Goal: Task Accomplishment & Management: Complete application form

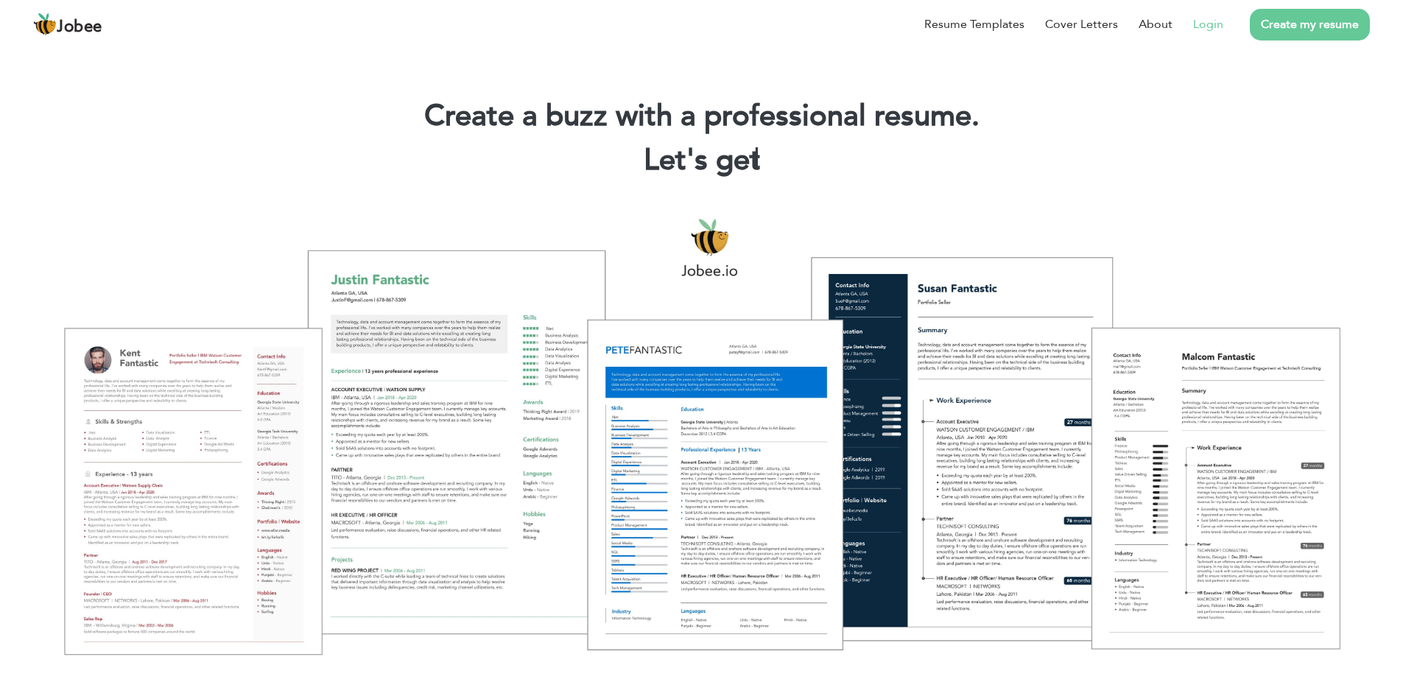
click at [1209, 24] on link "Login" at bounding box center [1208, 24] width 30 height 18
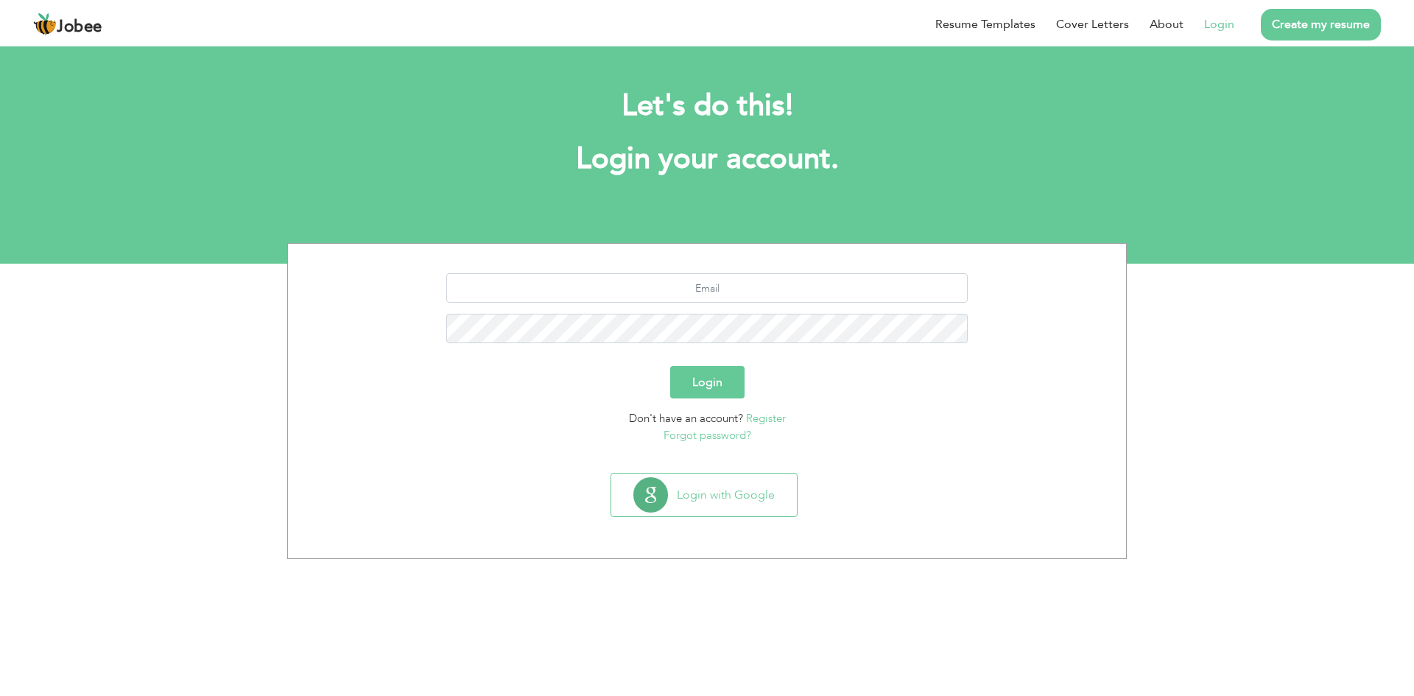
click at [765, 417] on link "Register" at bounding box center [766, 418] width 40 height 15
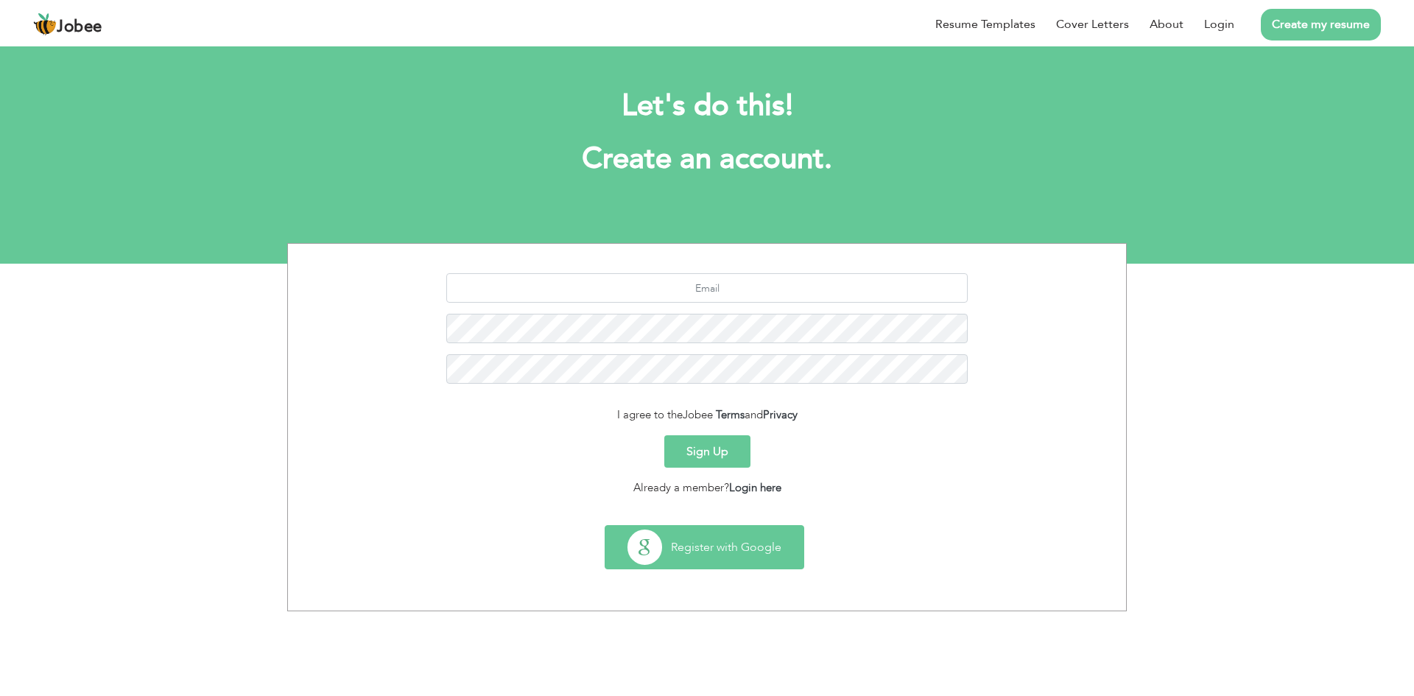
click at [726, 552] on button "Register with Google" at bounding box center [704, 547] width 198 height 43
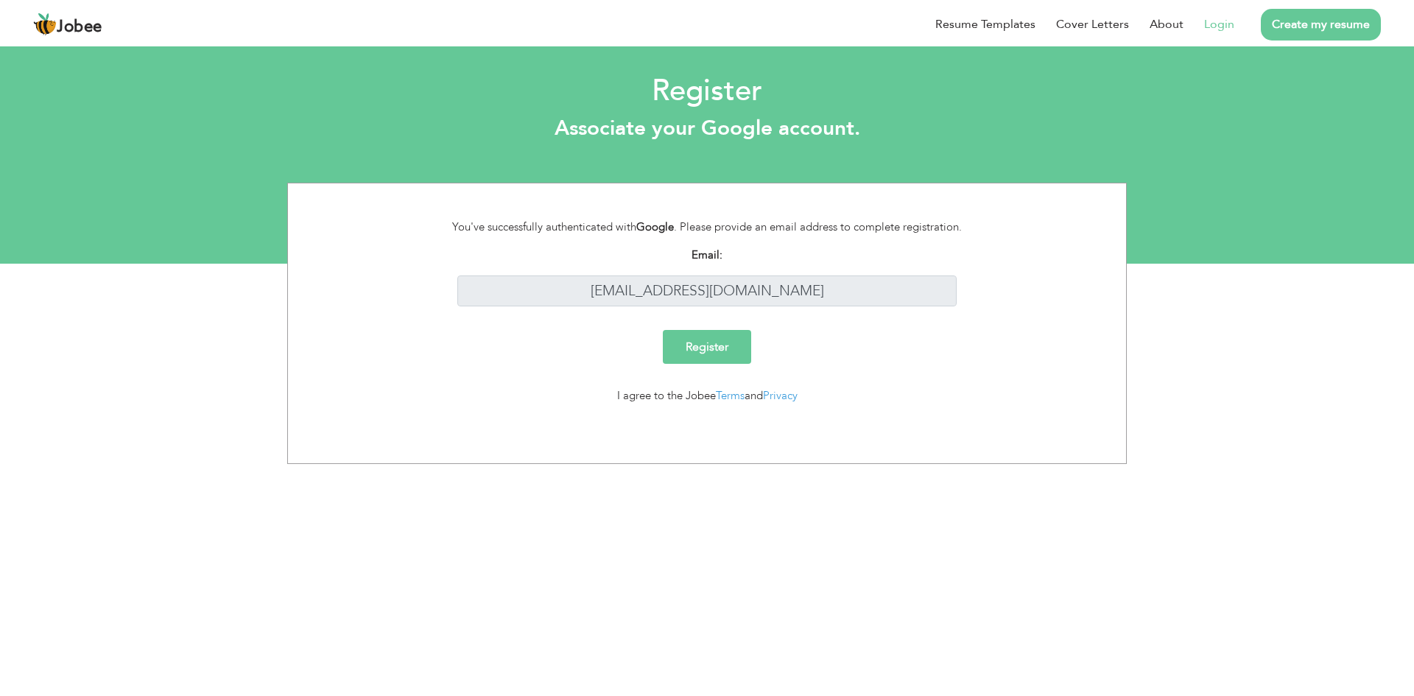
click at [717, 346] on input "Register" at bounding box center [707, 347] width 88 height 34
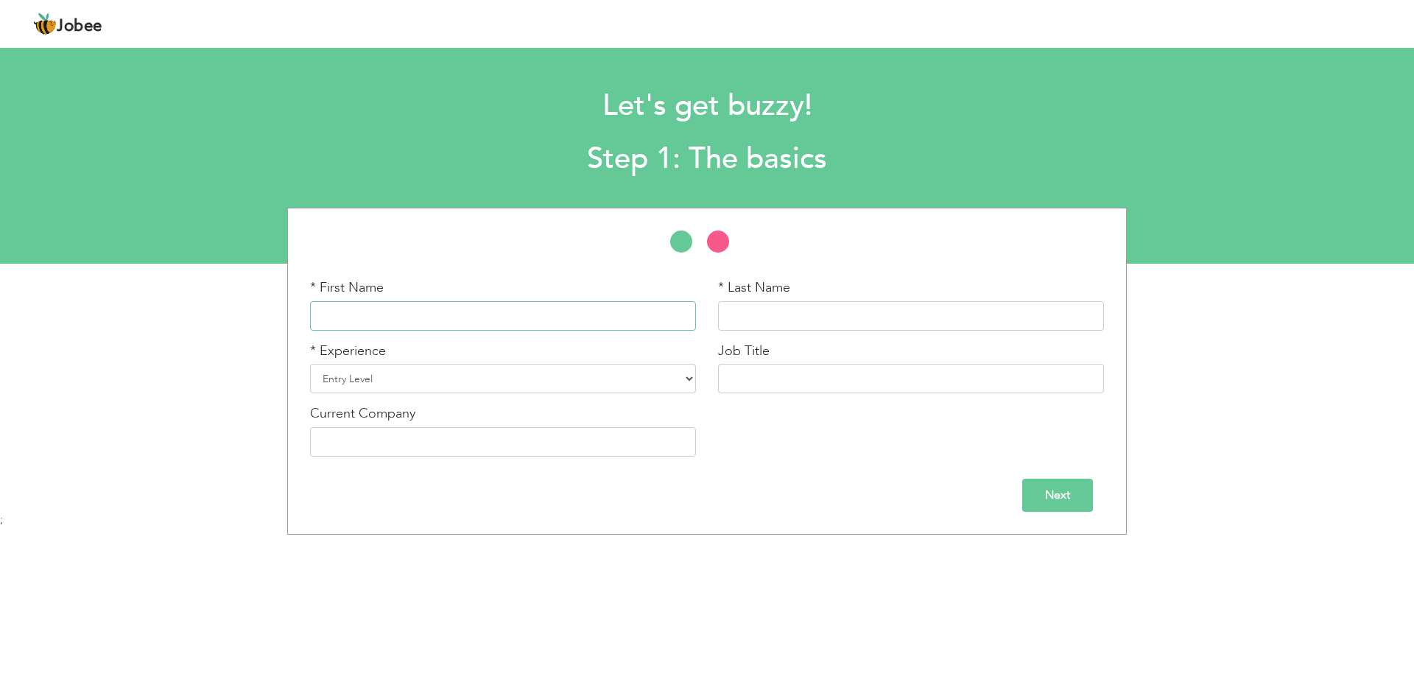
click at [440, 313] on input "text" at bounding box center [503, 315] width 386 height 29
type input "Meena"
type input "Rashid"
click at [501, 381] on select "Entry Level Less than 1 Year 1 Year 2 Years 3 Years 4 Years 5 Years 6 Years 7 Y…" at bounding box center [503, 378] width 386 height 29
select select "8"
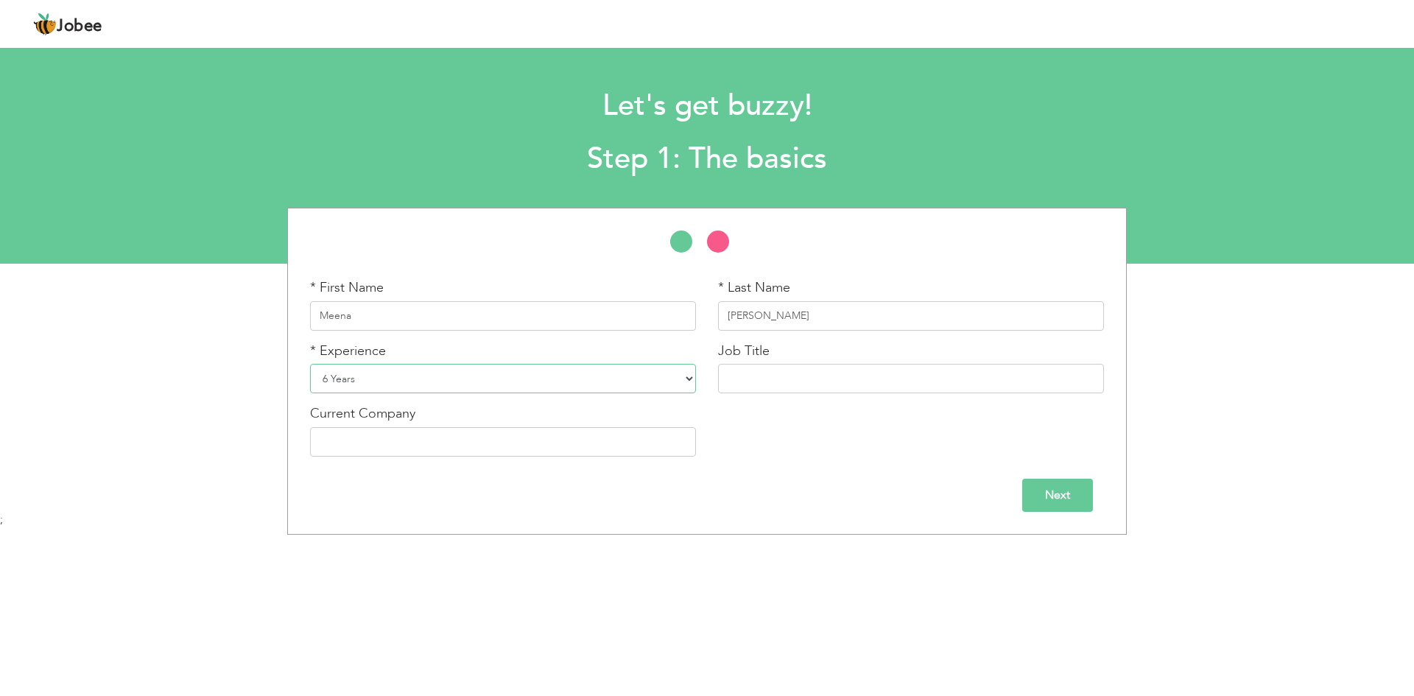
click at [310, 364] on select "Entry Level Less than 1 Year 1 Year 2 Years 3 Years 4 Years 5 Years 6 Years 7 Y…" at bounding box center [503, 378] width 386 height 29
click at [738, 373] on input "text" at bounding box center [911, 378] width 386 height 29
type input "Administrative officer"
type input "Muqdas Enterprises (Pvt)Ltd."
click at [1066, 483] on input "Next" at bounding box center [1057, 495] width 71 height 33
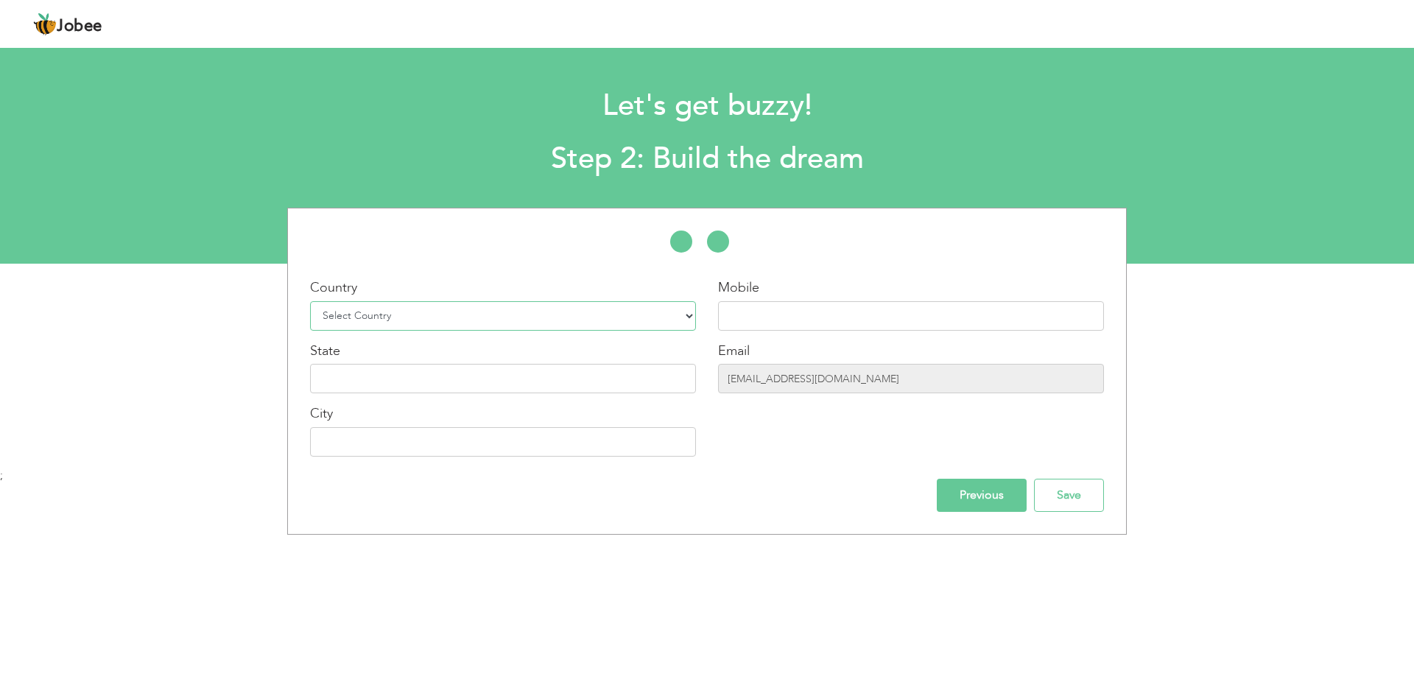
click at [386, 323] on select "Select Country Afghanistan Albania Algeria American Samoa Andorra Angola Anguil…" at bounding box center [503, 315] width 386 height 29
select select "225"
click at [310, 301] on select "Select Country Afghanistan Albania Algeria American Samoa Andorra Angola Anguil…" at bounding box center [503, 315] width 386 height 29
click at [768, 323] on input "text" at bounding box center [911, 315] width 386 height 29
type input "07491644070"
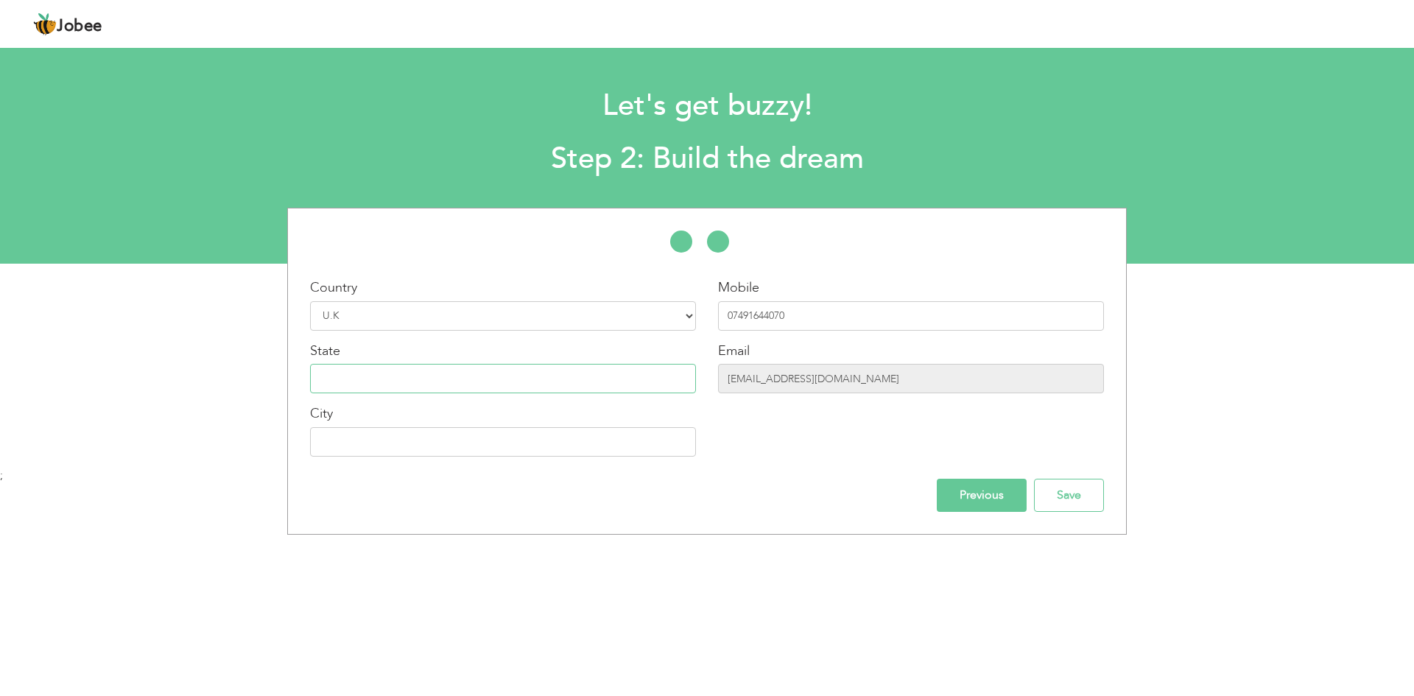
click at [422, 383] on input "text" at bounding box center [503, 378] width 386 height 29
type input "[GEOGRAPHIC_DATA]"
type input "Birmingham"
click at [1074, 488] on input "Save" at bounding box center [1069, 495] width 70 height 33
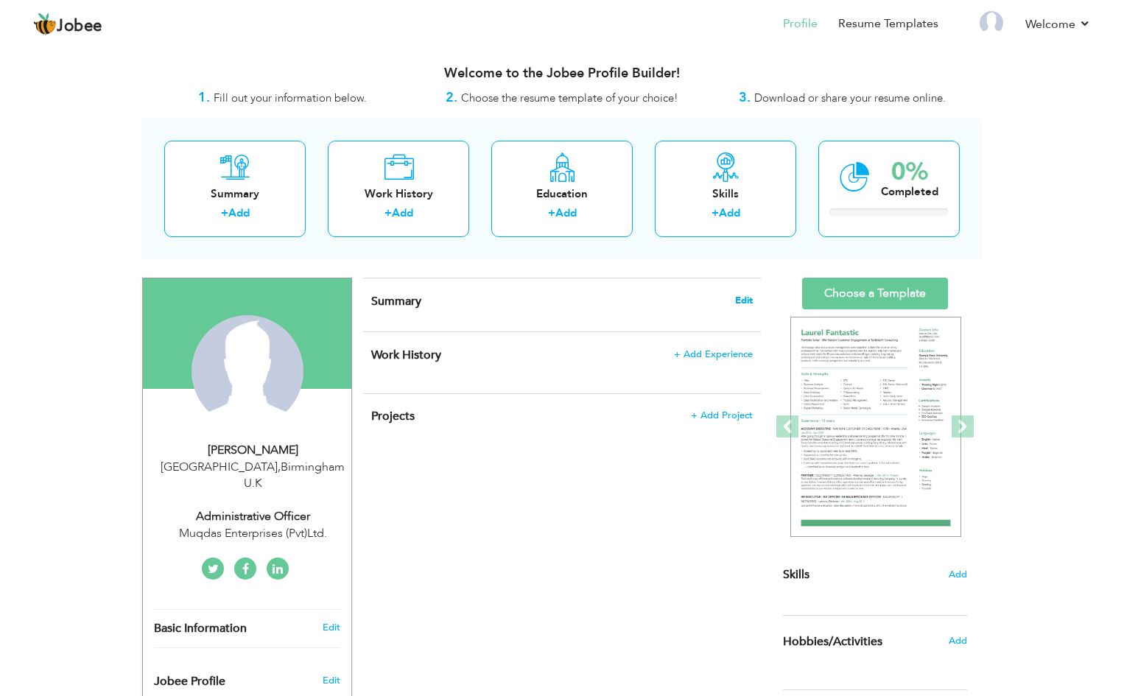
click at [742, 295] on span "Edit" at bounding box center [744, 300] width 18 height 10
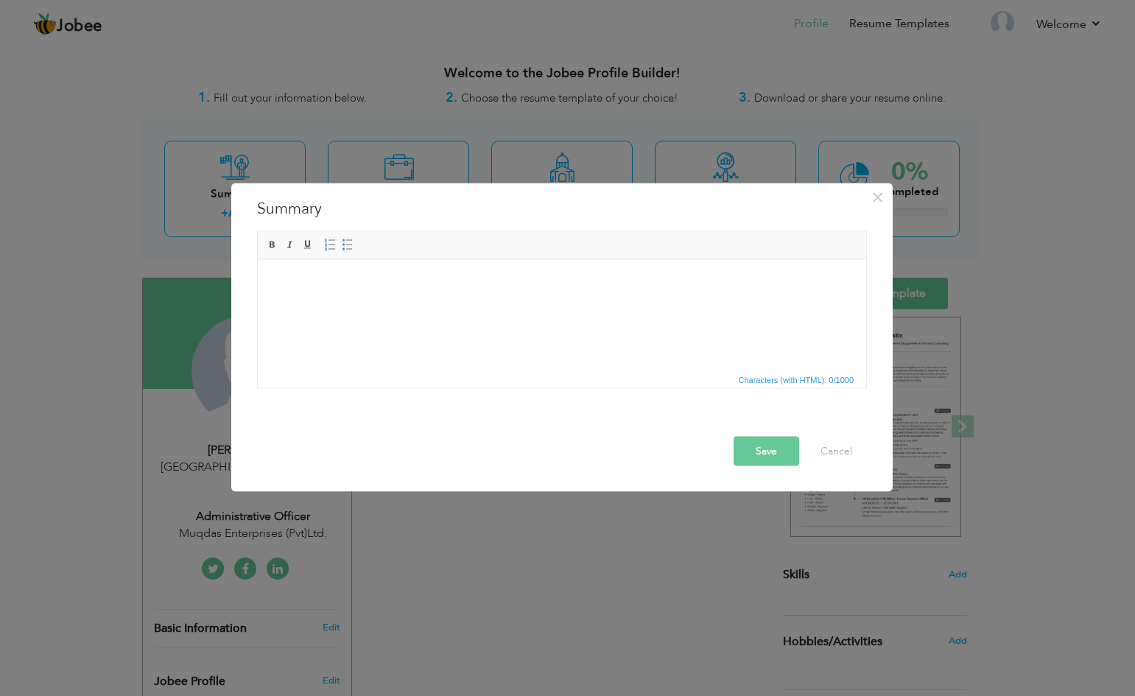
scroll to position [9, 0]
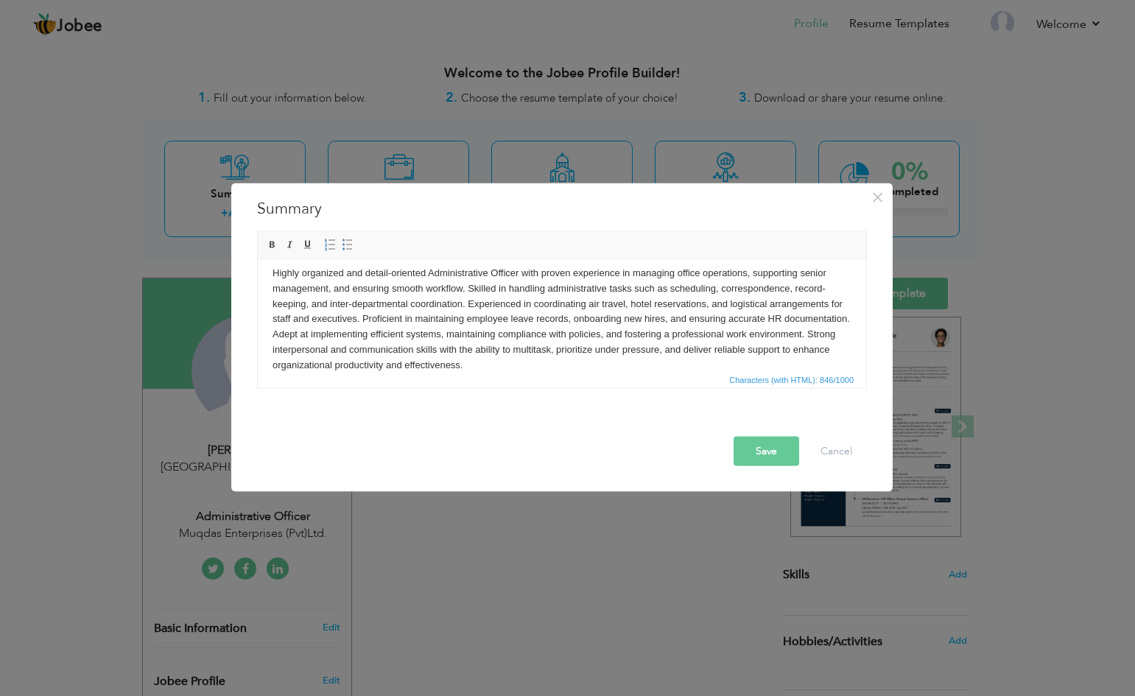
click at [755, 448] on button "Save" at bounding box center [767, 450] width 66 height 29
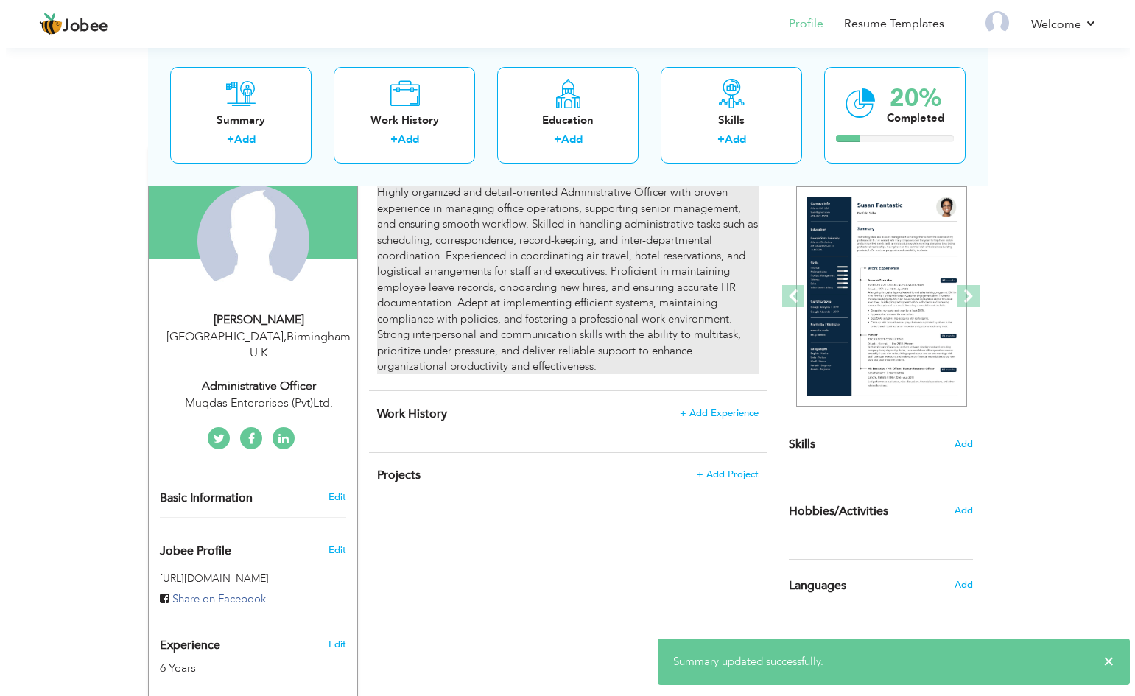
scroll to position [147, 0]
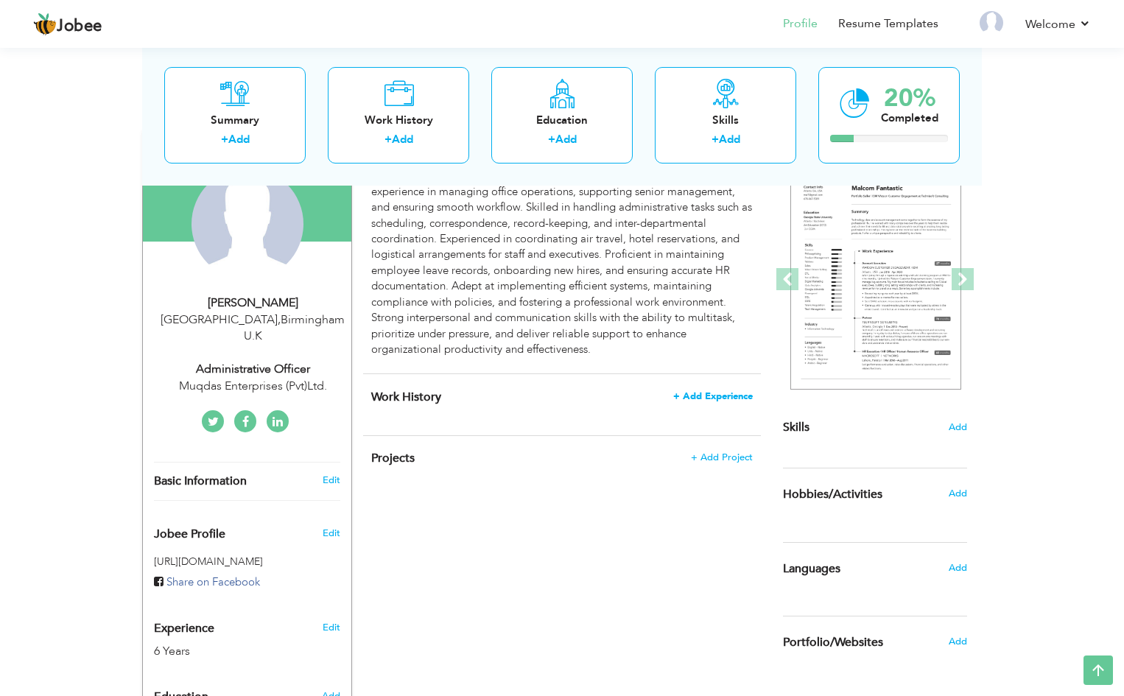
click at [706, 393] on span "+ Add Experience" at bounding box center [713, 396] width 80 height 10
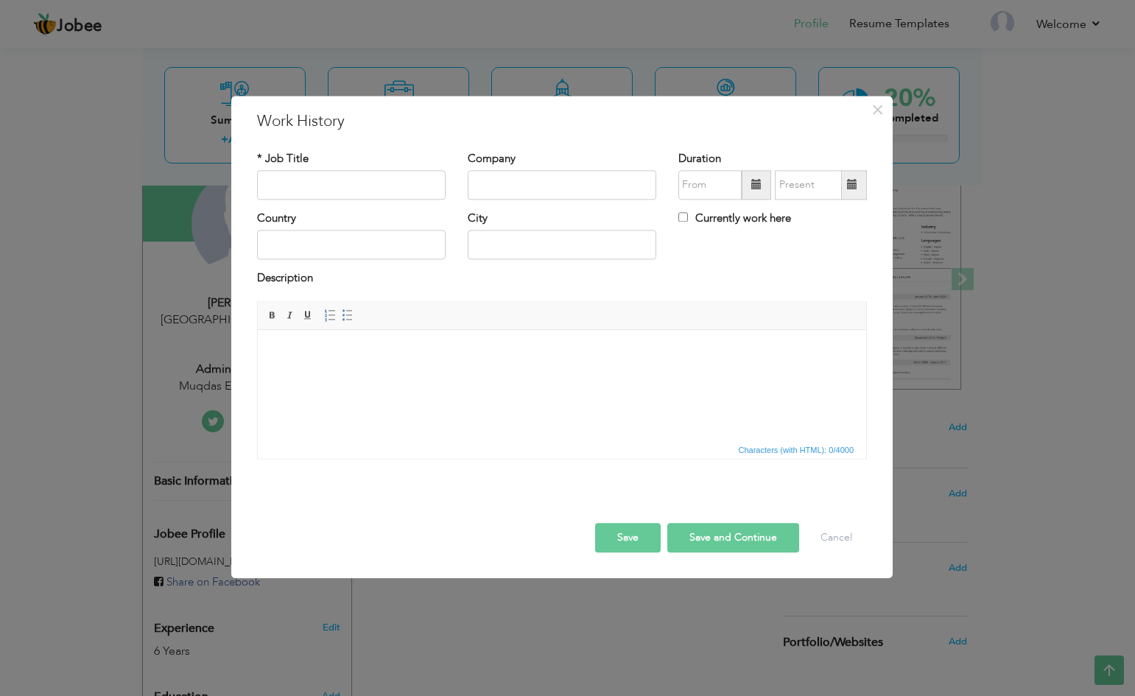
click at [423, 375] on html at bounding box center [562, 352] width 608 height 45
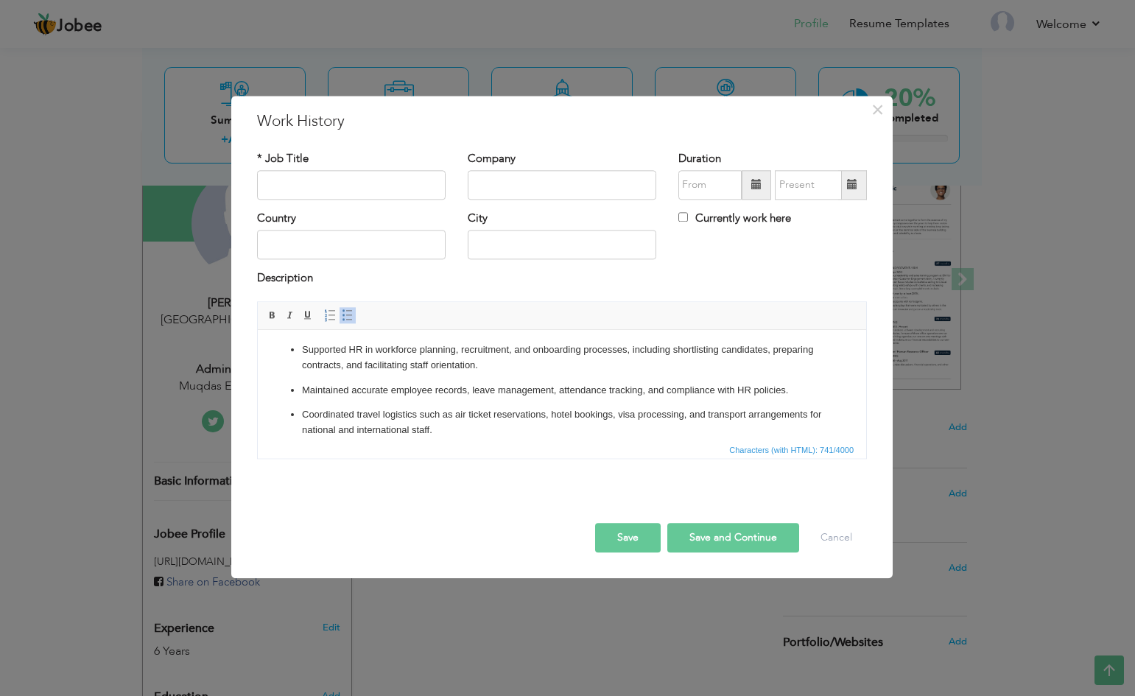
scroll to position [0, 0]
click at [282, 171] on input "text" at bounding box center [351, 184] width 189 height 29
type input "Admin & HR Office"
click at [510, 184] on input "text" at bounding box center [562, 184] width 189 height 29
paste input "Uniservi Centre (Pvt) Ltd,"
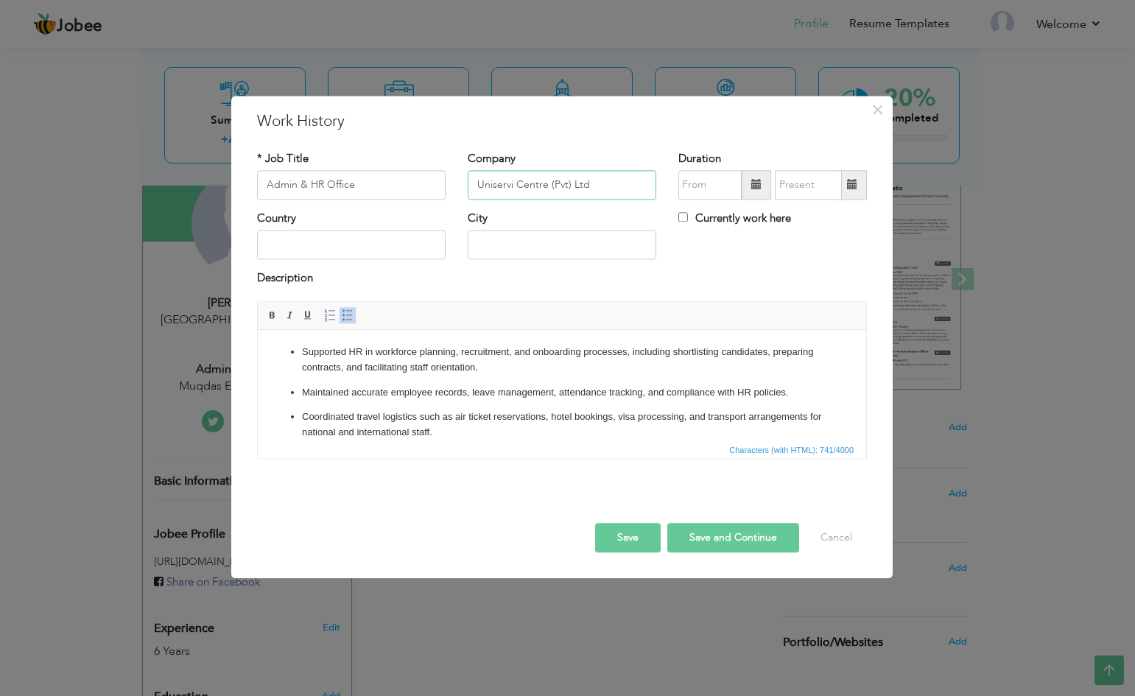
type input "Uniservi Centre (Pvt) Ltd"
click at [755, 187] on span at bounding box center [756, 185] width 10 height 10
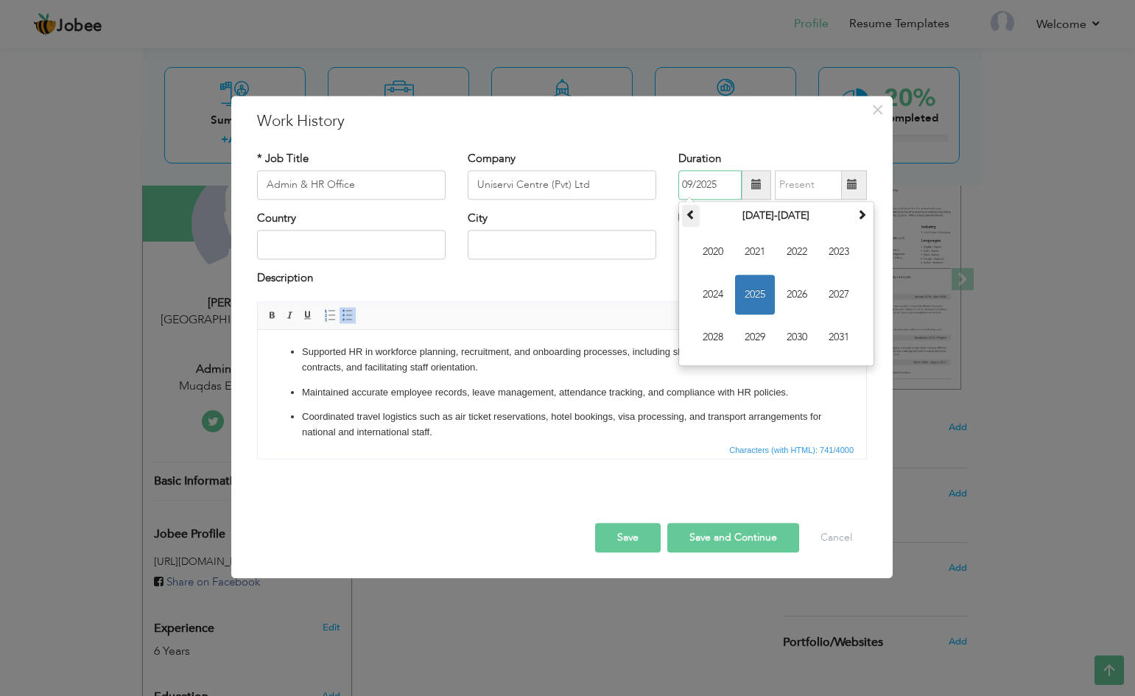
click at [697, 222] on th at bounding box center [691, 216] width 18 height 22
click at [847, 293] on span "2017" at bounding box center [839, 295] width 40 height 40
click at [696, 214] on th at bounding box center [691, 216] width 18 height 22
click at [751, 247] on span "Feb" at bounding box center [755, 252] width 40 height 40
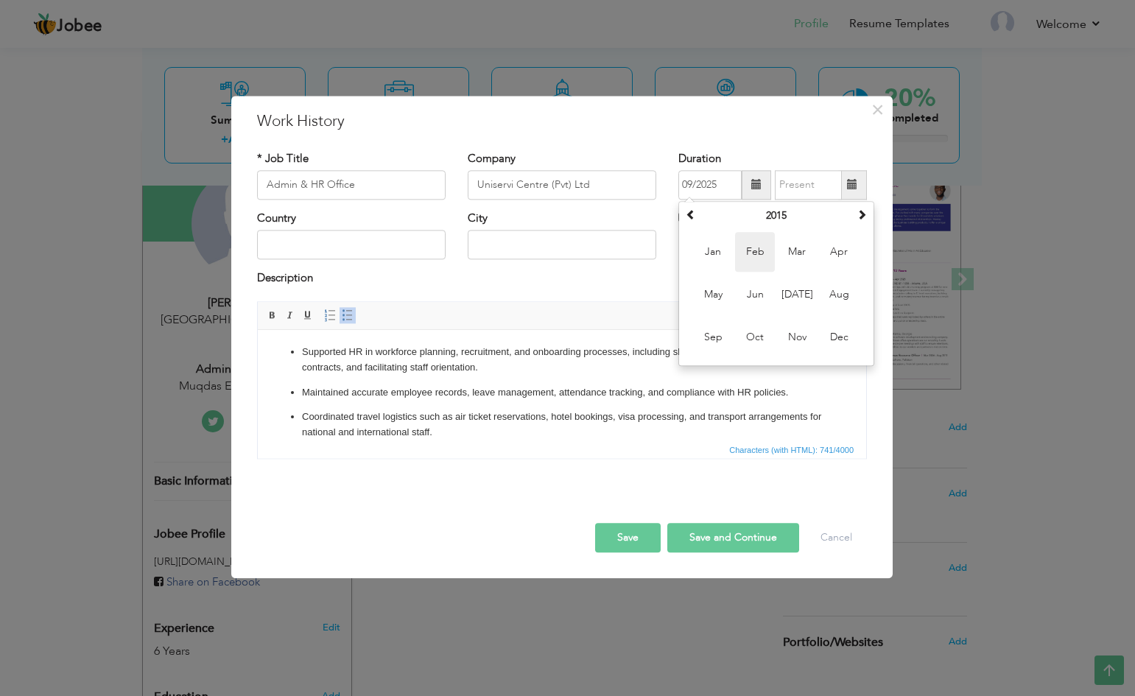
type input "02/2015"
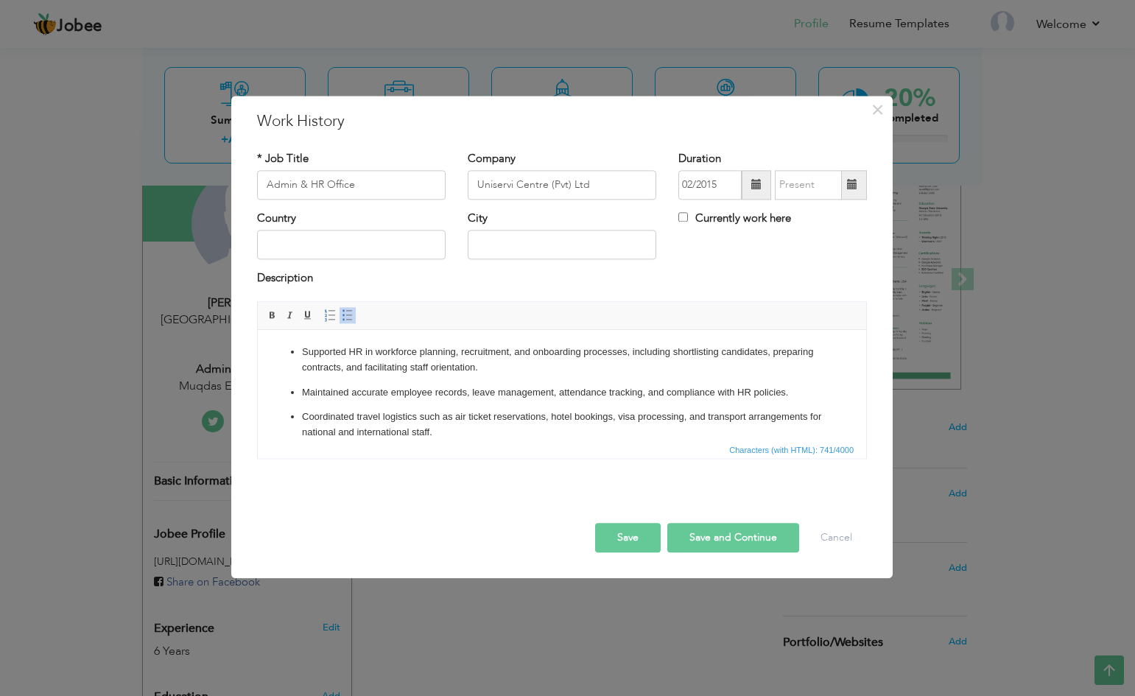
click at [846, 191] on span at bounding box center [852, 184] width 29 height 29
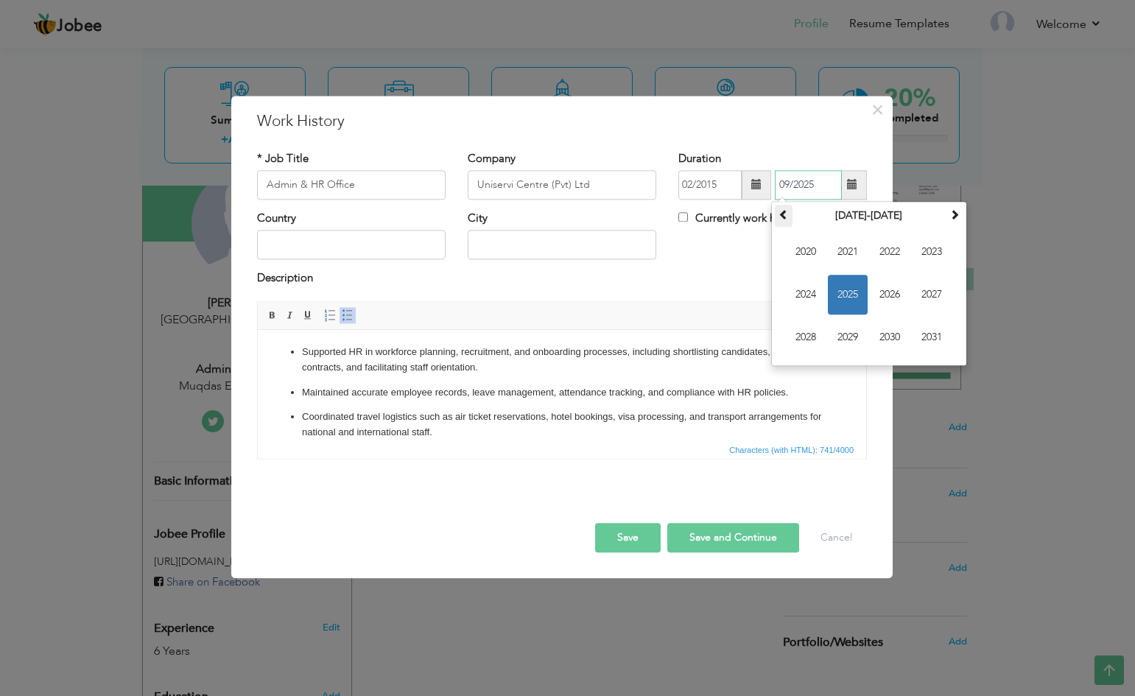
click at [786, 220] on th at bounding box center [784, 216] width 18 height 22
click at [935, 286] on span "2017" at bounding box center [932, 295] width 40 height 40
click at [895, 334] on span "Nov" at bounding box center [890, 337] width 40 height 40
type input "11/2017"
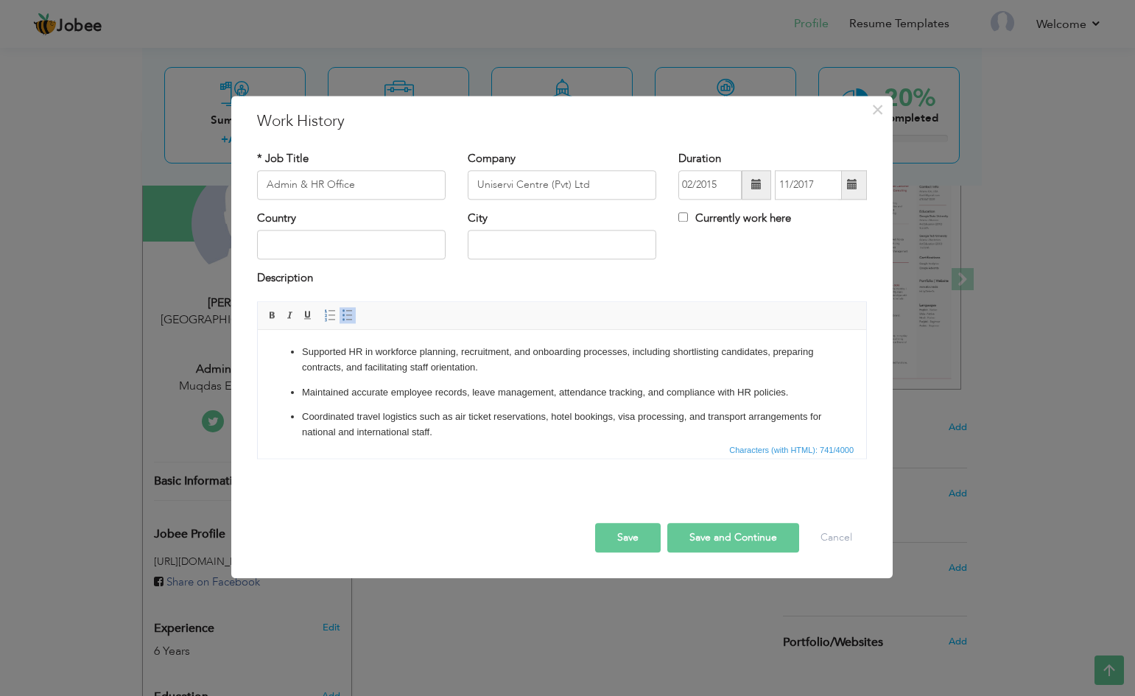
click at [707, 540] on button "Save and Continue" at bounding box center [733, 537] width 132 height 29
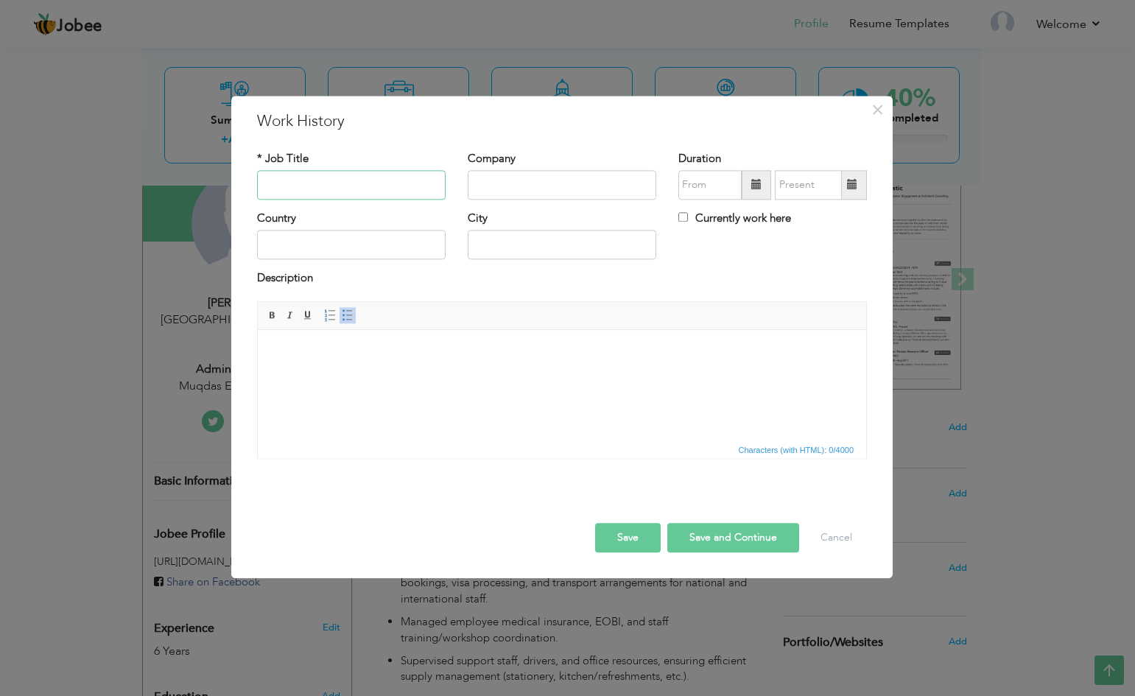
click at [370, 195] on input "text" at bounding box center [351, 184] width 189 height 29
paste input "Customer Services Executive"
type input "Customer Services Executive"
click at [514, 183] on input "text" at bounding box center [562, 184] width 189 height 29
paste input "[PERSON_NAME] Departmental Store"
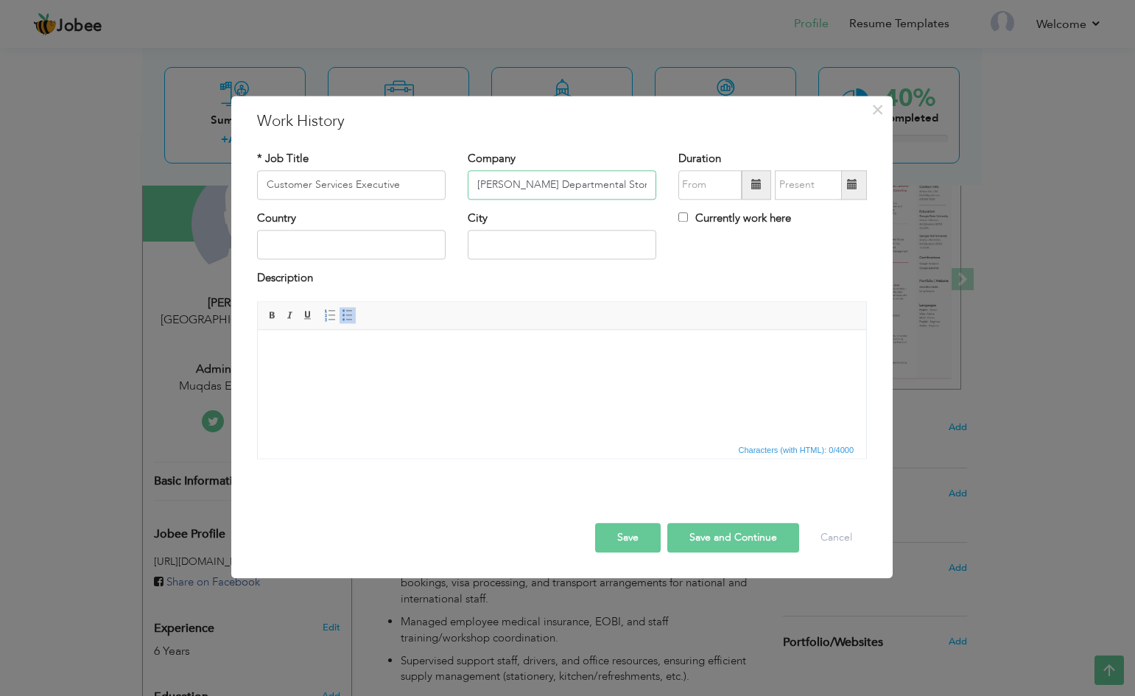
type input "[PERSON_NAME] Departmental Store"
click at [753, 182] on span at bounding box center [756, 185] width 10 height 10
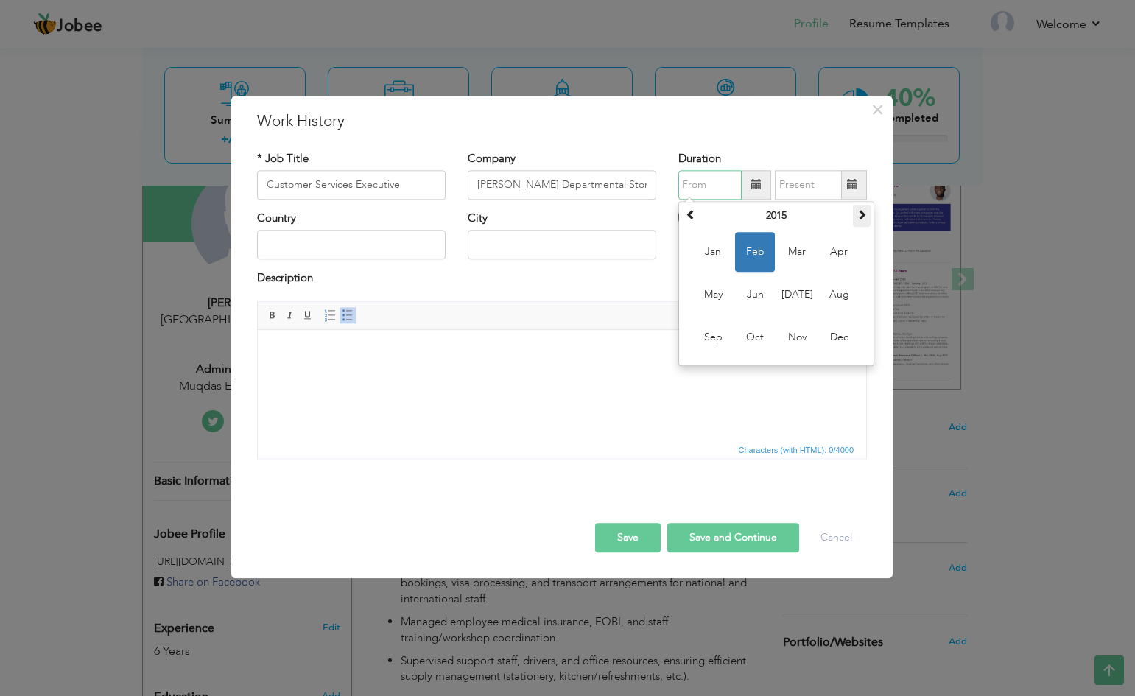
click at [862, 219] on span at bounding box center [862, 214] width 10 height 10
click at [690, 212] on span at bounding box center [691, 214] width 10 height 10
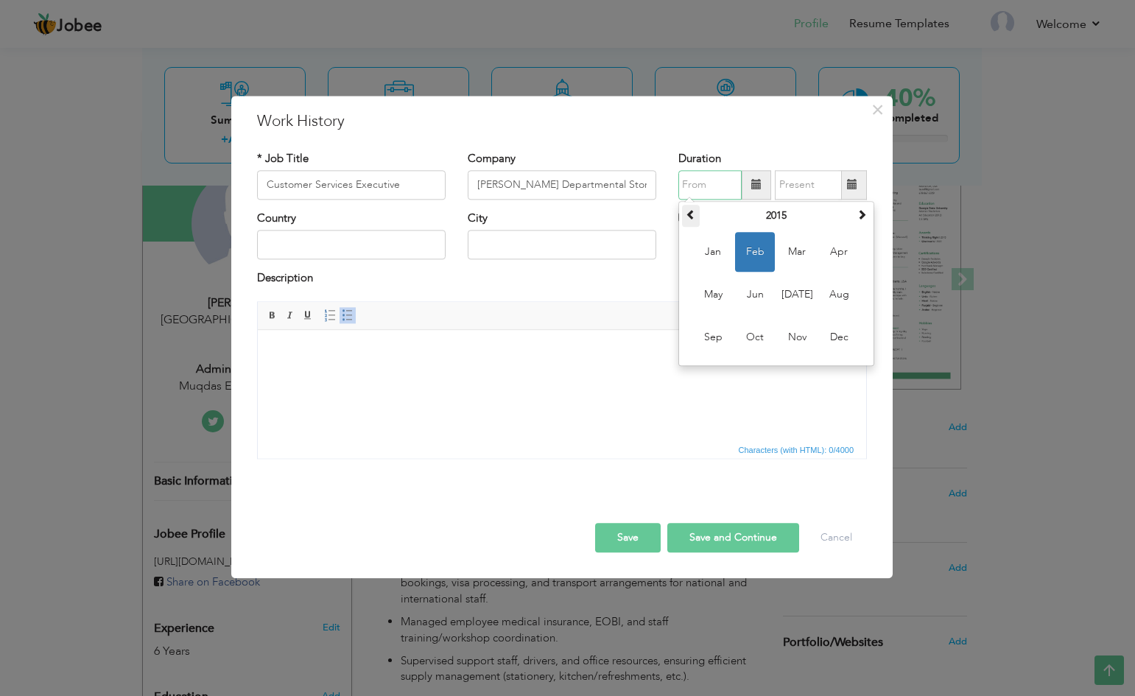
click at [690, 212] on span at bounding box center [691, 214] width 10 height 10
click at [809, 249] on span "Mar" at bounding box center [797, 252] width 40 height 40
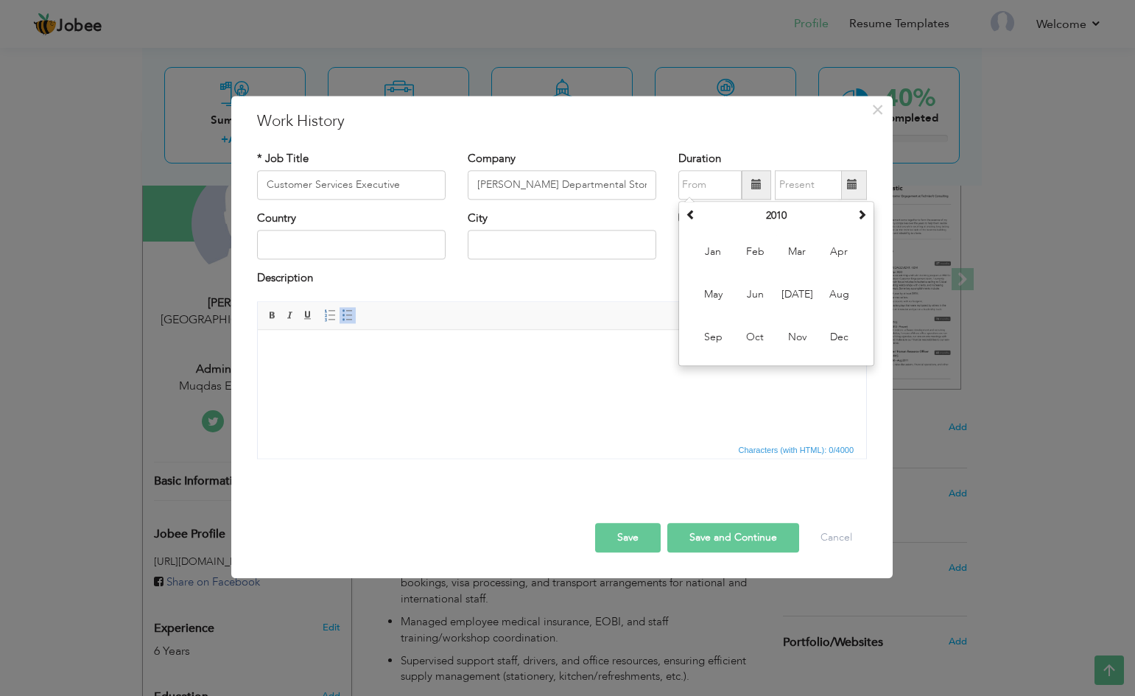
type input "03/2010"
click at [859, 186] on span at bounding box center [852, 184] width 29 height 29
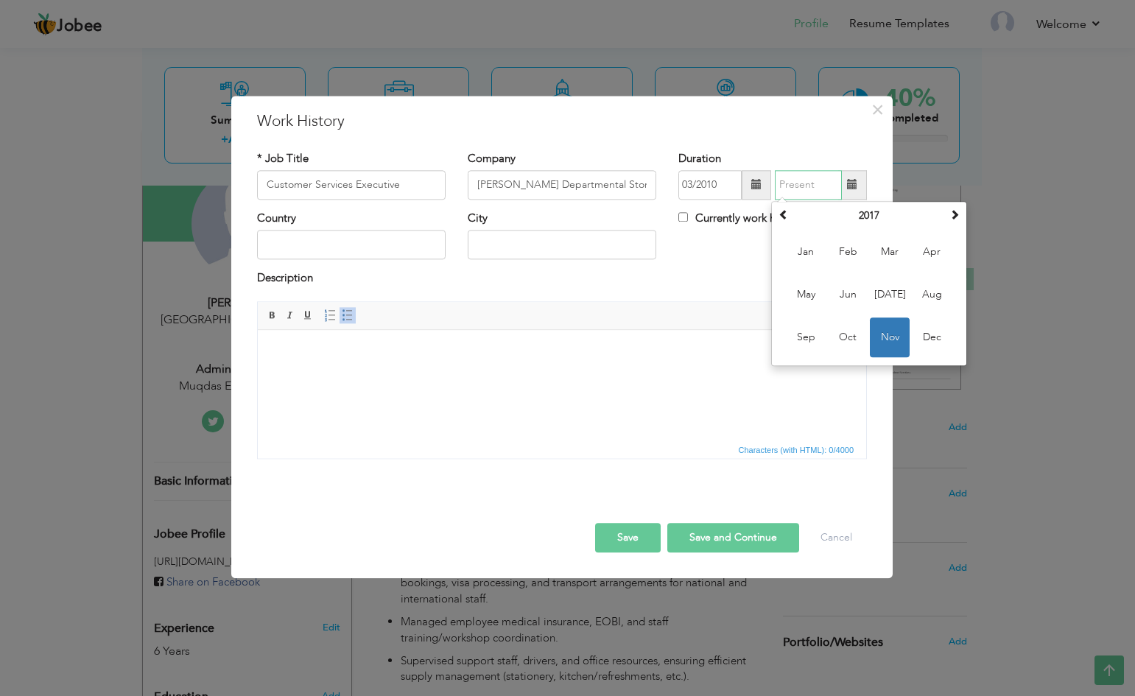
click at [885, 336] on span "Nov" at bounding box center [890, 337] width 40 height 40
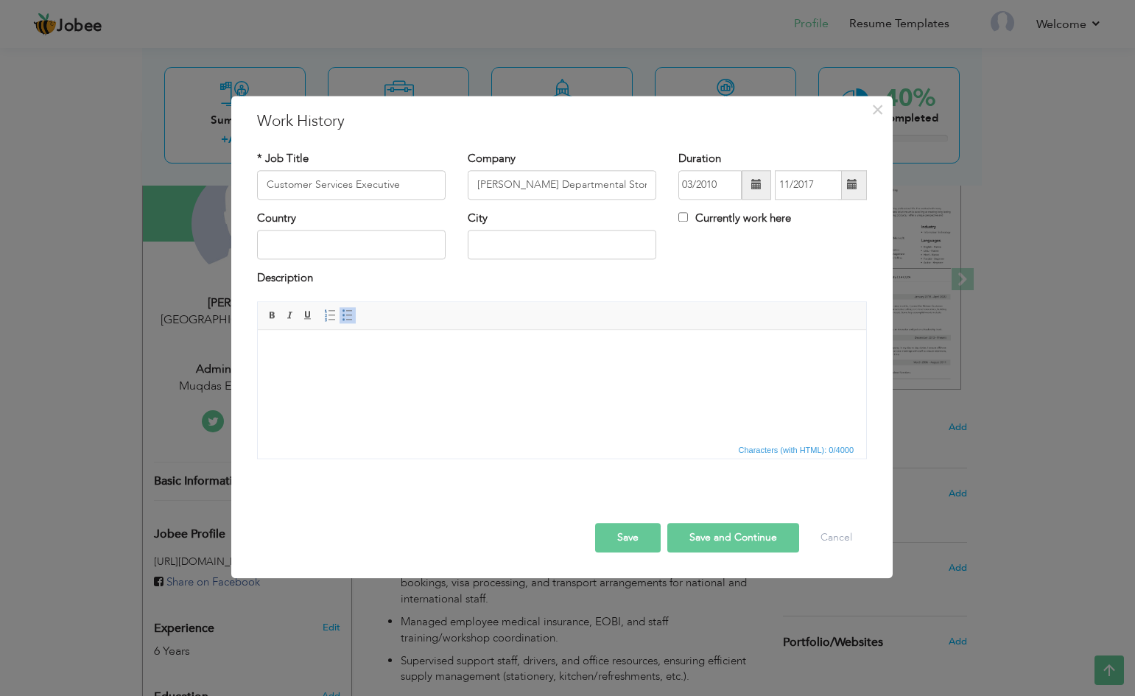
click at [854, 191] on span at bounding box center [852, 184] width 29 height 29
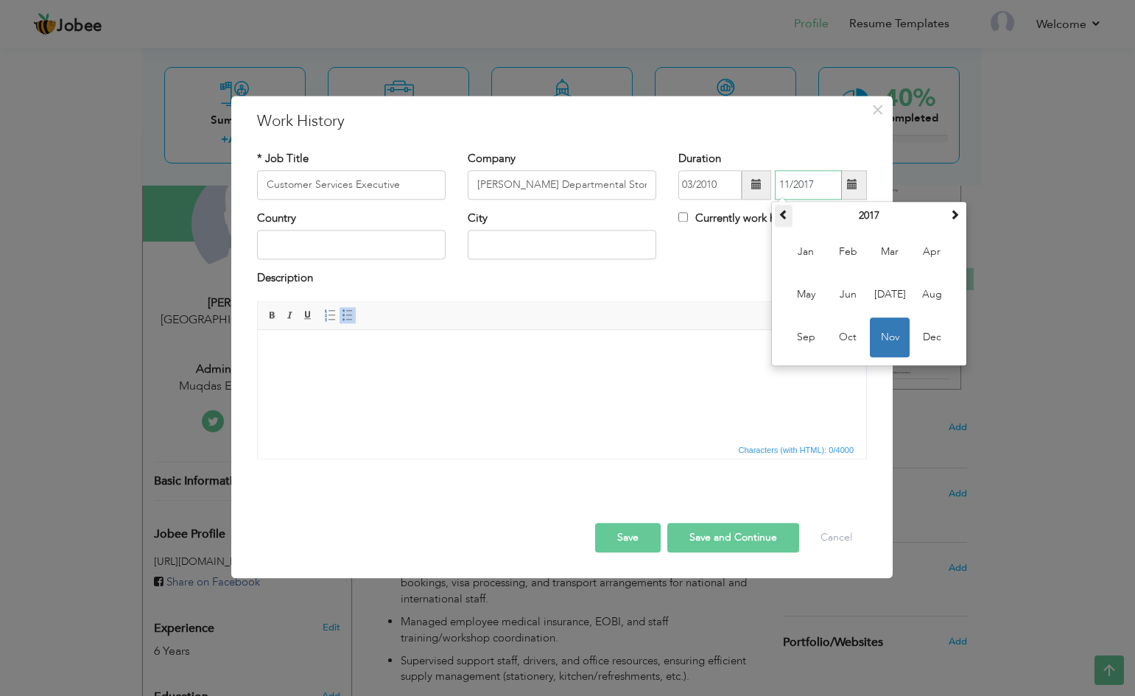
click at [784, 214] on span at bounding box center [783, 214] width 10 height 10
click at [893, 335] on span "Nov" at bounding box center [890, 337] width 40 height 40
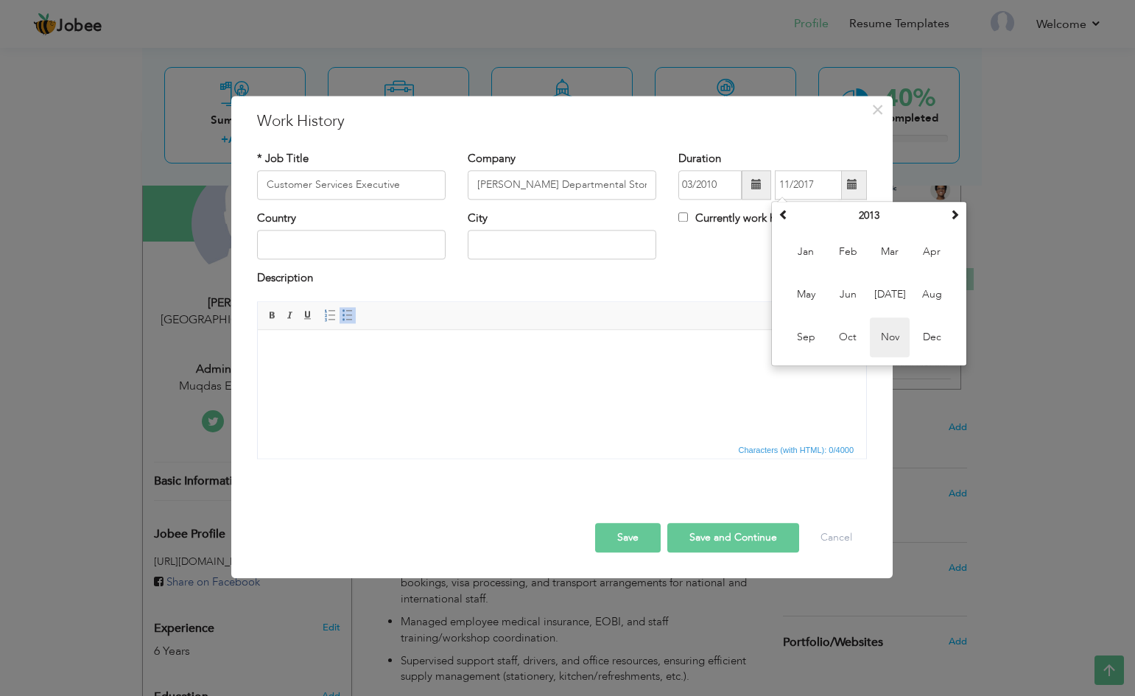
type input "11/2013"
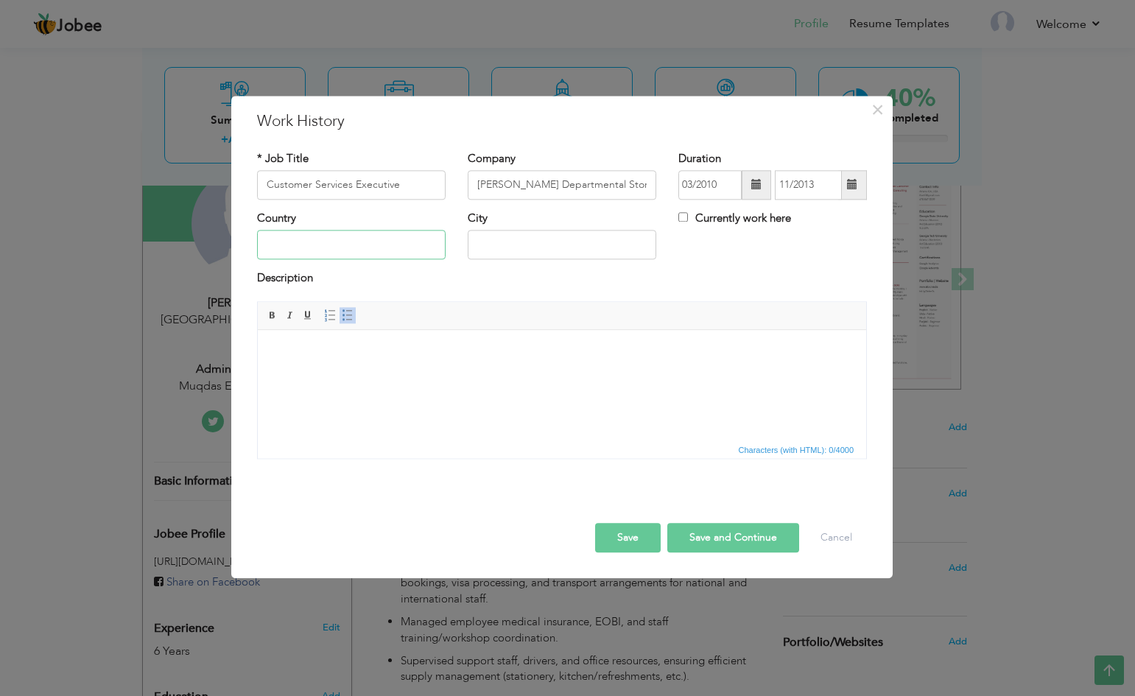
click at [353, 253] on input "text" at bounding box center [351, 245] width 189 height 29
type input "[GEOGRAPHIC_DATA]"
click at [345, 372] on html at bounding box center [562, 352] width 608 height 45
click at [316, 348] on body at bounding box center [561, 352] width 579 height 15
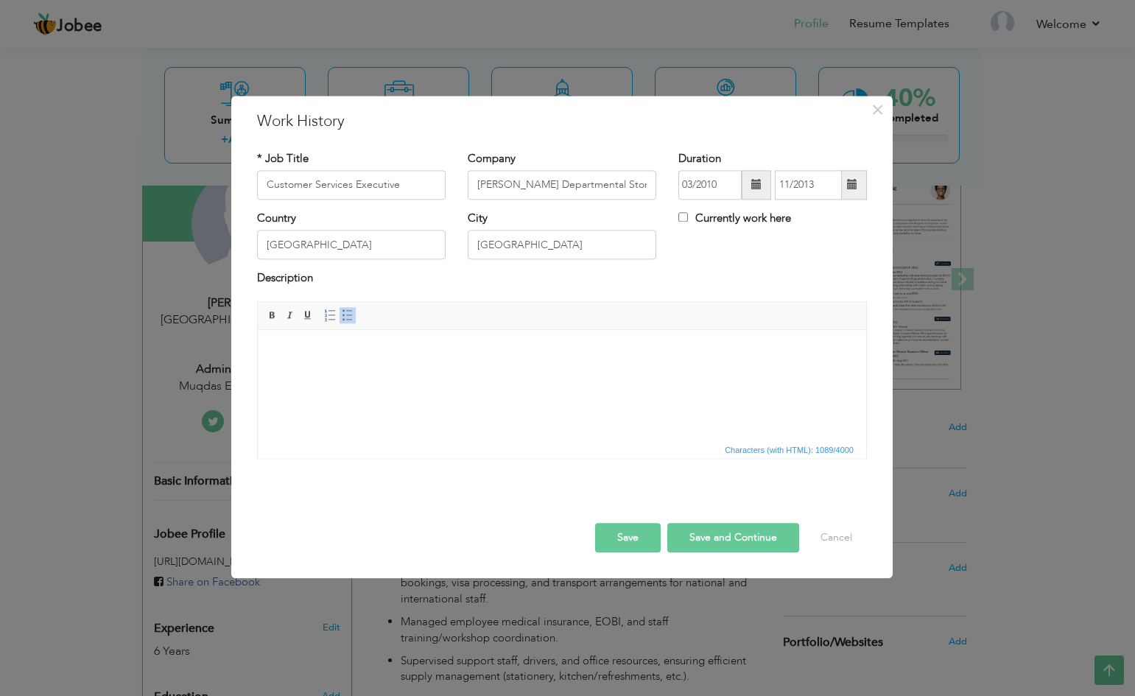
scroll to position [173, 0]
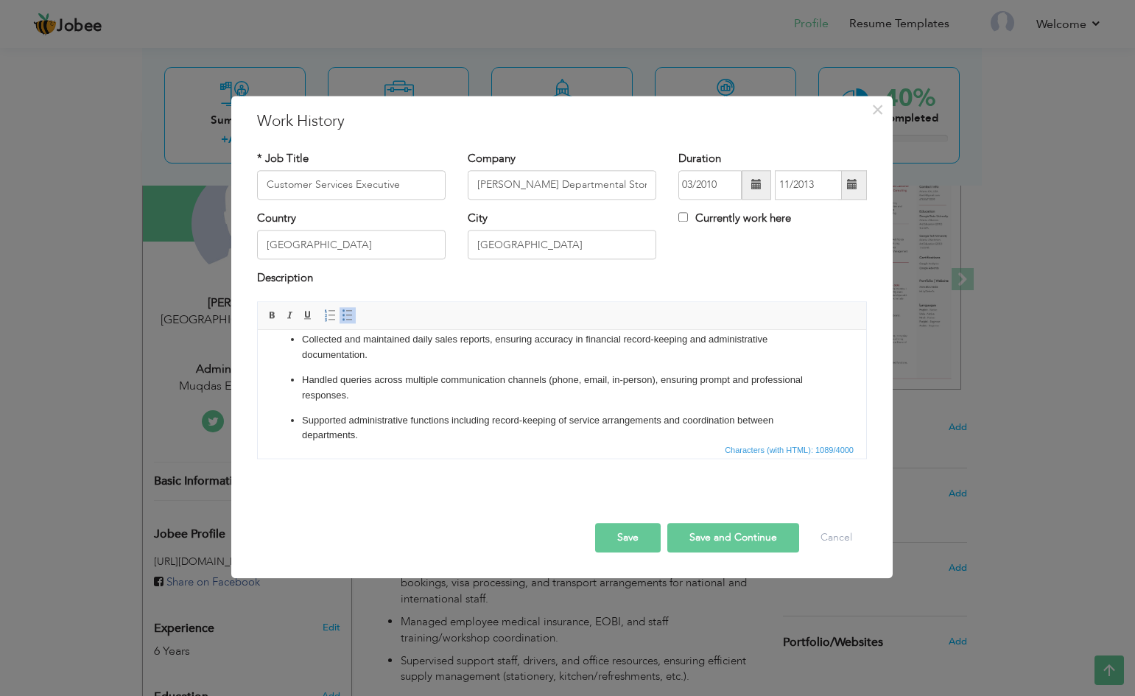
click at [714, 533] on button "Save and Continue" at bounding box center [733, 537] width 132 height 29
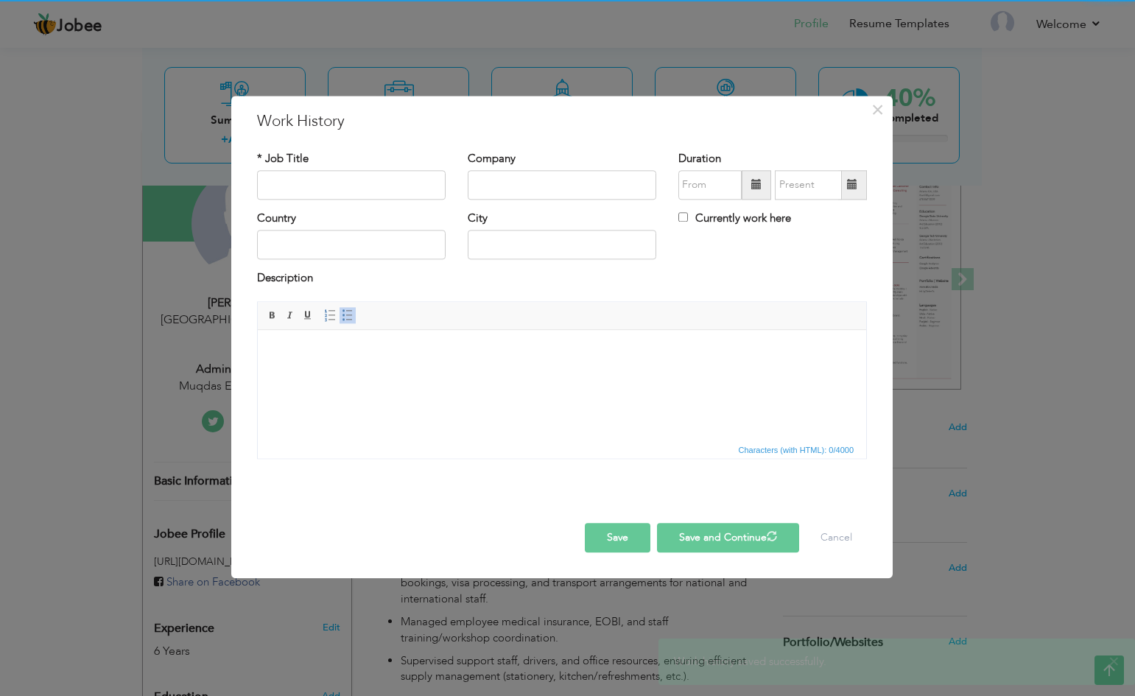
scroll to position [0, 0]
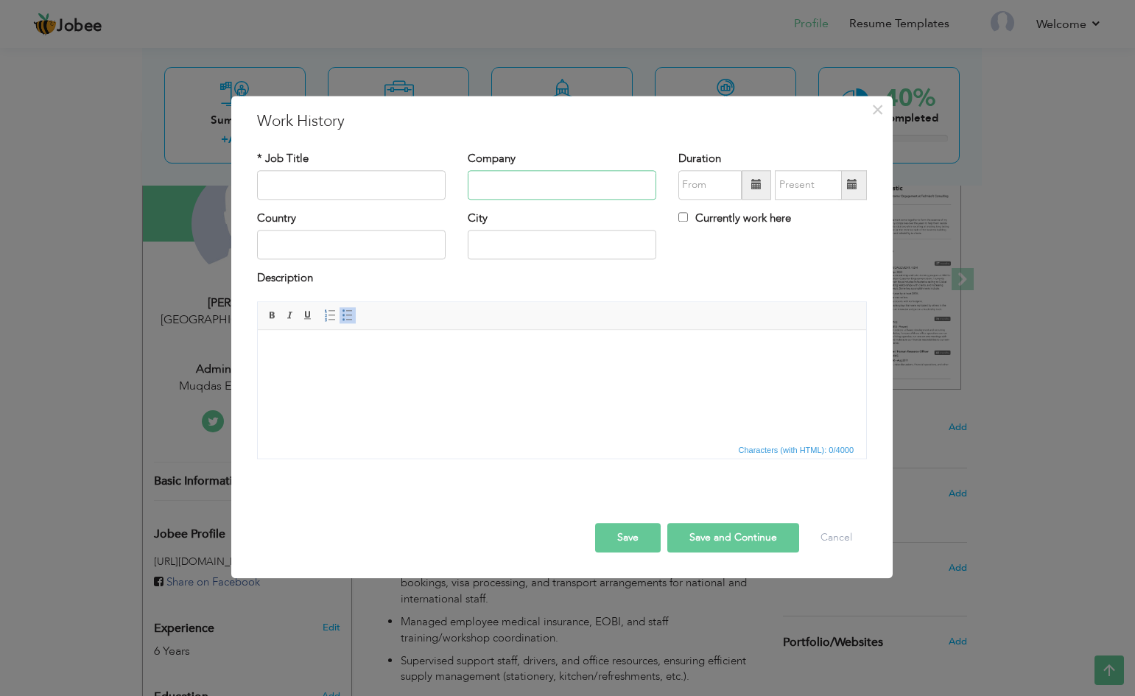
click at [493, 178] on input "text" at bounding box center [562, 184] width 189 height 29
paste input "United States Agency for International Development Pakistan (Advance Engineerin…"
type input "United States Agency for International Development Pakistan (Advance Engineerin…"
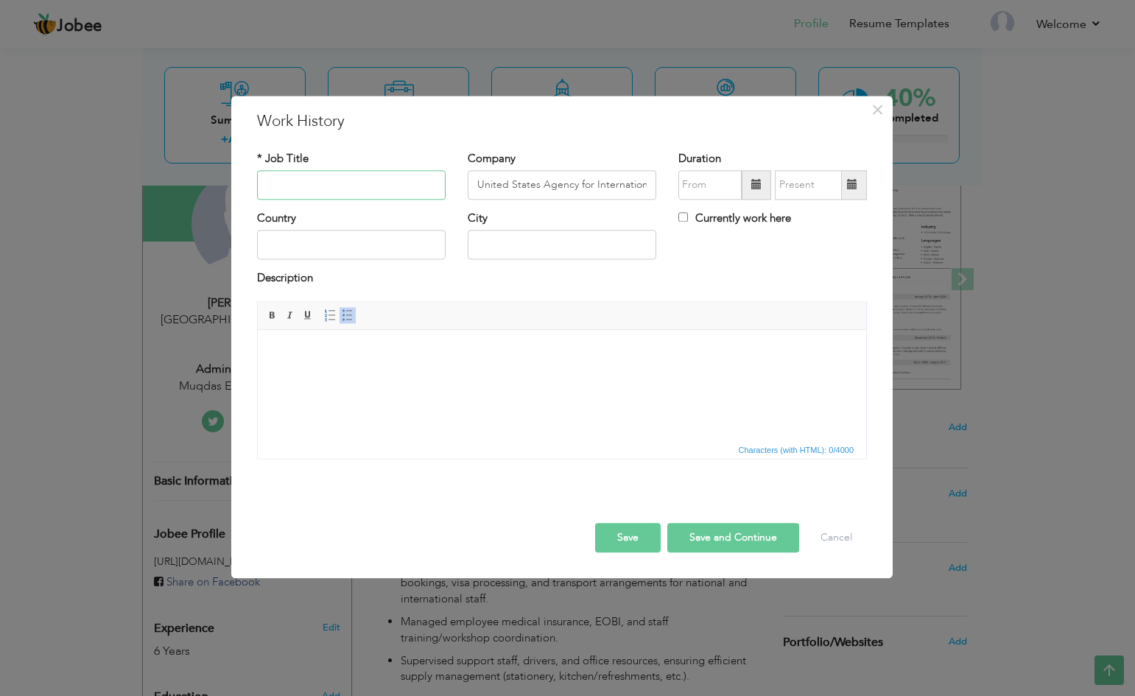
click at [292, 183] on input "text" at bounding box center [351, 184] width 189 height 29
paste input "Administrative Officer"
type input "Administrative Officer"
click at [746, 184] on span at bounding box center [756, 184] width 29 height 29
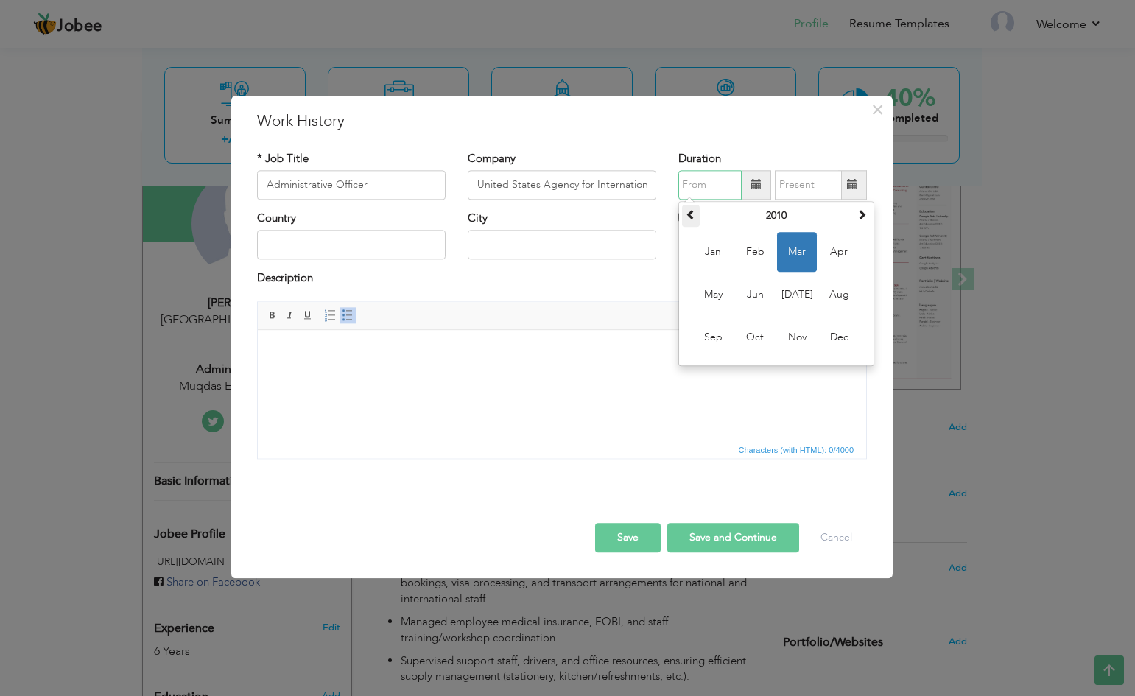
click at [690, 216] on span at bounding box center [691, 214] width 10 height 10
click at [751, 296] on span "Jun" at bounding box center [755, 295] width 40 height 40
type input "06/2009"
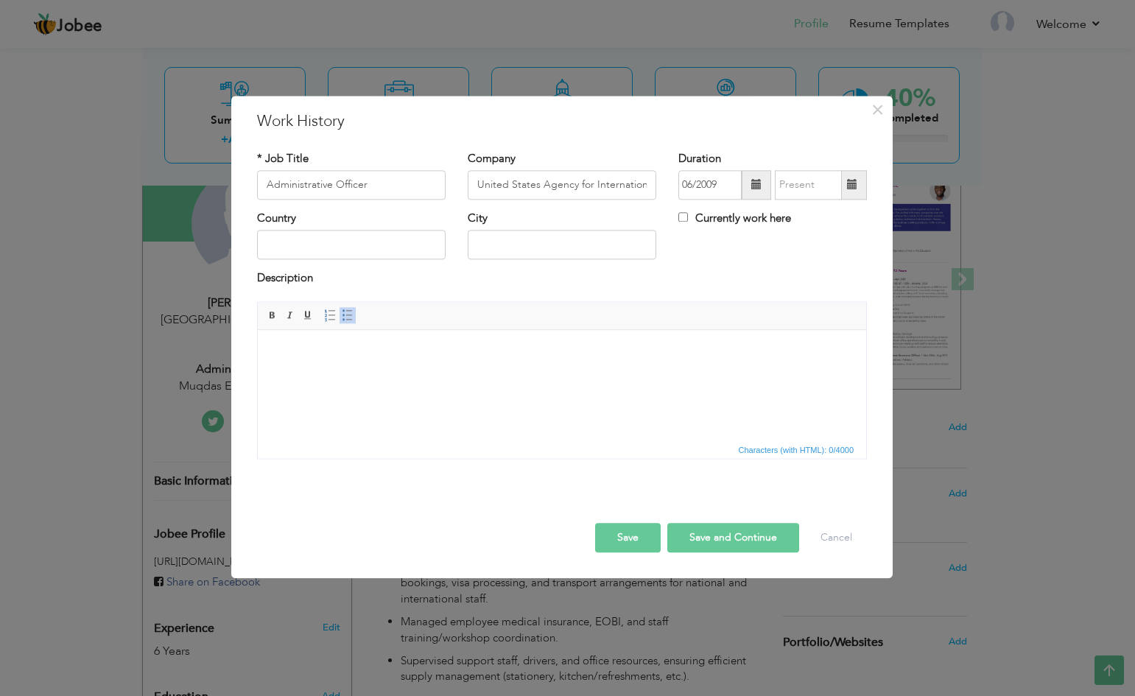
click at [851, 182] on span at bounding box center [852, 185] width 10 height 10
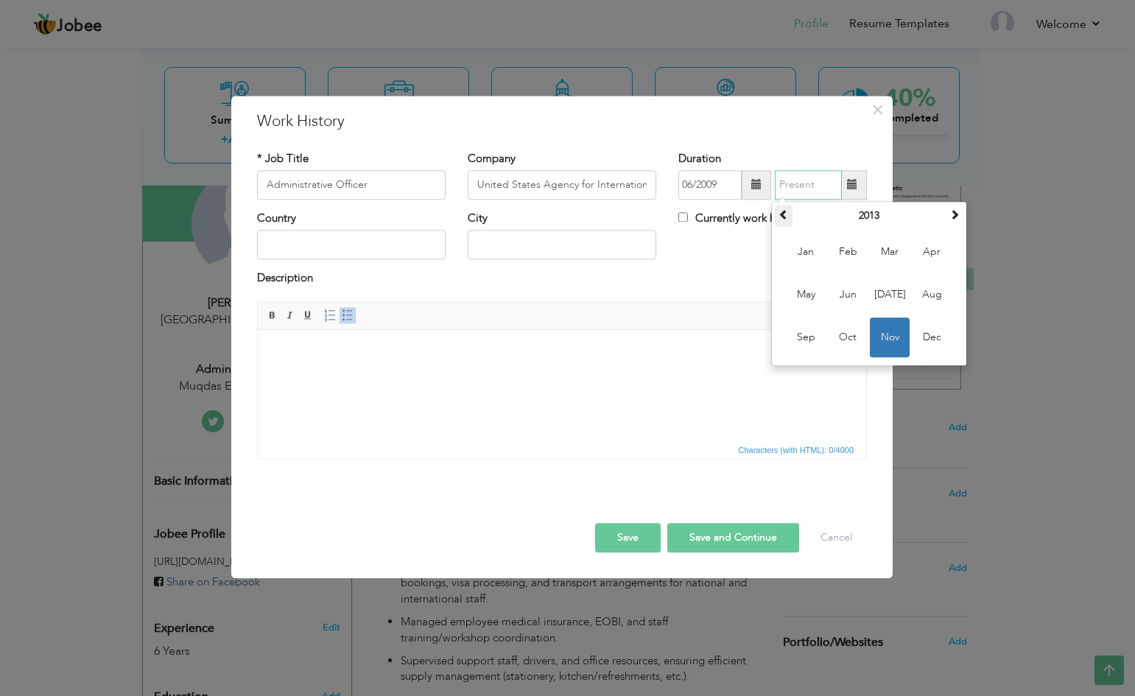
click at [780, 219] on span at bounding box center [783, 214] width 10 height 10
click at [784, 219] on span at bounding box center [783, 214] width 10 height 10
click at [933, 337] on span "Dec" at bounding box center [932, 337] width 40 height 40
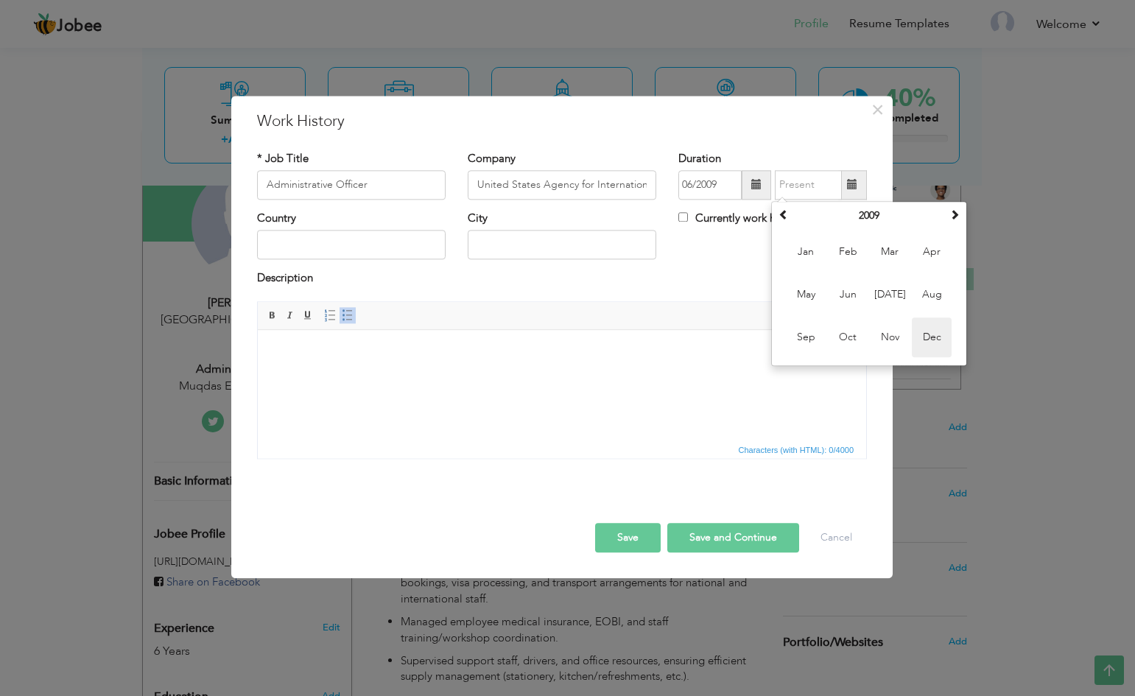
type input "12/2009"
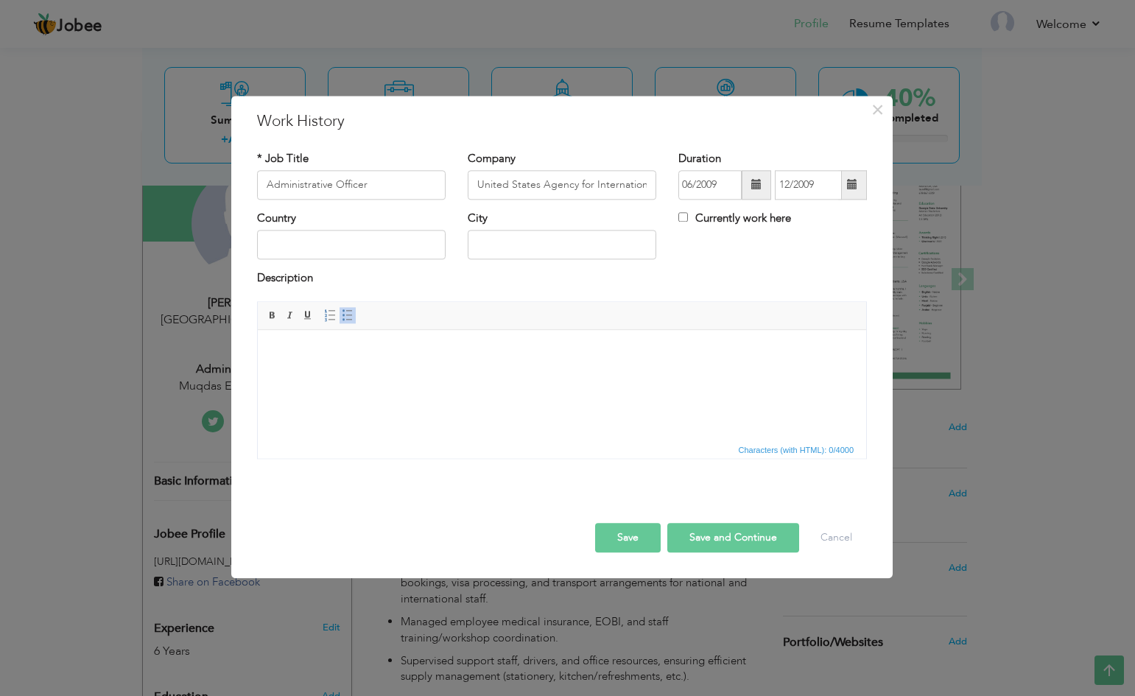
click at [326, 371] on html at bounding box center [562, 352] width 608 height 45
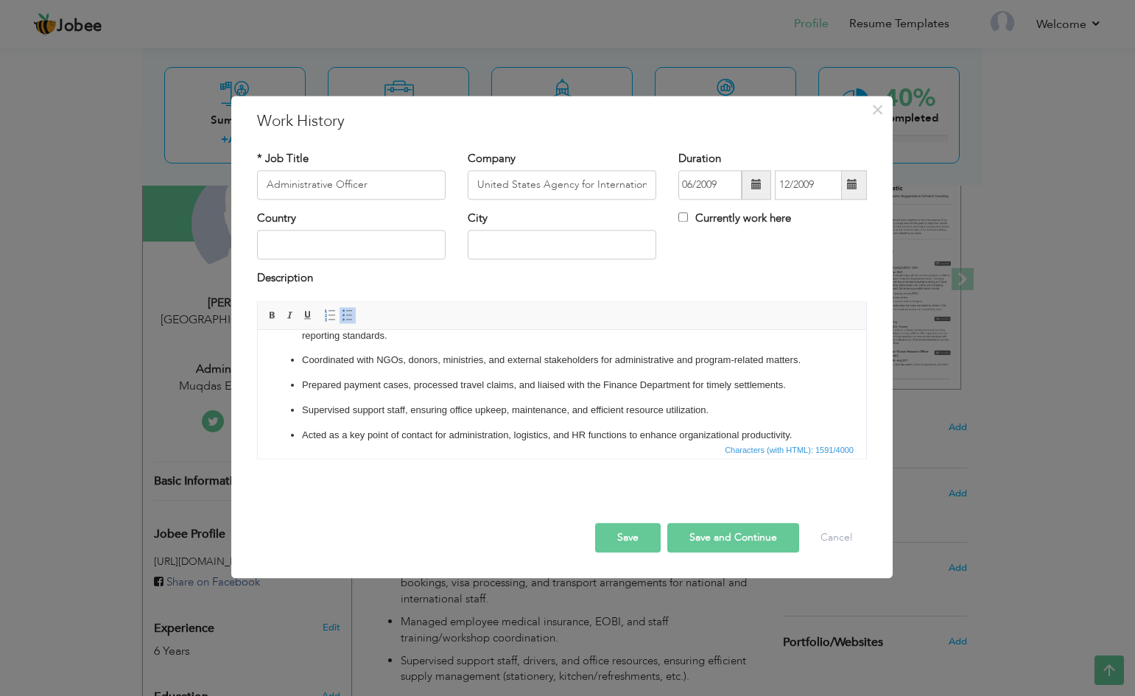
click at [763, 538] on button "Save and Continue" at bounding box center [733, 537] width 132 height 29
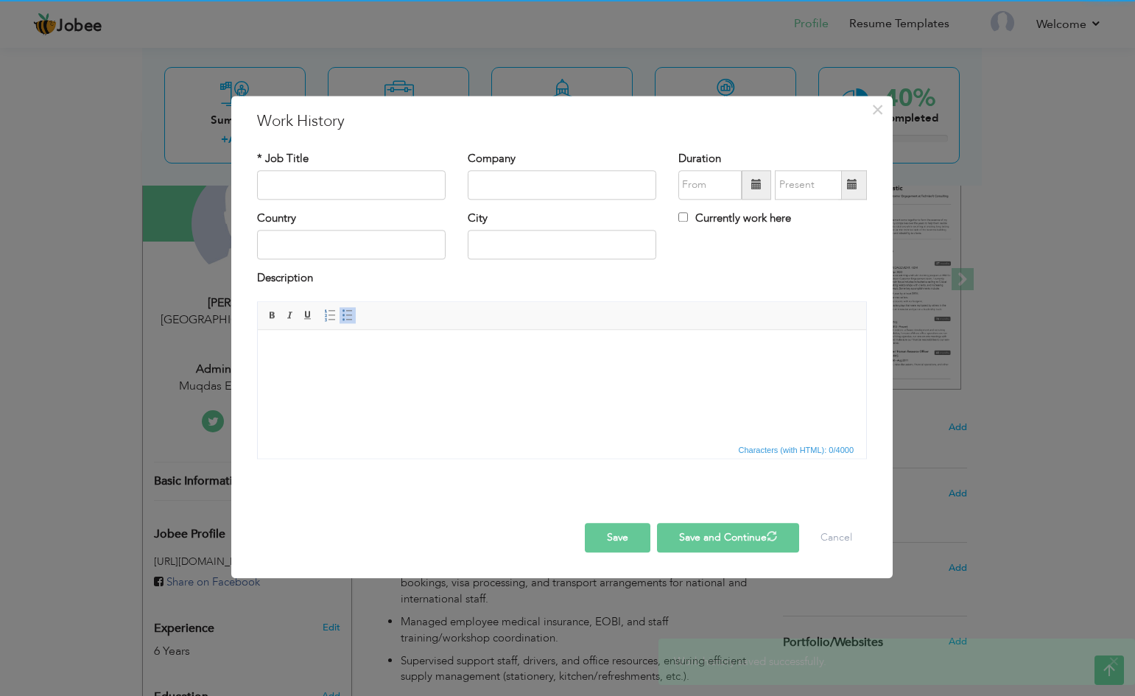
scroll to position [0, 0]
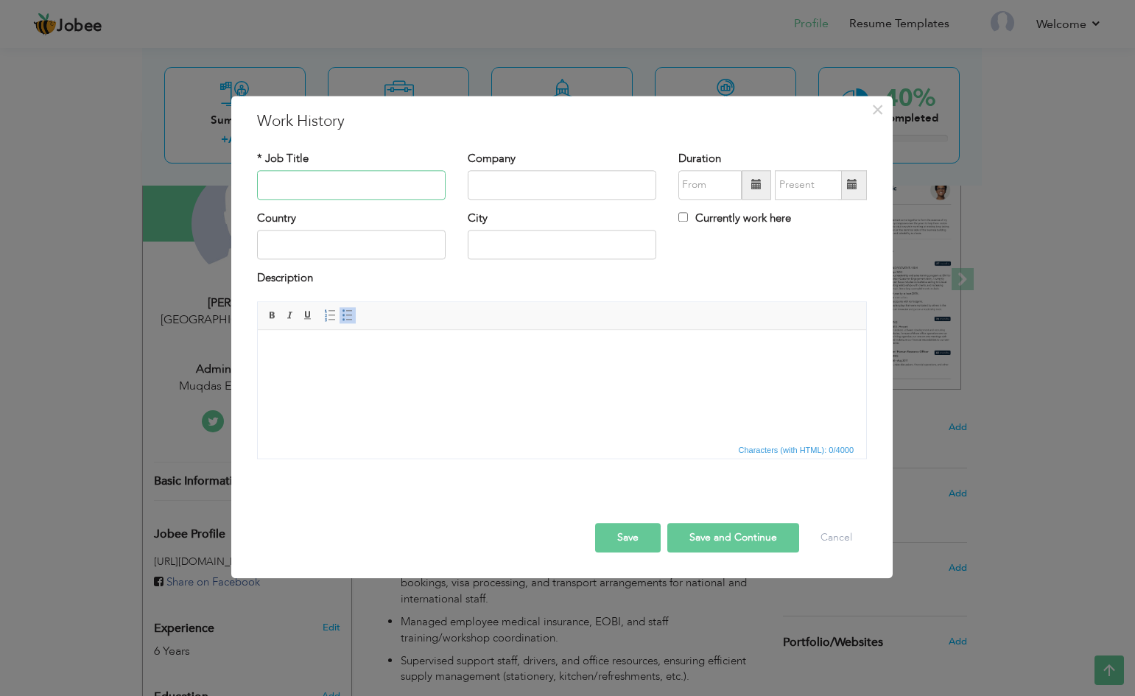
click at [295, 190] on input "text" at bounding box center [351, 184] width 189 height 29
paste input "Administrative Assistant"
type input "Administrative Assistant"
click at [483, 185] on input "text" at bounding box center [562, 184] width 189 height 29
paste input "United States Agency for International Development (The Urban Institute)"
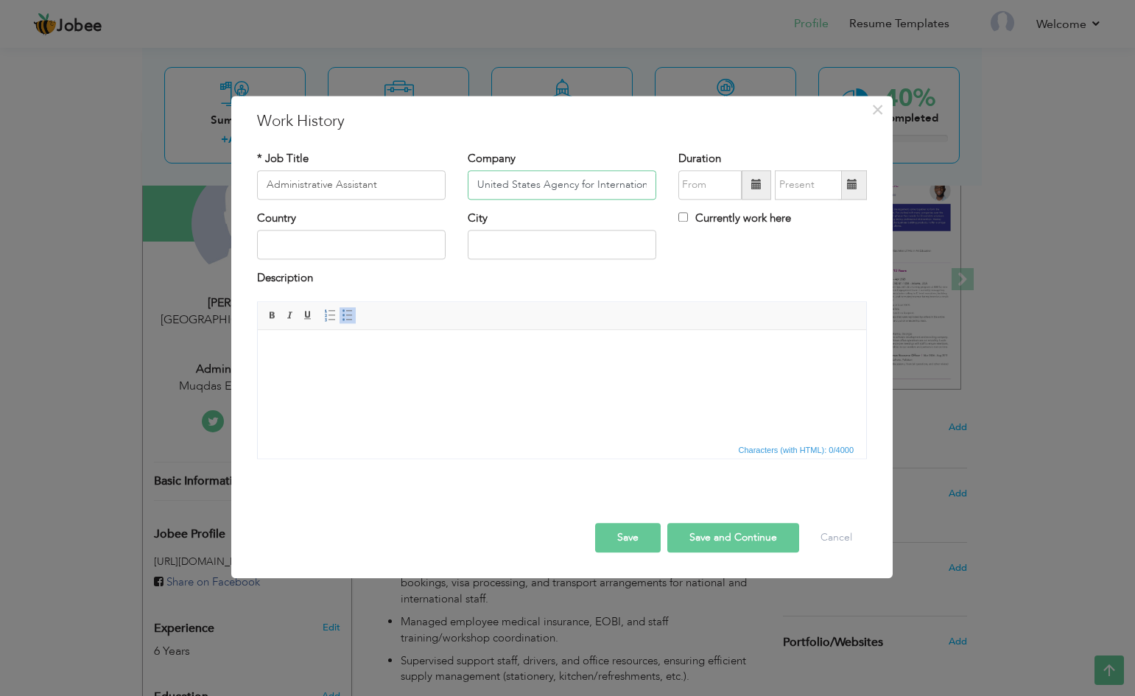
scroll to position [0, 166]
type input "United States Agency for International Development (The Urban Institute)"
click at [757, 192] on span at bounding box center [756, 184] width 29 height 29
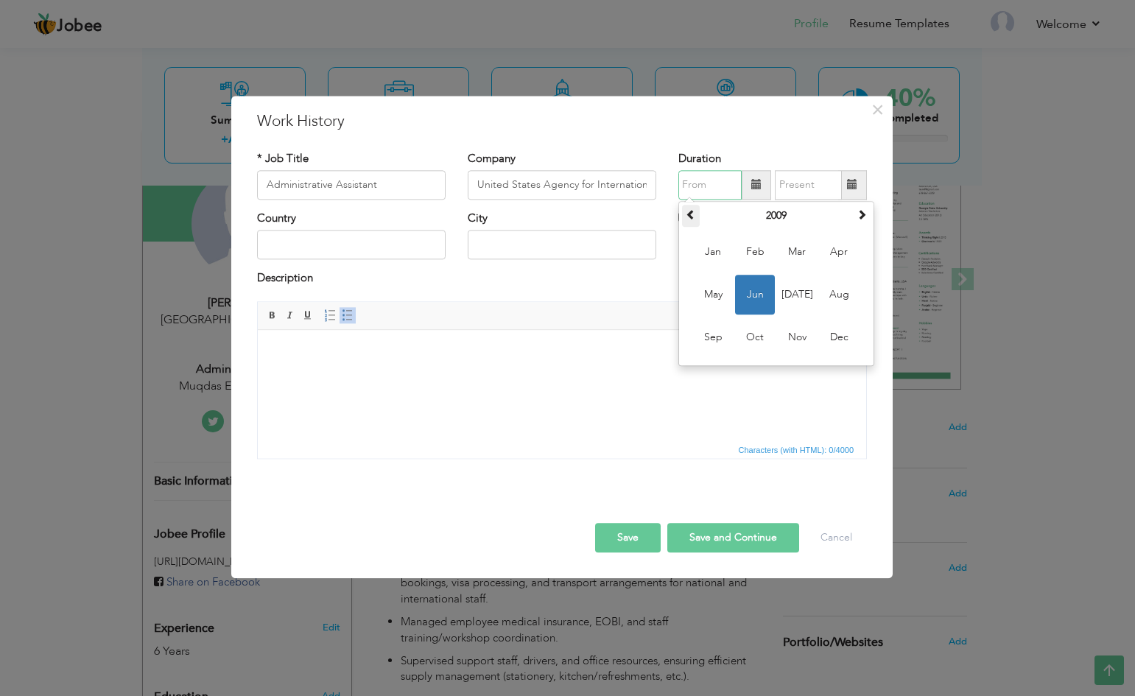
click at [694, 211] on span at bounding box center [691, 214] width 10 height 10
click at [710, 327] on span "Sep" at bounding box center [713, 337] width 40 height 40
type input "09/2007"
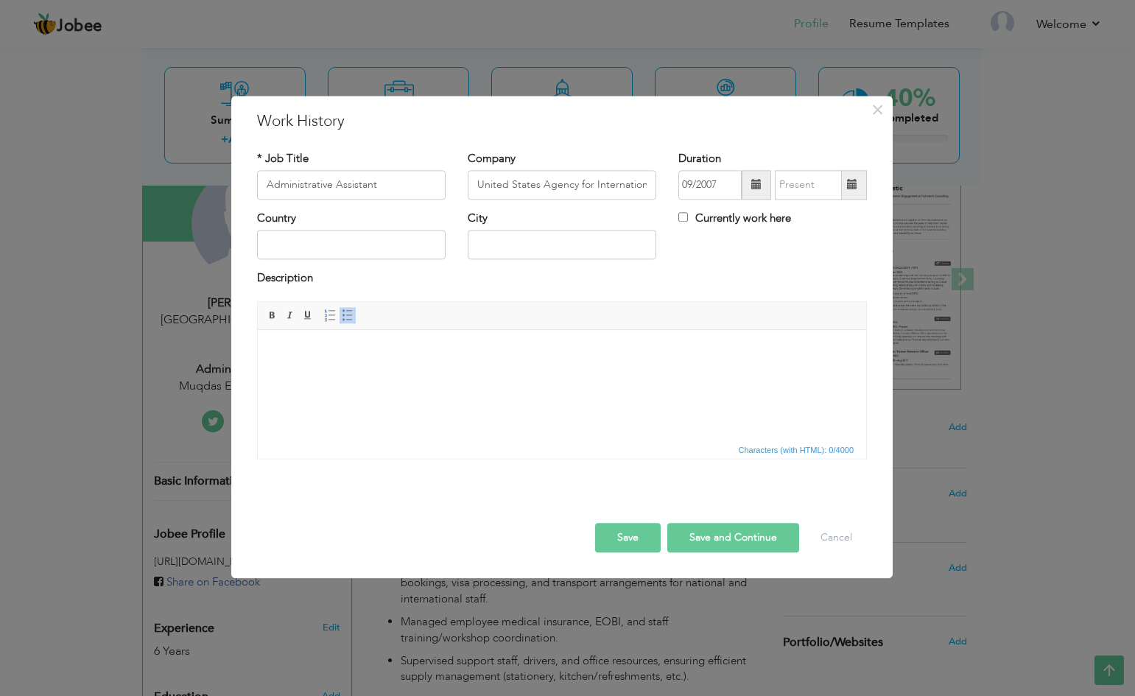
click at [847, 184] on span at bounding box center [852, 185] width 10 height 10
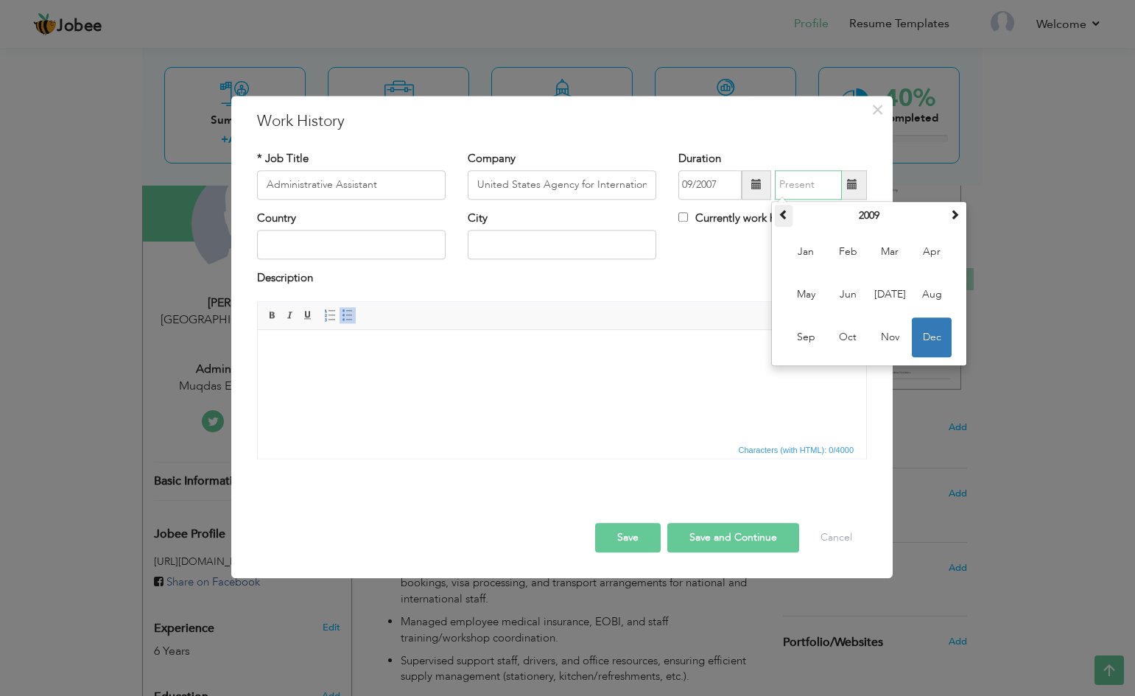
click at [788, 215] on span at bounding box center [783, 214] width 10 height 10
click at [893, 292] on span "Jul" at bounding box center [890, 295] width 40 height 40
type input "07/2008"
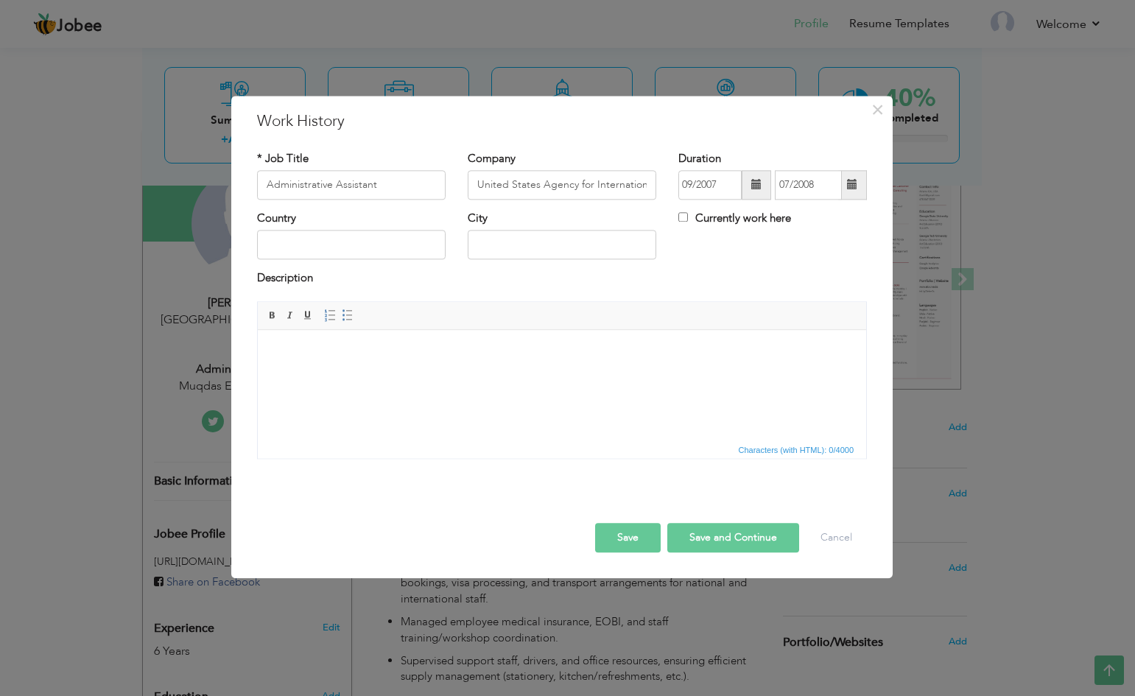
click at [348, 361] on html at bounding box center [562, 352] width 608 height 45
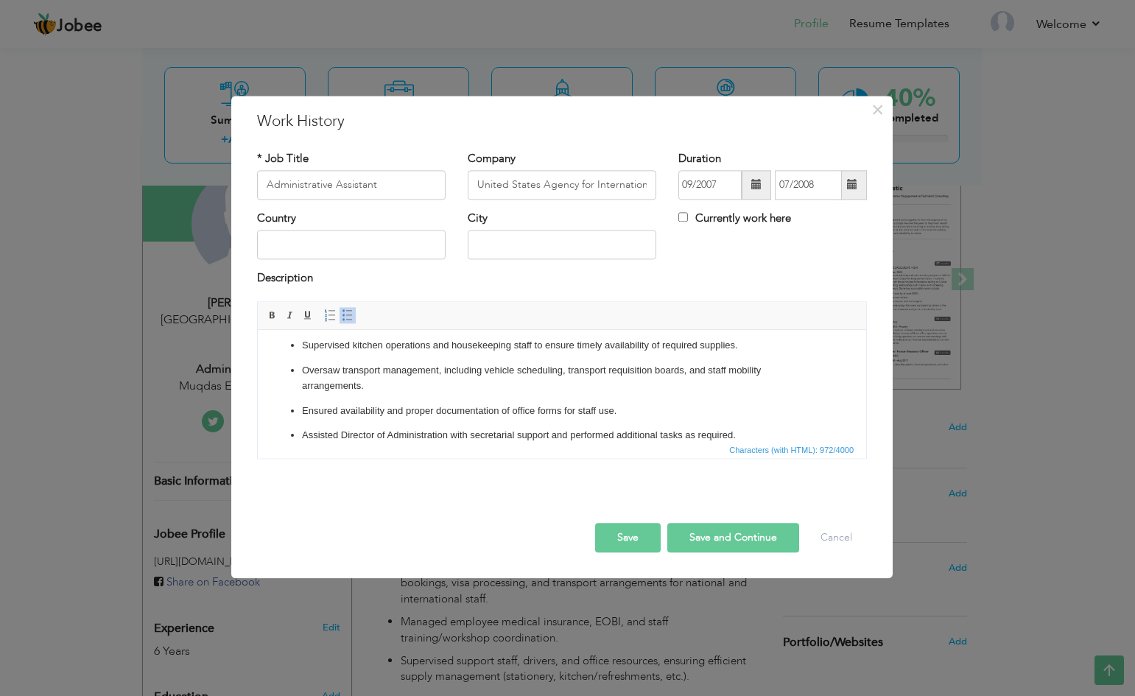
click at [705, 538] on button "Save and Continue" at bounding box center [733, 537] width 132 height 29
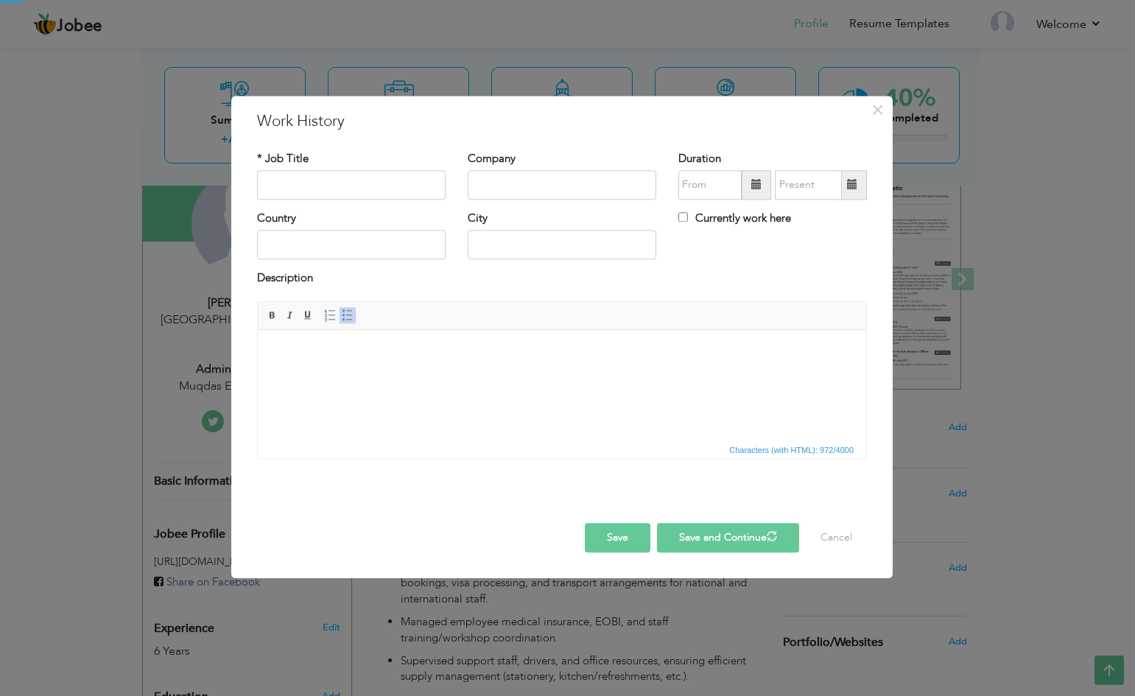
scroll to position [0, 0]
click at [329, 187] on input "text" at bounding box center [351, 184] width 189 height 29
paste input "Public Relations Officer"
type input "Public Relations Officer"
click at [512, 193] on input "text" at bounding box center [562, 184] width 189 height 29
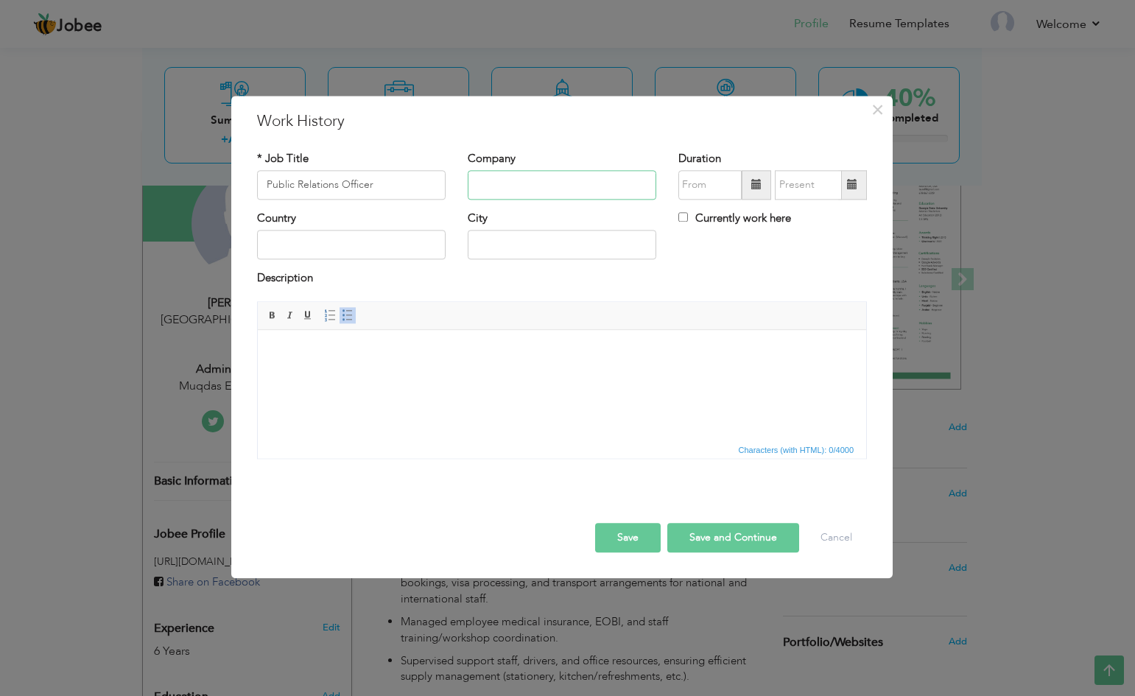
paste input "Family Health International"
type input "Family Health International"
click at [753, 183] on span at bounding box center [756, 185] width 10 height 10
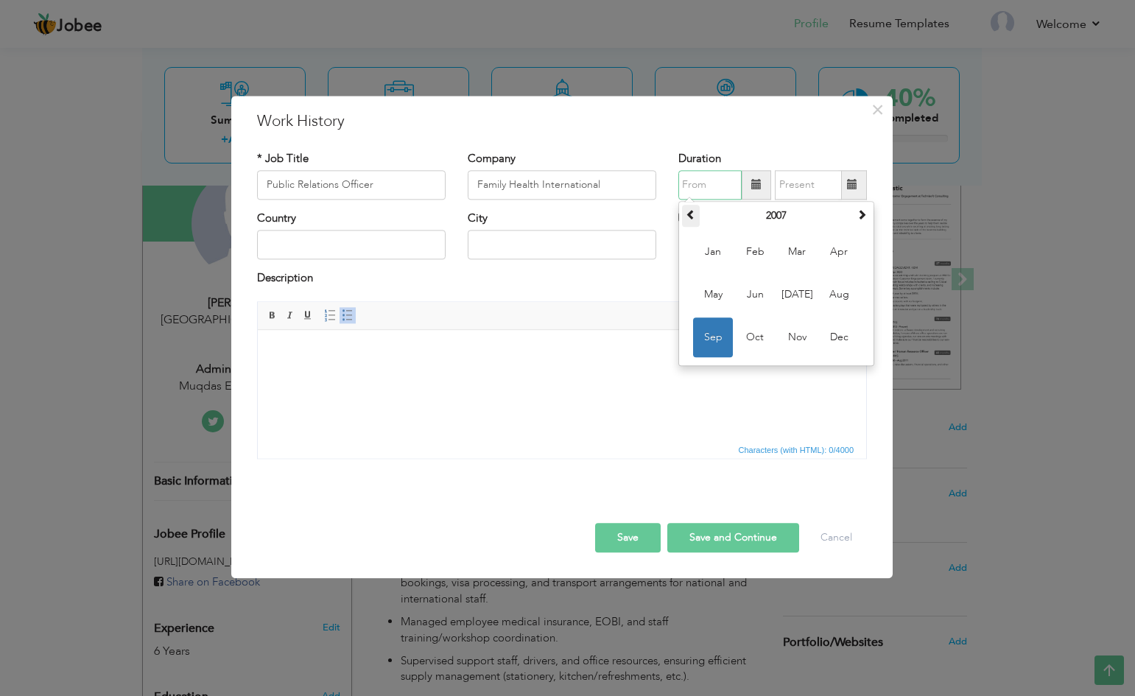
click at [686, 218] on span at bounding box center [691, 214] width 10 height 10
click at [842, 296] on span "Aug" at bounding box center [839, 295] width 40 height 40
type input "08/2006"
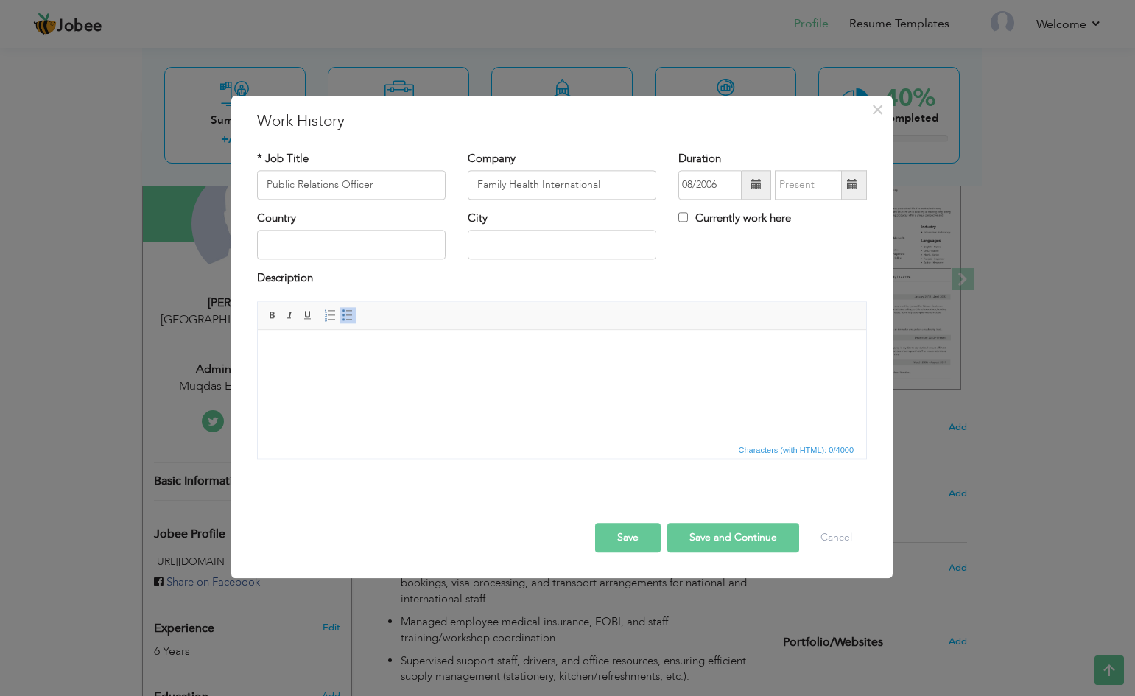
click at [847, 185] on span at bounding box center [852, 185] width 10 height 10
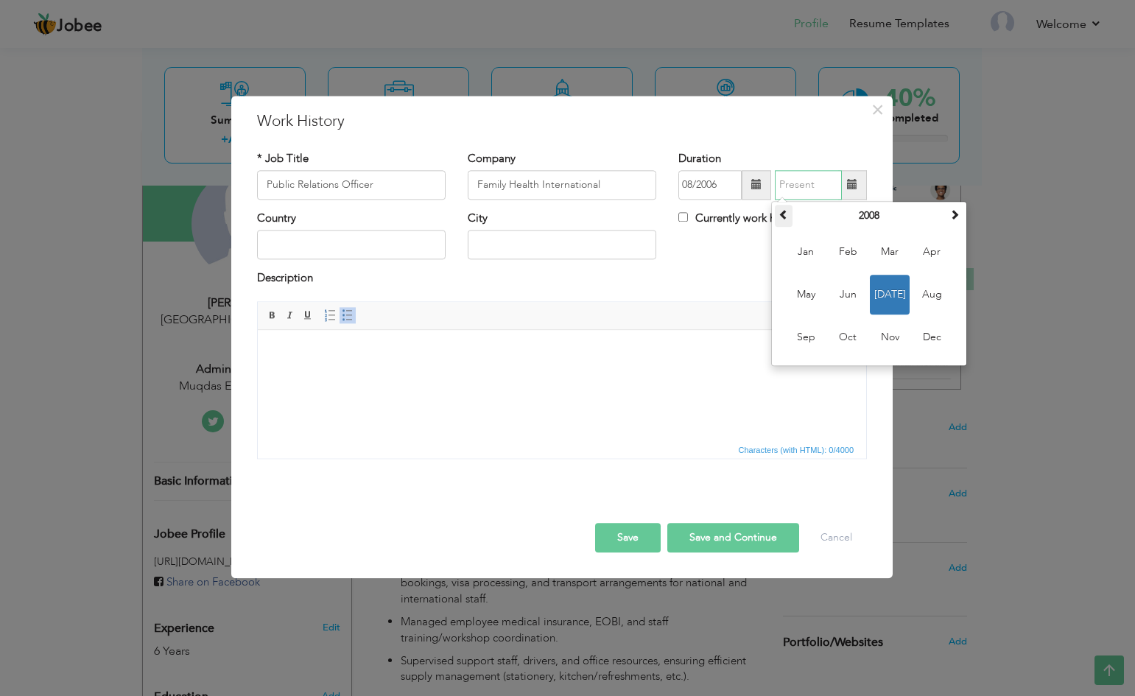
click at [782, 211] on span at bounding box center [783, 214] width 10 height 10
click at [941, 296] on span "Aug" at bounding box center [932, 295] width 40 height 40
type input "08/2007"
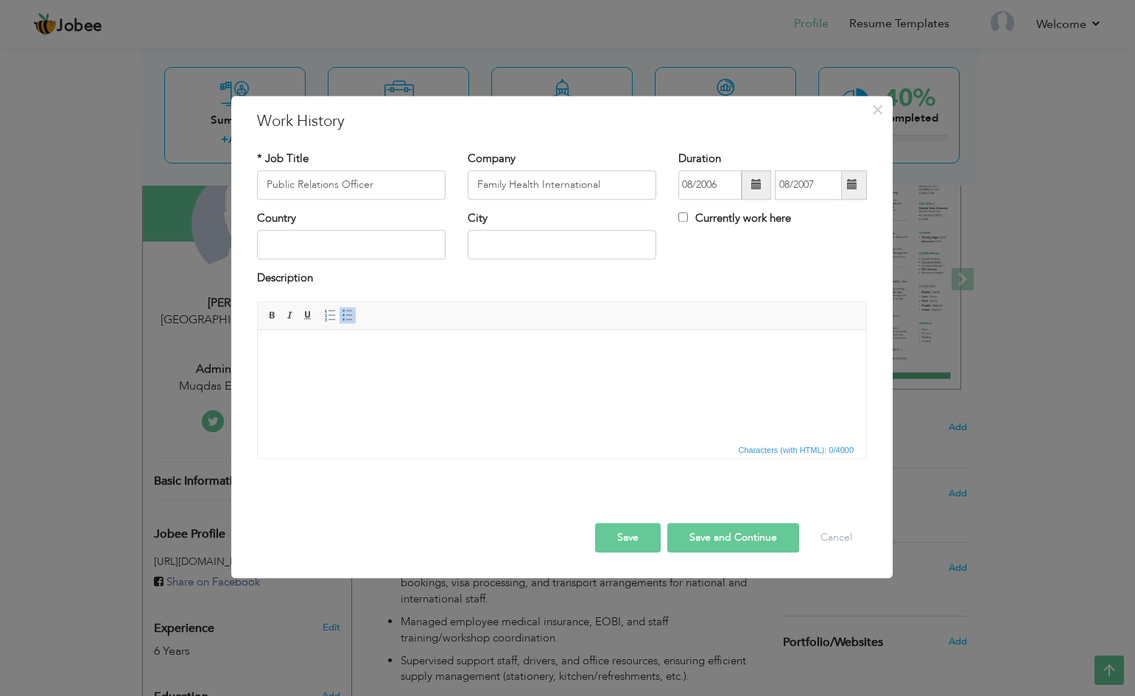
click at [398, 363] on html at bounding box center [562, 352] width 608 height 45
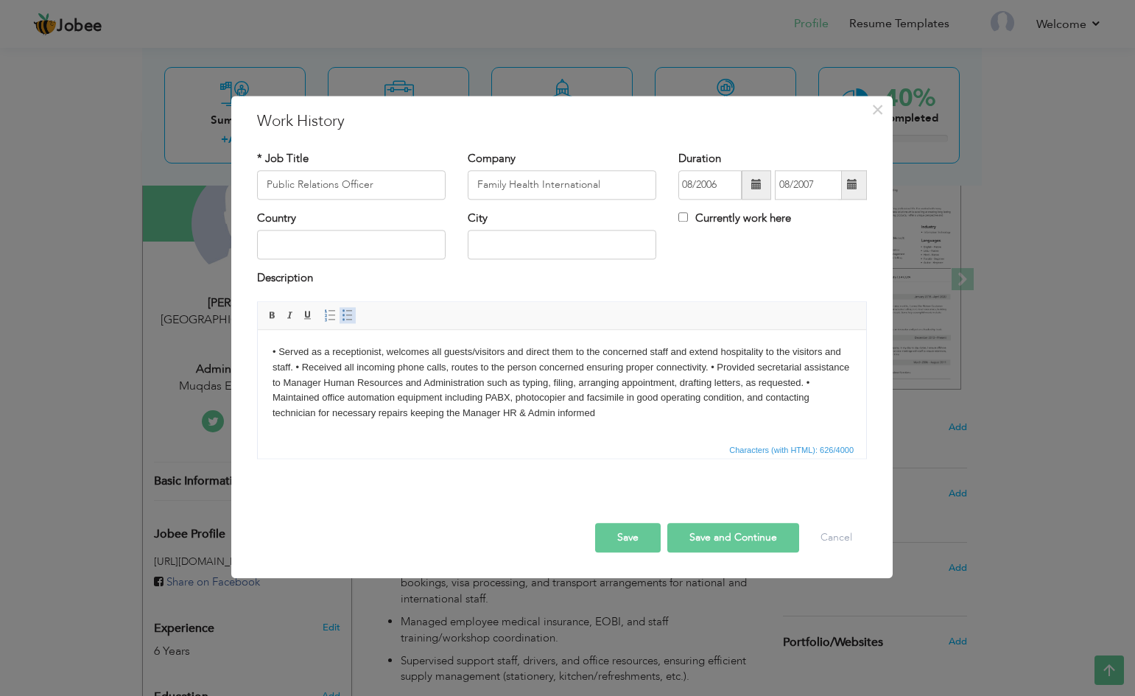
click at [346, 316] on span at bounding box center [348, 315] width 12 height 12
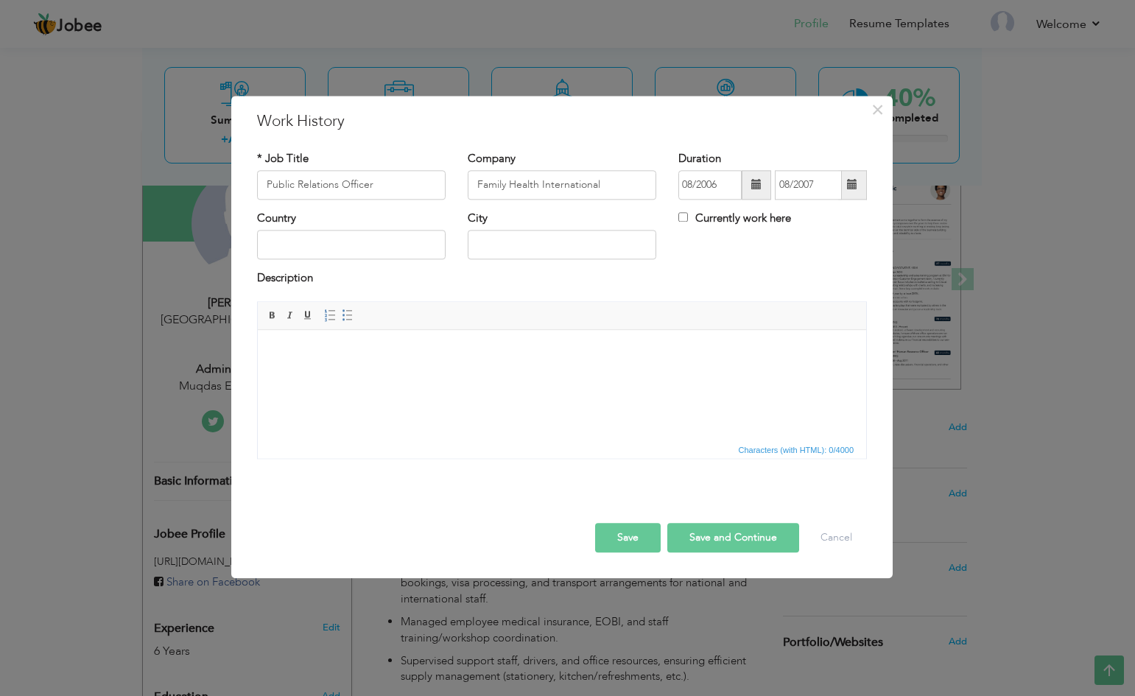
click at [483, 358] on body at bounding box center [561, 352] width 579 height 15
click at [345, 315] on span at bounding box center [348, 315] width 12 height 12
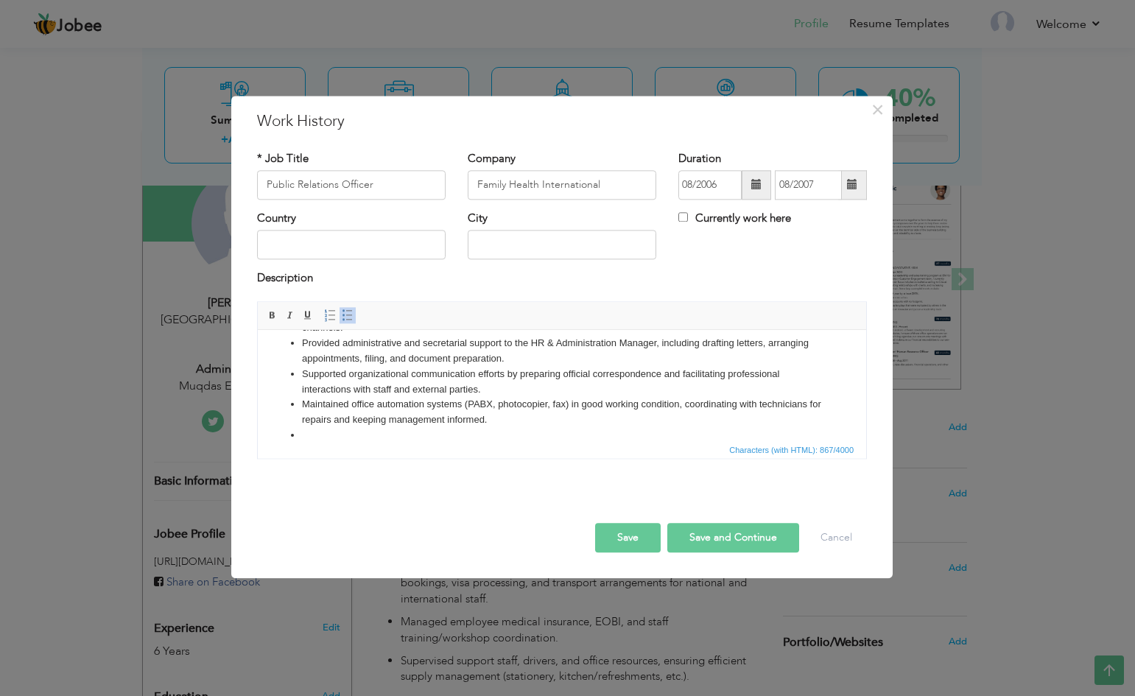
scroll to position [85, 0]
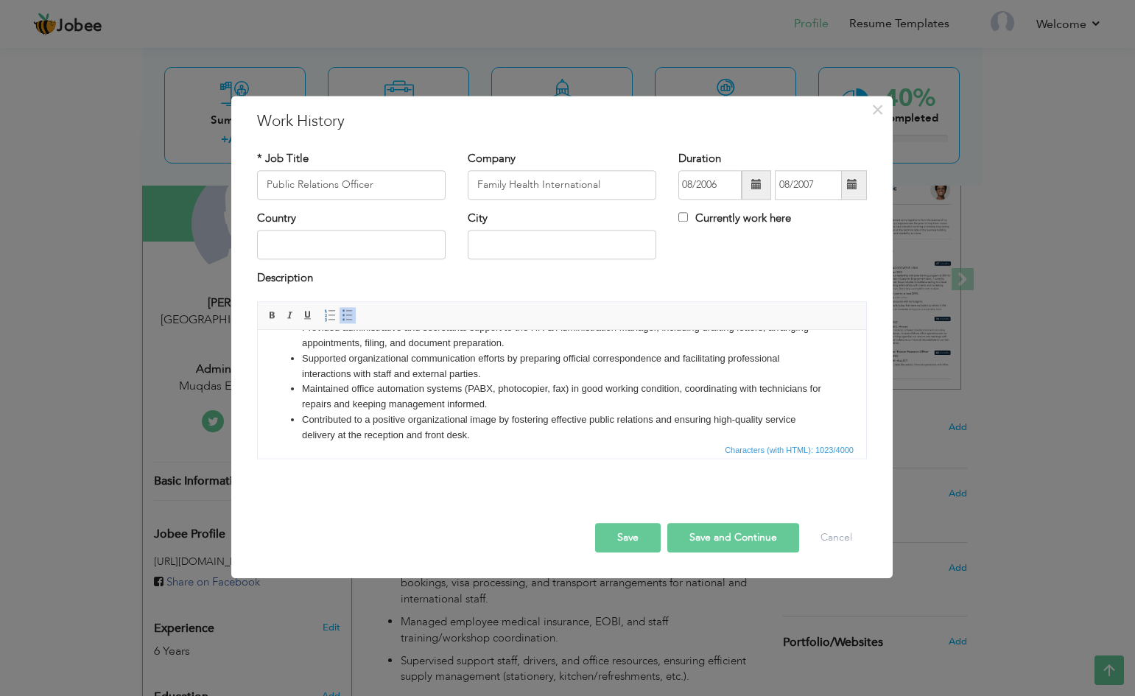
click at [725, 538] on button "Save and Continue" at bounding box center [733, 537] width 132 height 29
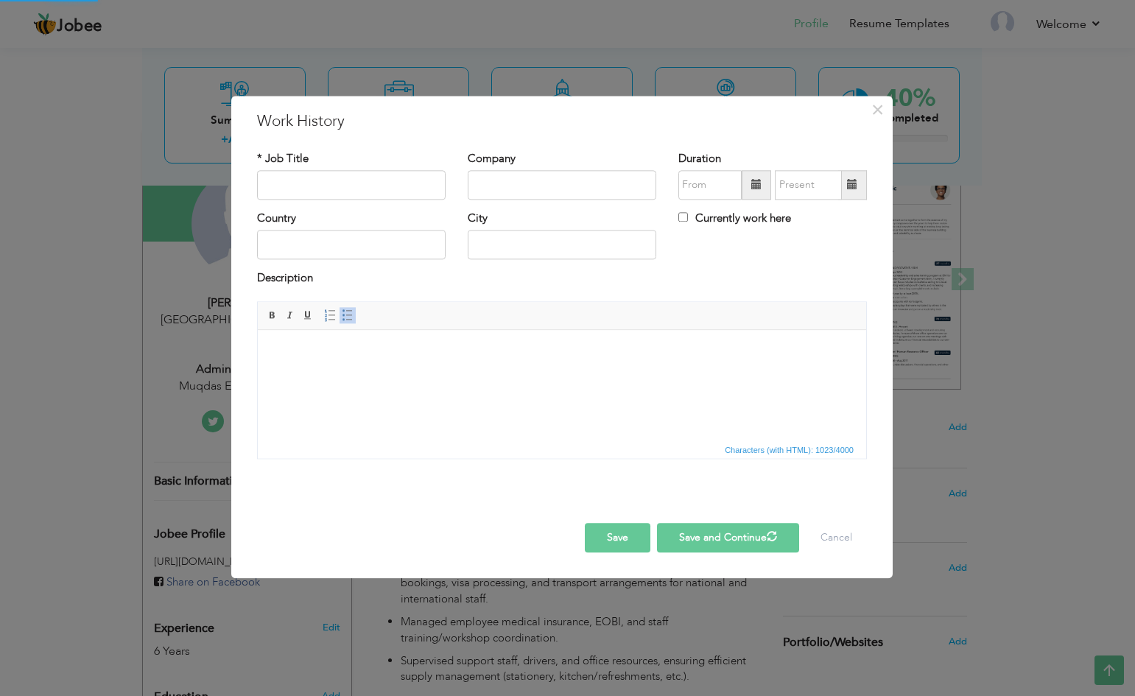
scroll to position [0, 0]
click at [333, 341] on html at bounding box center [562, 352] width 608 height 45
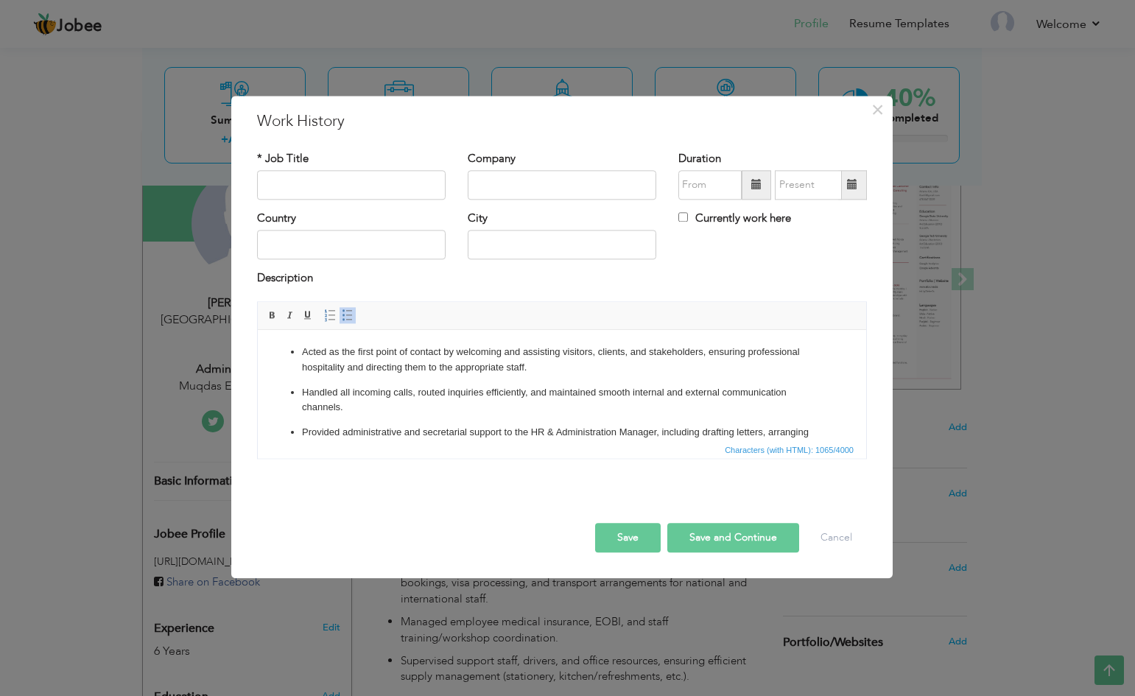
click at [469, 404] on p "Handled all incoming calls, routed inquiries efficiently, and maintained smooth…" at bounding box center [562, 400] width 520 height 31
click at [338, 192] on input "text" at bounding box center [351, 184] width 189 height 29
type input "Public Relations Officer"
click at [522, 180] on input "text" at bounding box center [562, 184] width 189 height 29
paste input "Family Health Internationa"
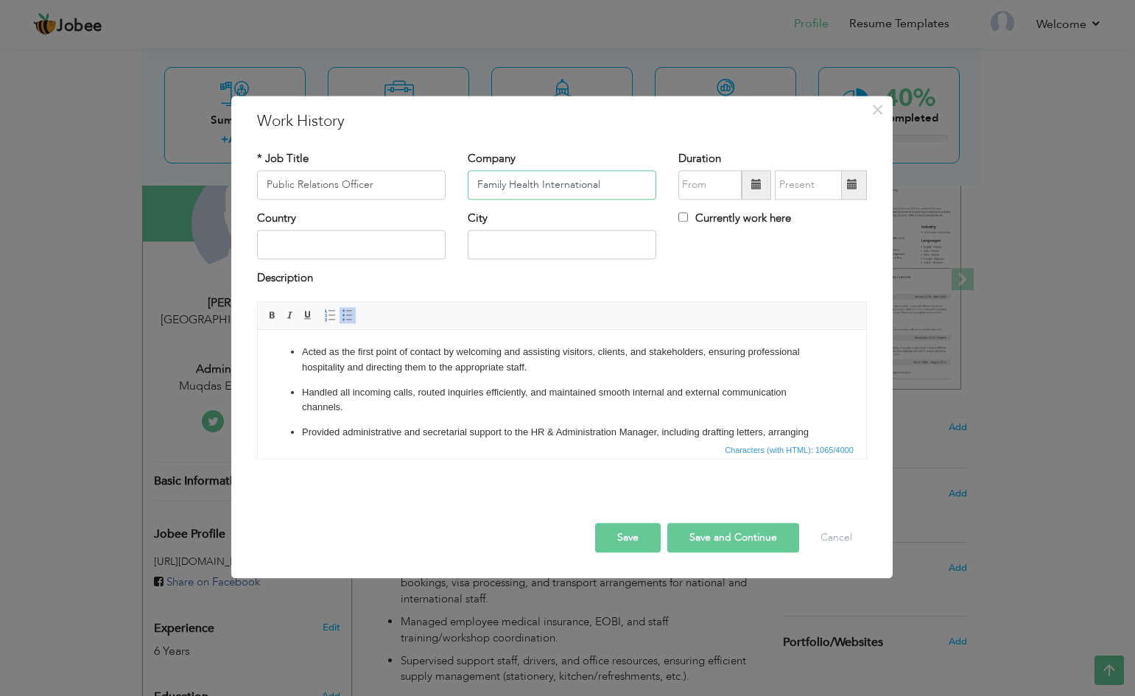
type input "Family Health International"
click at [756, 186] on span at bounding box center [756, 185] width 10 height 10
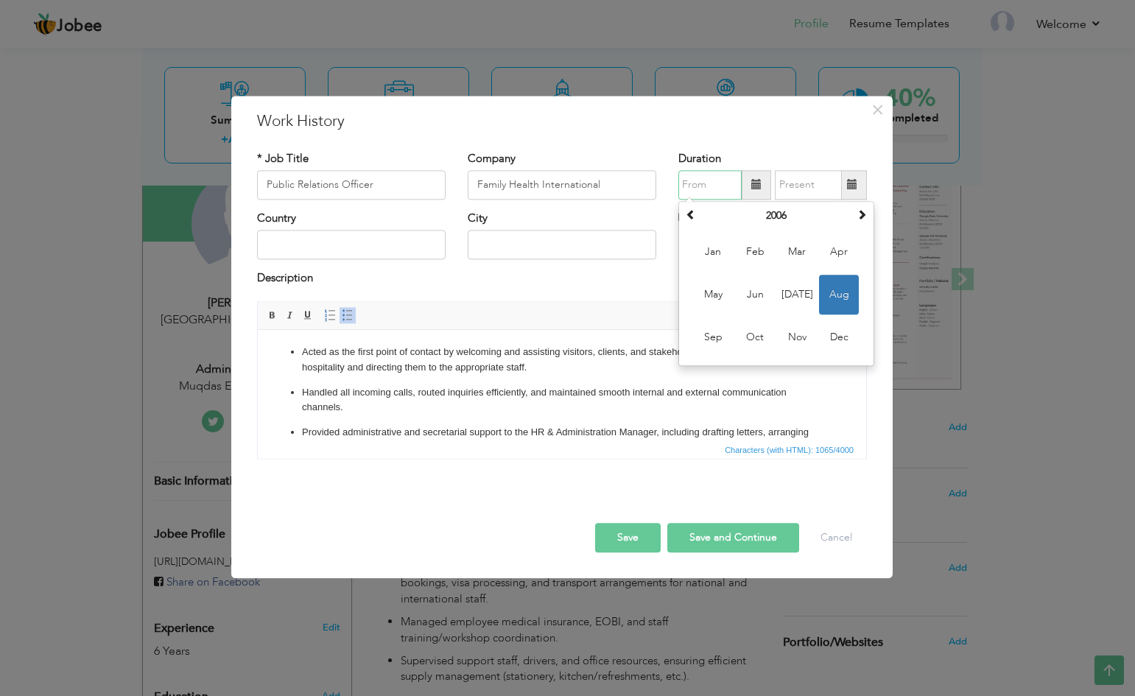
click at [831, 299] on span "Aug" at bounding box center [839, 295] width 40 height 40
type input "08/2006"
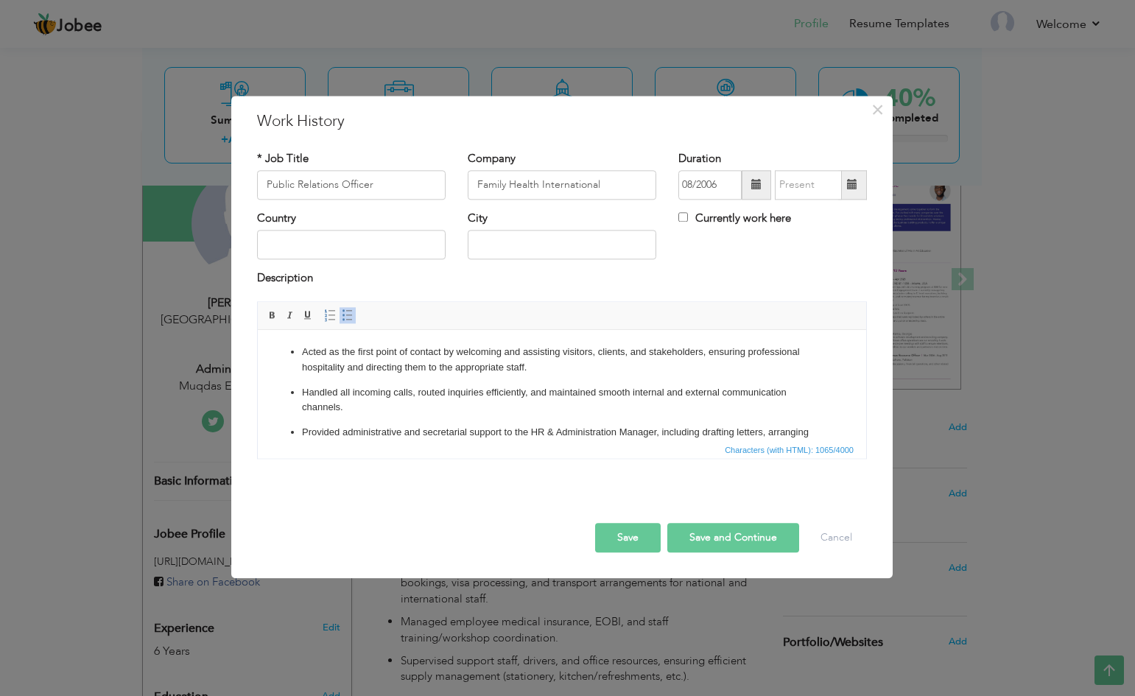
click at [847, 188] on span at bounding box center [852, 185] width 10 height 10
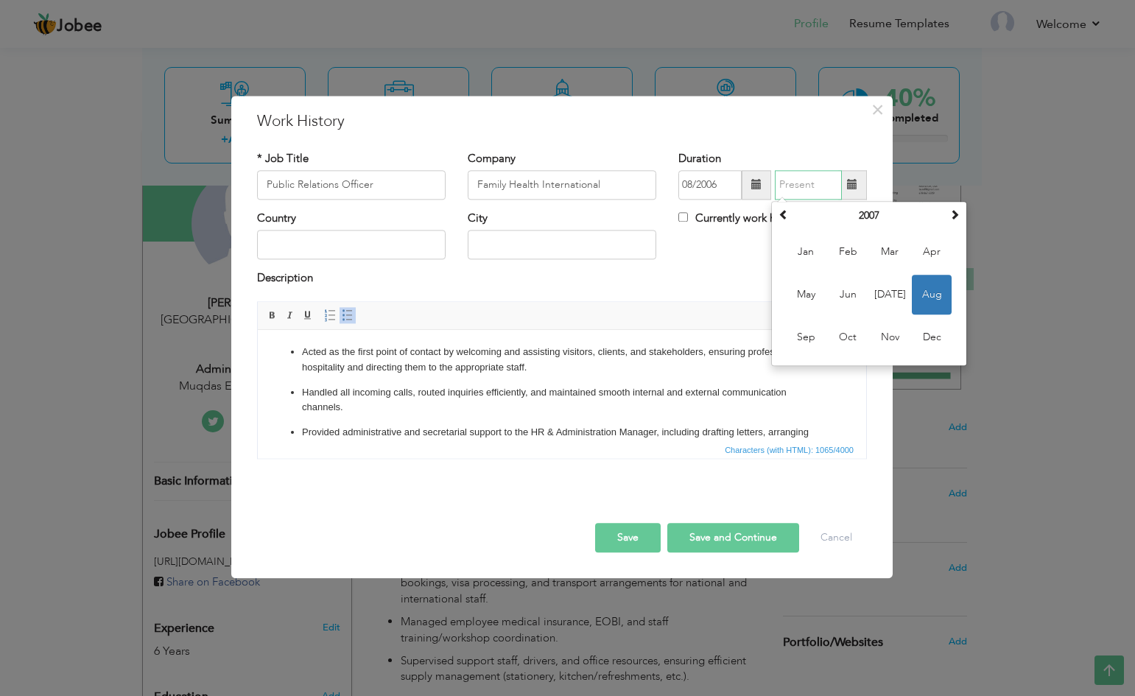
click at [936, 293] on span "Aug" at bounding box center [932, 295] width 40 height 40
type input "08/2007"
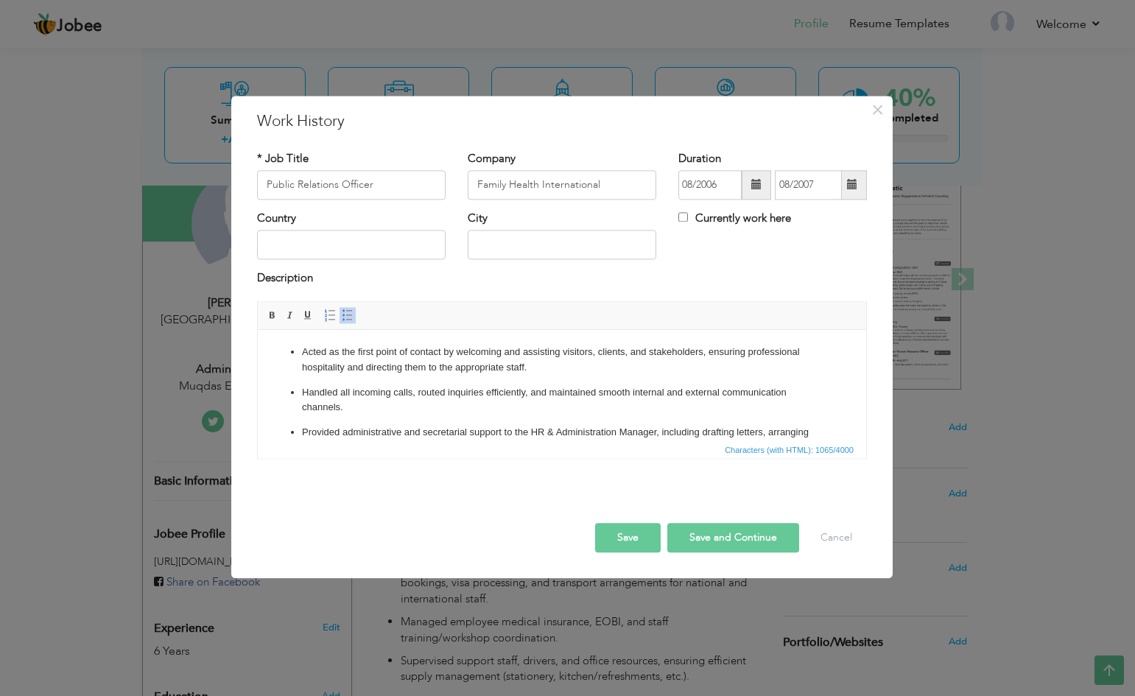
click at [623, 541] on button "Save" at bounding box center [628, 537] width 66 height 29
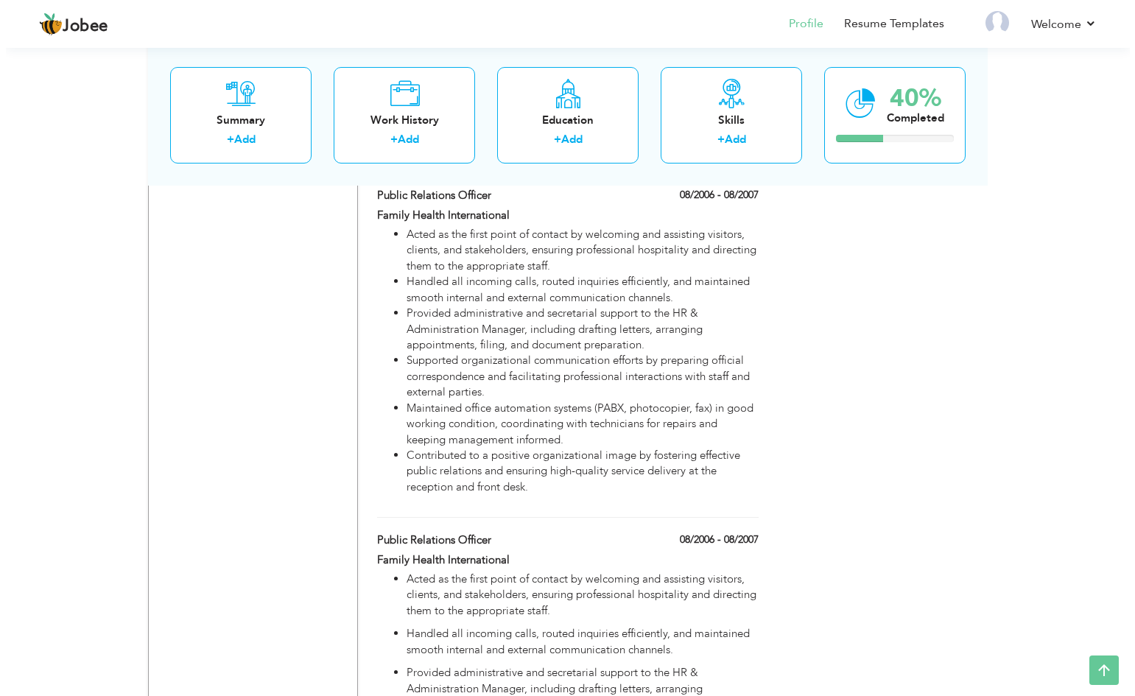
scroll to position [2047, 0]
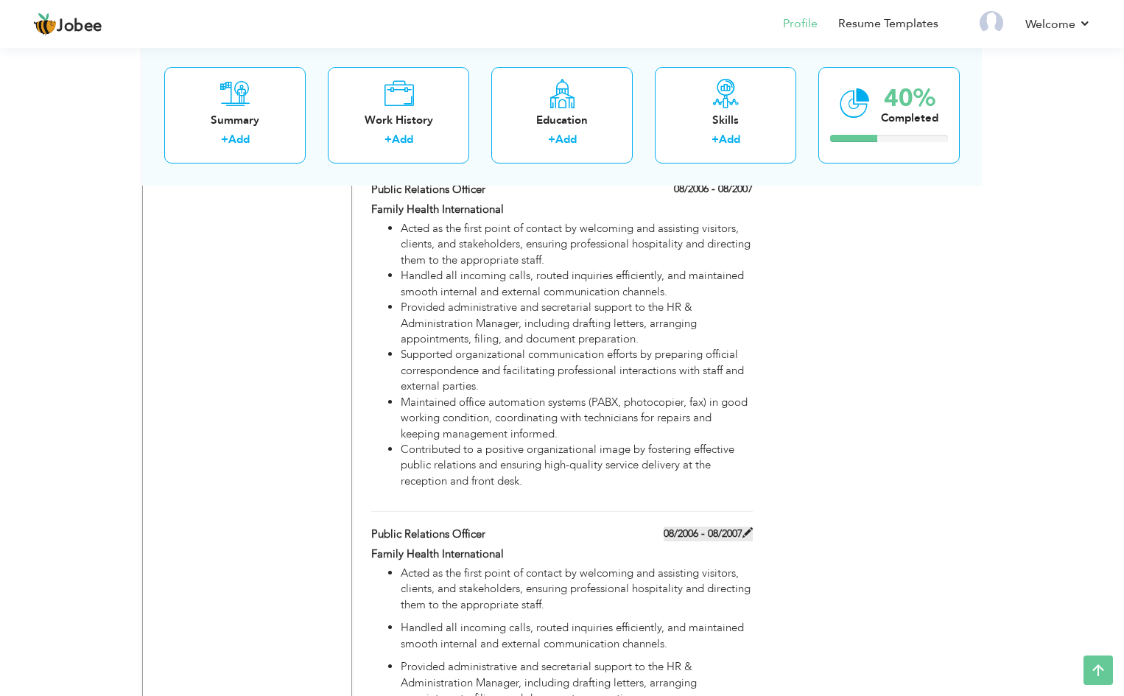
click at [746, 527] on span at bounding box center [747, 532] width 10 height 10
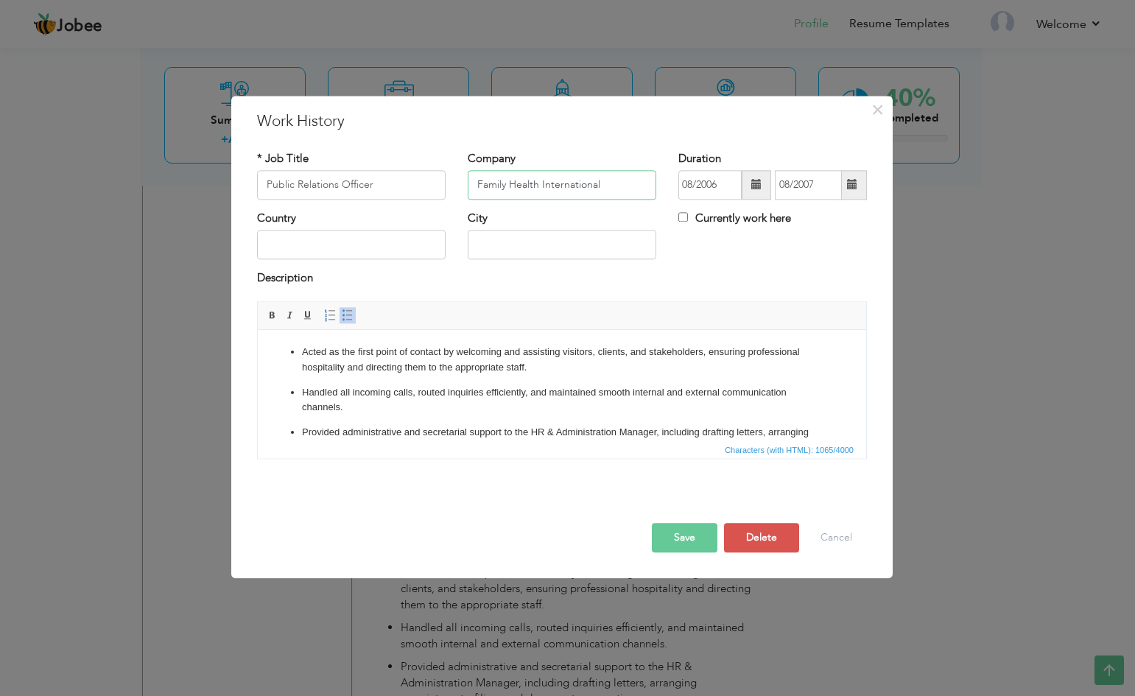
click at [611, 185] on input "Family Health International" at bounding box center [562, 184] width 189 height 29
drag, startPoint x: 383, startPoint y: 190, endPoint x: 222, endPoint y: 188, distance: 161.3
click at [222, 188] on div "× Work History * Job Title Public Relations Officer Company Family Health Inter…" at bounding box center [567, 348] width 1135 height 696
paste input "Admin Assistant"
type input "Admin Assistant"
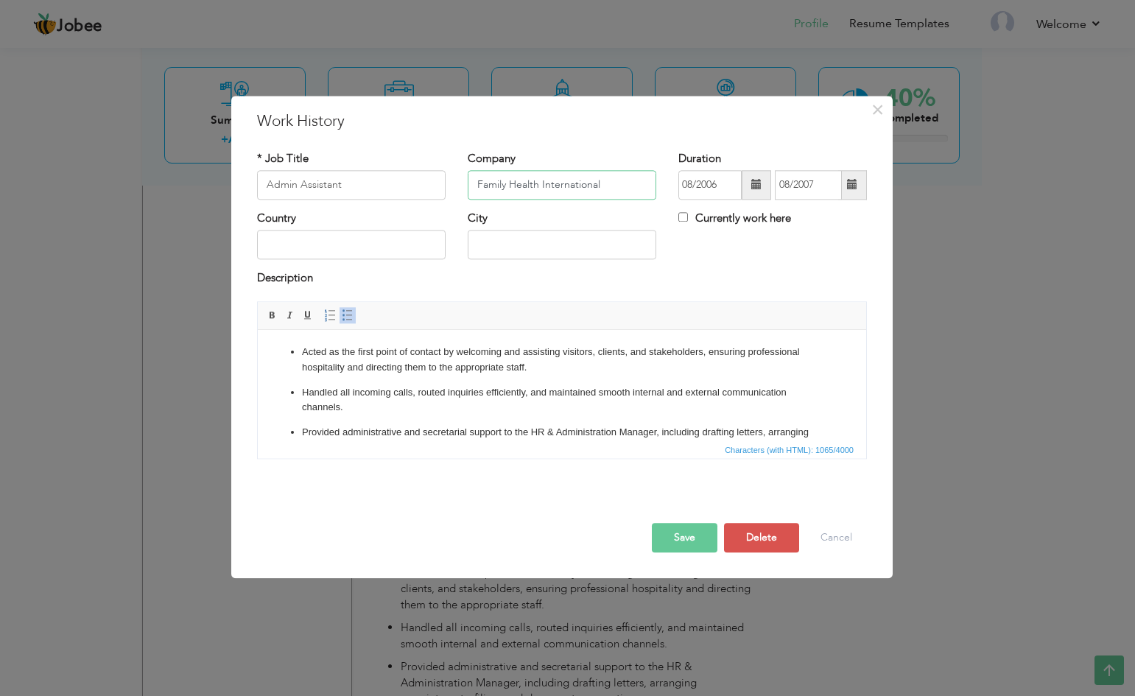
click at [605, 183] on input "Family Health International" at bounding box center [562, 184] width 189 height 29
drag, startPoint x: 613, startPoint y: 185, endPoint x: 454, endPoint y: 186, distance: 159.1
click at [454, 186] on div "* Job Title Admin Assistant Company Family Health International Duration 08/200…" at bounding box center [562, 181] width 632 height 60
paste input "Green Star Social Marketing"
type input "Green Star Social Marketing"
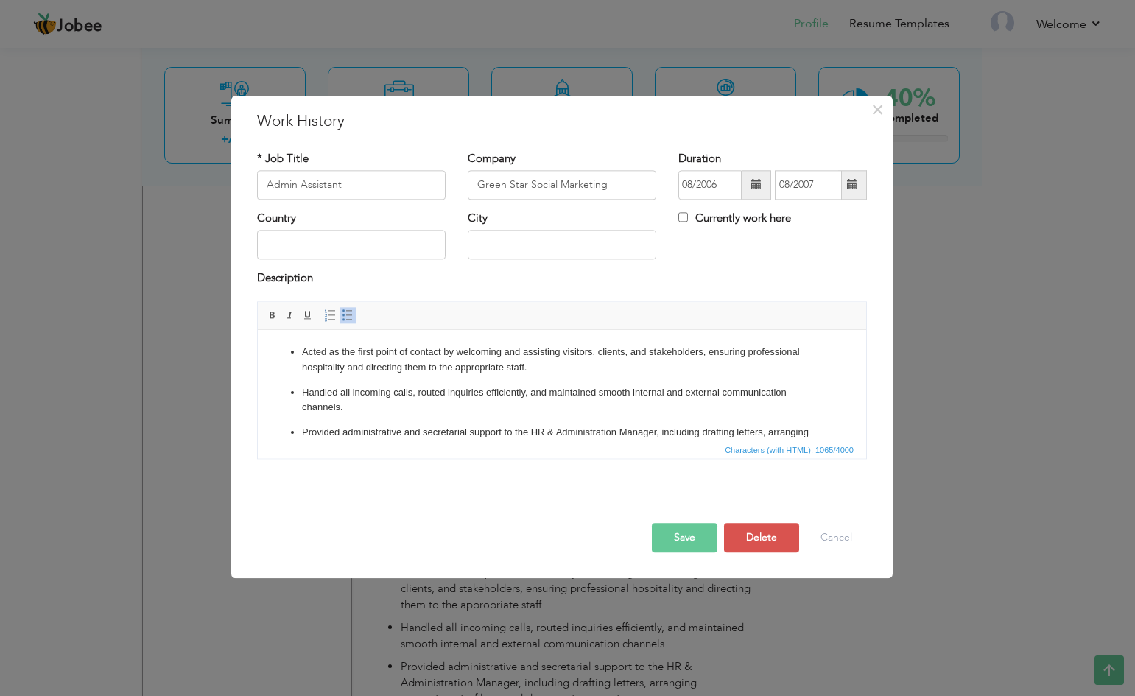
click at [759, 183] on span at bounding box center [756, 185] width 10 height 10
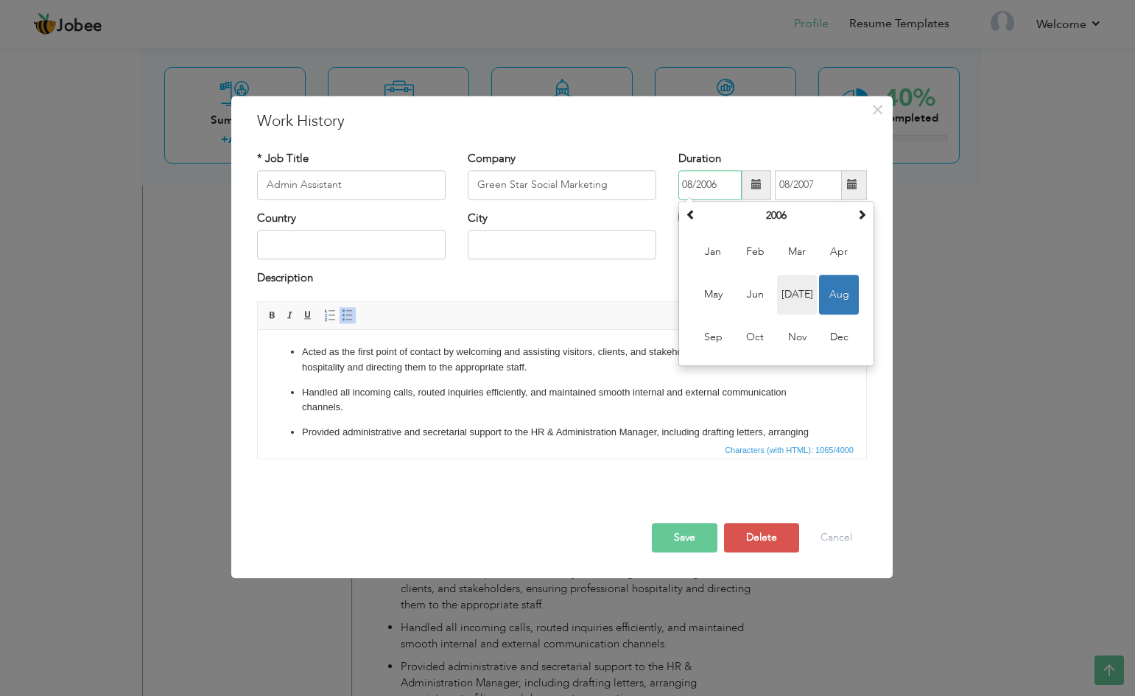
click at [797, 284] on span "Jul" at bounding box center [797, 295] width 40 height 40
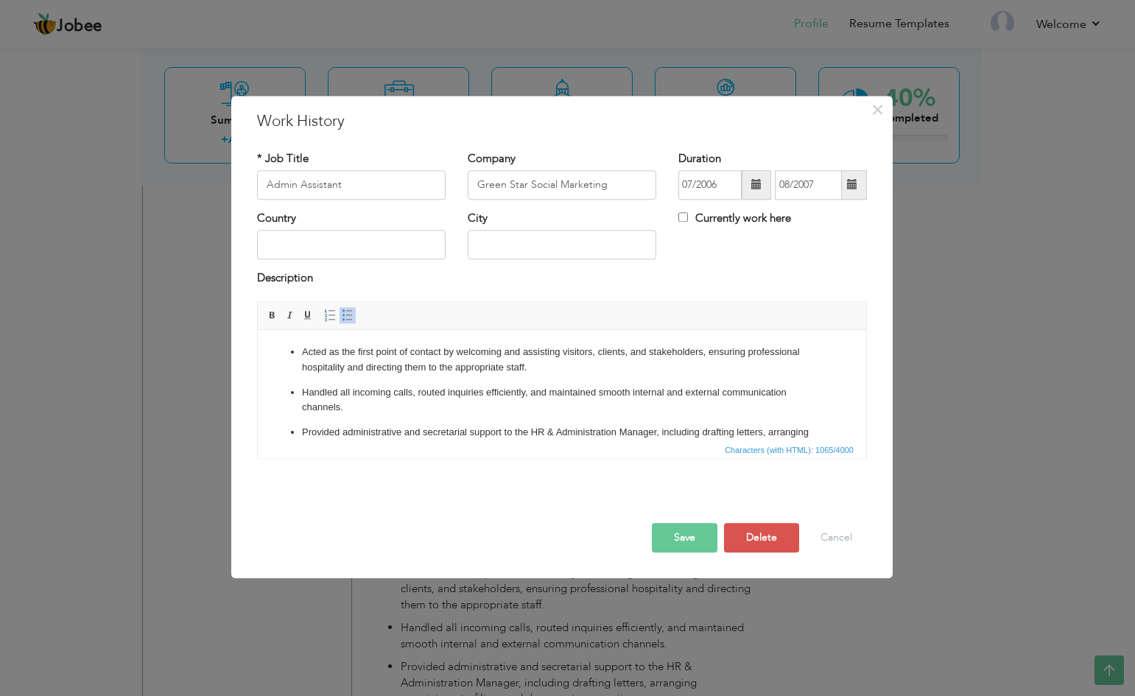
click at [749, 186] on span at bounding box center [756, 184] width 29 height 29
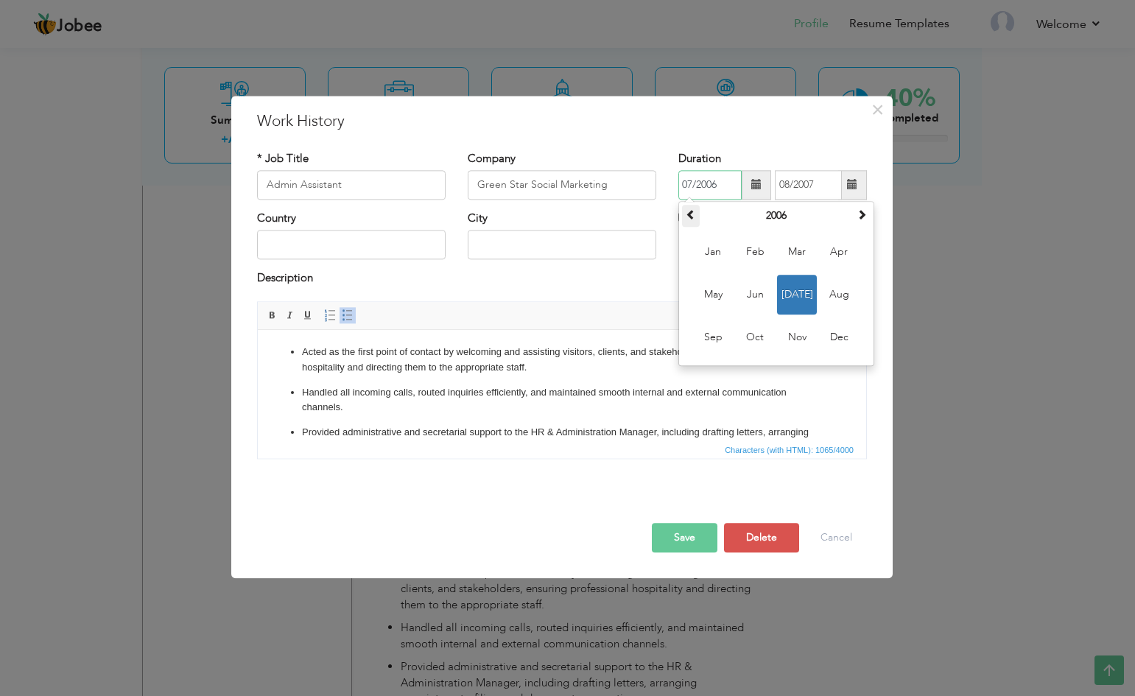
click at [692, 214] on span at bounding box center [691, 214] width 10 height 10
click at [796, 298] on span "Jul" at bounding box center [797, 295] width 40 height 40
type input "07/2005"
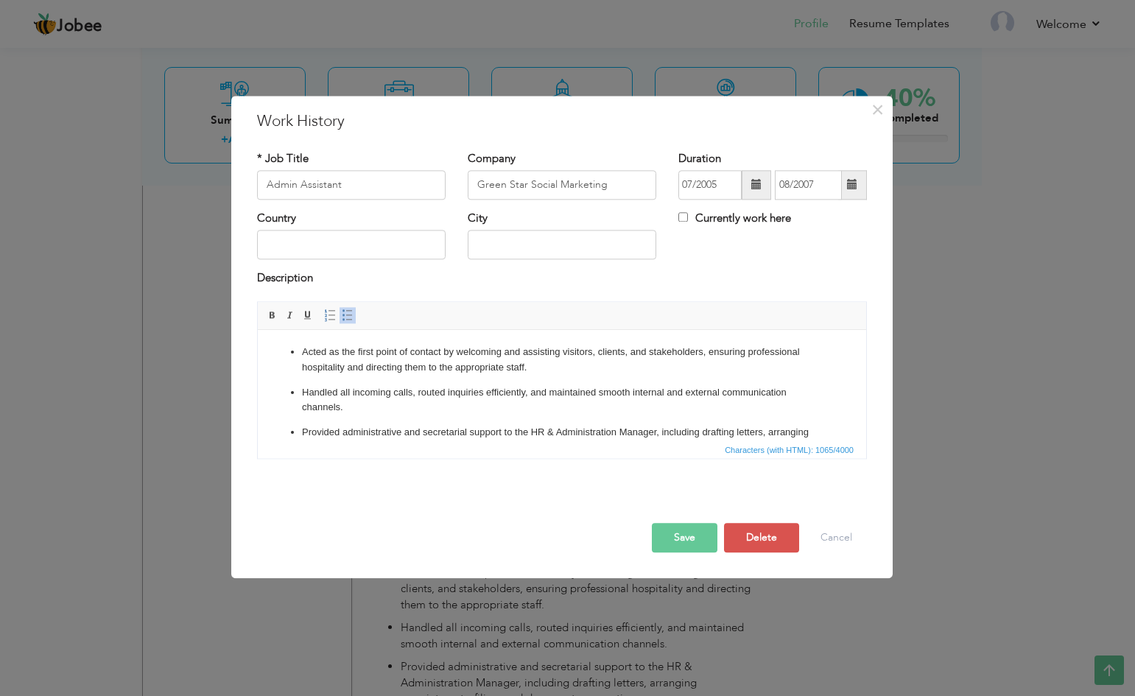
click at [851, 186] on span at bounding box center [852, 185] width 10 height 10
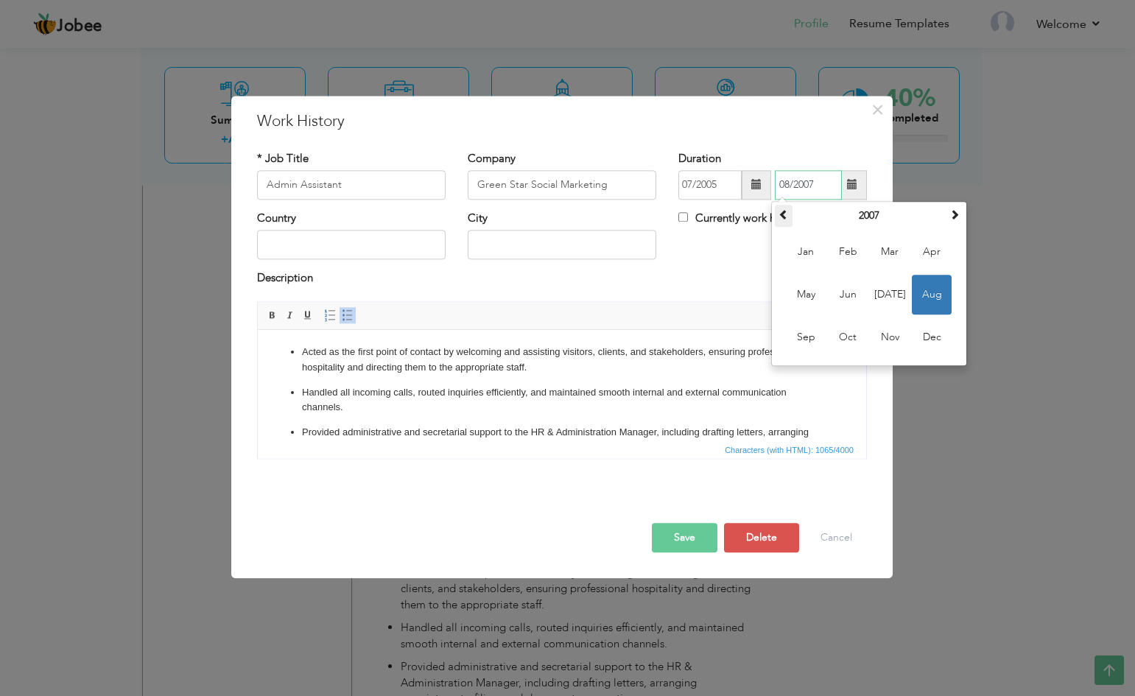
click at [787, 215] on span at bounding box center [783, 214] width 10 height 10
click at [930, 301] on span "Aug" at bounding box center [932, 295] width 40 height 40
type input "08/2006"
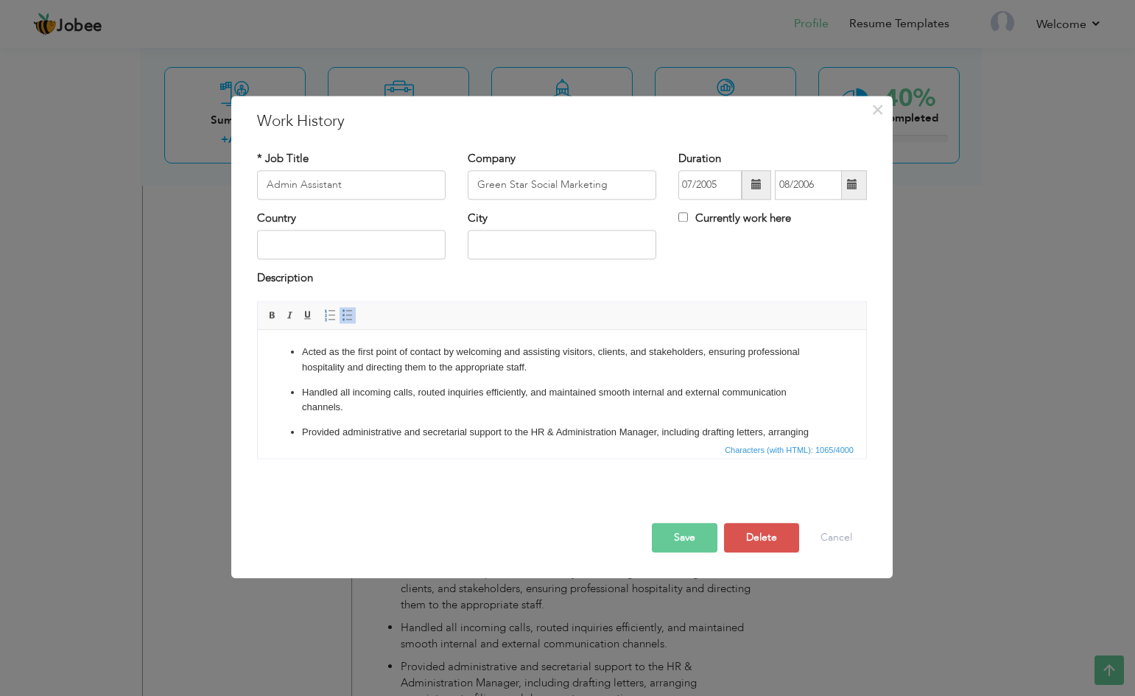
click at [745, 252] on div "Country City Currently work here" at bounding box center [562, 241] width 632 height 60
click at [492, 382] on ul "Acted as the first point of contact by welcoming and assisting visitors, client…" at bounding box center [561, 461] width 579 height 232
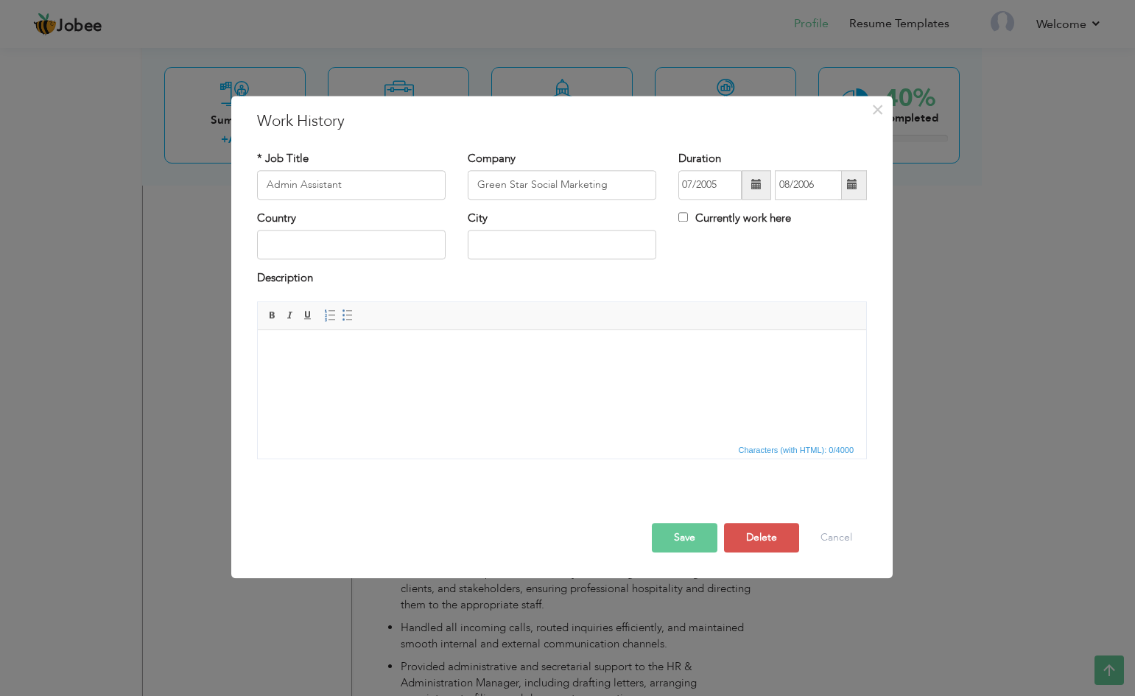
click at [339, 317] on span "Insert/Remove Numbered List Insert/Remove Bulleted List" at bounding box center [338, 315] width 35 height 18
click at [352, 314] on span at bounding box center [348, 315] width 12 height 12
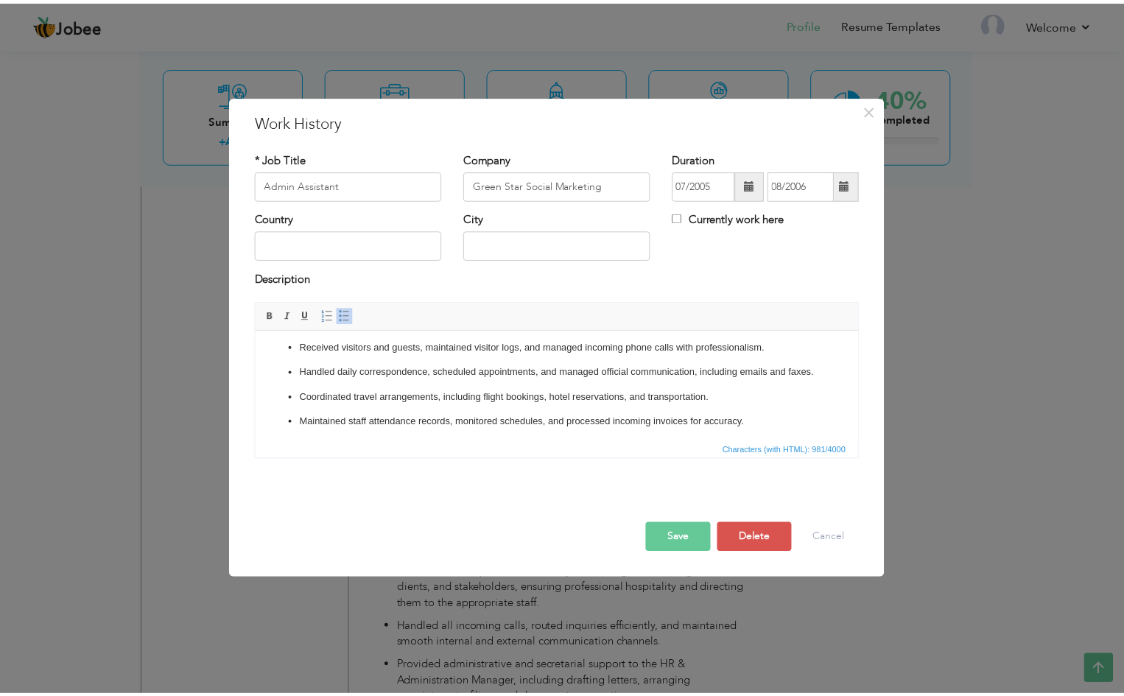
scroll to position [0, 0]
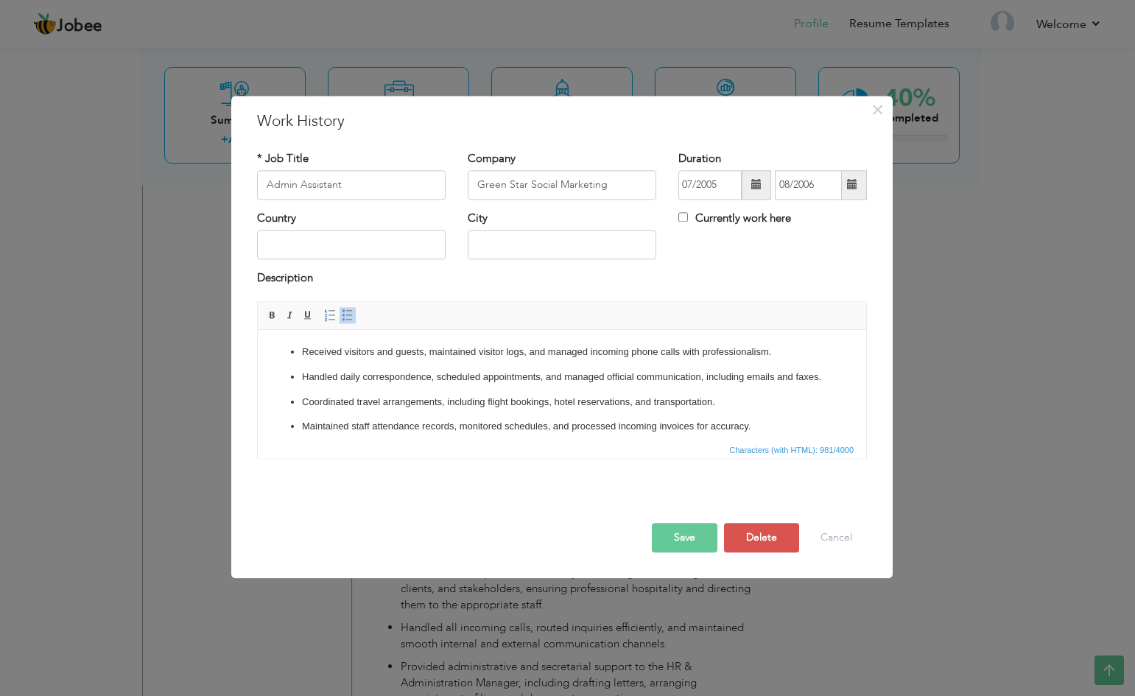
click at [685, 541] on button "Save" at bounding box center [685, 537] width 66 height 29
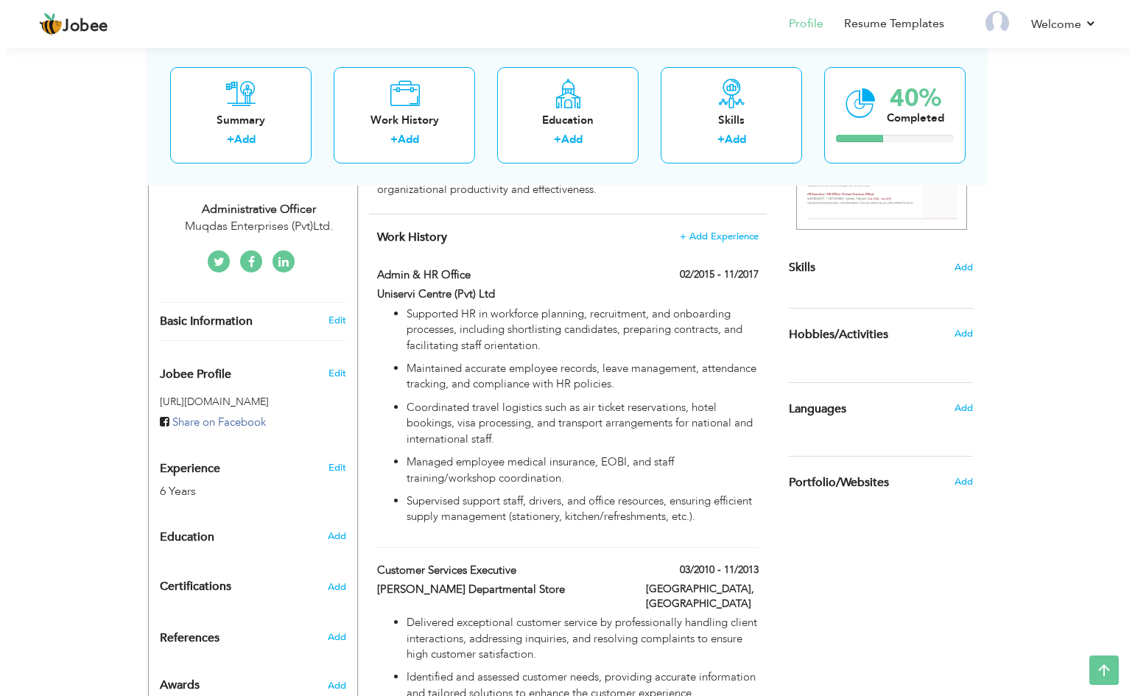
scroll to position [279, 0]
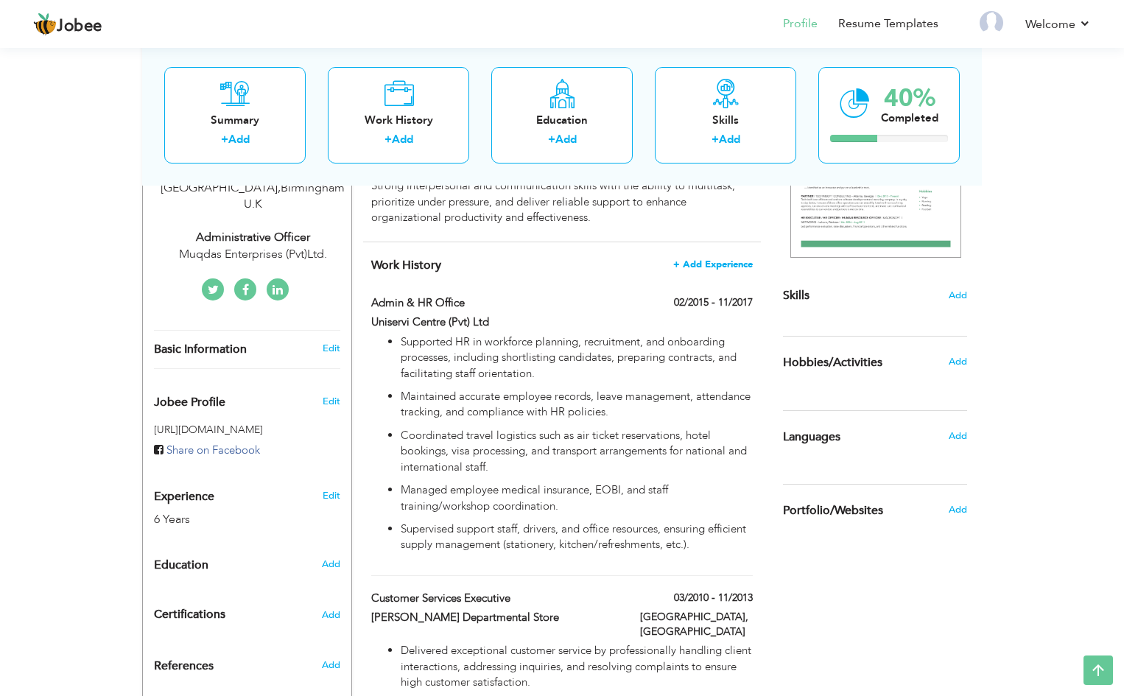
click at [705, 268] on span "+ Add Experience" at bounding box center [713, 264] width 80 height 10
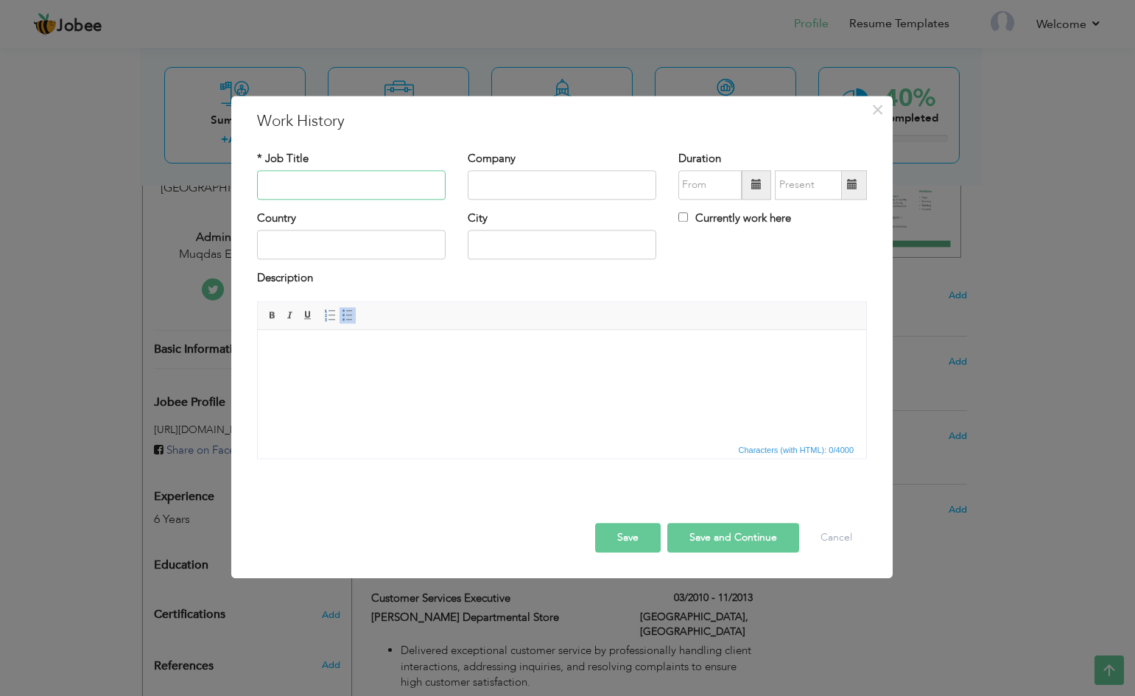
paste input "Information Officer"
type input "Information Officer"
click at [507, 188] on input "text" at bounding box center [562, 184] width 189 height 29
paste input "London College of Science & Technology"
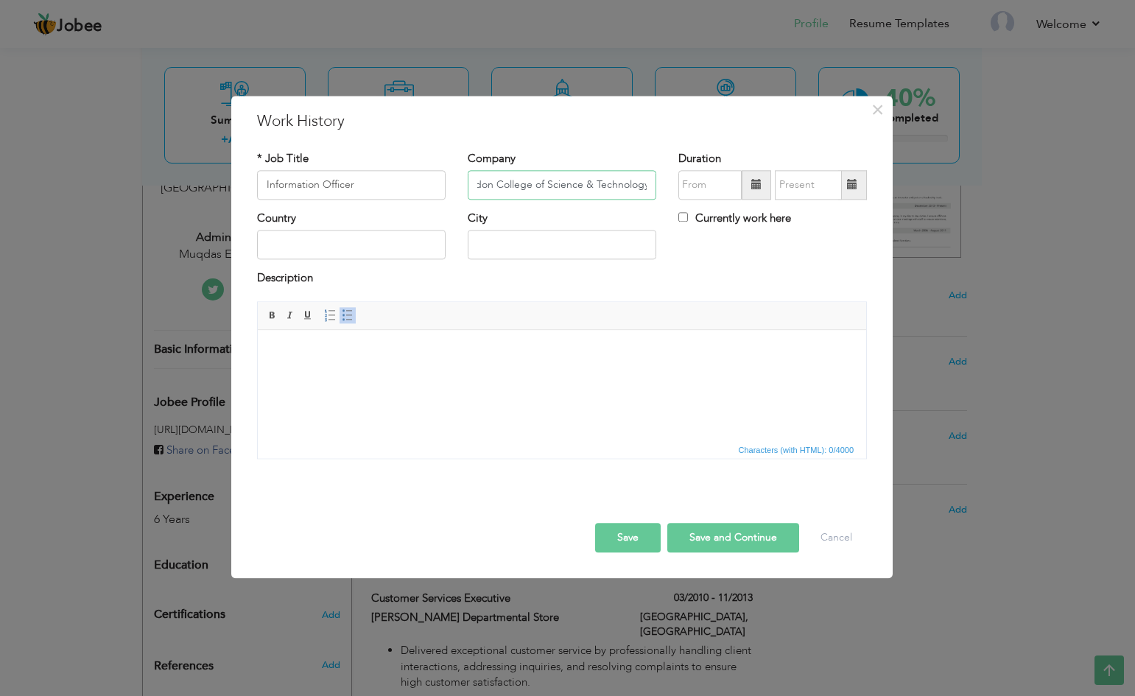
type input "London College of Science & Technology"
click at [750, 175] on span at bounding box center [756, 184] width 29 height 29
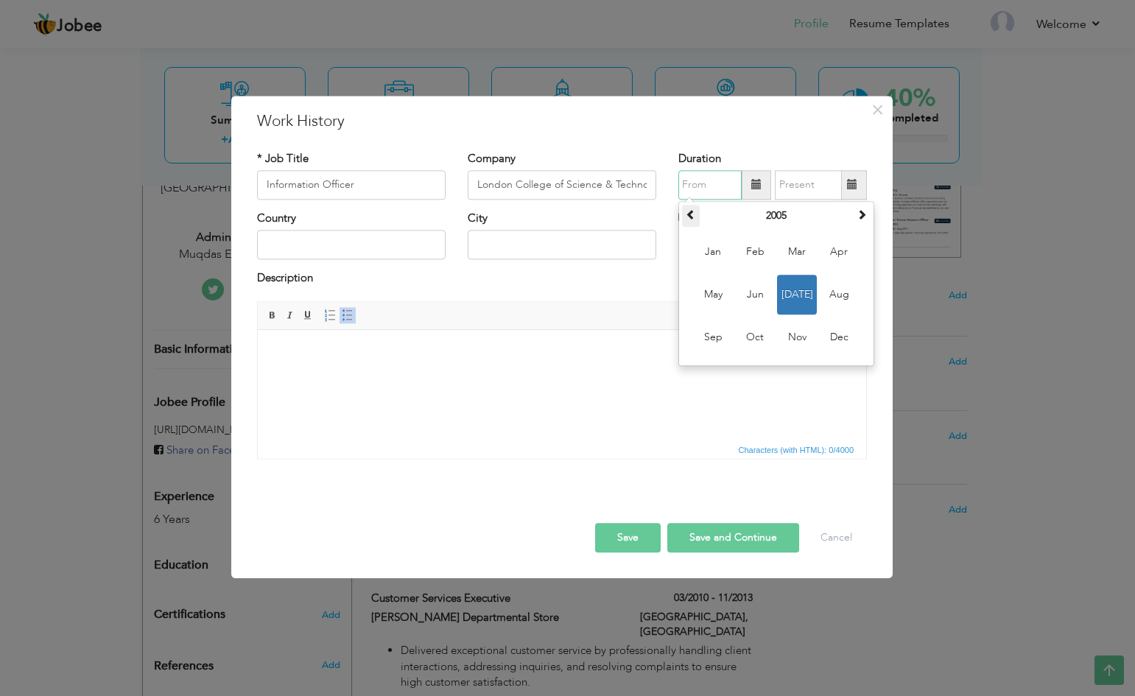
click at [686, 212] on span at bounding box center [691, 214] width 10 height 10
click at [806, 298] on span "Jul" at bounding box center [797, 295] width 40 height 40
type input "07/2004"
click at [857, 186] on span at bounding box center [852, 185] width 10 height 10
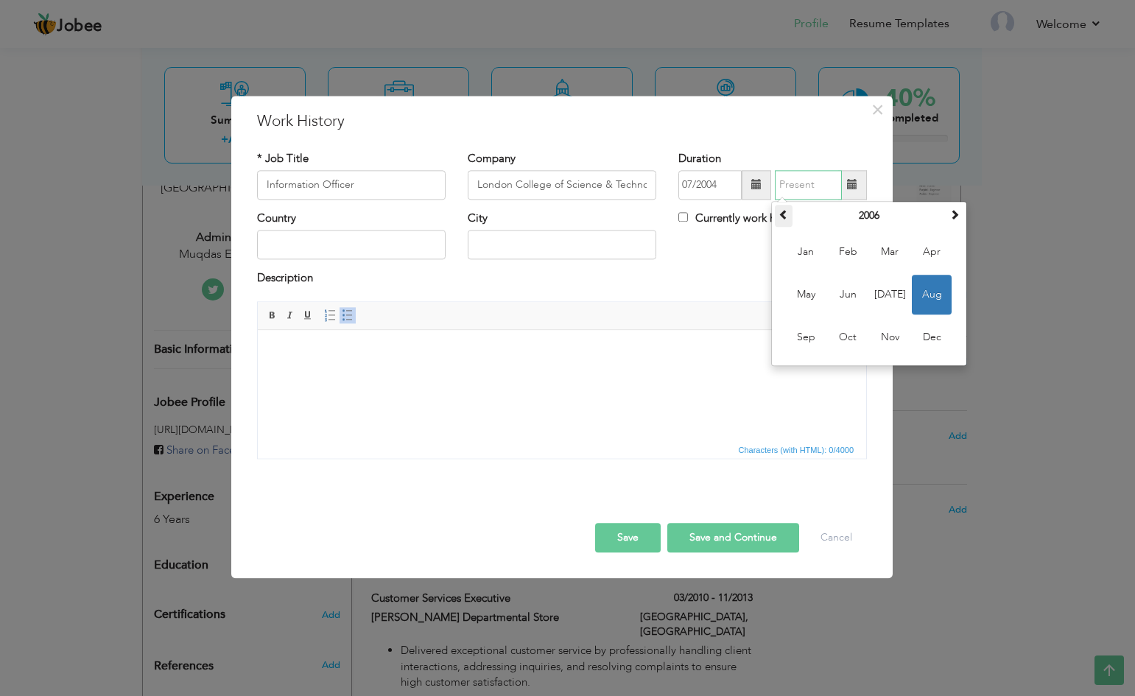
click at [787, 217] on span at bounding box center [783, 214] width 10 height 10
click at [853, 298] on span "Jun" at bounding box center [848, 295] width 40 height 40
type input "06/2005"
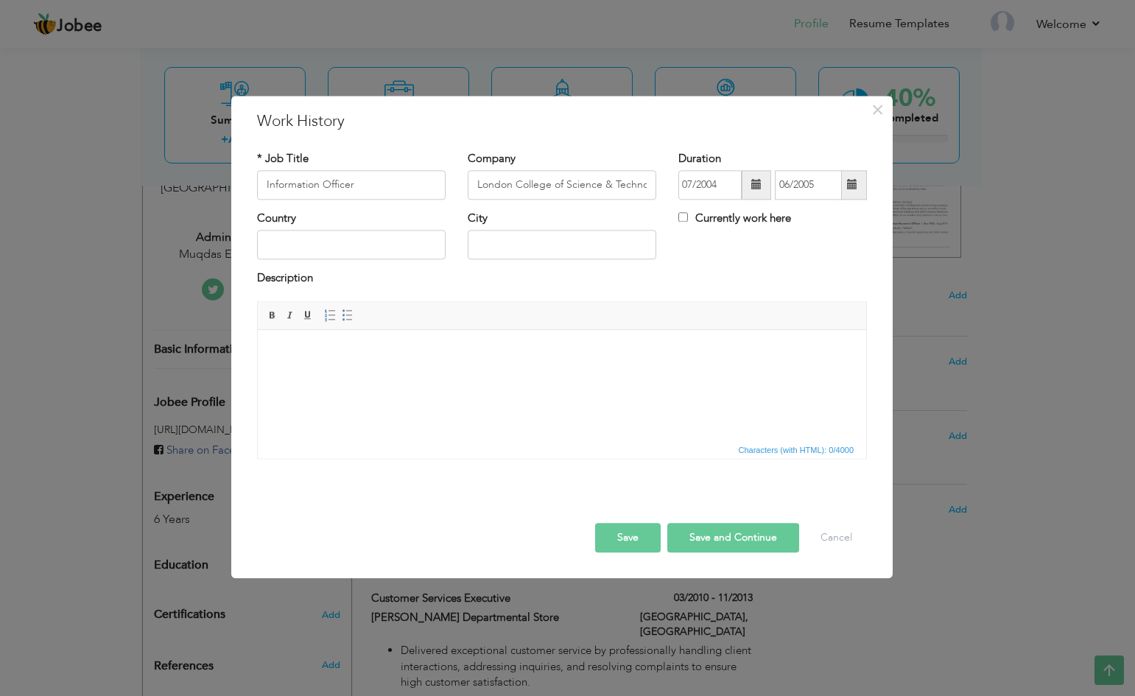
click at [322, 369] on html at bounding box center [562, 352] width 608 height 45
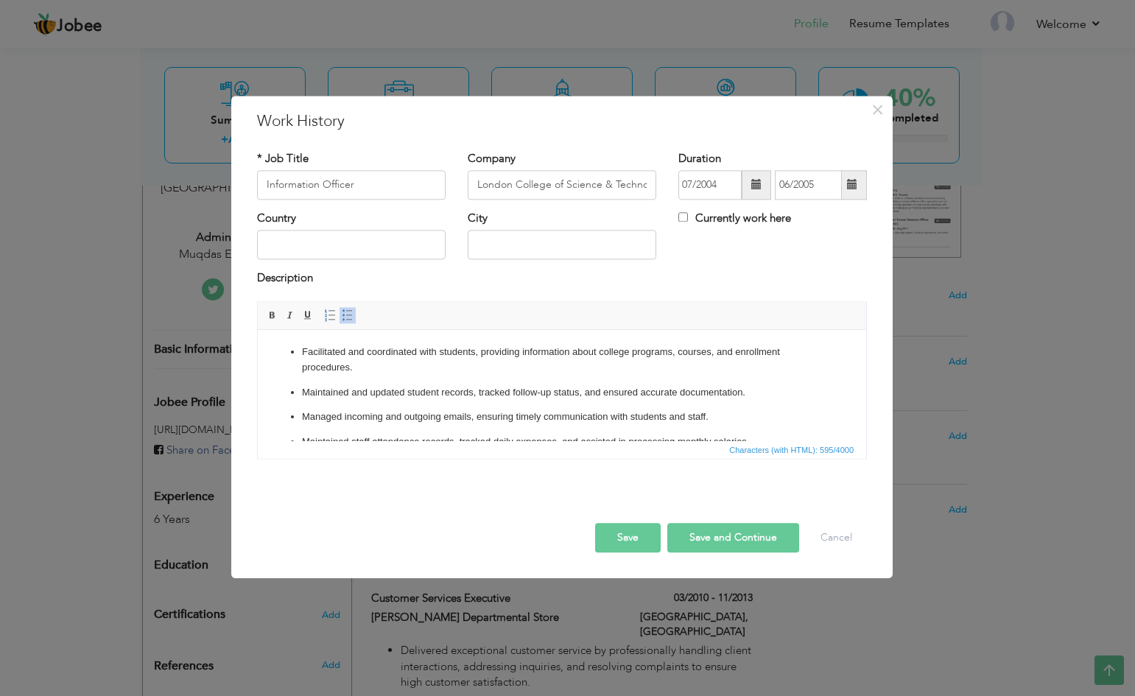
click at [706, 541] on button "Save and Continue" at bounding box center [733, 537] width 132 height 29
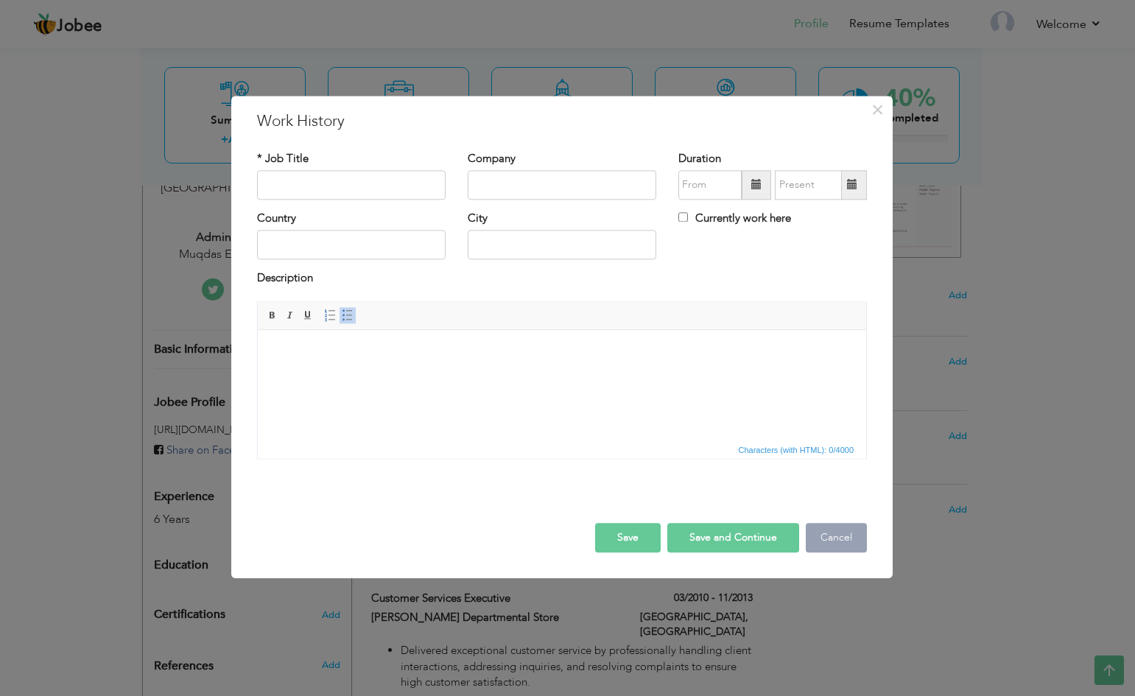
click at [837, 533] on button "Cancel" at bounding box center [836, 537] width 61 height 29
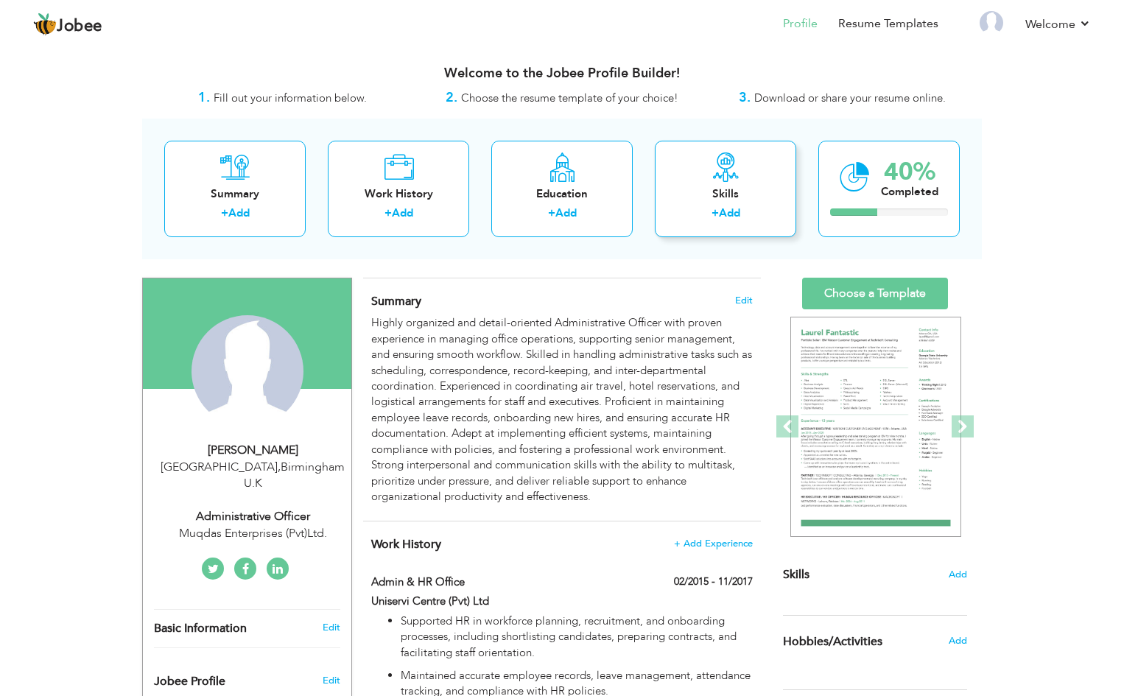
click at [723, 218] on link "Add" at bounding box center [729, 212] width 21 height 15
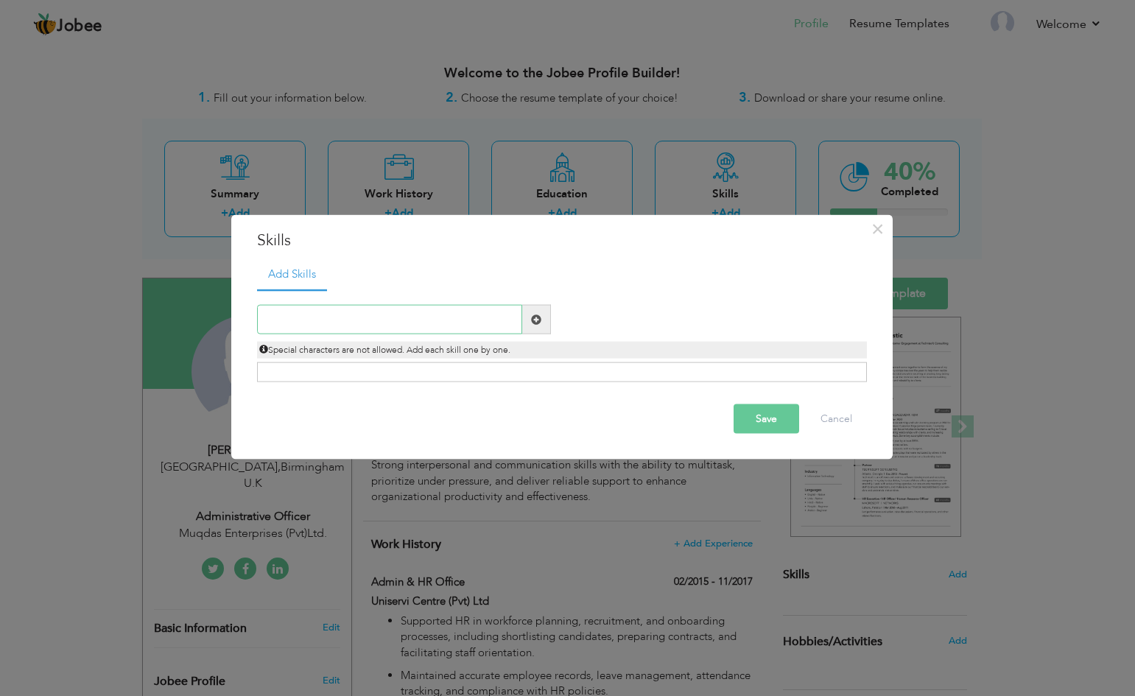
click at [360, 328] on input "text" at bounding box center [389, 319] width 265 height 29
paste input "Microsoft Office"
type input "Microsoft Office"
click at [535, 320] on span at bounding box center [536, 319] width 10 height 10
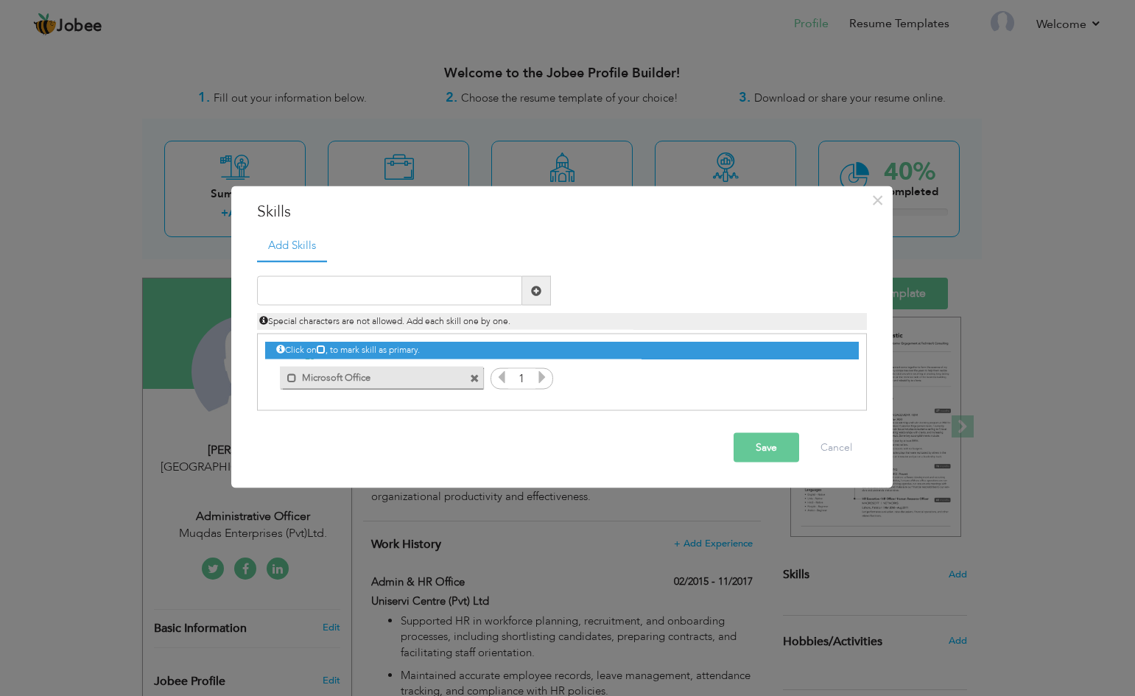
click at [539, 376] on icon at bounding box center [541, 376] width 13 height 13
click at [387, 291] on input "text" at bounding box center [389, 290] width 265 height 29
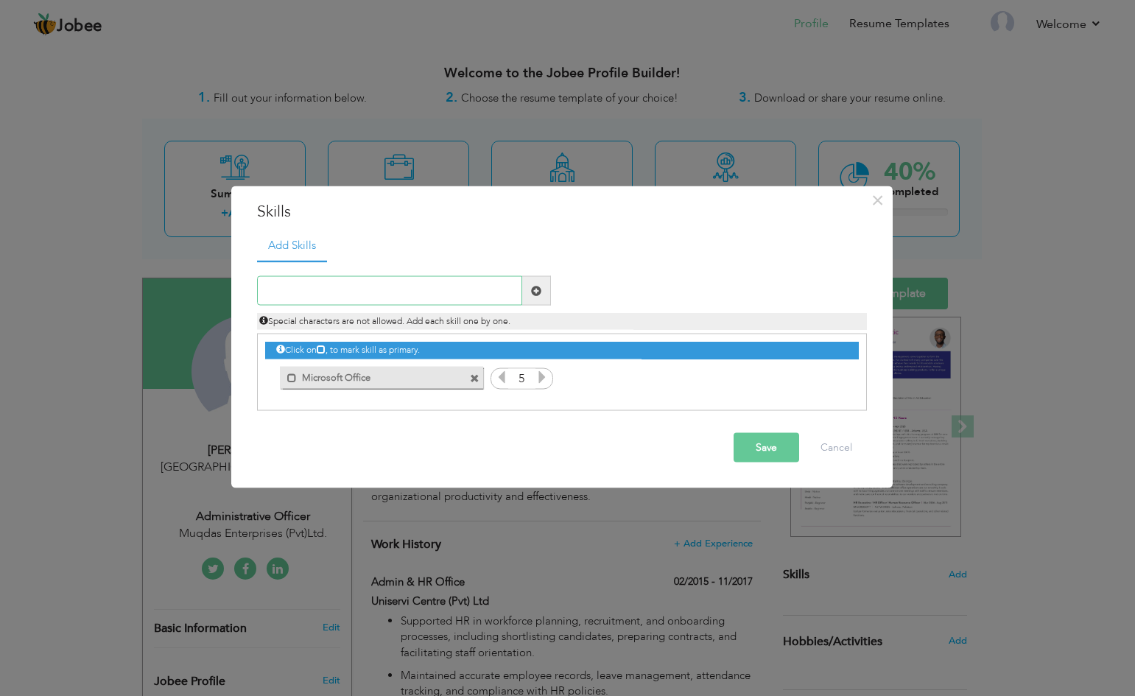
paste input "organizational skills"
type input "organizational skills"
click at [530, 290] on span at bounding box center [536, 290] width 29 height 29
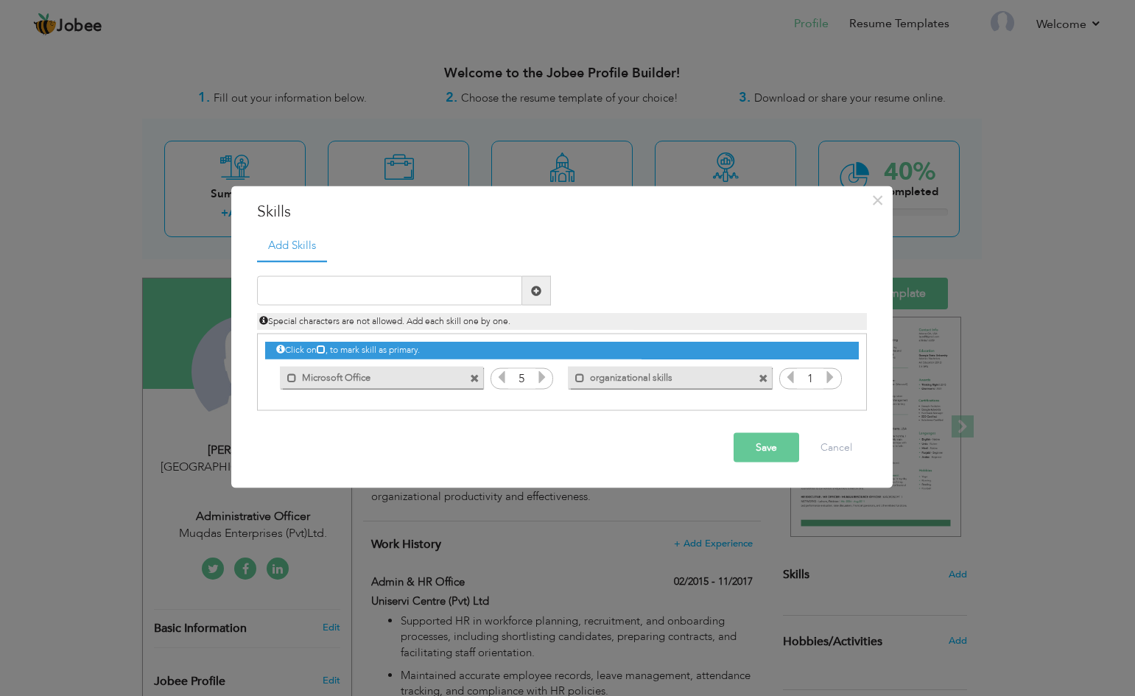
click at [834, 378] on icon at bounding box center [829, 376] width 13 height 13
click at [325, 295] on input "text" at bounding box center [389, 290] width 265 height 29
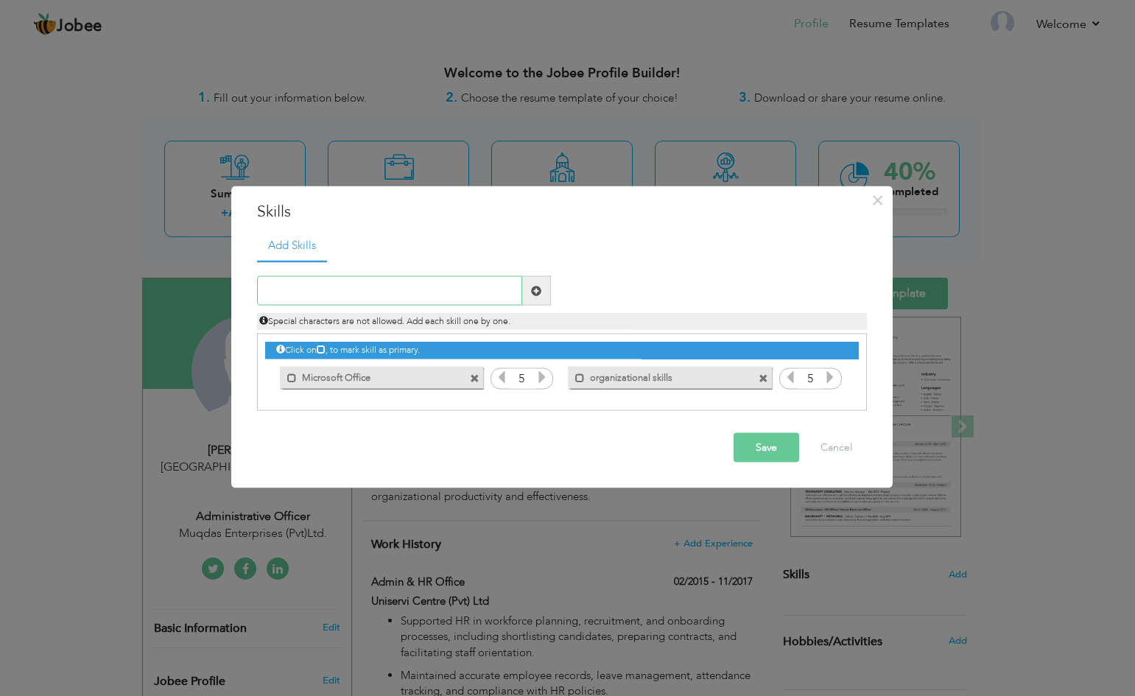
paste input "communication skills"
type input "communication skills"
click at [531, 290] on span at bounding box center [536, 290] width 10 height 10
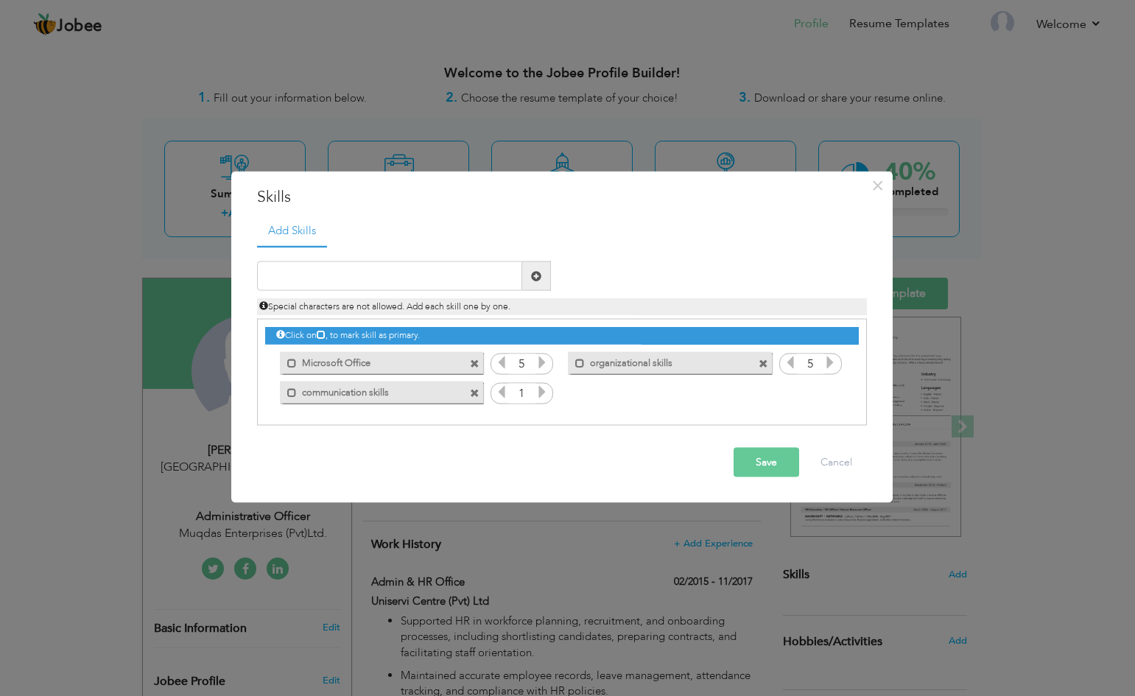
click at [539, 393] on icon at bounding box center [541, 391] width 13 height 13
click at [749, 457] on button "Save" at bounding box center [767, 462] width 66 height 29
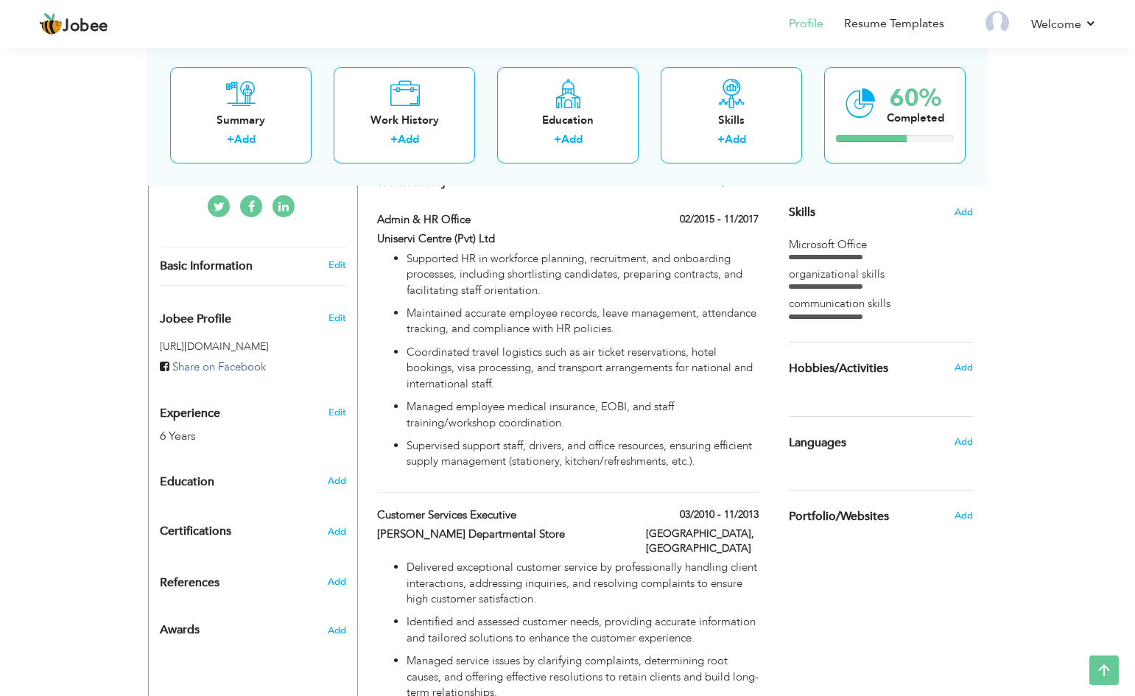
scroll to position [368, 0]
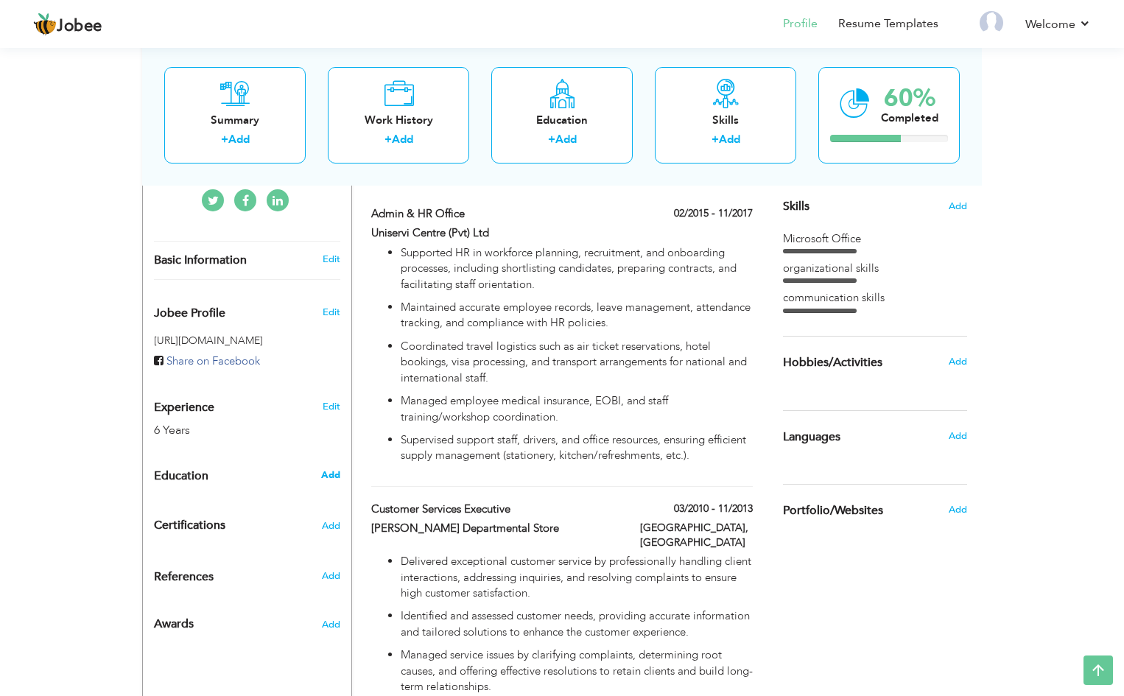
click at [333, 468] on span "Add" at bounding box center [330, 474] width 19 height 13
radio input "true"
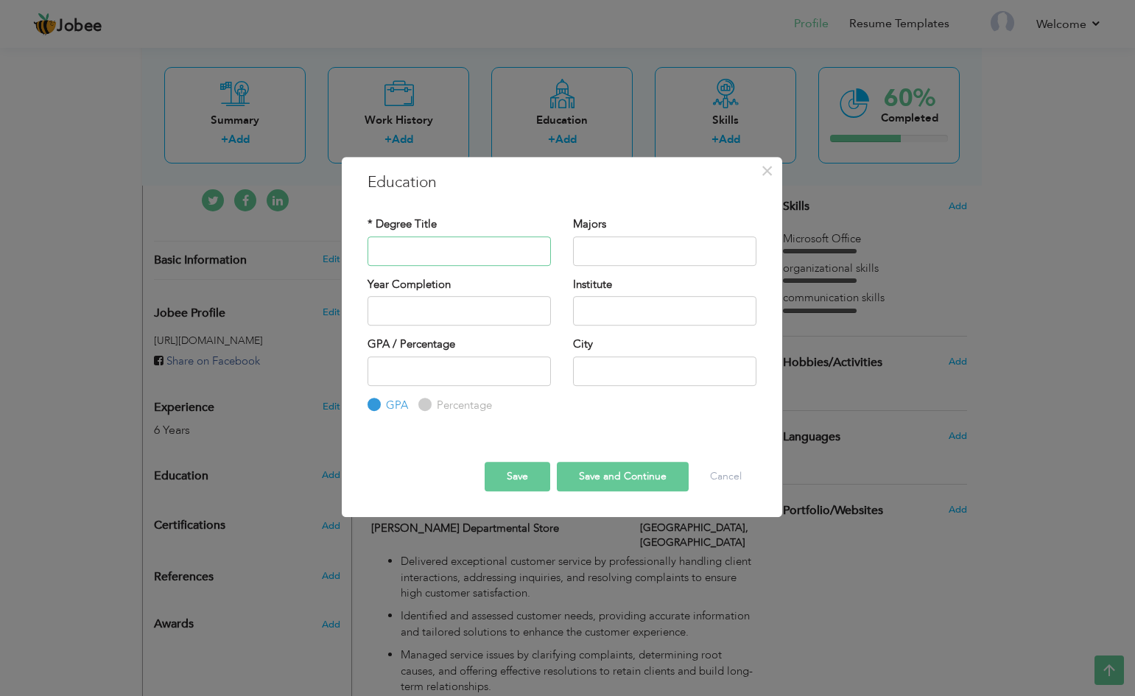
click at [409, 241] on input "text" at bounding box center [458, 250] width 183 height 29
paste input "• London School of Accountancy & Management"
type input "• London School of Accountancy & Management"
click at [608, 367] on input "text" at bounding box center [664, 370] width 183 height 29
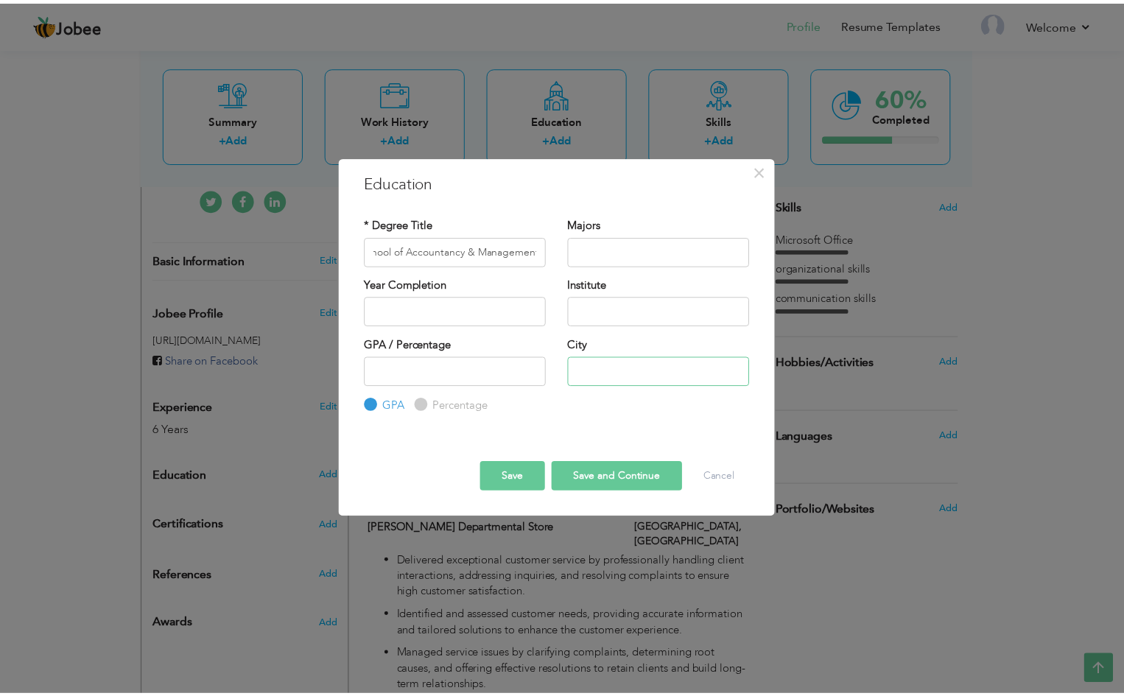
scroll to position [0, 0]
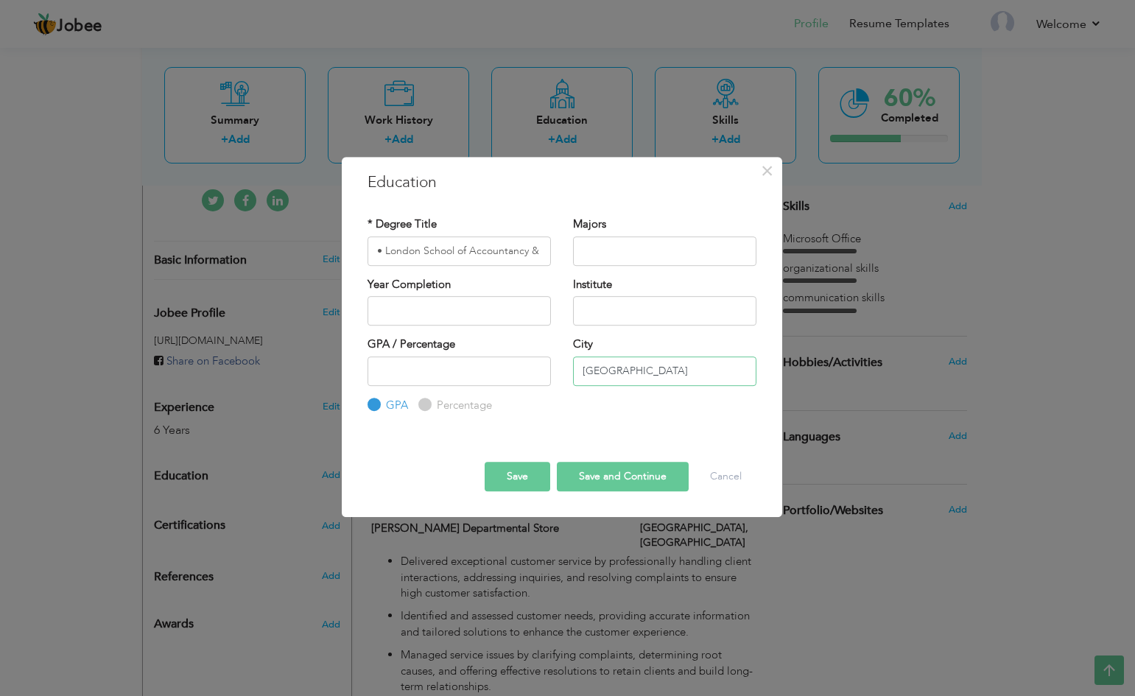
type input "United Kingdom"
click at [523, 474] on button "Save" at bounding box center [518, 476] width 66 height 29
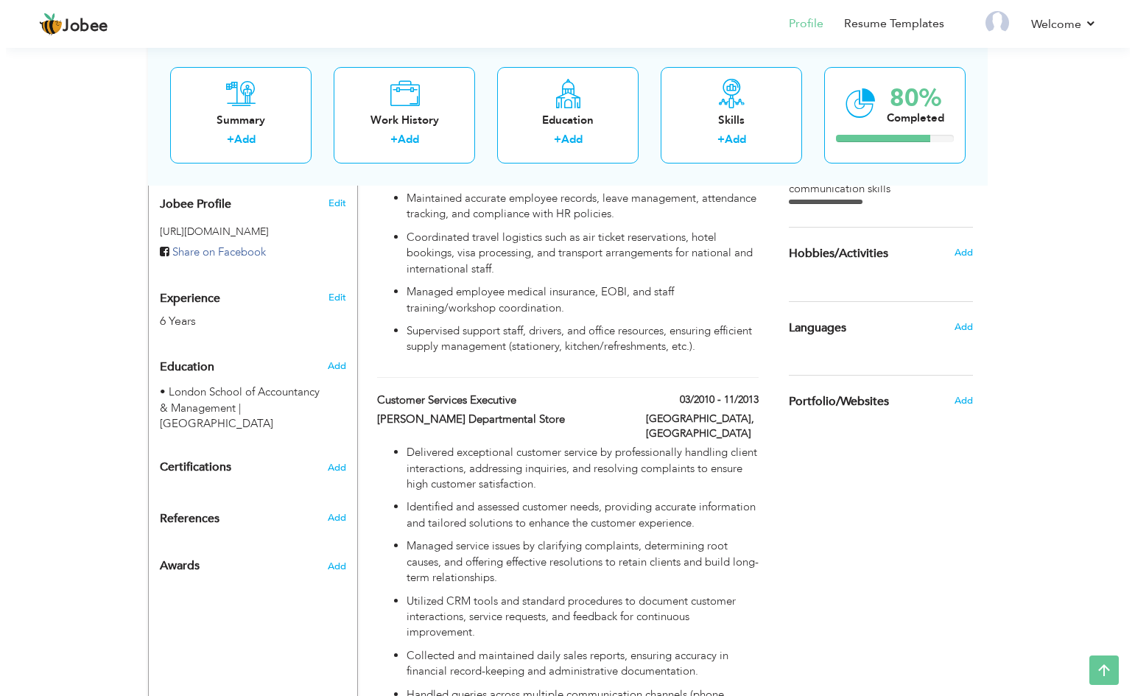
scroll to position [468, 0]
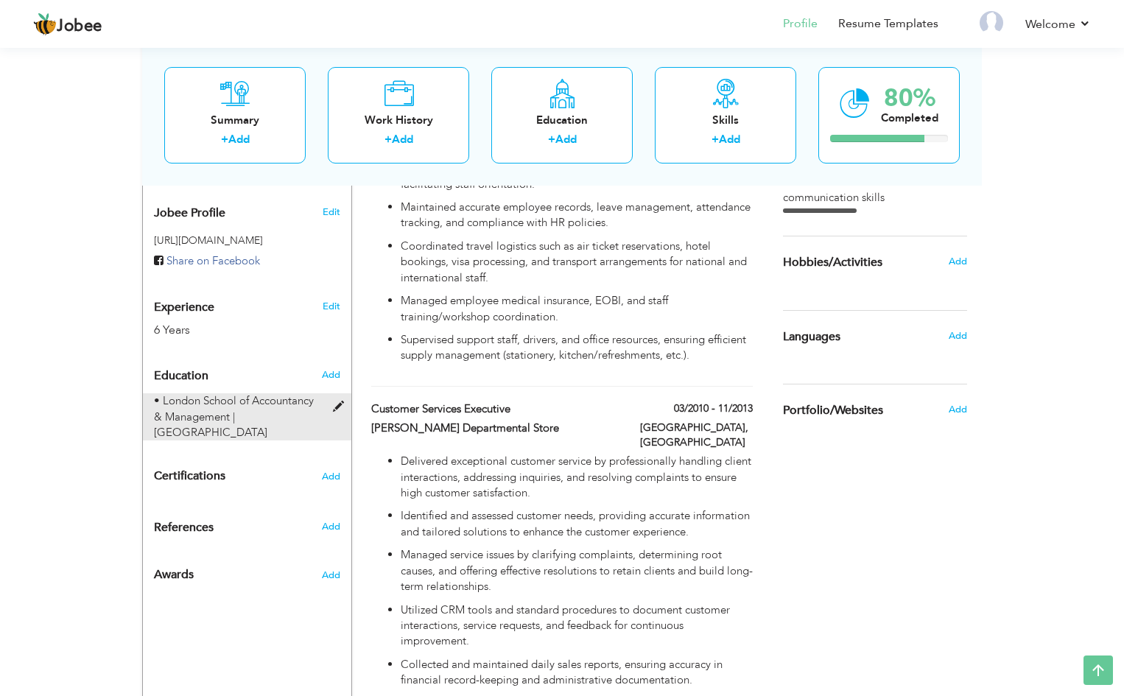
click at [334, 401] on span at bounding box center [342, 406] width 18 height 11
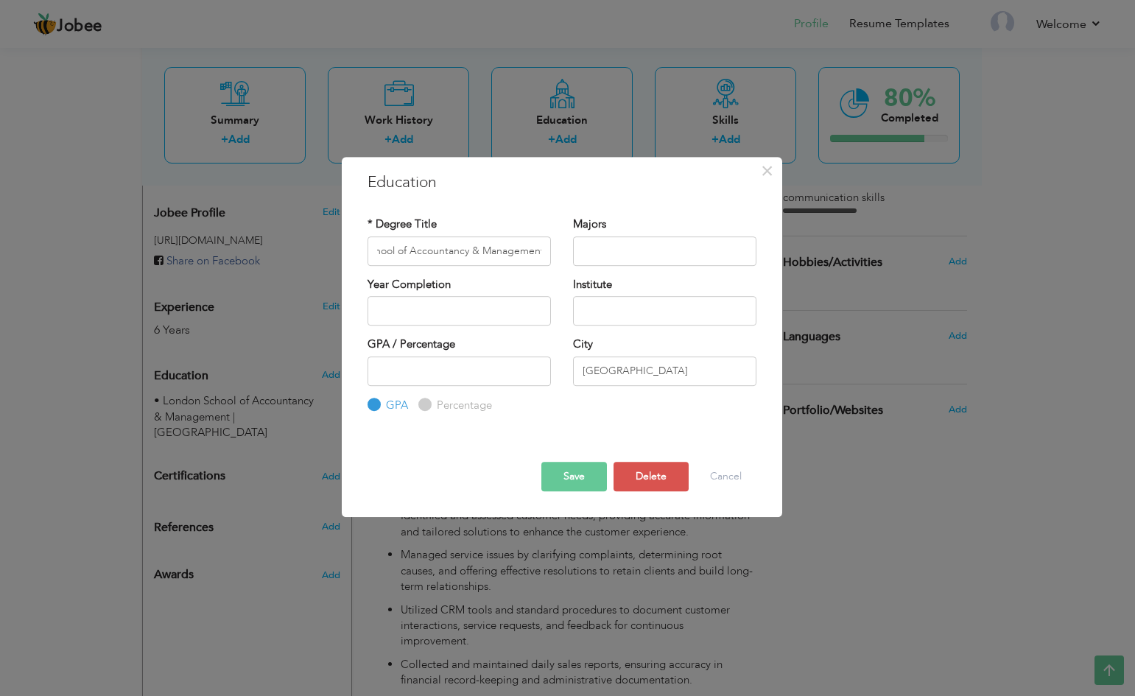
scroll to position [0, 0]
click at [471, 259] on input "• London School of Accountancy & Management" at bounding box center [458, 250] width 183 height 29
paste input "Graduate Advanced Programme in Human Resource Management (GAPHRM)"
type input "Graduate Advanced Programme in Human Resource Management (GAPHRM)"
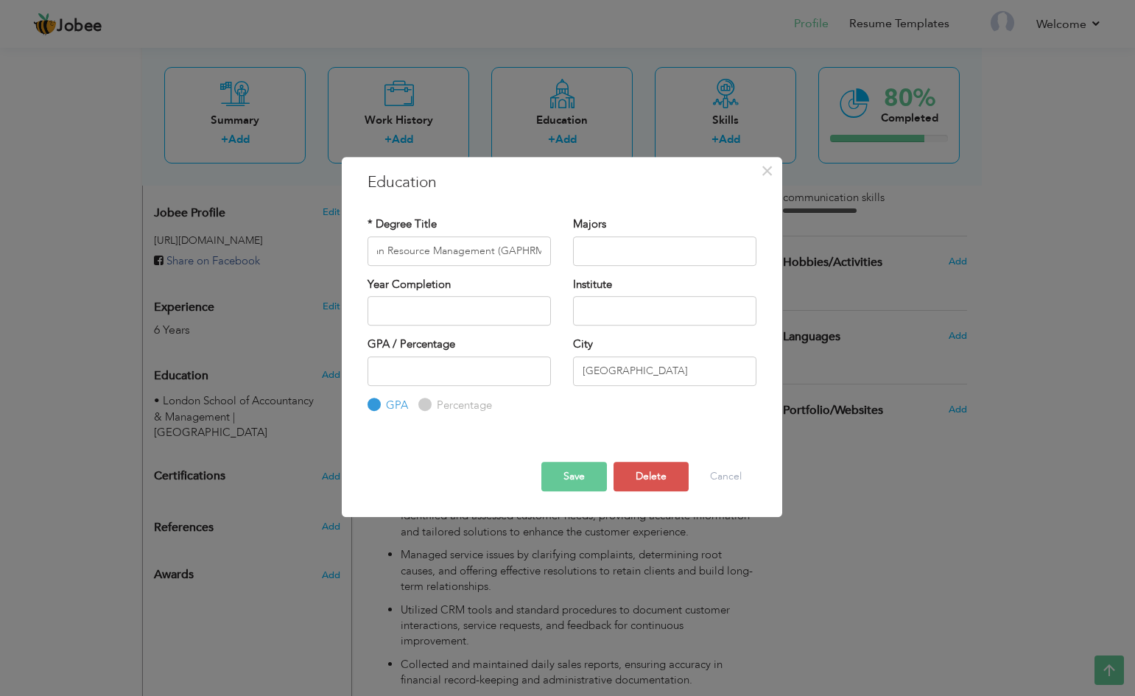
scroll to position [0, 0]
click at [625, 306] on input "text" at bounding box center [664, 310] width 183 height 29
paste input "• London School of Accountancy & Management"
type input "• London School of Accountancy & Management"
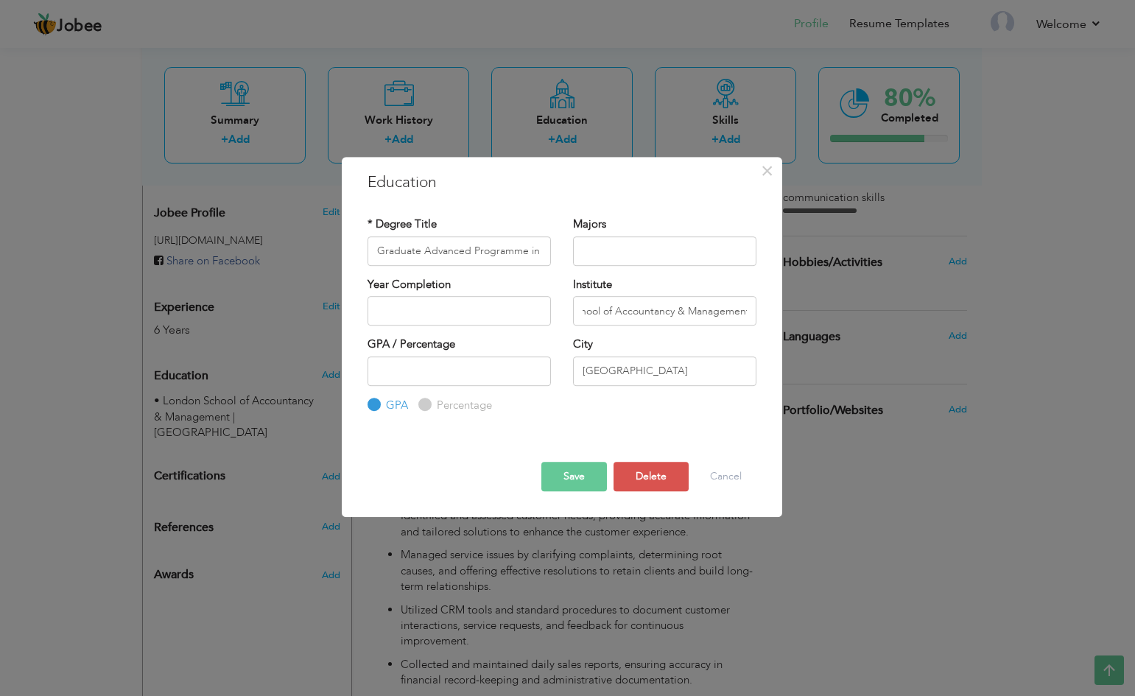
click at [561, 474] on button "Save" at bounding box center [574, 476] width 66 height 29
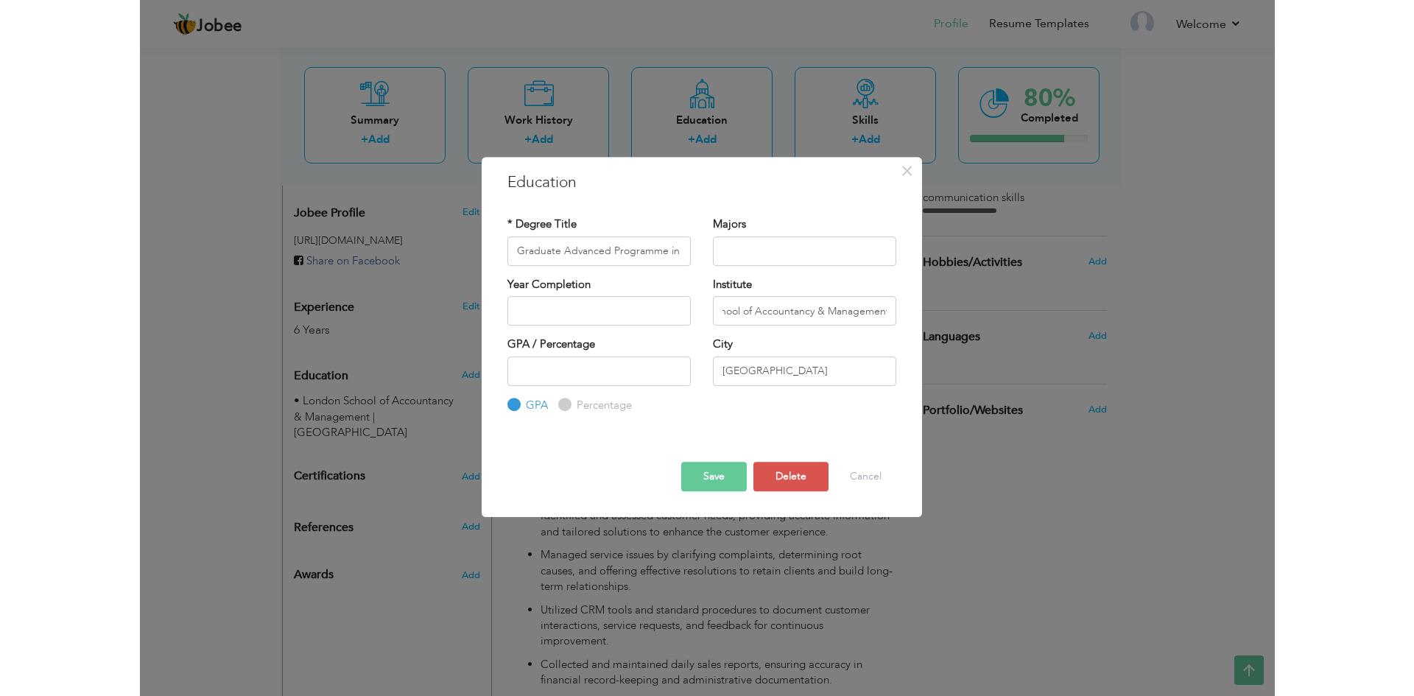
scroll to position [0, 0]
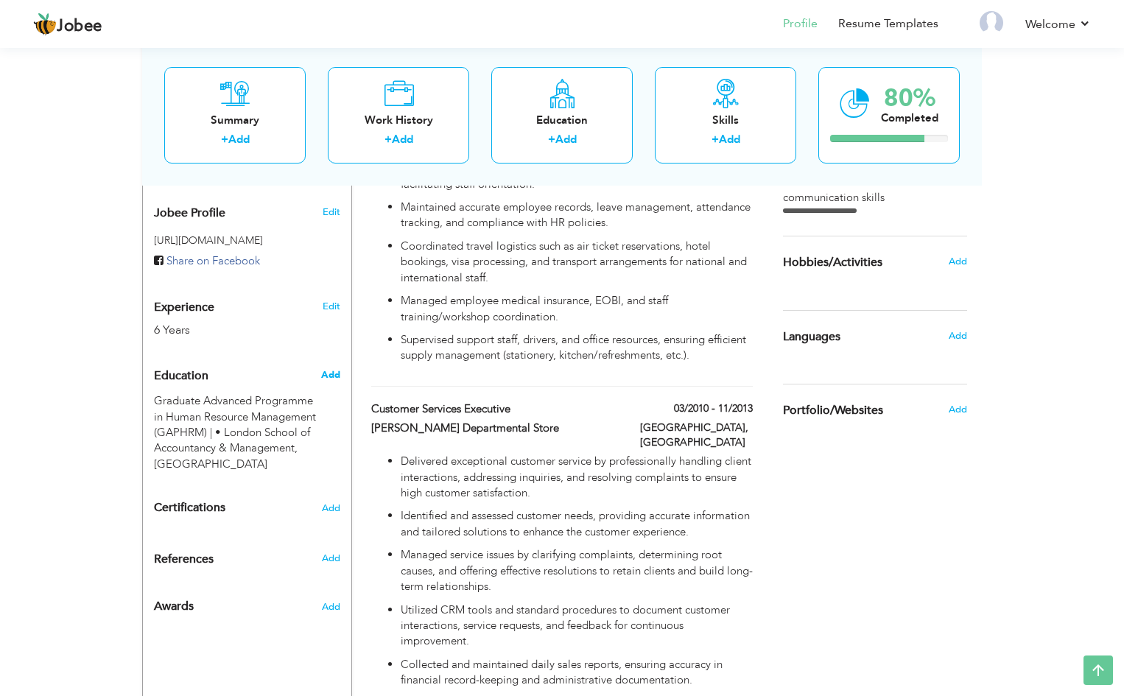
click at [324, 368] on span "Add" at bounding box center [330, 374] width 19 height 13
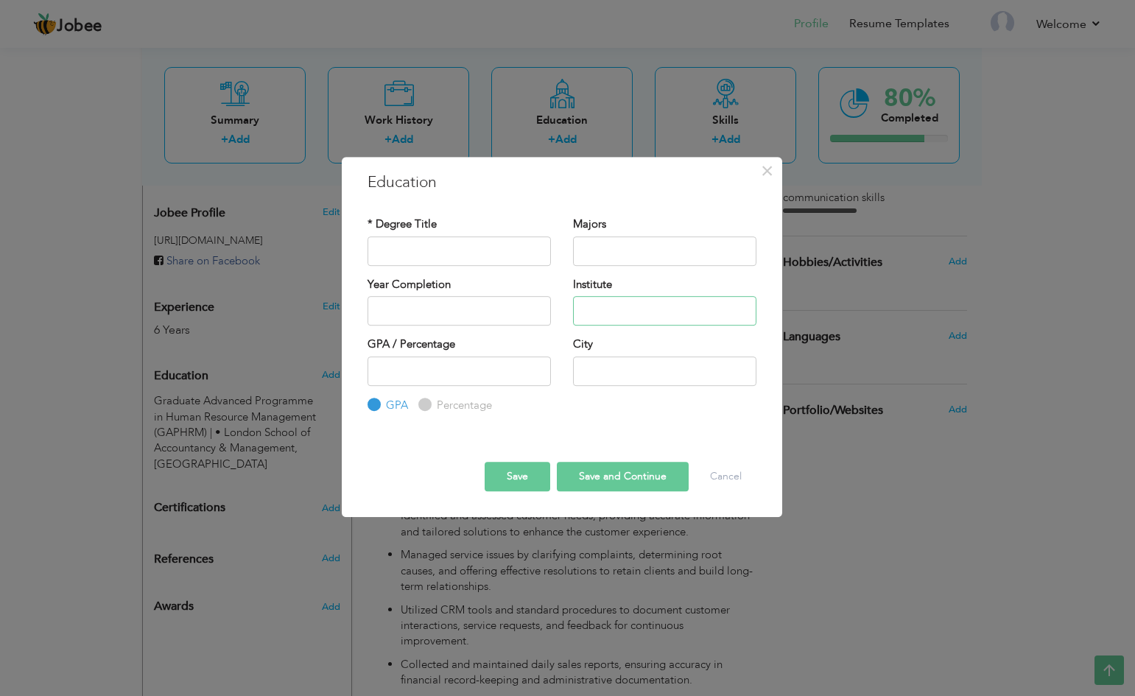
click at [625, 309] on input "text" at bounding box center [664, 310] width 183 height 29
paste input "• University of the Punjab"
click at [590, 312] on input "• University of the Punjab" at bounding box center [664, 310] width 183 height 29
type input "University of the Punjab"
click at [445, 250] on input "text" at bounding box center [458, 250] width 183 height 29
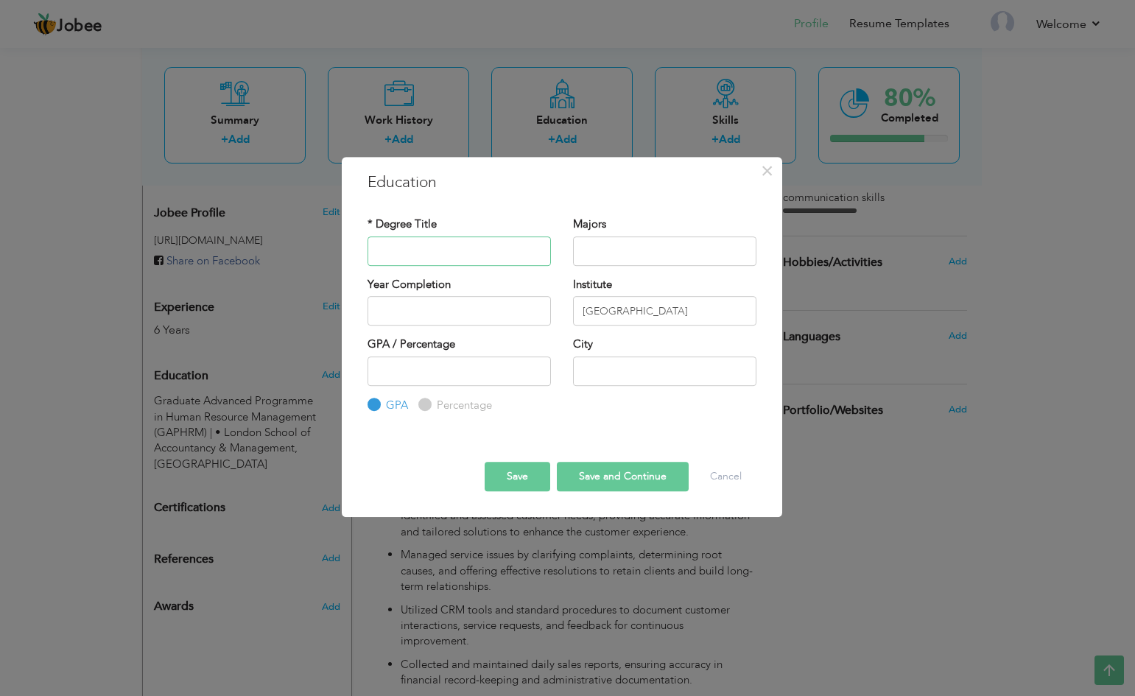
paste input "Bachelor of Commerce in IT"
type input "Bachelor of Commerce in IT"
click at [609, 372] on input "text" at bounding box center [664, 370] width 183 height 29
paste input "Bachelor of Commerce in IT"
drag, startPoint x: 716, startPoint y: 373, endPoint x: 569, endPoint y: 385, distance: 147.8
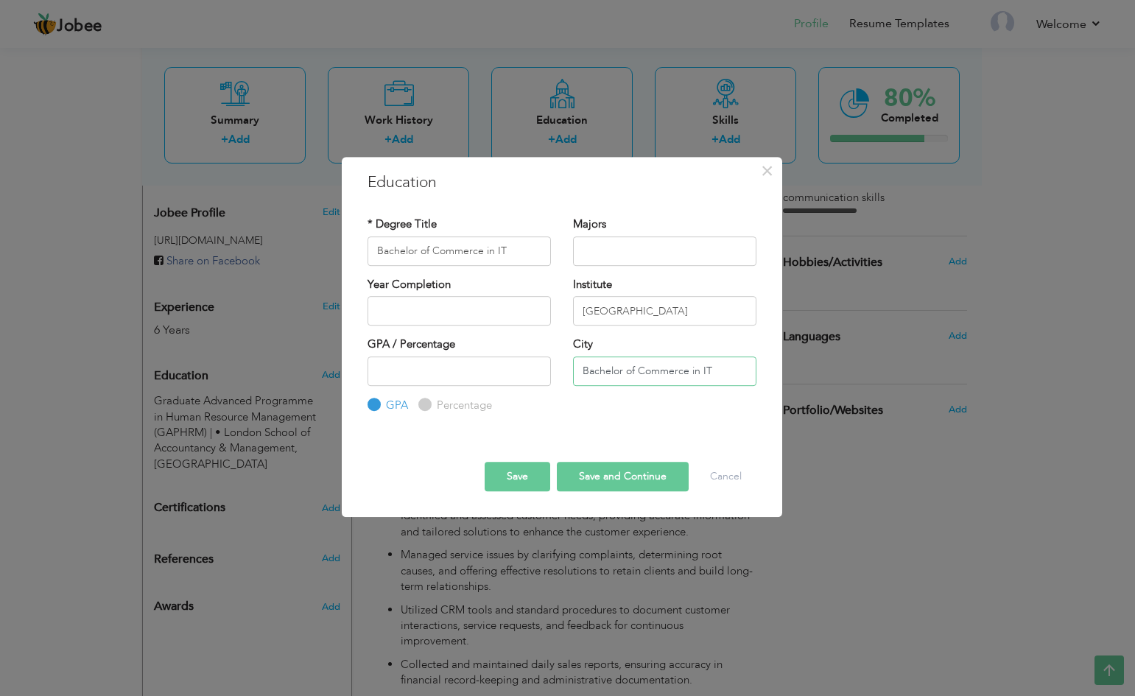
click at [574, 384] on input "Bachelor of Commerce in IT" at bounding box center [664, 370] width 183 height 29
type input "[GEOGRAPHIC_DATA]"
click at [599, 473] on button "Save and Continue" at bounding box center [623, 476] width 132 height 29
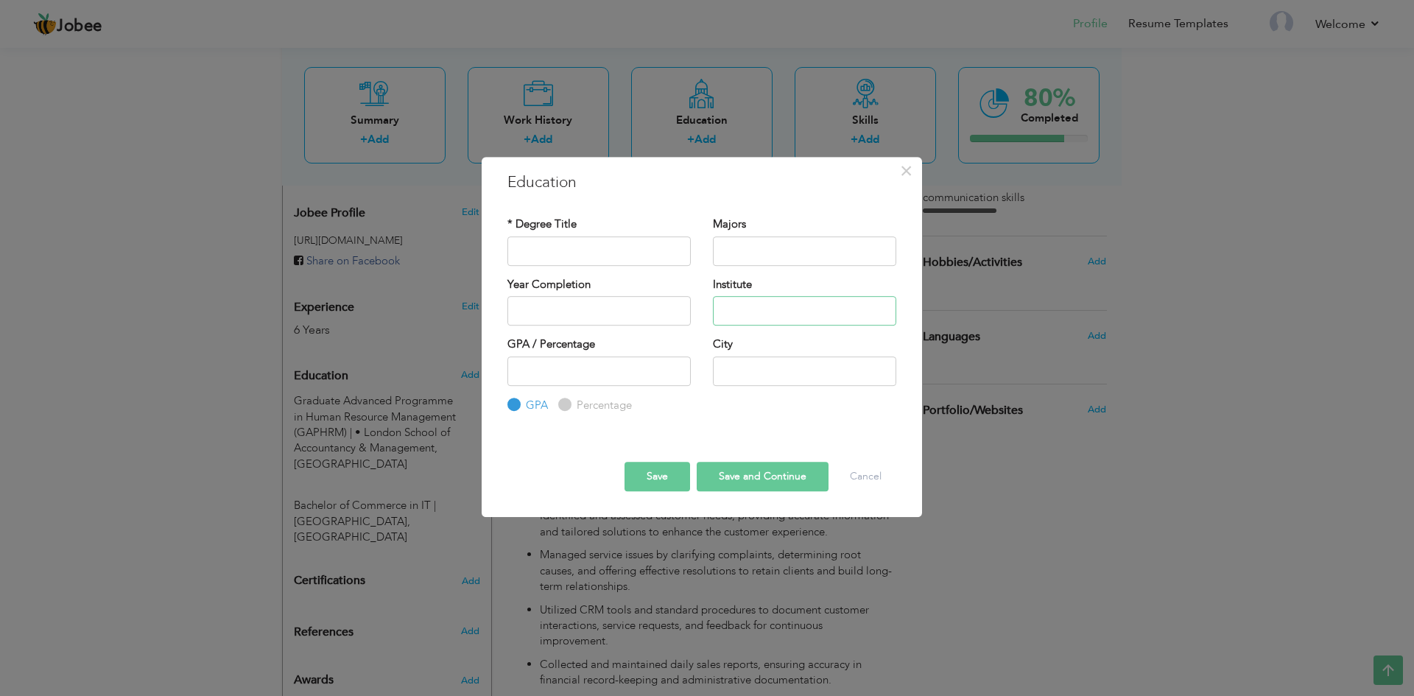
click at [741, 310] on input "text" at bounding box center [804, 310] width 183 height 29
paste input "• Federal Board of Intermediate & Secondary Education"
type input "Federal Board of Intermediate & Secondary Education"
click at [541, 239] on input "text" at bounding box center [598, 250] width 183 height 29
paste input "Higher Secondary School Certificate"
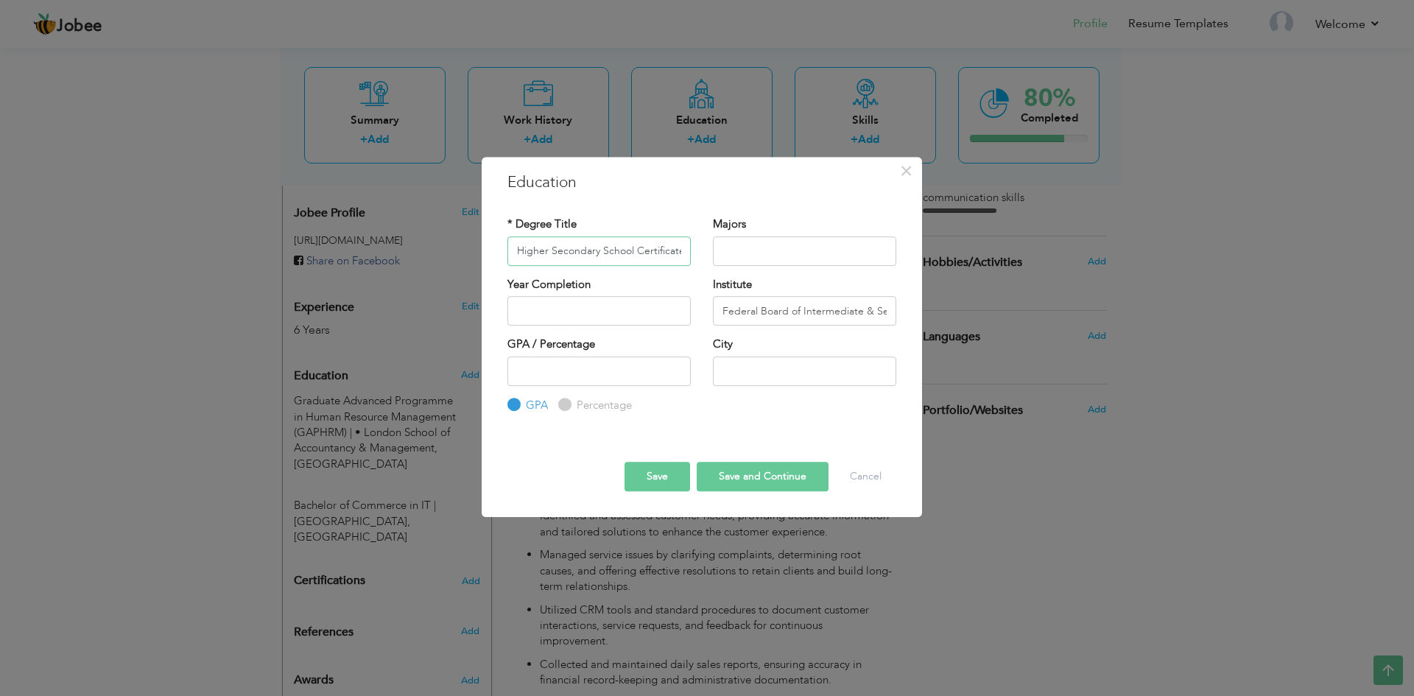
type input "Higher Secondary School Certificate"
click at [667, 471] on button "Save" at bounding box center [658, 476] width 66 height 29
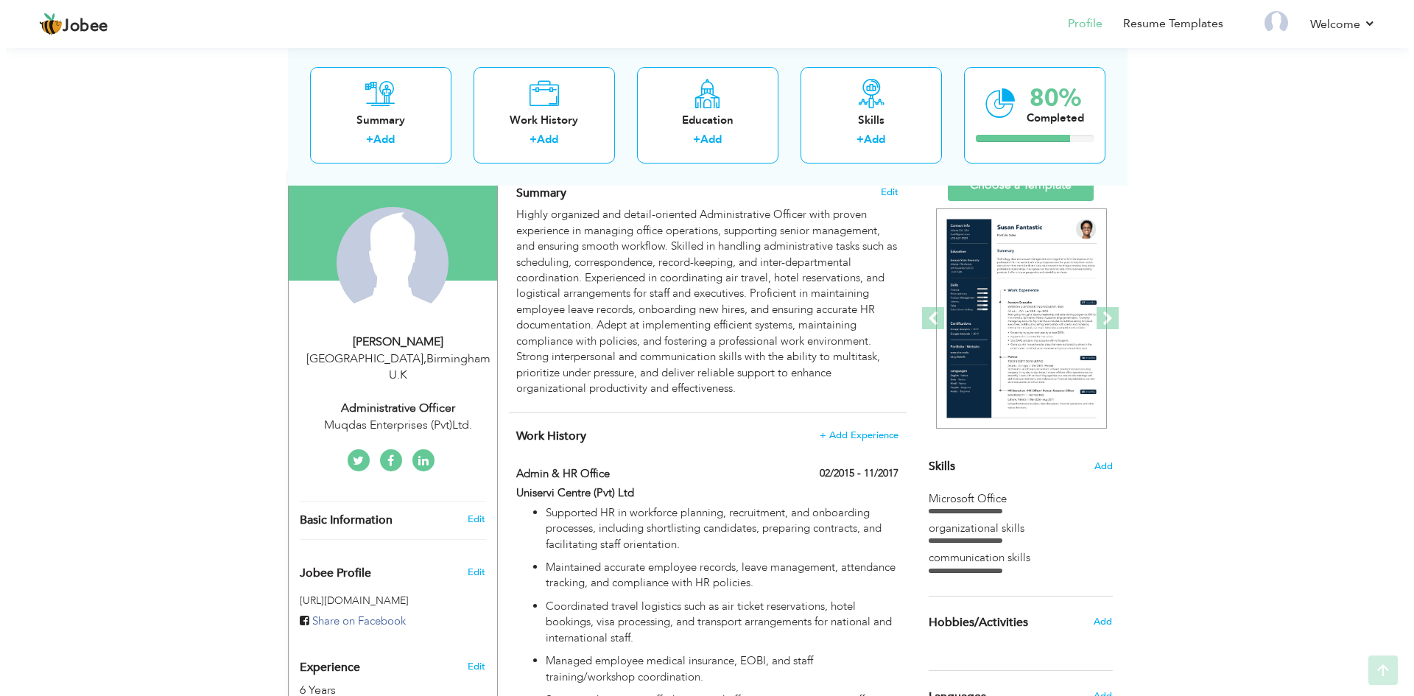
scroll to position [147, 0]
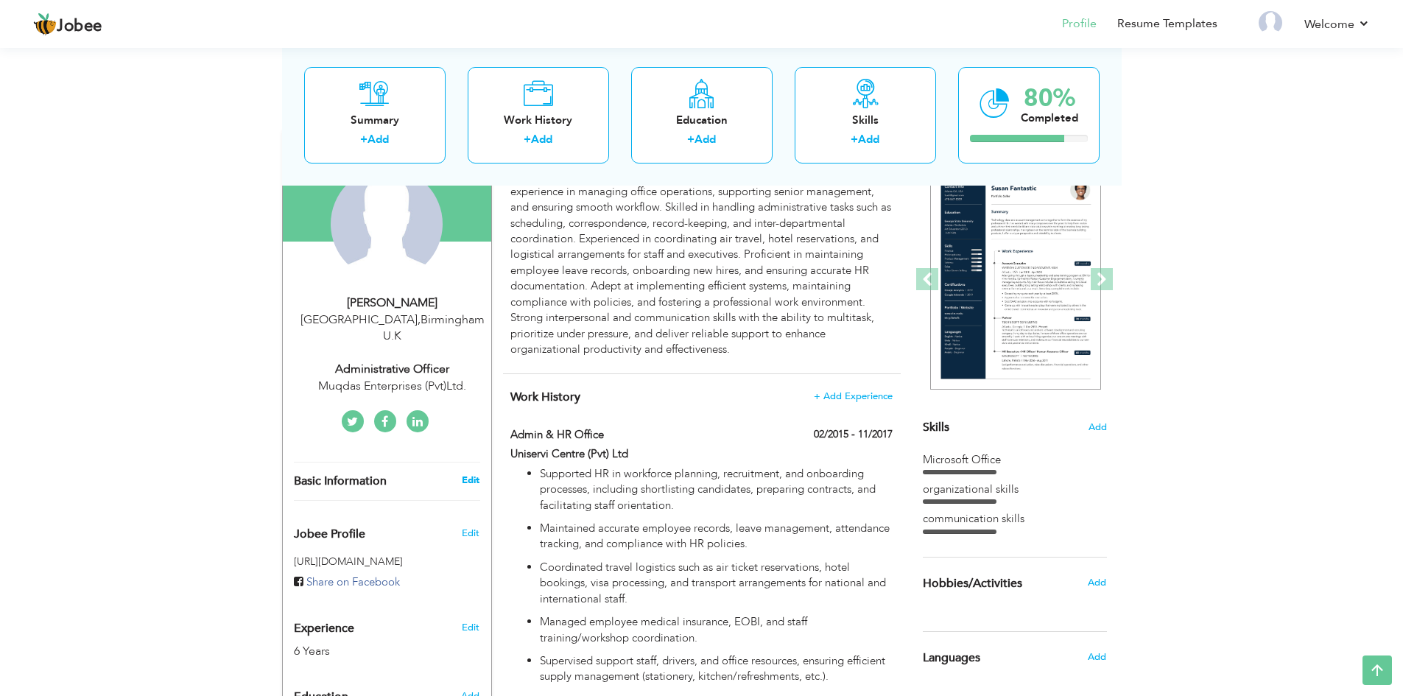
click at [468, 474] on link "Edit" at bounding box center [471, 480] width 18 height 13
type input "Meena"
type input "[PERSON_NAME]"
type input "07491644070"
select select "number:225"
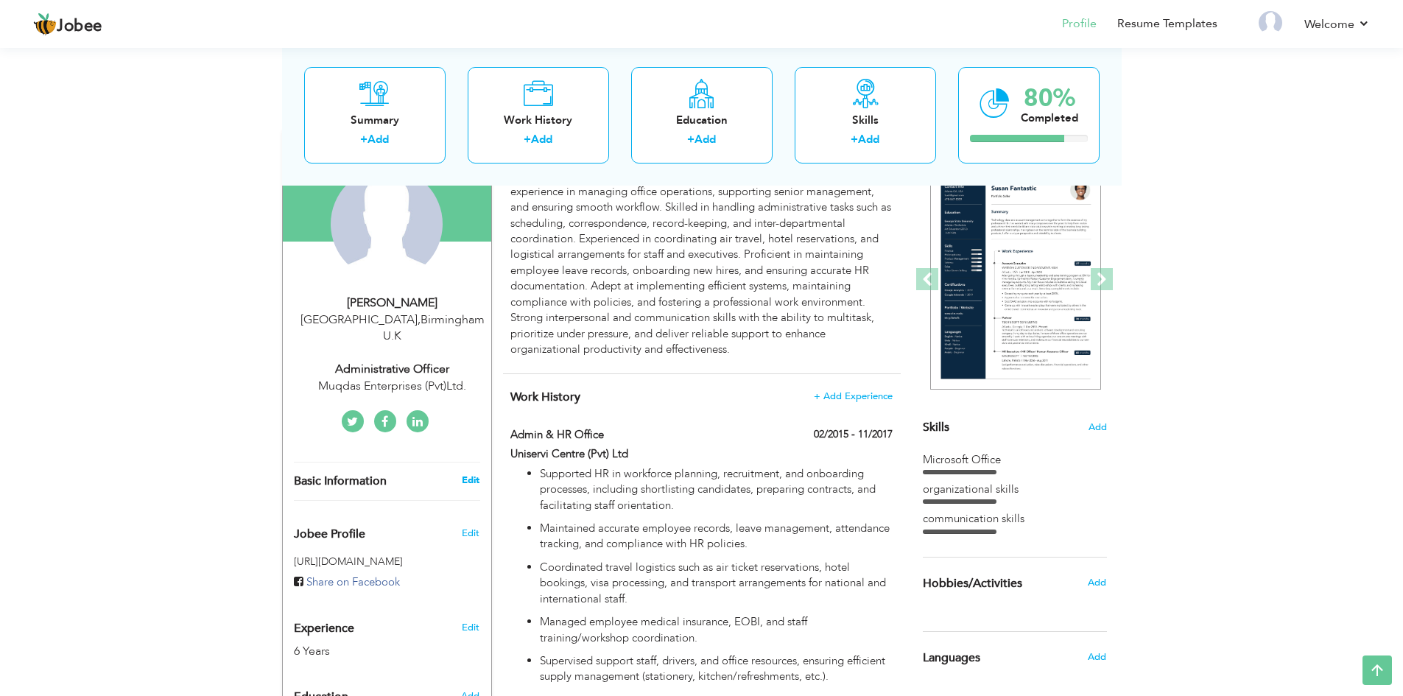
type input "[GEOGRAPHIC_DATA]"
select select "number:8"
type input "Muqdas Enterprises (Pvt)Ltd."
type input "Administrative officer"
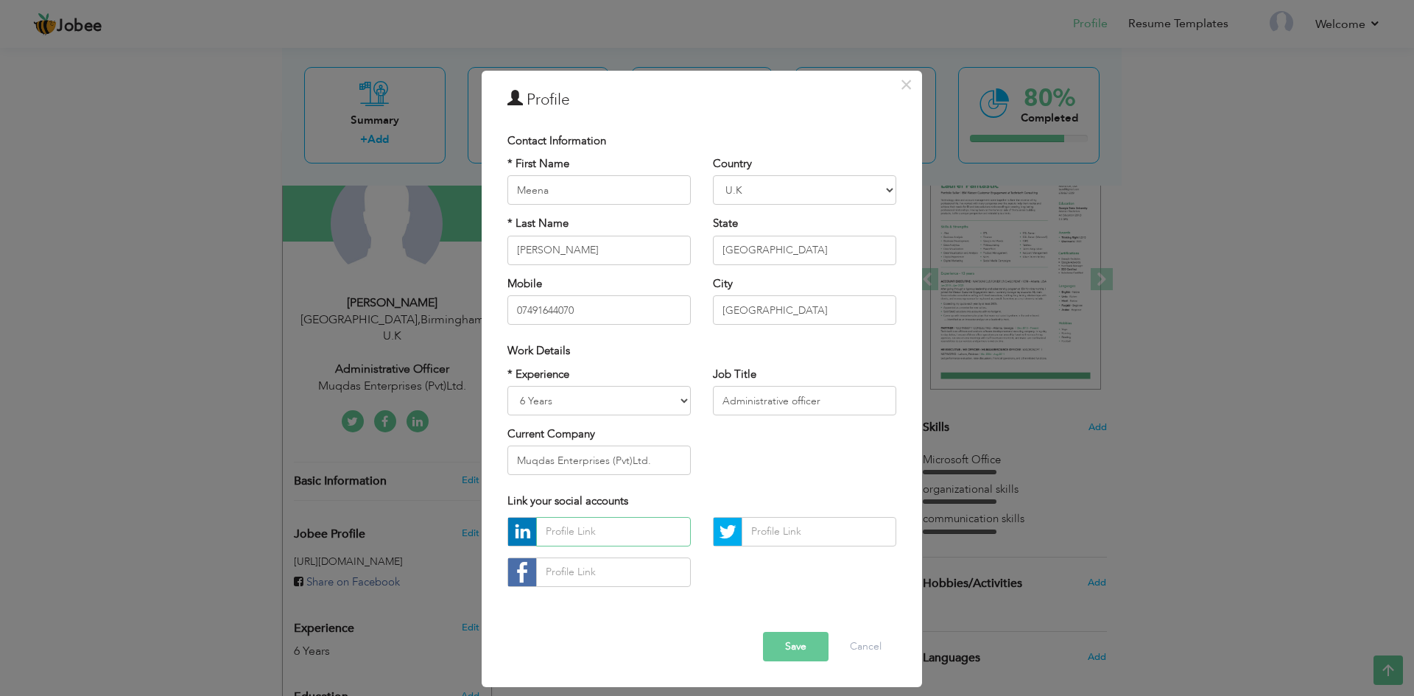
click at [616, 534] on input "text" at bounding box center [613, 531] width 155 height 29
paste input "https://www.linkedin.com/in/meena-roy-ba8286b7"
type input "https://www.linkedin.com/in/meena-roy-ba8286b7"
click at [798, 647] on button "Save" at bounding box center [796, 646] width 66 height 29
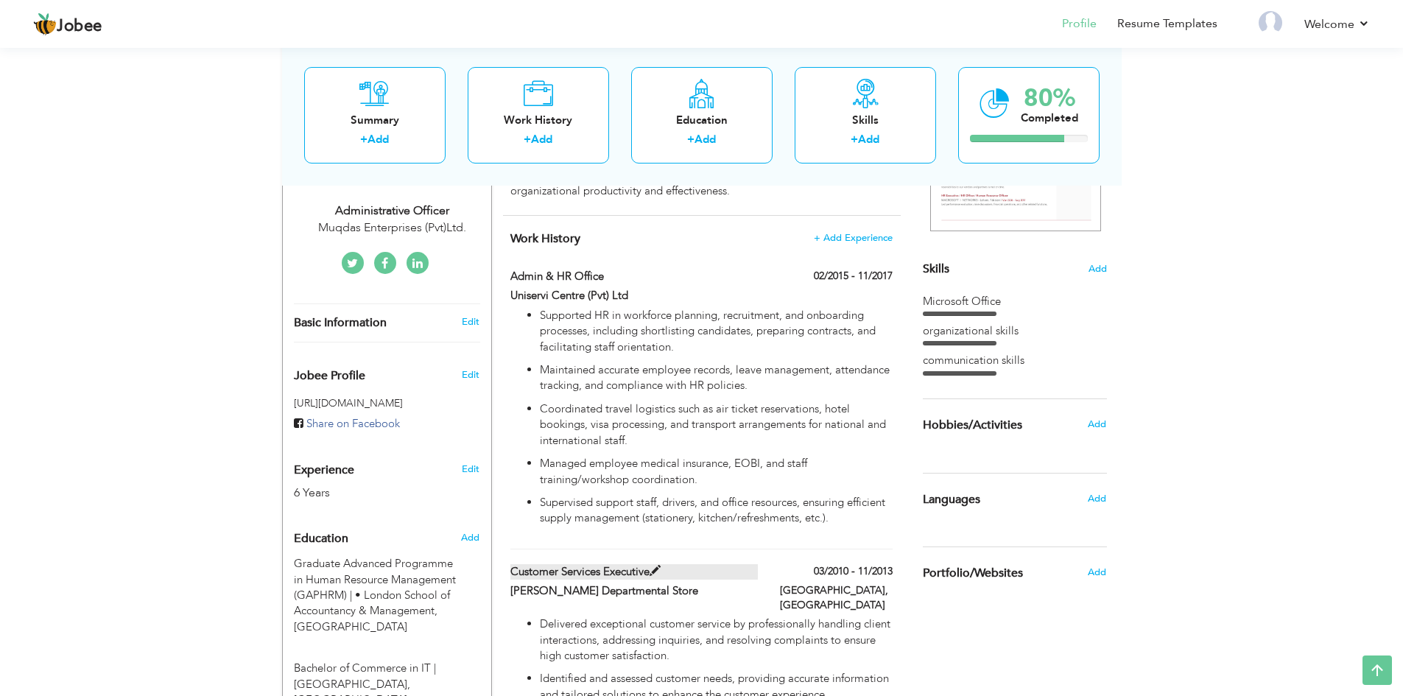
scroll to position [295, 0]
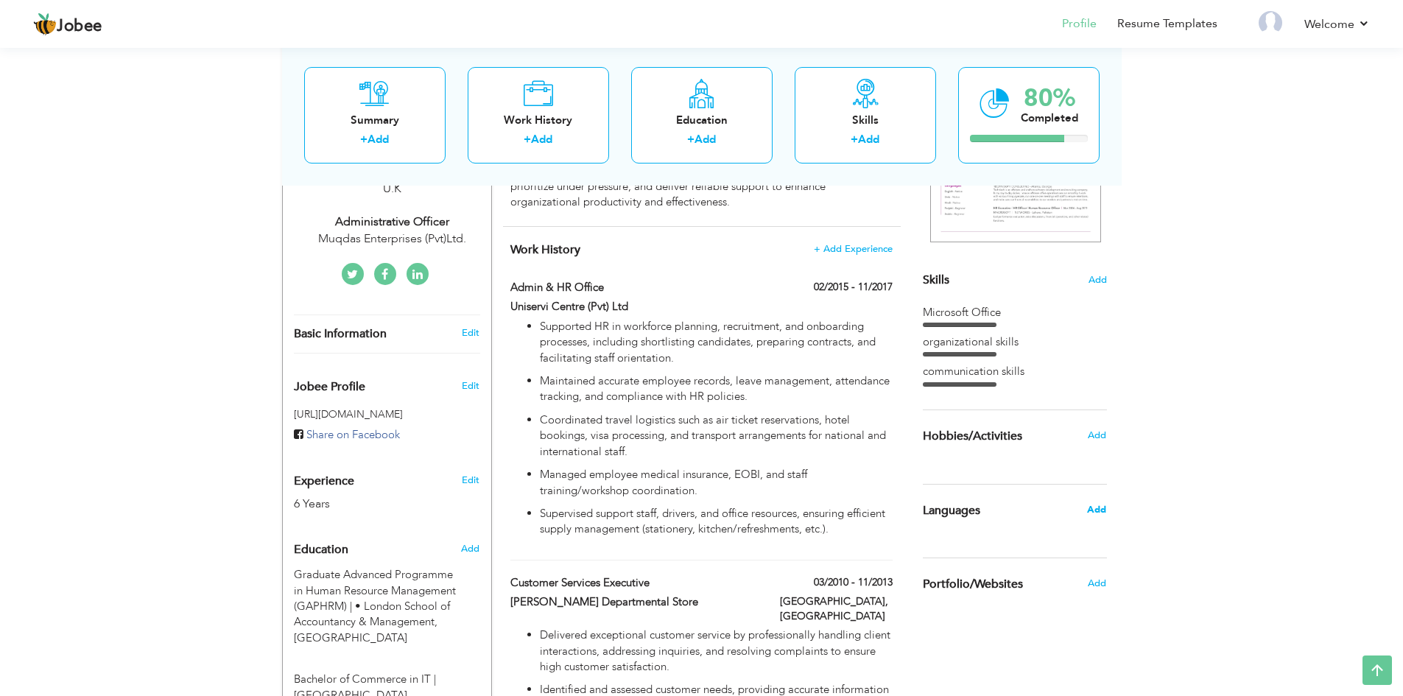
click at [1095, 512] on span "Add" at bounding box center [1096, 509] width 19 height 13
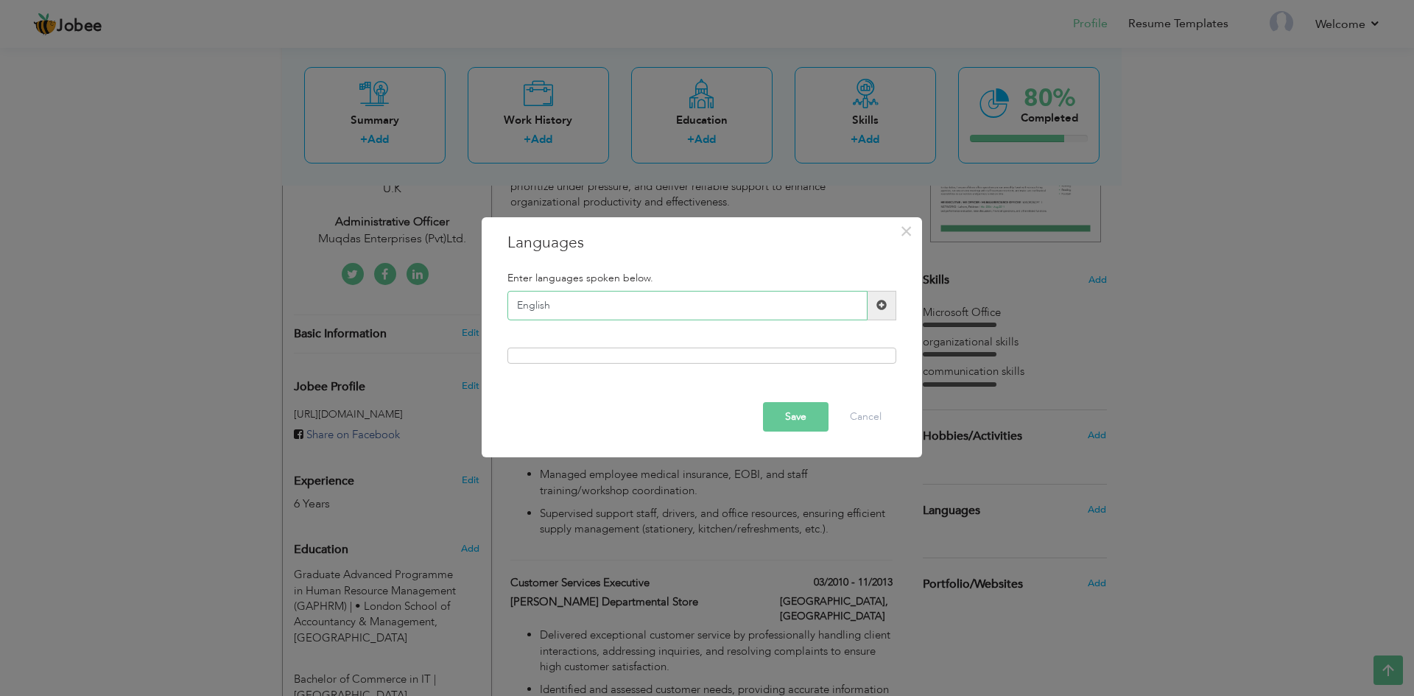
type input "English"
click at [873, 303] on span at bounding box center [882, 305] width 29 height 29
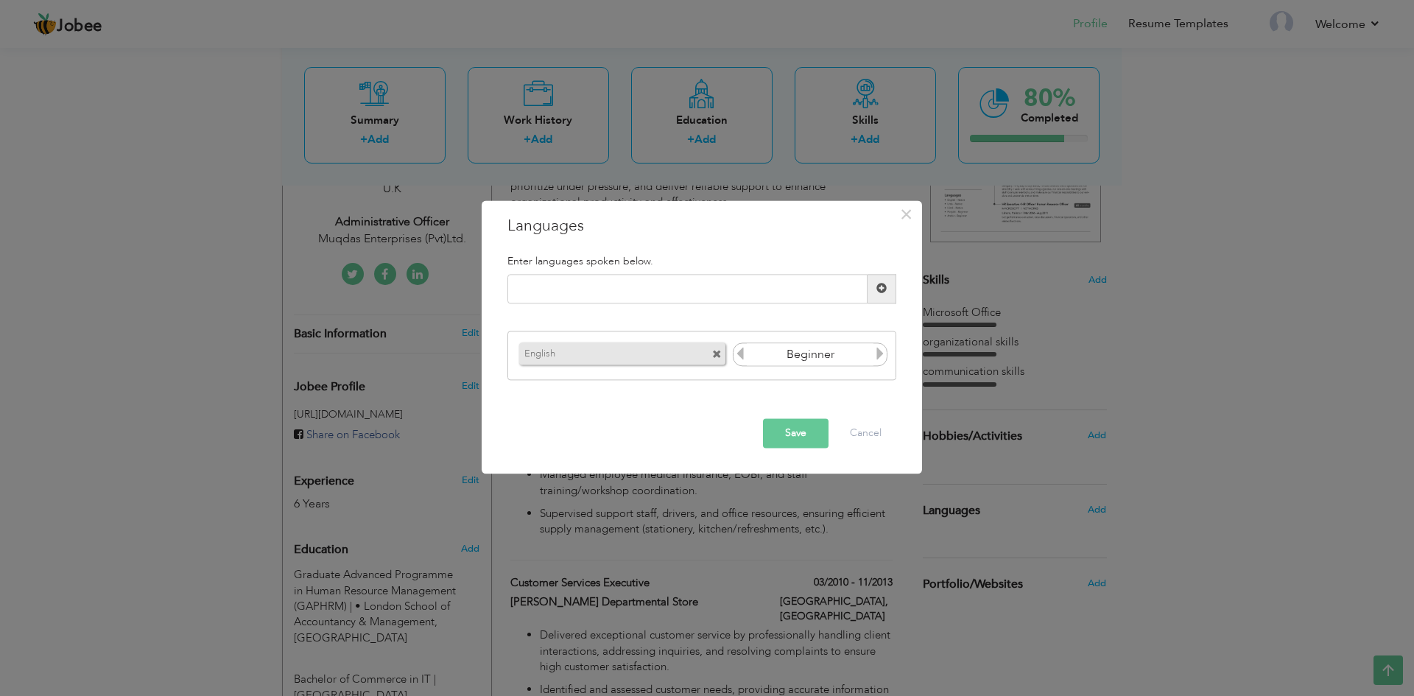
click at [879, 356] on icon at bounding box center [879, 354] width 13 height 13
click at [739, 354] on icon at bounding box center [740, 354] width 13 height 13
click at [882, 360] on icon at bounding box center [879, 354] width 13 height 13
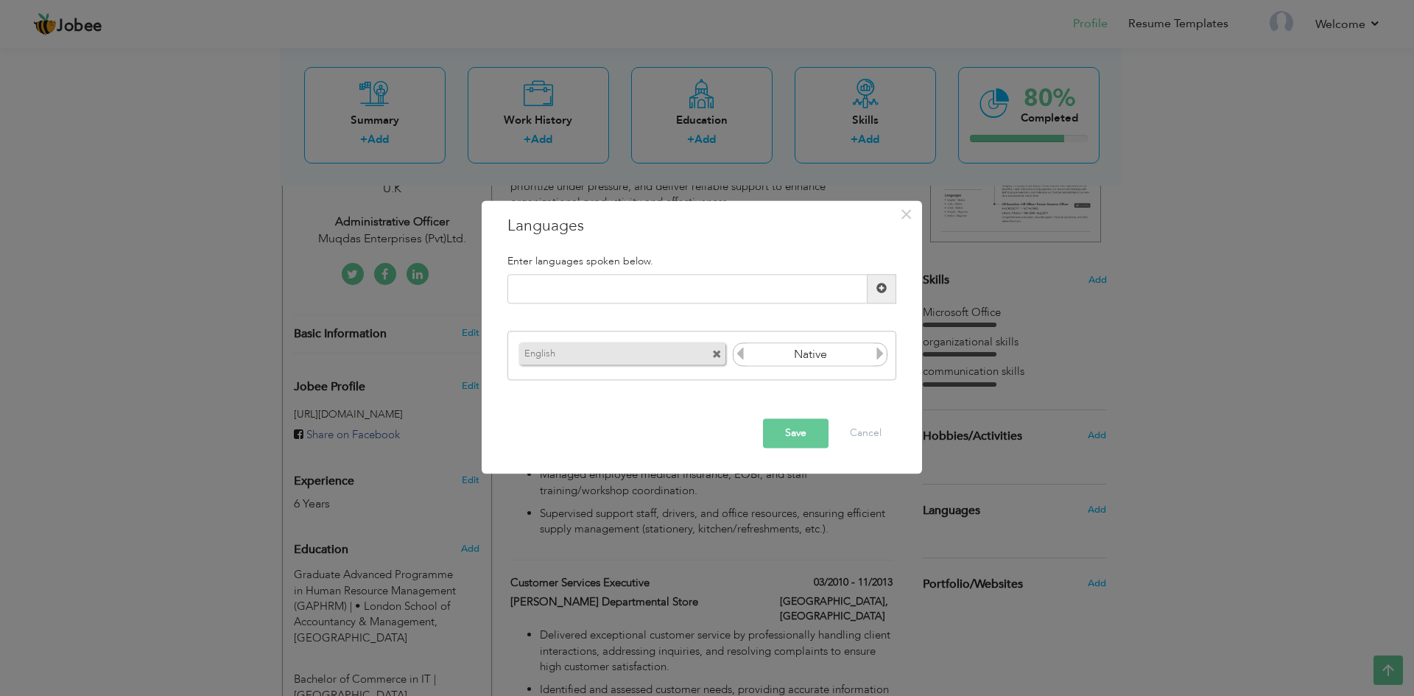
click at [803, 437] on button "Save" at bounding box center [796, 432] width 66 height 29
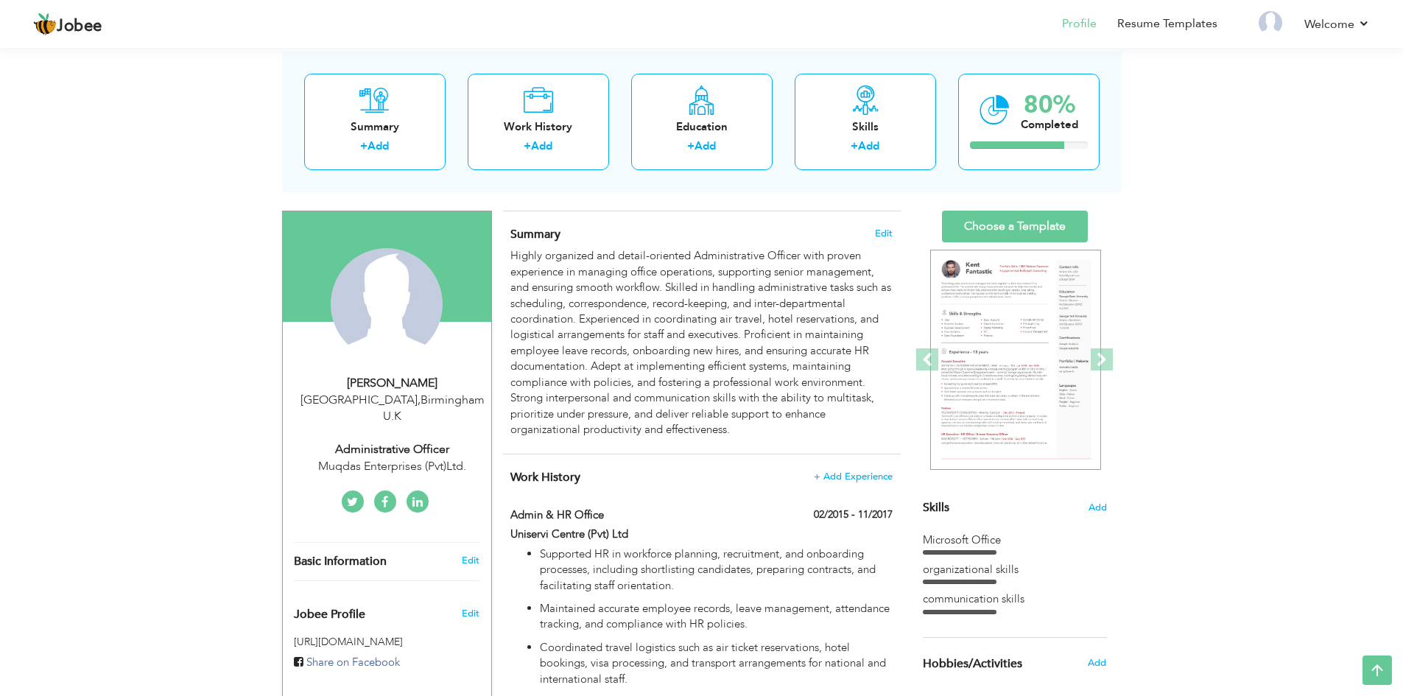
scroll to position [0, 0]
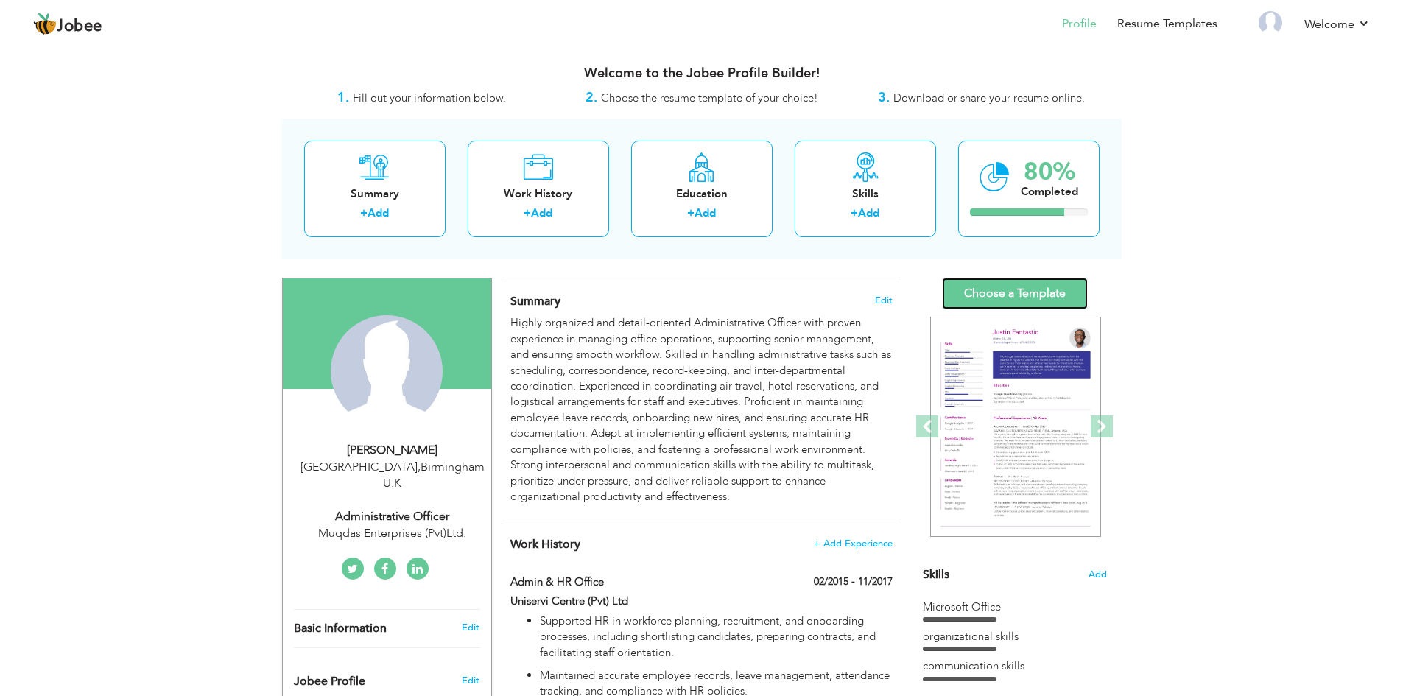
click at [1024, 288] on link "Choose a Template" at bounding box center [1015, 294] width 146 height 32
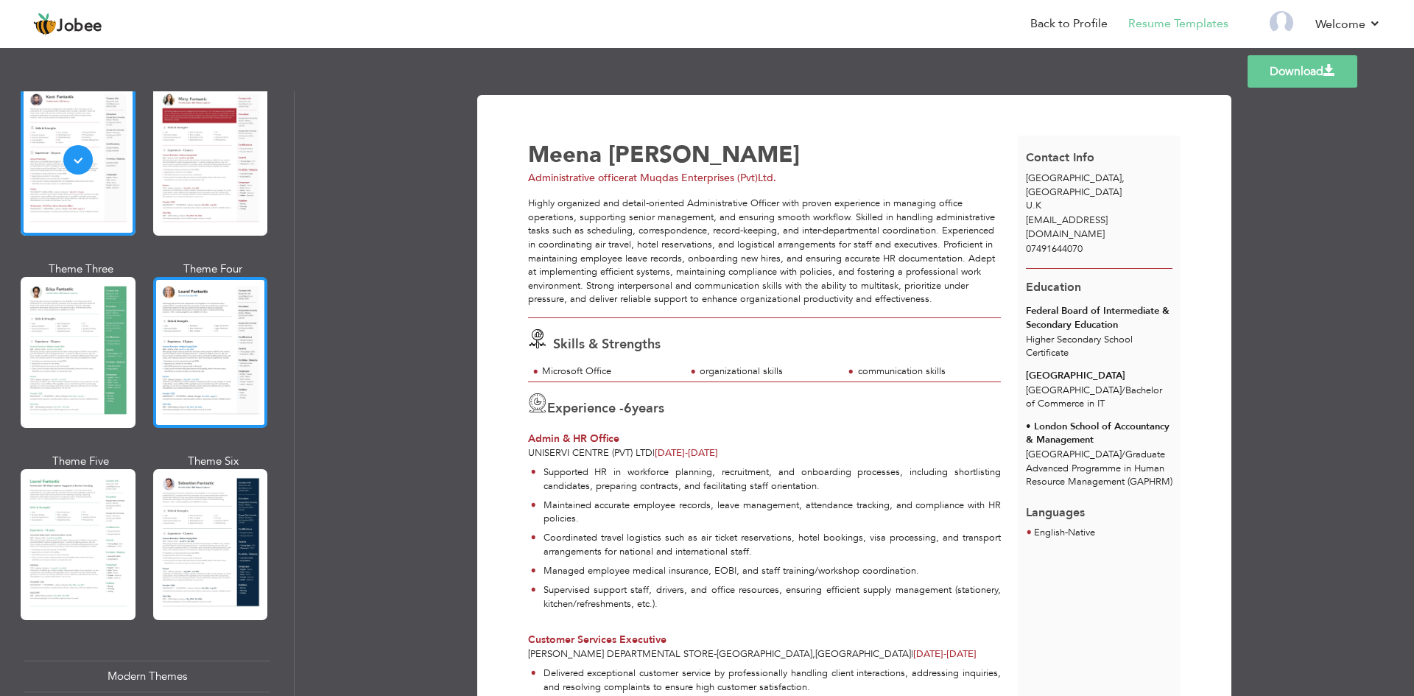
scroll to position [147, 0]
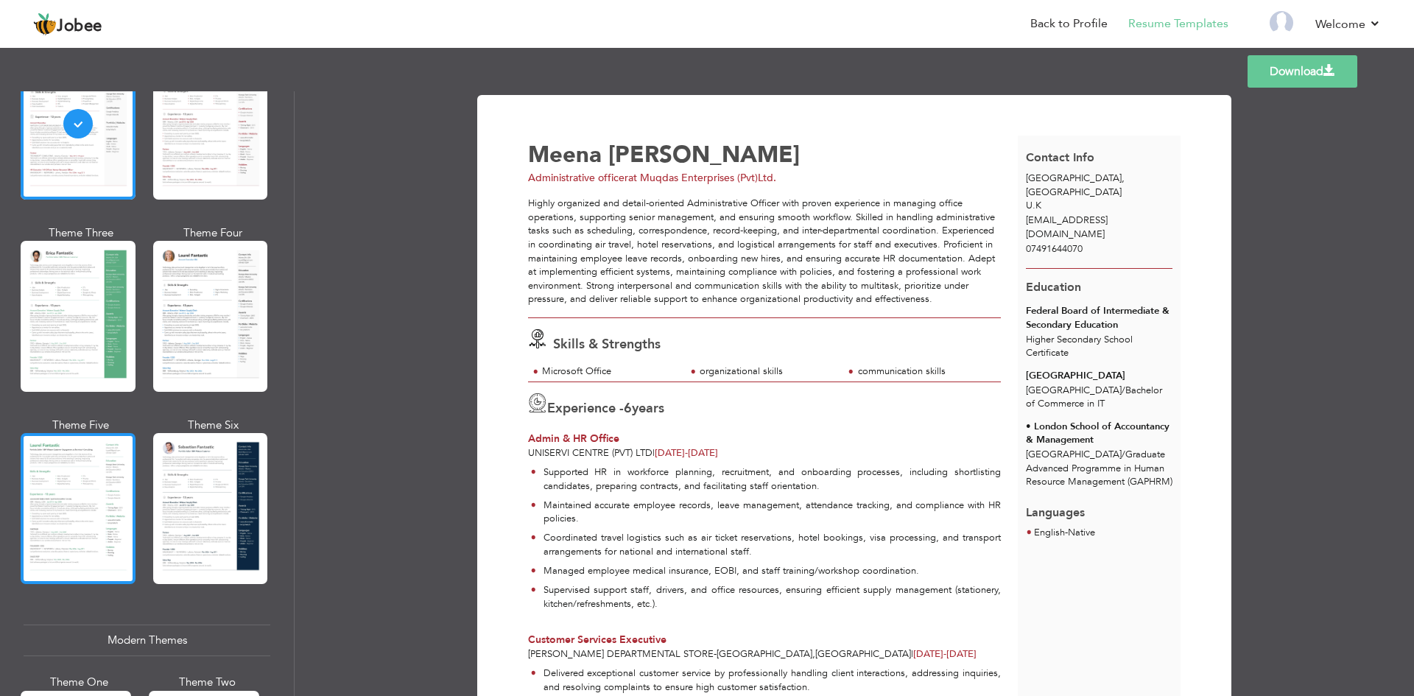
click at [73, 482] on div at bounding box center [78, 508] width 115 height 151
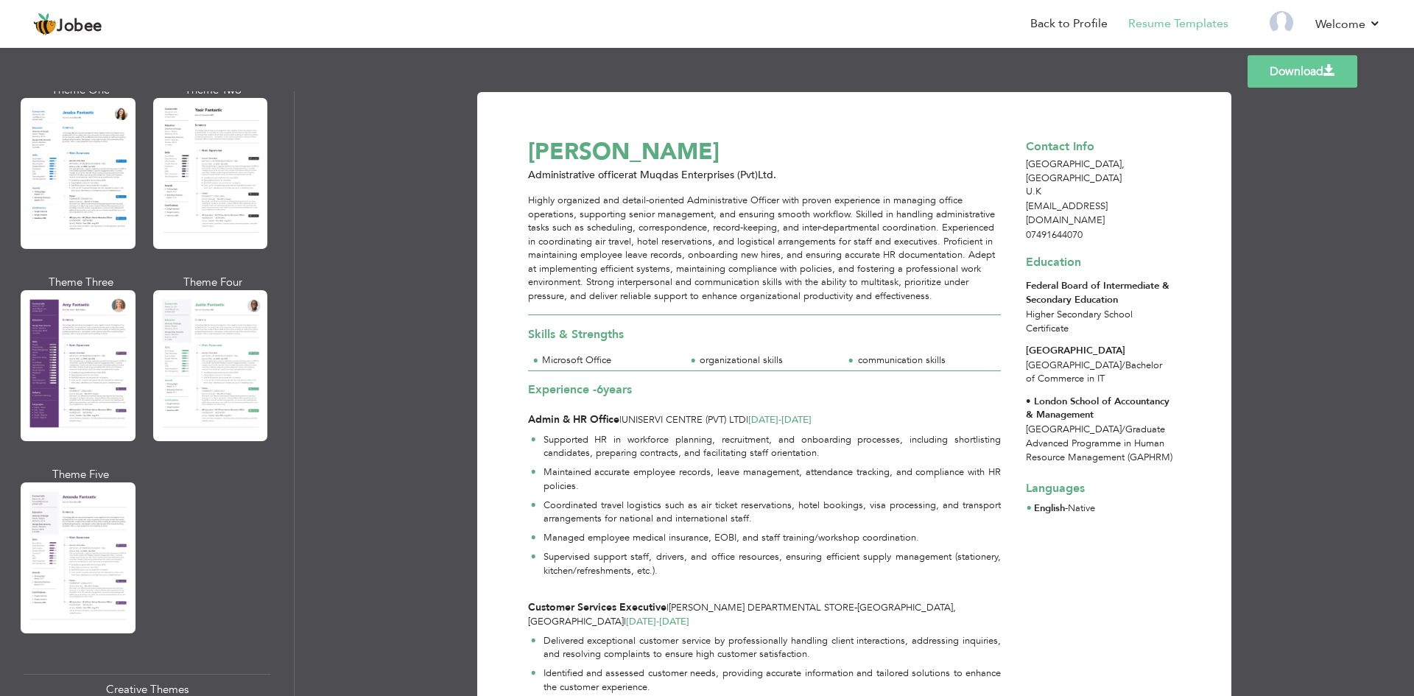
scroll to position [0, 0]
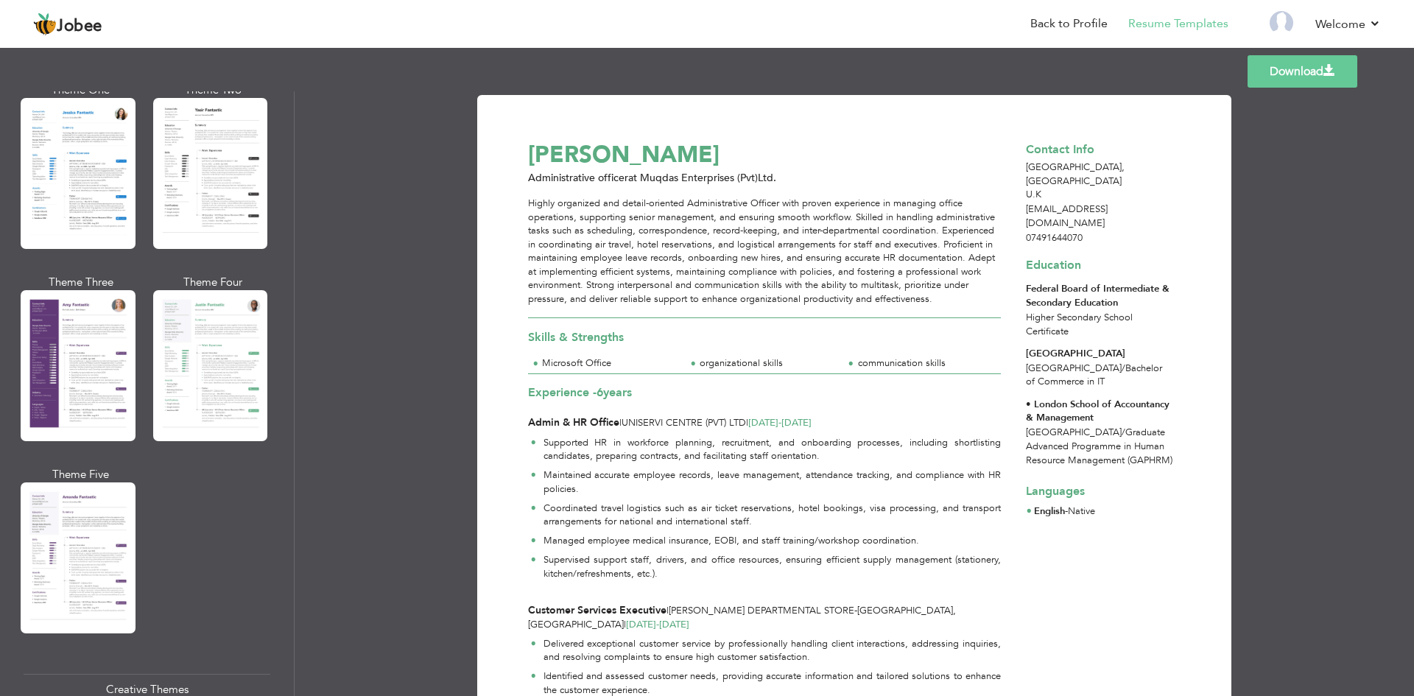
click at [662, 374] on div "Experience - 6 years Admin & HR Office | [GEOGRAPHIC_DATA] (Pvt) Ltd | [DATE] -…" at bounding box center [765, 401] width 490 height 57
click at [644, 400] on div "Experience - 6 years" at bounding box center [764, 394] width 473 height 20
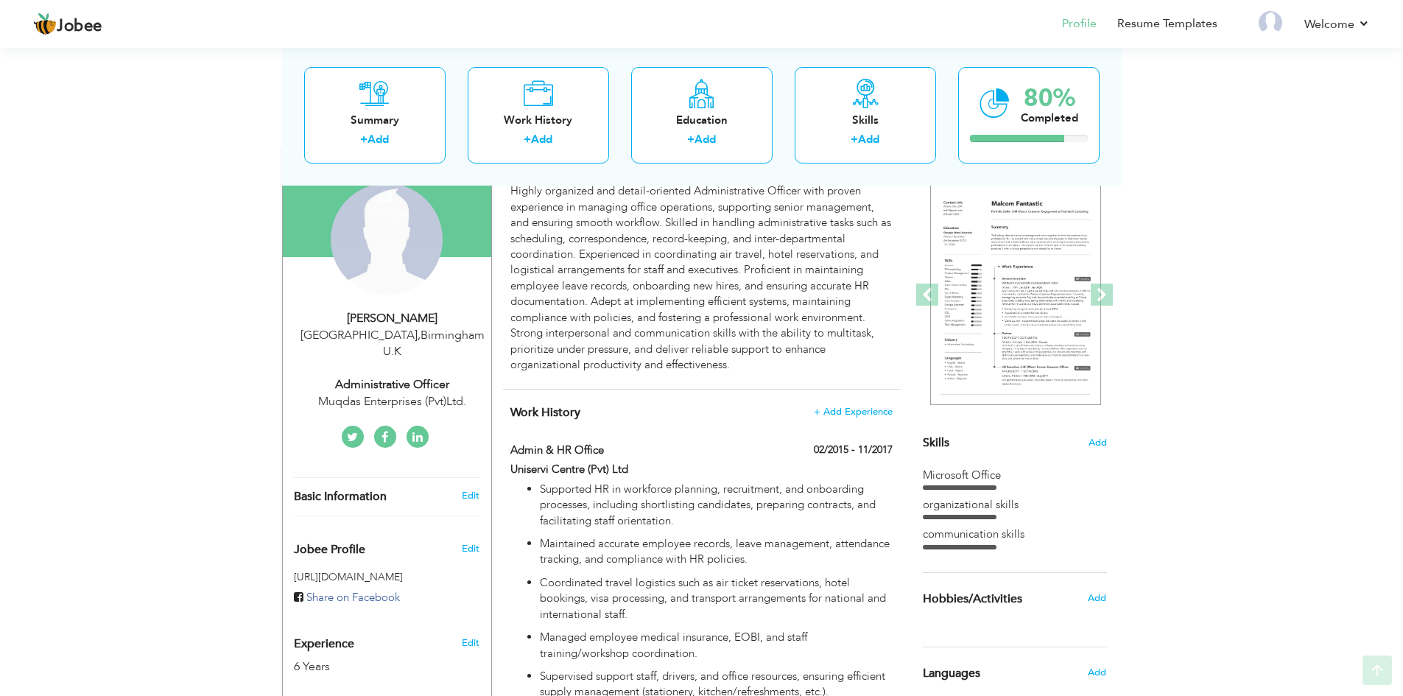
scroll to position [147, 0]
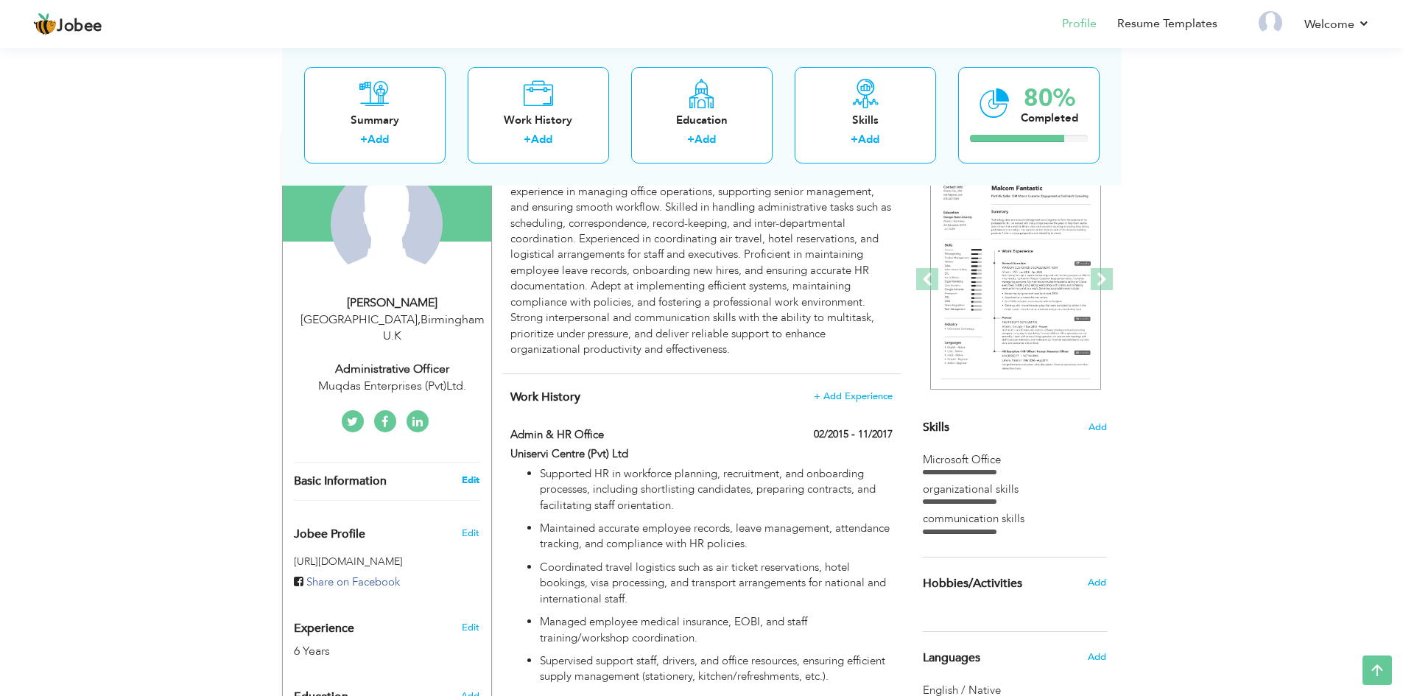
click at [469, 474] on link "Edit" at bounding box center [471, 480] width 18 height 13
select select "number:225"
select select "number:8"
type input "Muqdas Enterprises (Pvt)Ltd."
type input "Administrative officer"
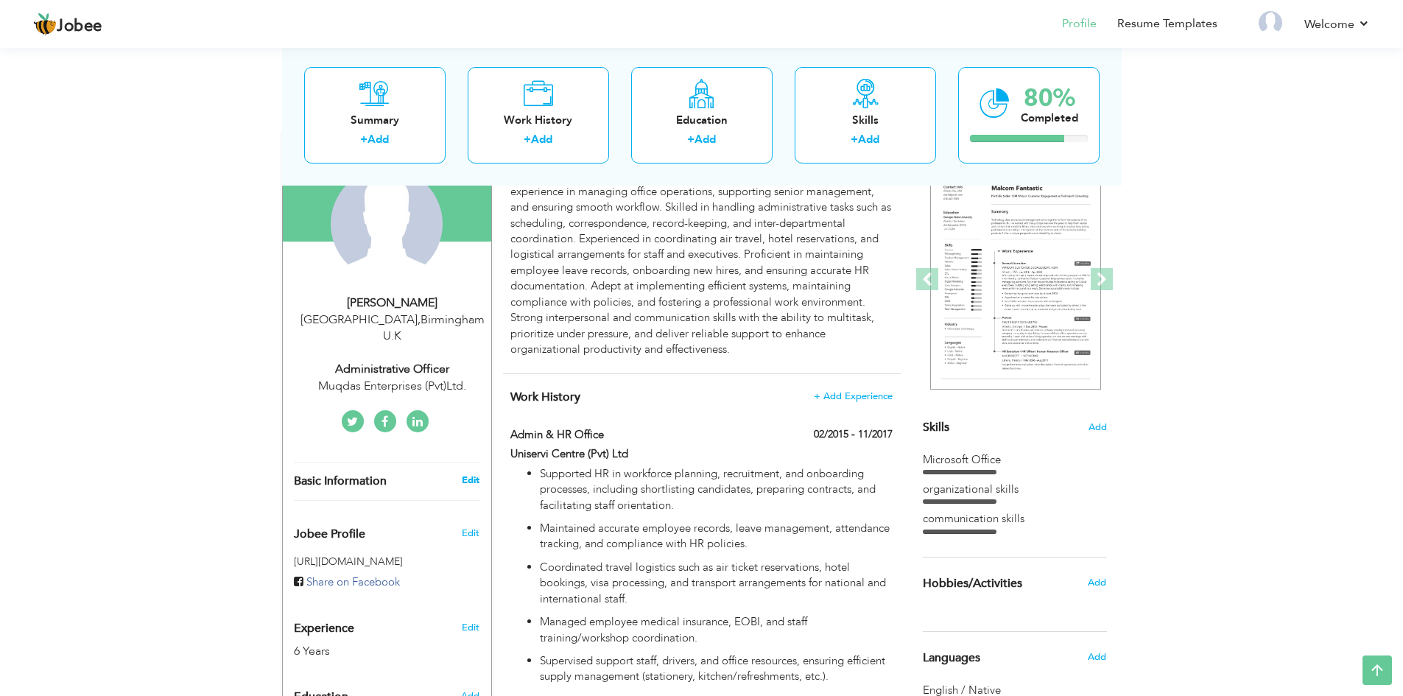
type input "https://www.linkedin.com/in/meena-roy-ba8286b7"
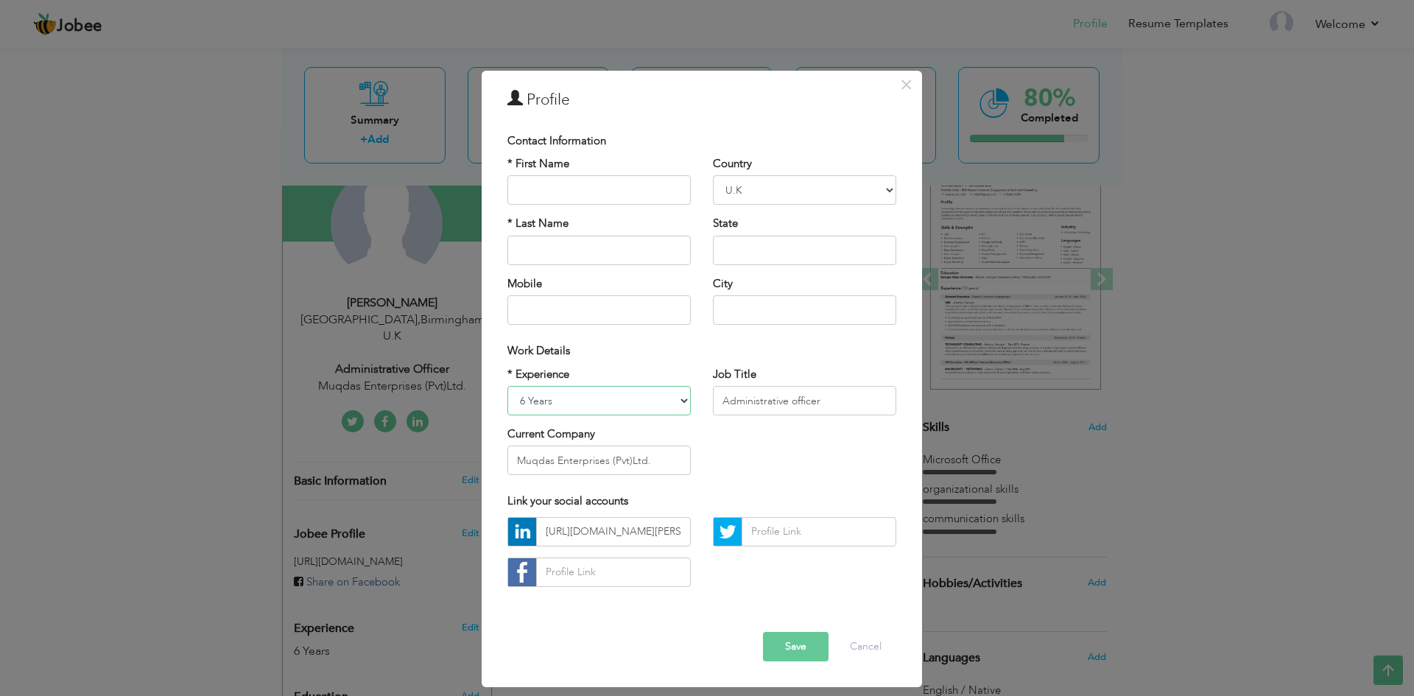
click at [672, 402] on select "Entry Level Less than 1 Year 1 Year 2 Years 3 Years 4 Years 5 Years 6 Years 7 Y…" at bounding box center [598, 400] width 183 height 29
select select "number:15"
click at [507, 386] on select "Entry Level Less than 1 Year 1 Year 2 Years 3 Years 4 Years 5 Years 6 Years 7 Y…" at bounding box center [598, 400] width 183 height 29
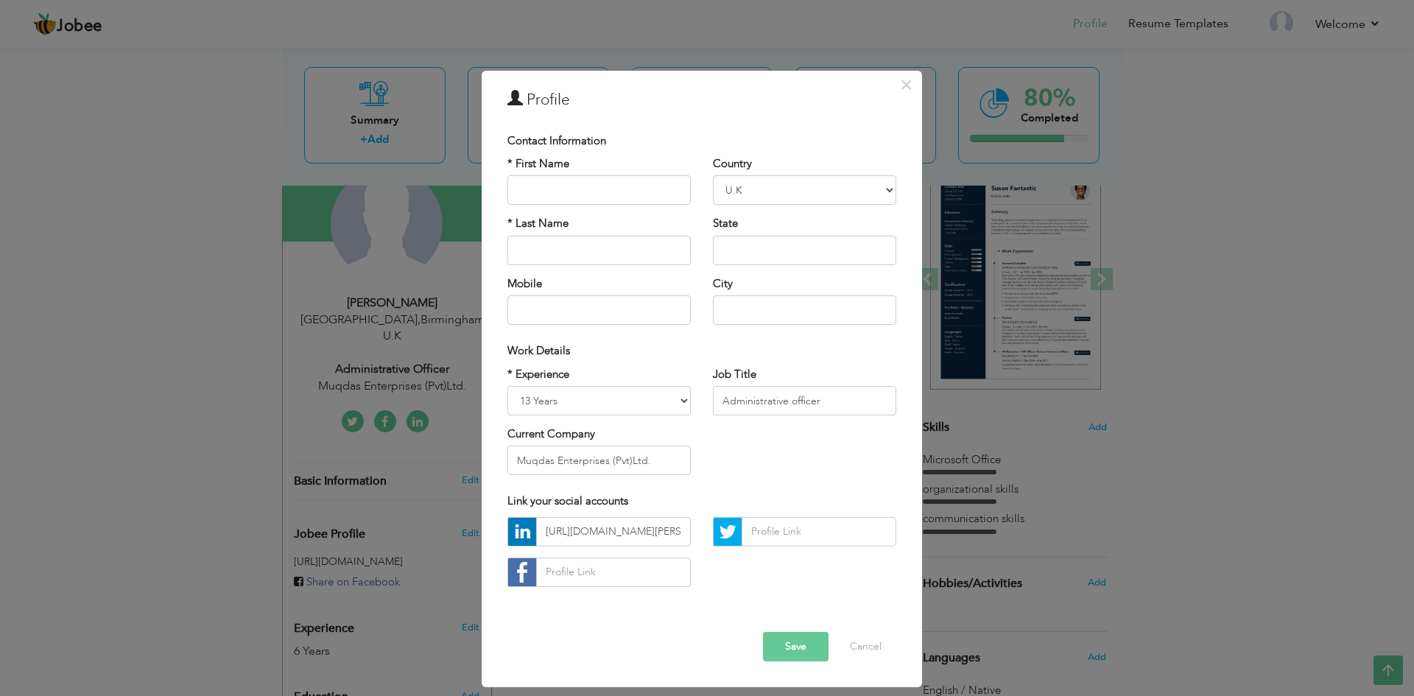
click at [804, 651] on button "Save" at bounding box center [796, 646] width 66 height 29
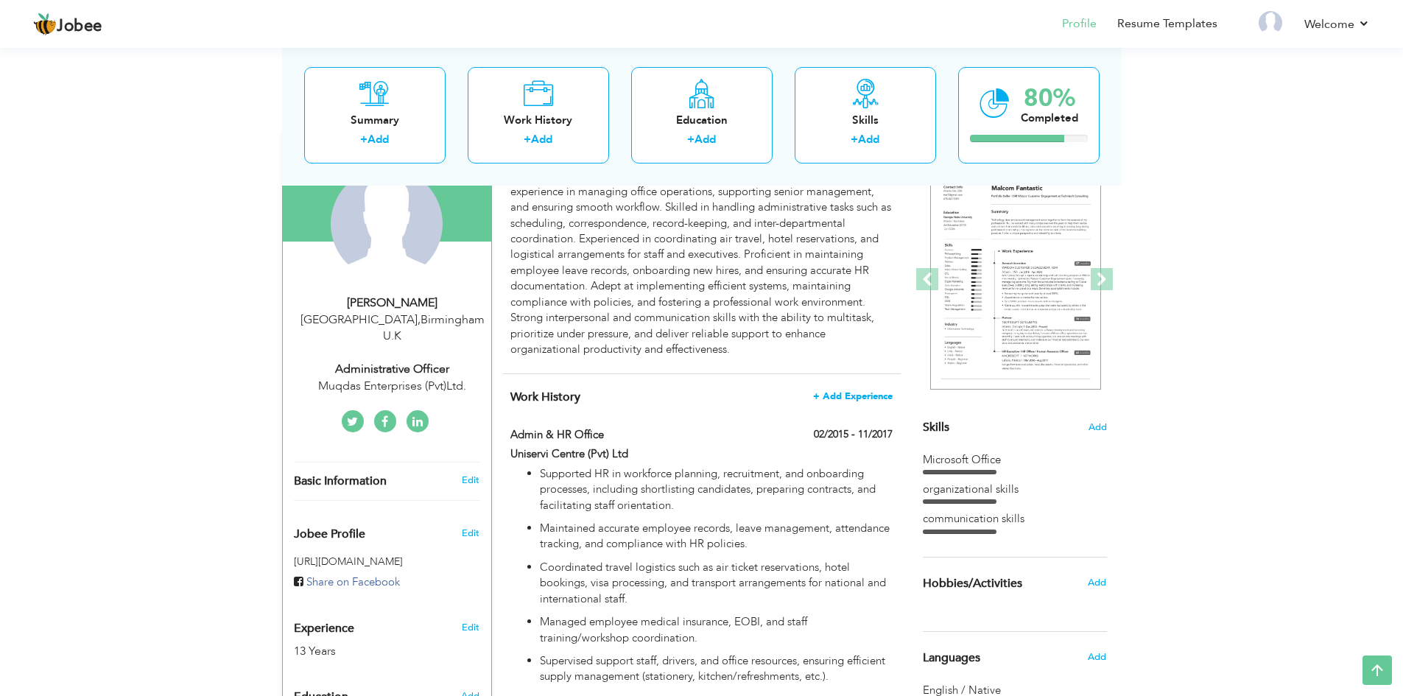
click at [854, 394] on span "+ Add Experience" at bounding box center [853, 396] width 80 height 10
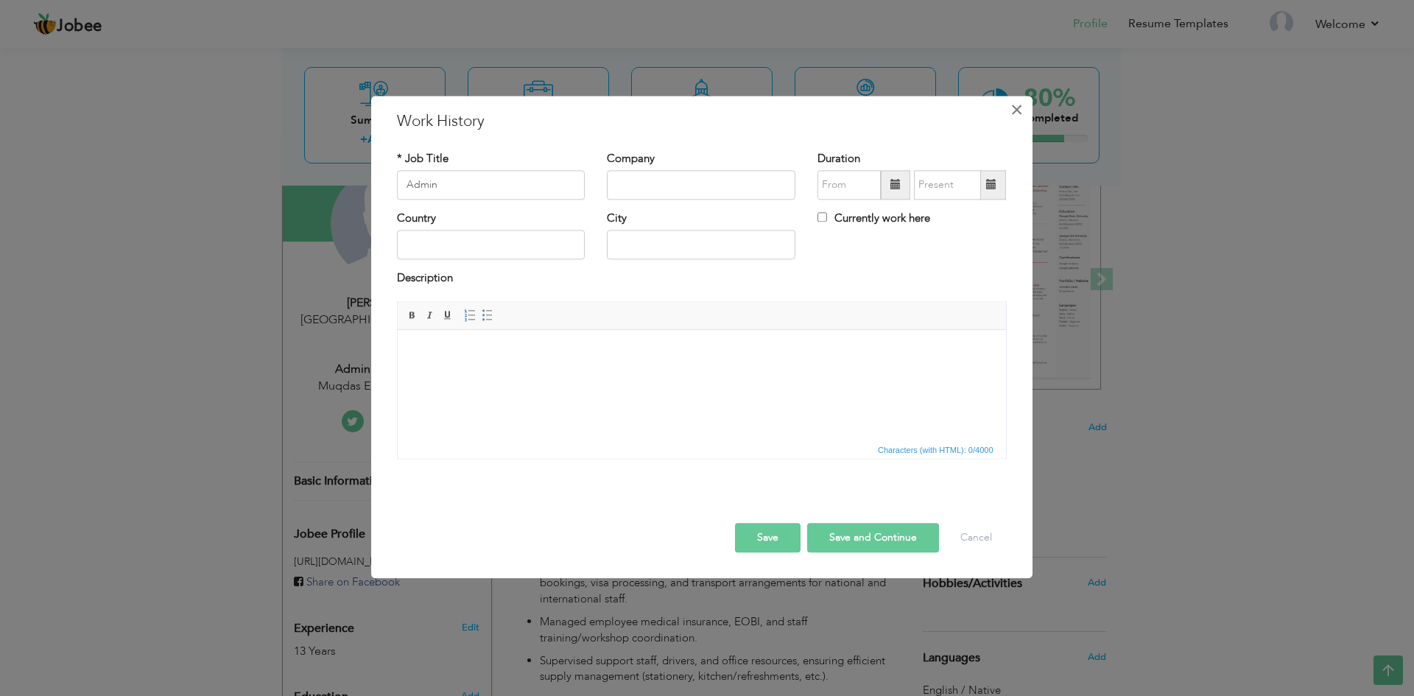
click at [1010, 110] on span "×" at bounding box center [1016, 109] width 13 height 27
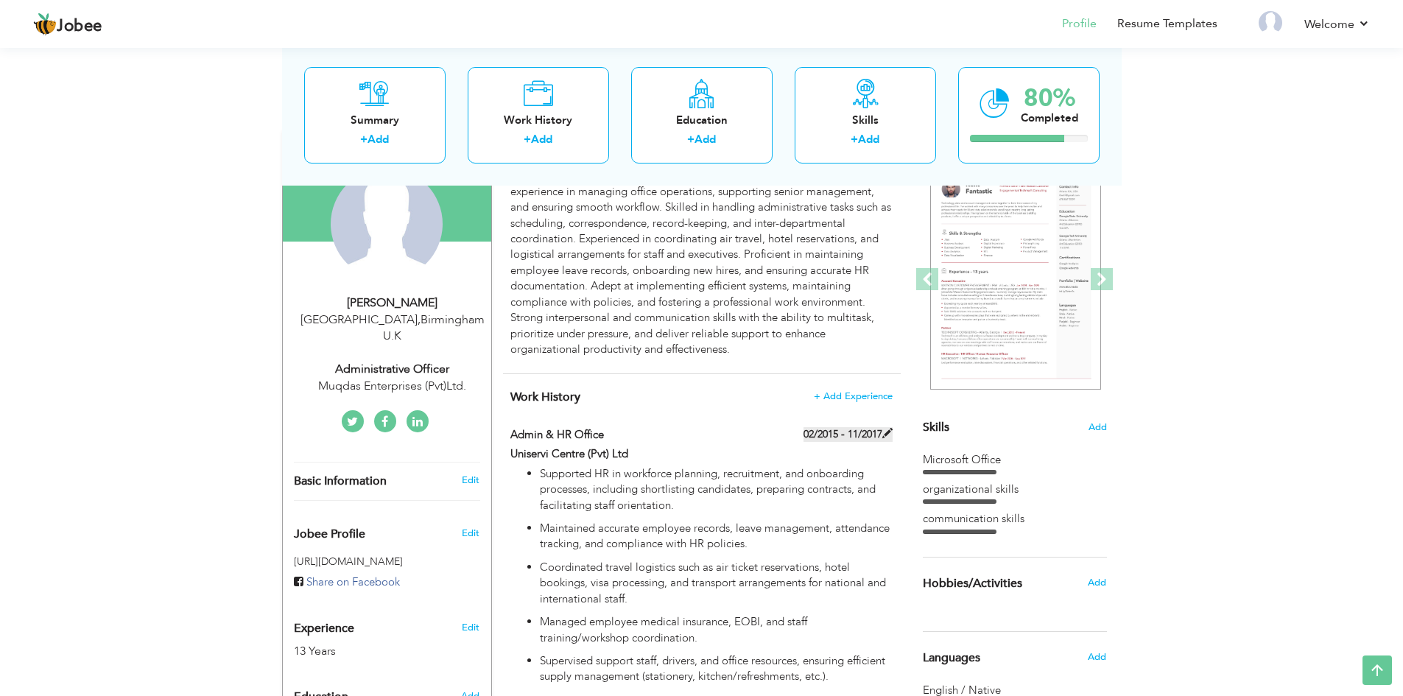
click at [887, 430] on span at bounding box center [887, 433] width 10 height 10
type input "Admin & HR Office"
type input "Uniservi Centre (Pvt) Ltd"
type input "02/2015"
type input "11/2017"
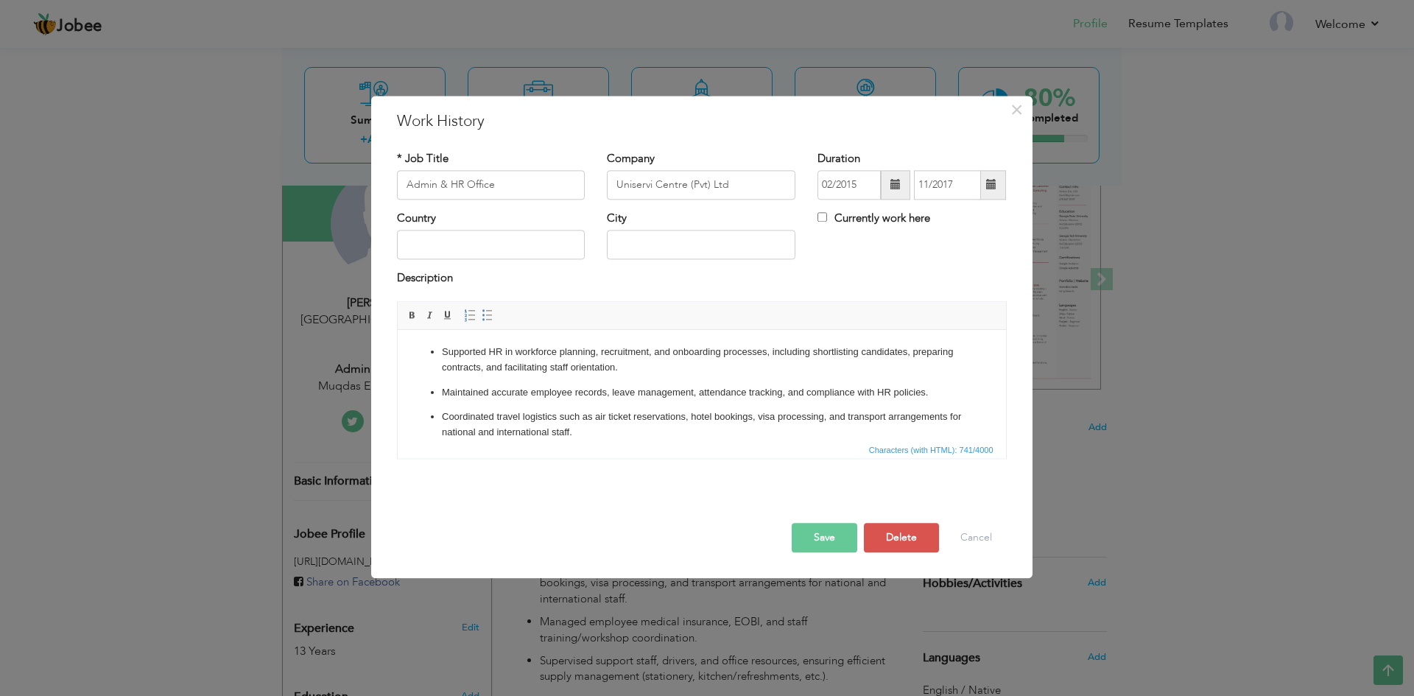
click at [984, 185] on span at bounding box center [991, 184] width 29 height 29
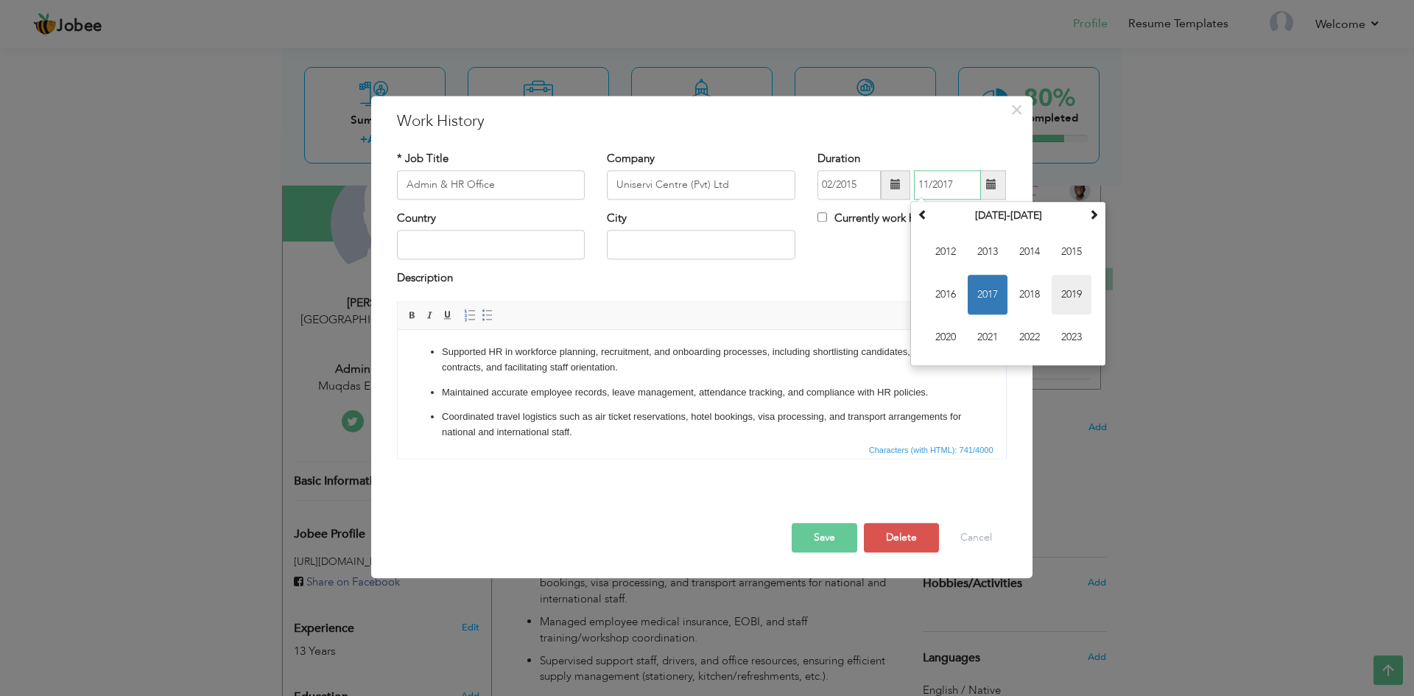
click at [1072, 292] on span "2019" at bounding box center [1072, 295] width 40 height 40
click at [839, 538] on button "Save" at bounding box center [825, 537] width 66 height 29
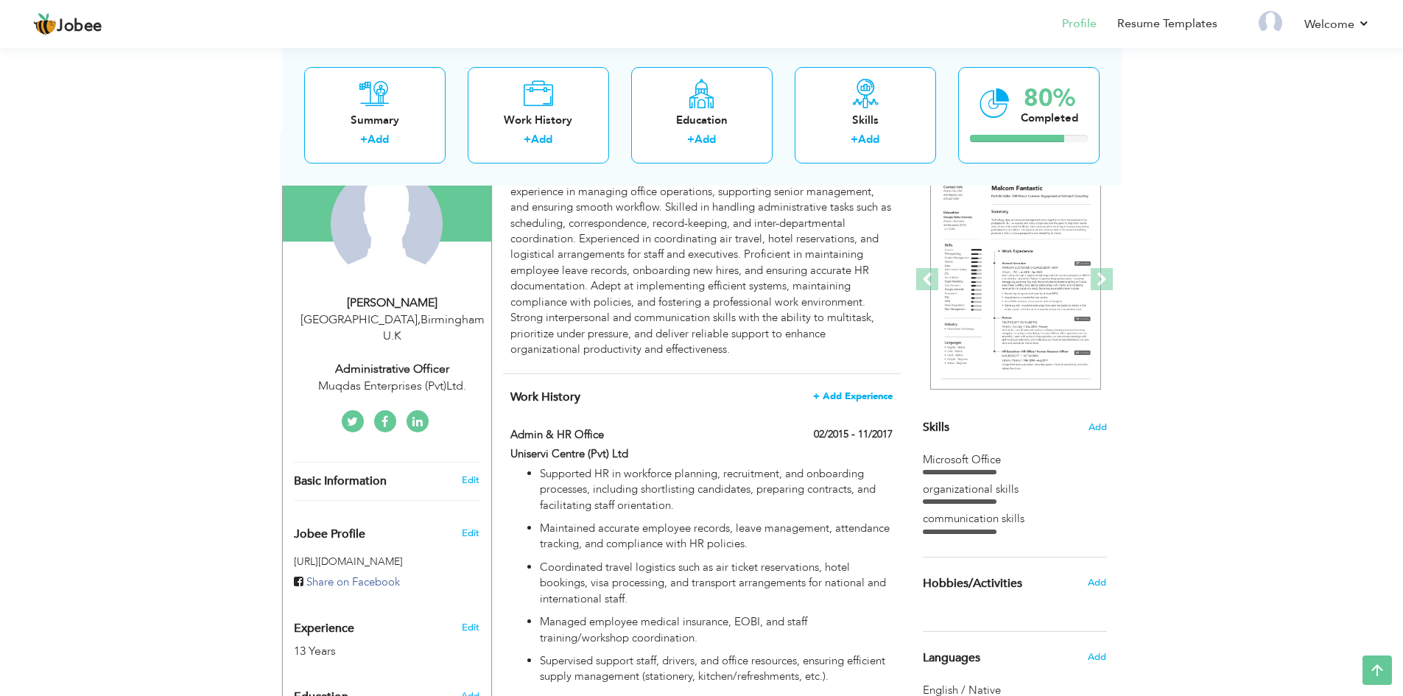
click at [857, 396] on span "+ Add Experience" at bounding box center [853, 396] width 80 height 10
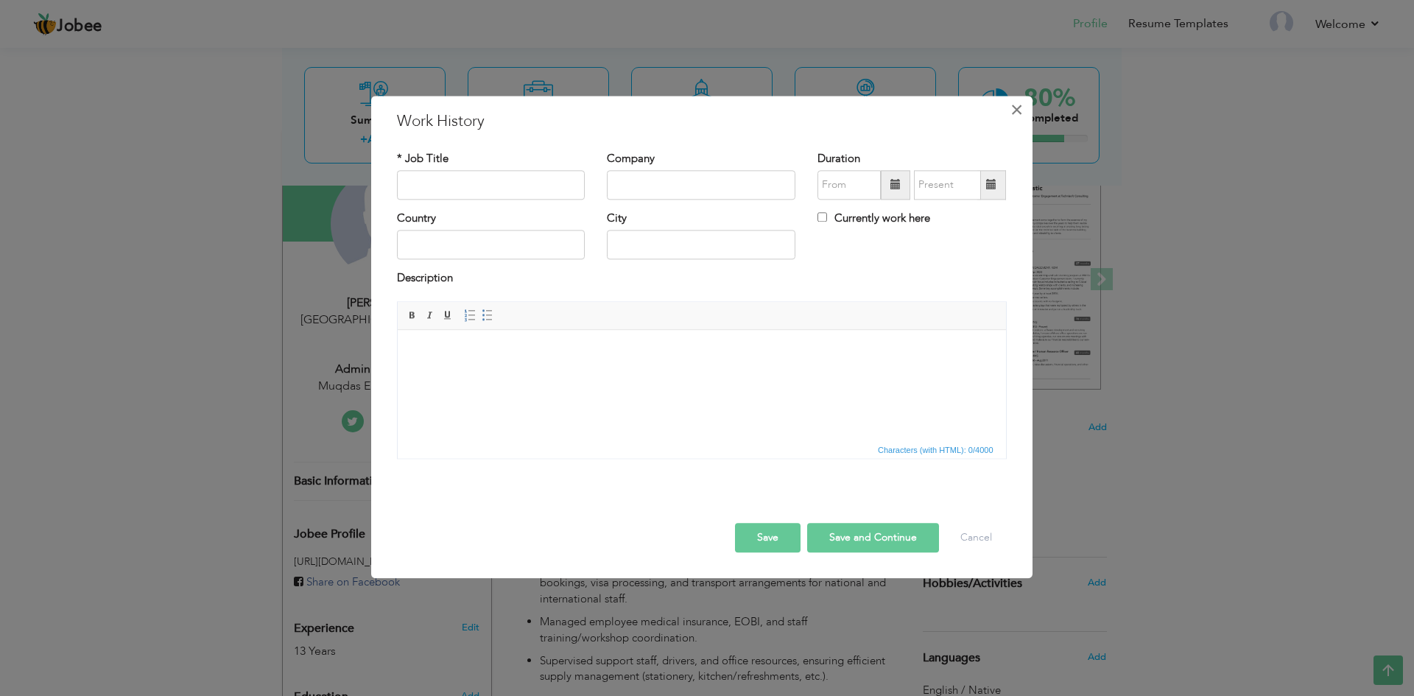
click at [1017, 106] on span "×" at bounding box center [1016, 109] width 13 height 27
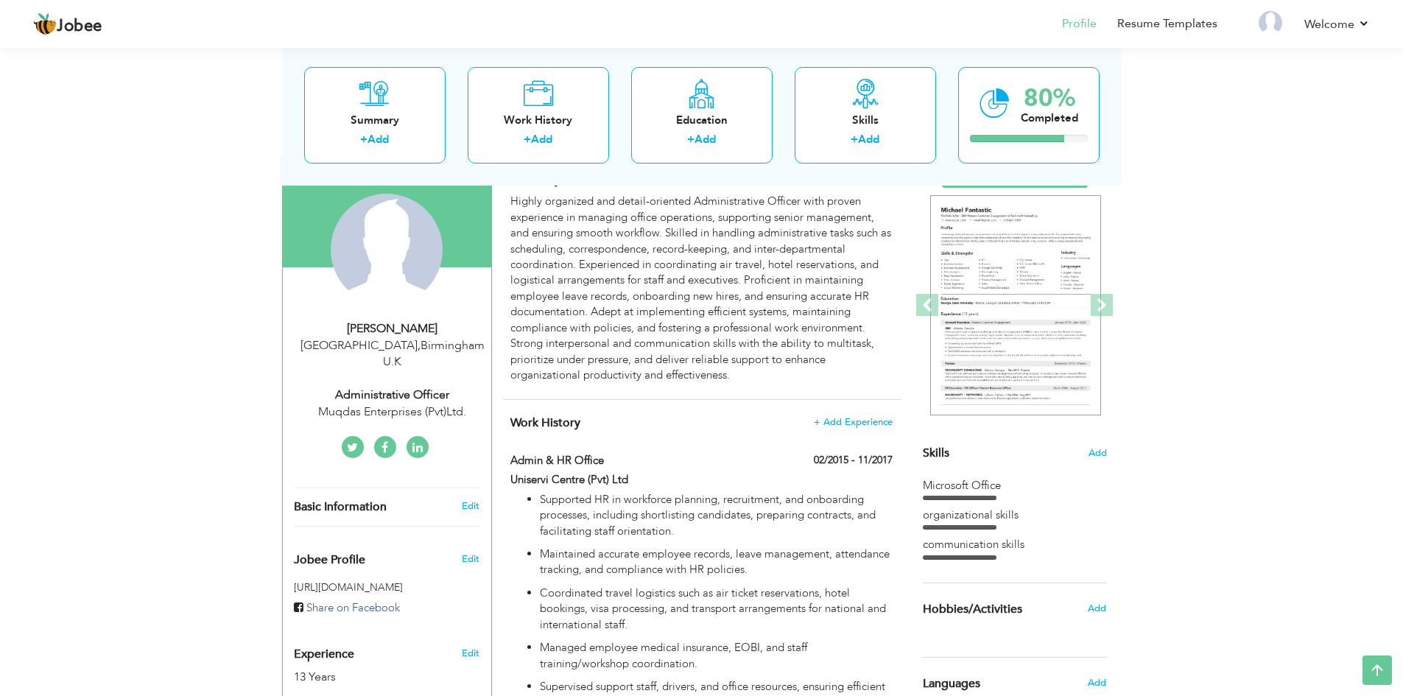
scroll to position [0, 0]
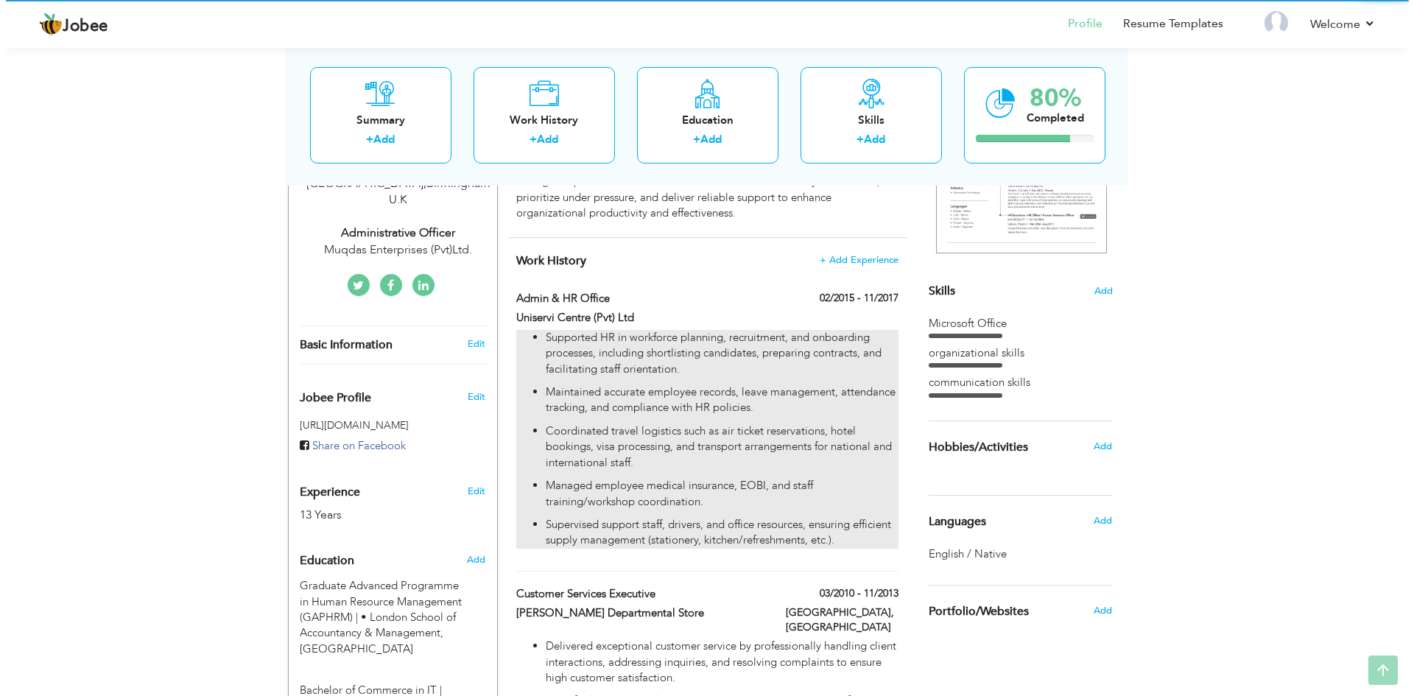
scroll to position [295, 0]
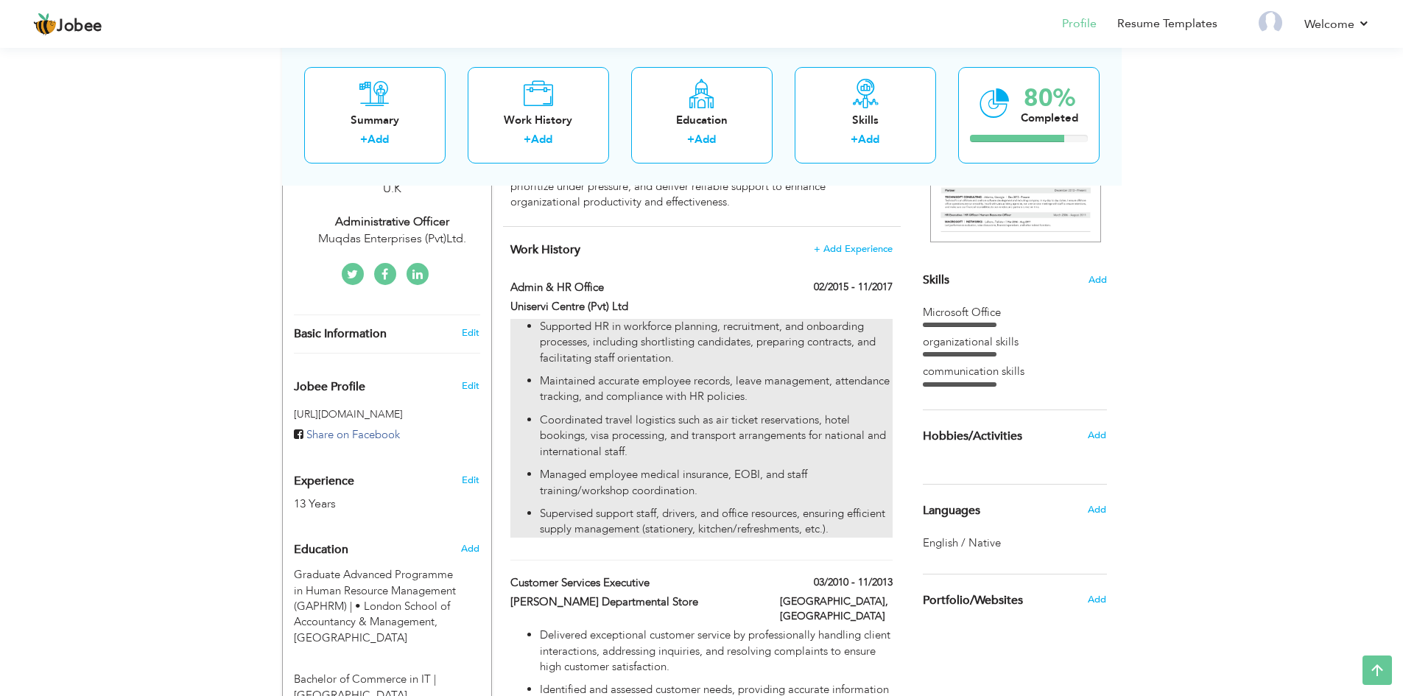
click at [749, 334] on p "Supported HR in workforce planning, recruitment, and onboarding processes, incl…" at bounding box center [716, 342] width 352 height 47
type input "Admin & HR Office"
type input "Uniservi Centre (Pvt) Ltd"
type input "02/2015"
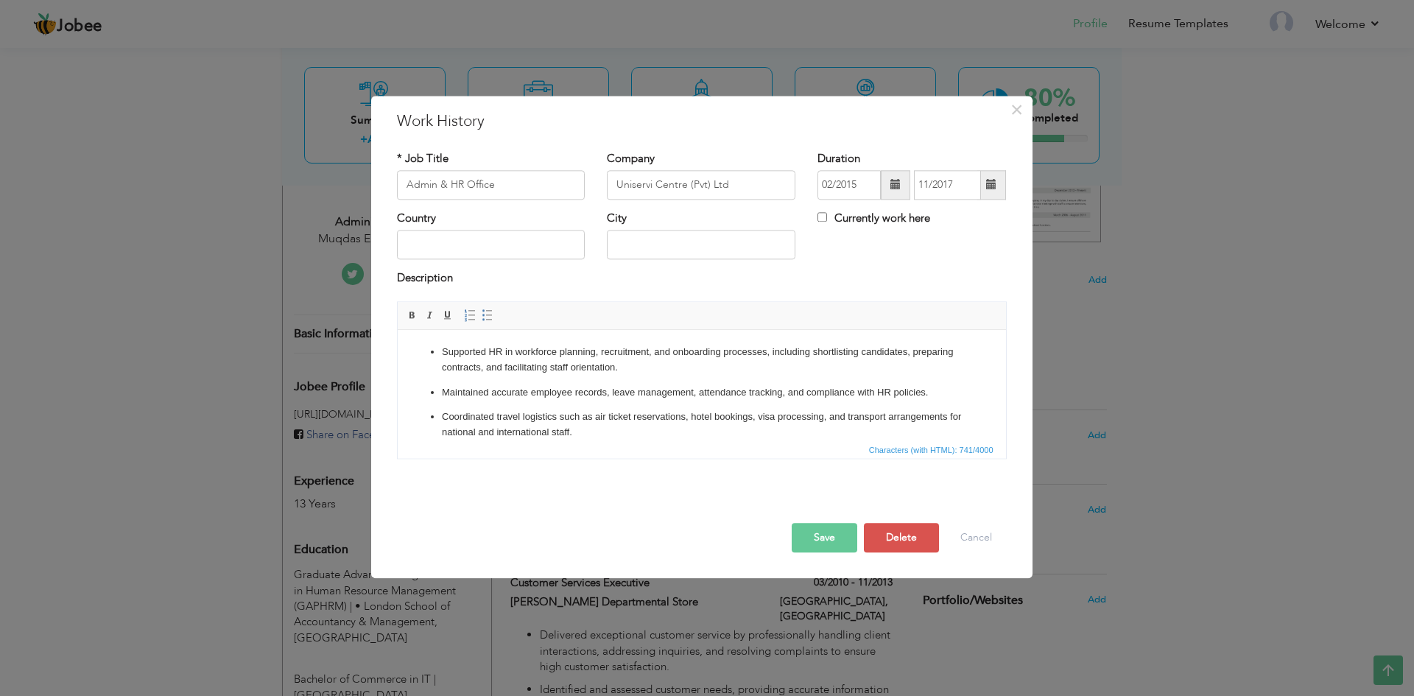
click at [997, 188] on span at bounding box center [991, 184] width 29 height 29
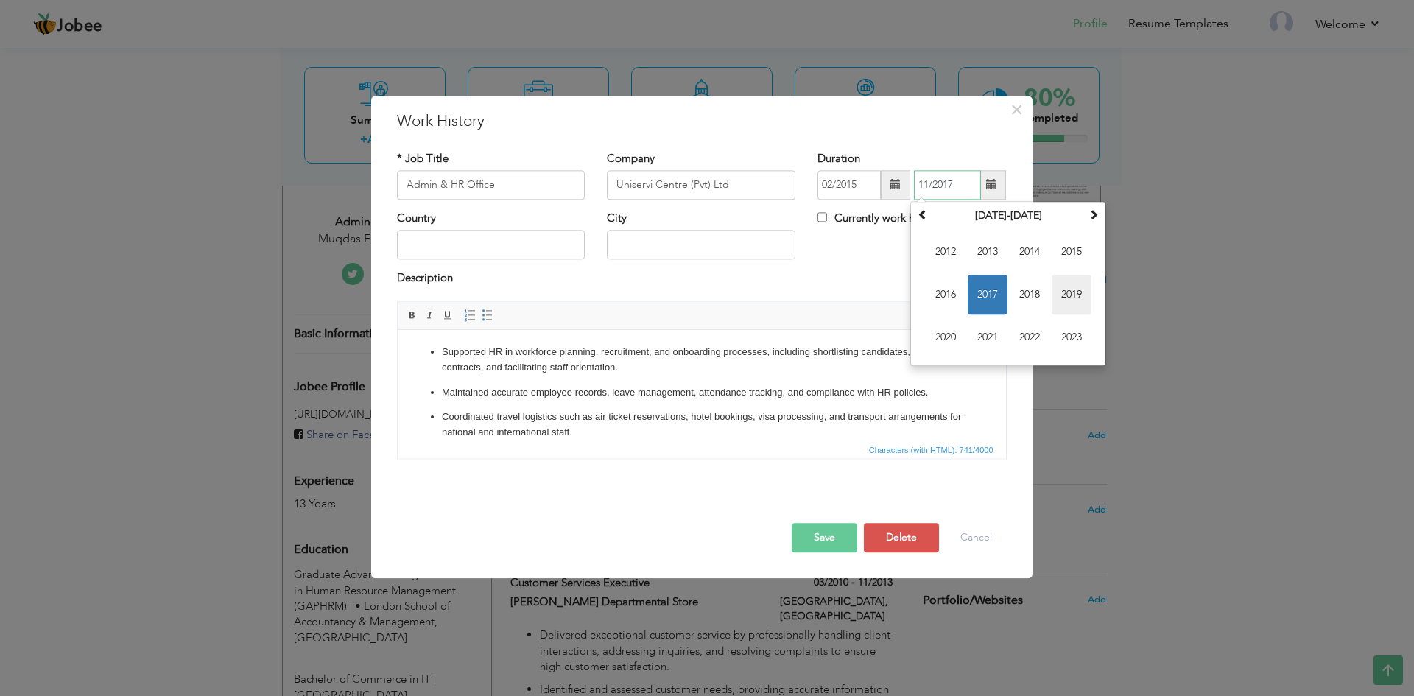
click at [1064, 295] on span "2019" at bounding box center [1072, 295] width 40 height 40
click at [1096, 219] on span at bounding box center [1094, 214] width 10 height 10
click at [922, 214] on span at bounding box center [923, 214] width 10 height 10
click at [1035, 340] on span "Nov" at bounding box center [1030, 337] width 40 height 40
type input "11/2019"
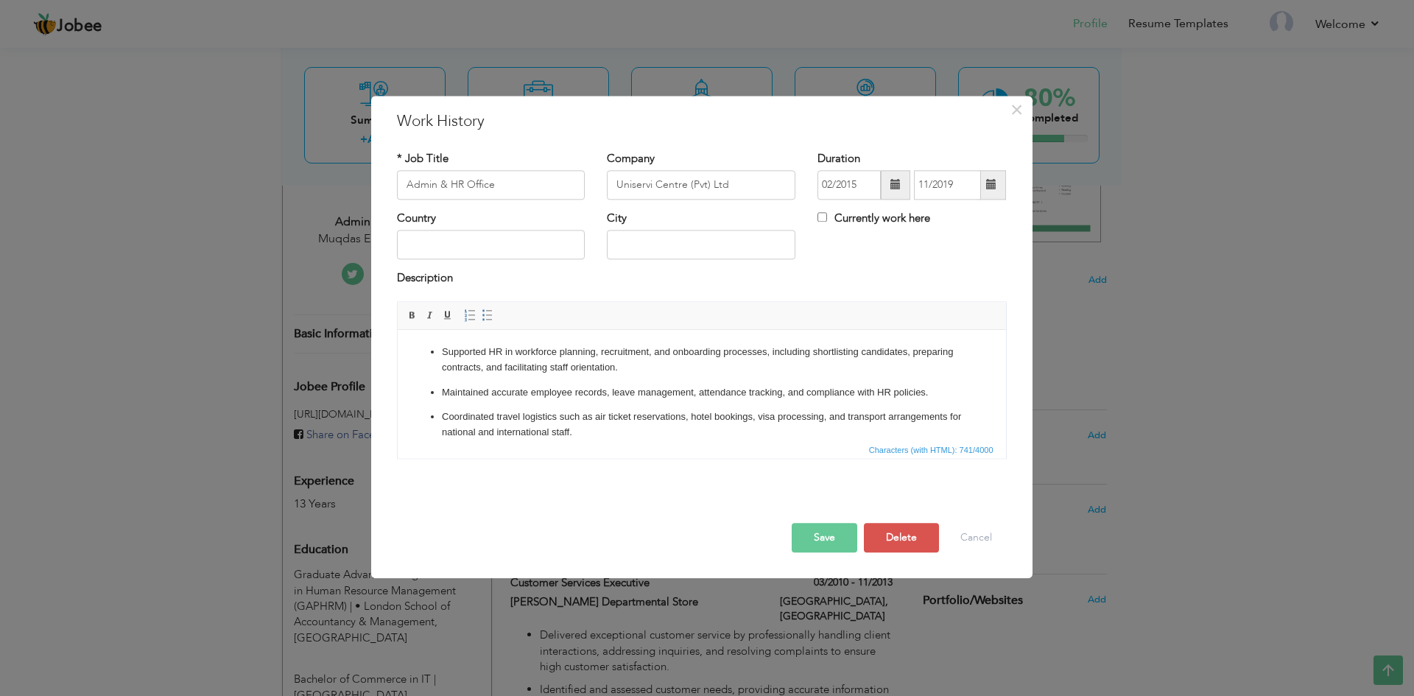
click at [833, 538] on button "Save" at bounding box center [825, 537] width 66 height 29
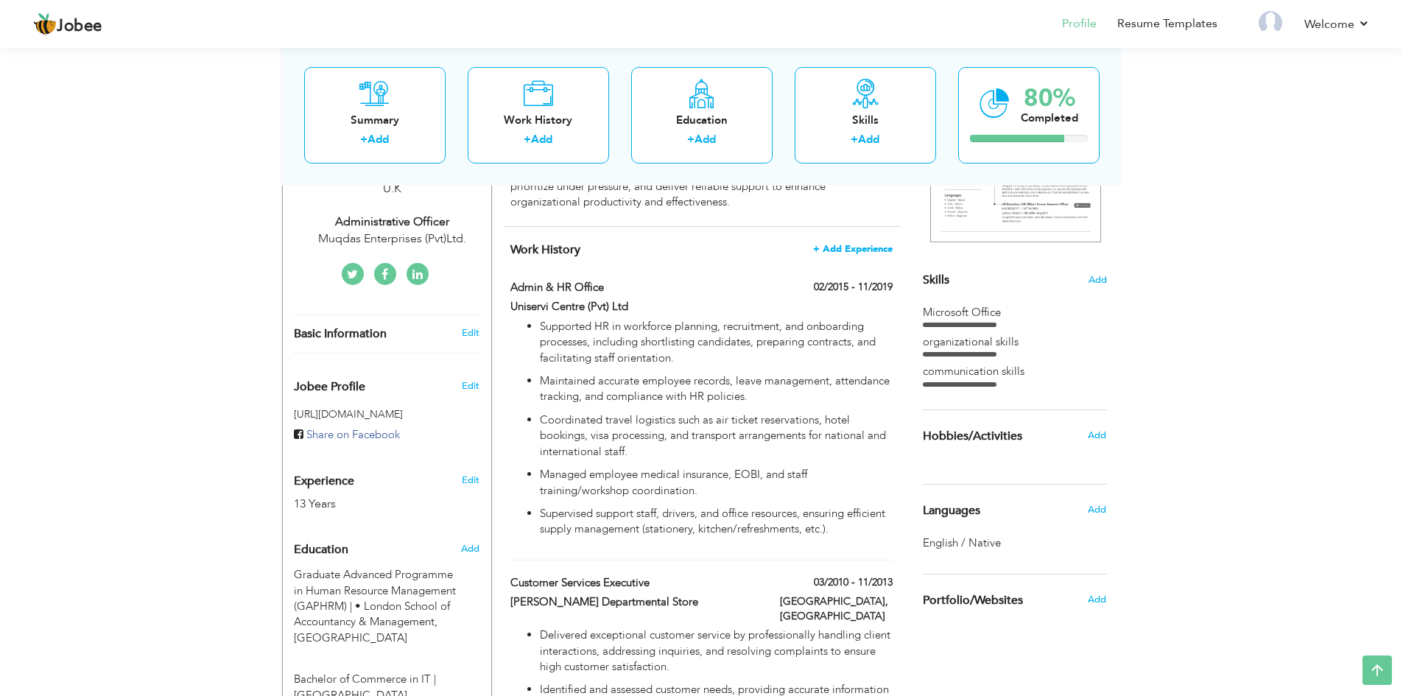
click at [859, 247] on span "+ Add Experience" at bounding box center [853, 249] width 80 height 10
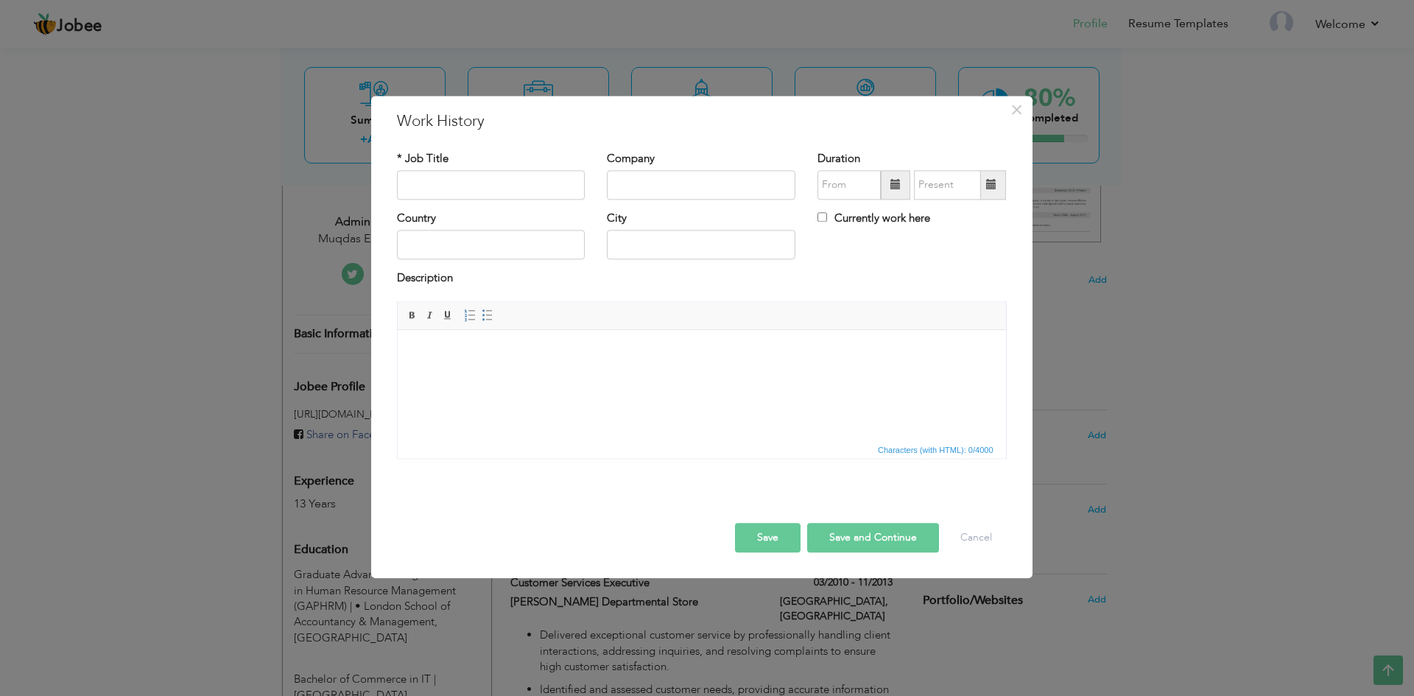
click at [891, 185] on span at bounding box center [895, 185] width 10 height 10
click at [831, 220] on th at bounding box center [830, 216] width 18 height 22
click at [1002, 211] on span at bounding box center [1001, 214] width 10 height 10
click at [948, 252] on span "2022" at bounding box center [937, 252] width 40 height 40
click at [906, 256] on span "Feb" at bounding box center [895, 252] width 40 height 40
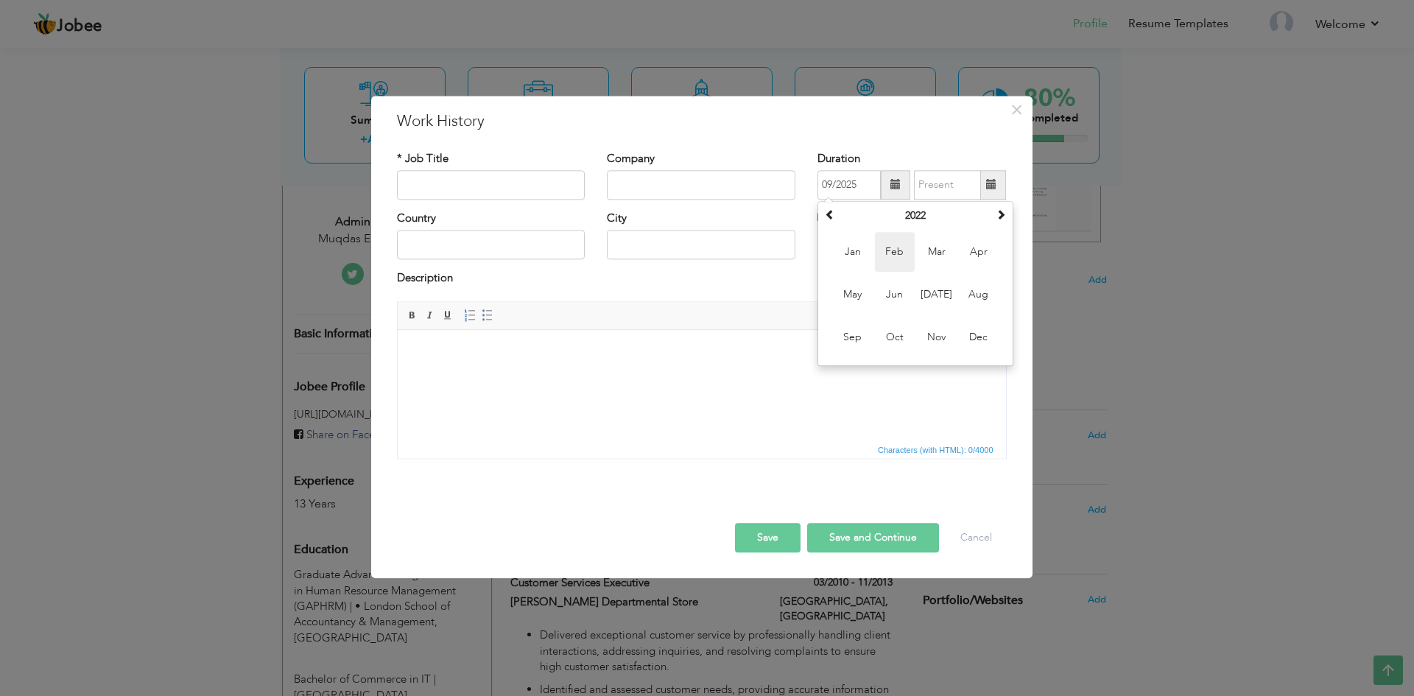
type input "02/2022"
click at [993, 186] on span at bounding box center [991, 185] width 10 height 10
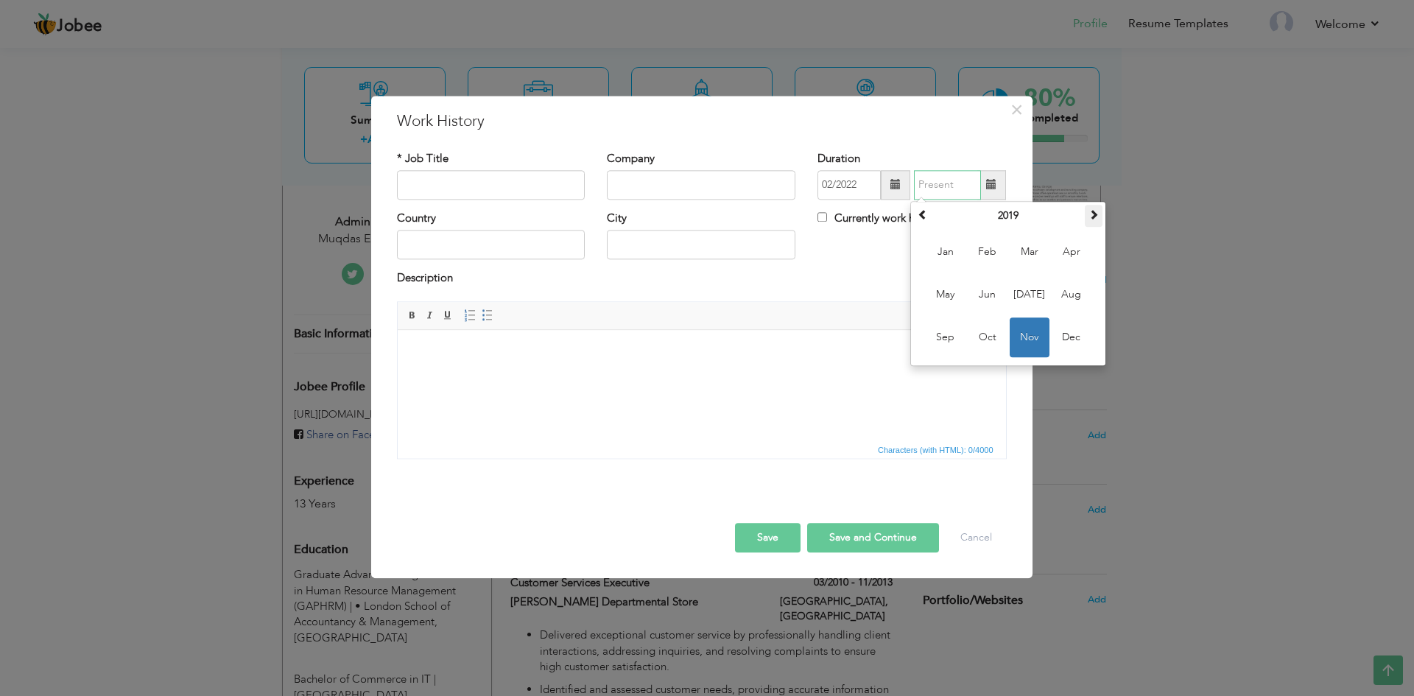
click at [1090, 214] on span at bounding box center [1094, 214] width 10 height 10
click at [1091, 214] on span at bounding box center [1094, 214] width 10 height 10
click at [1091, 215] on span at bounding box center [1094, 214] width 10 height 10
click at [1091, 216] on span at bounding box center [1094, 214] width 10 height 10
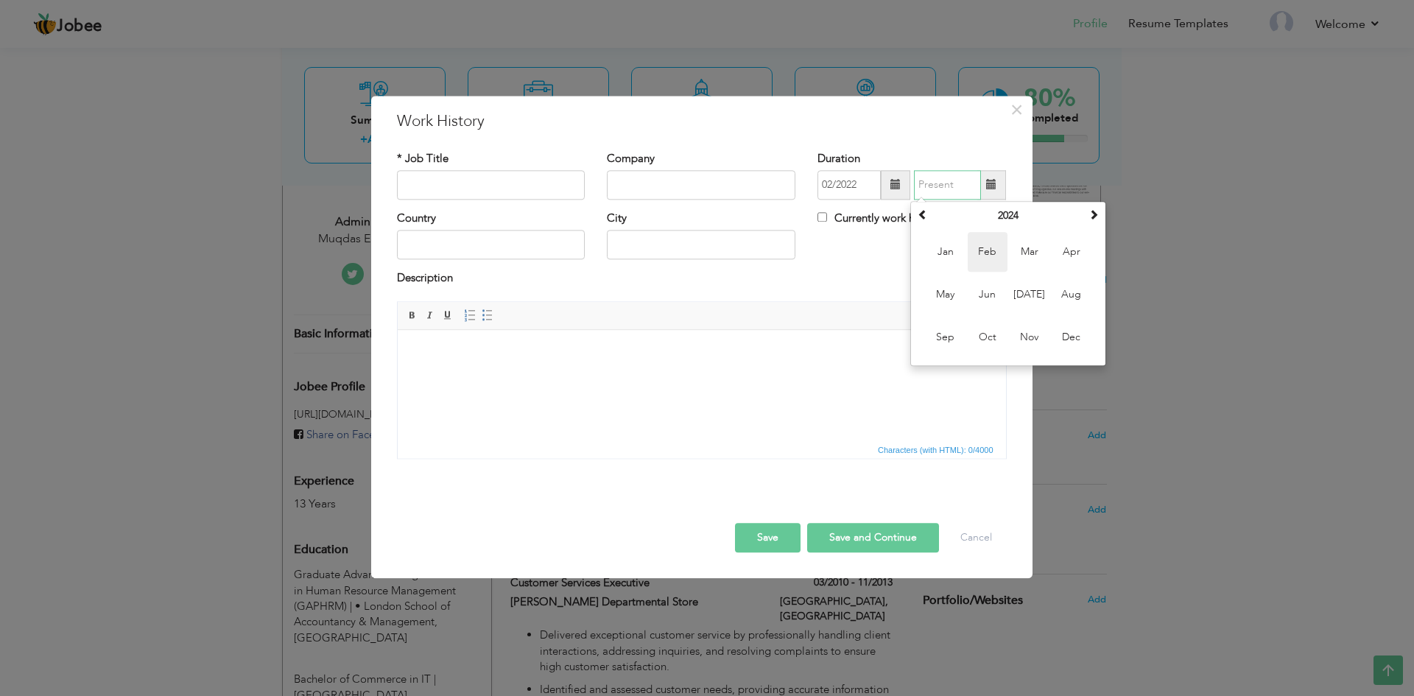
click at [987, 253] on span "Feb" at bounding box center [988, 252] width 40 height 40
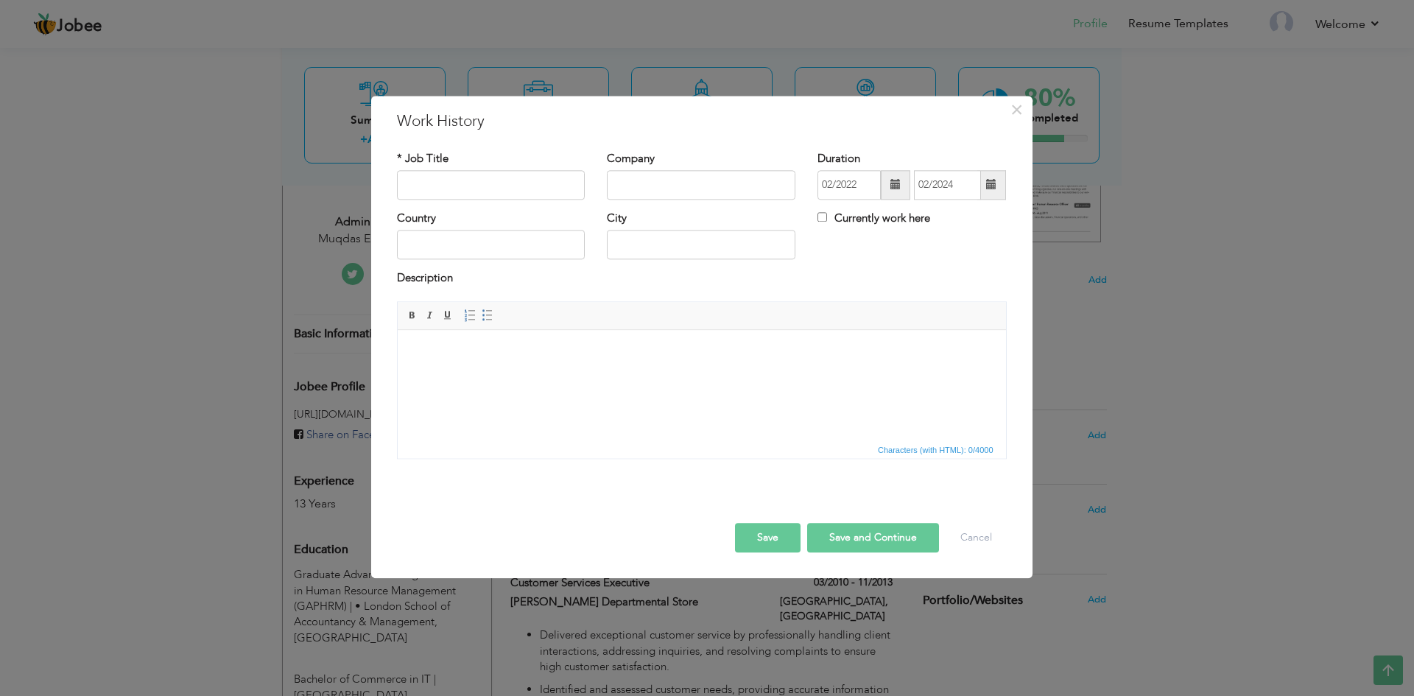
click at [990, 186] on span at bounding box center [991, 185] width 10 height 10
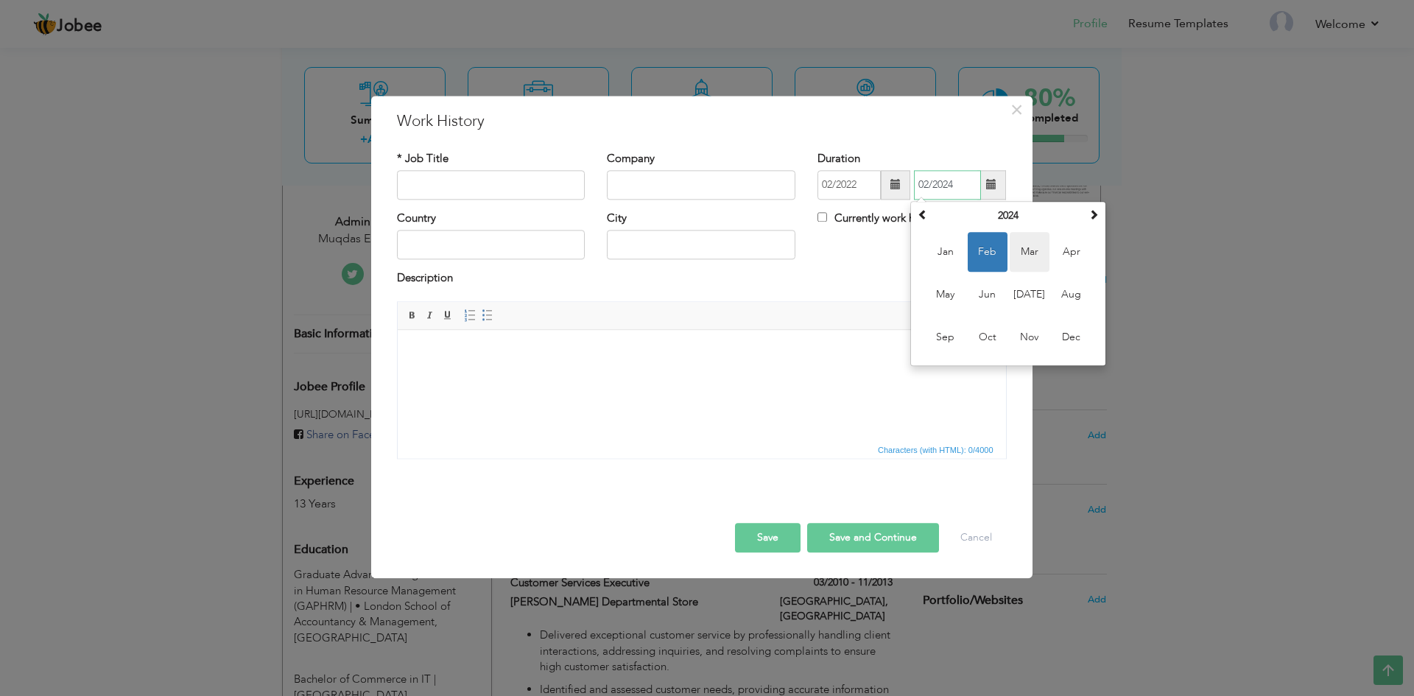
click at [1030, 253] on span "Mar" at bounding box center [1030, 252] width 40 height 40
type input "03/2024"
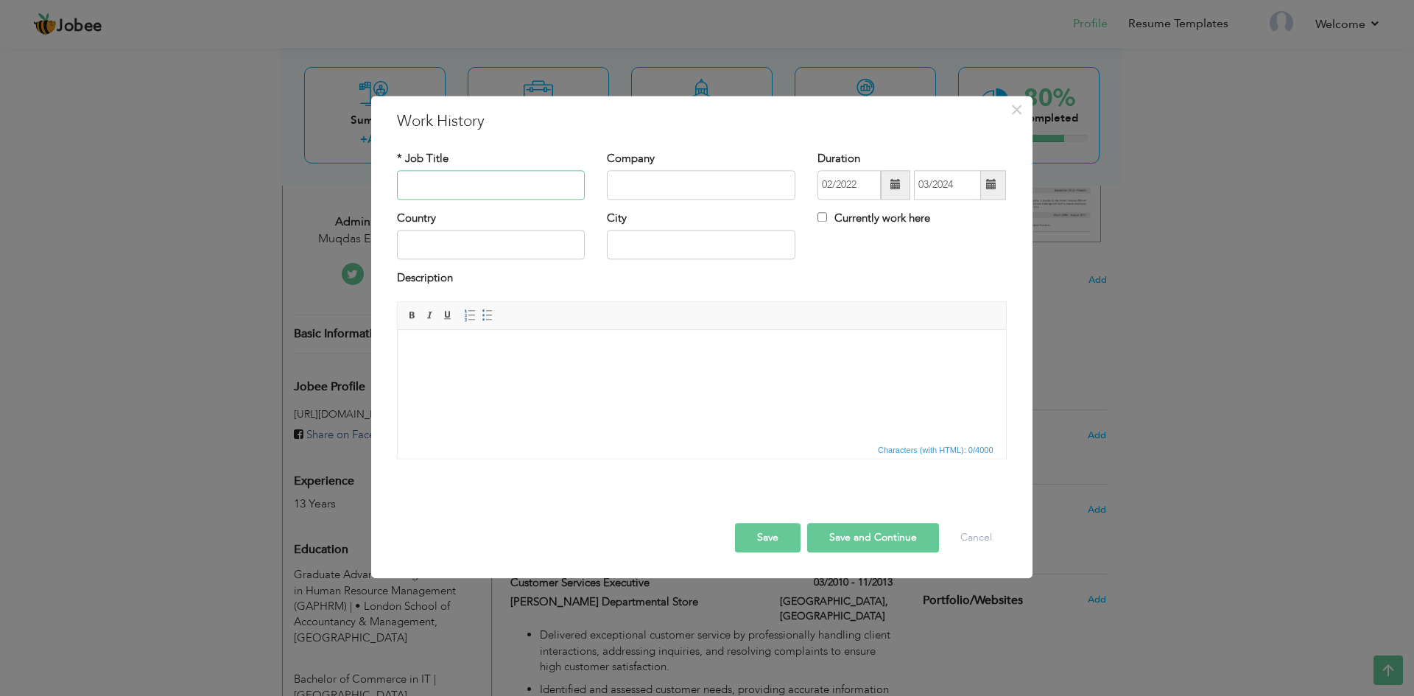
click at [478, 189] on input "text" at bounding box center [491, 184] width 189 height 29
type input "Muqdas Enterprise (Pvt)Ltd."
drag, startPoint x: 544, startPoint y: 190, endPoint x: 372, endPoint y: 185, distance: 172.4
click at [372, 185] on div "× Work History * Job Title Muqdas Enterprise (Pvt)Ltd. Company Duration 02/2022…" at bounding box center [701, 337] width 661 height 482
click at [678, 177] on input "text" at bounding box center [701, 184] width 189 height 29
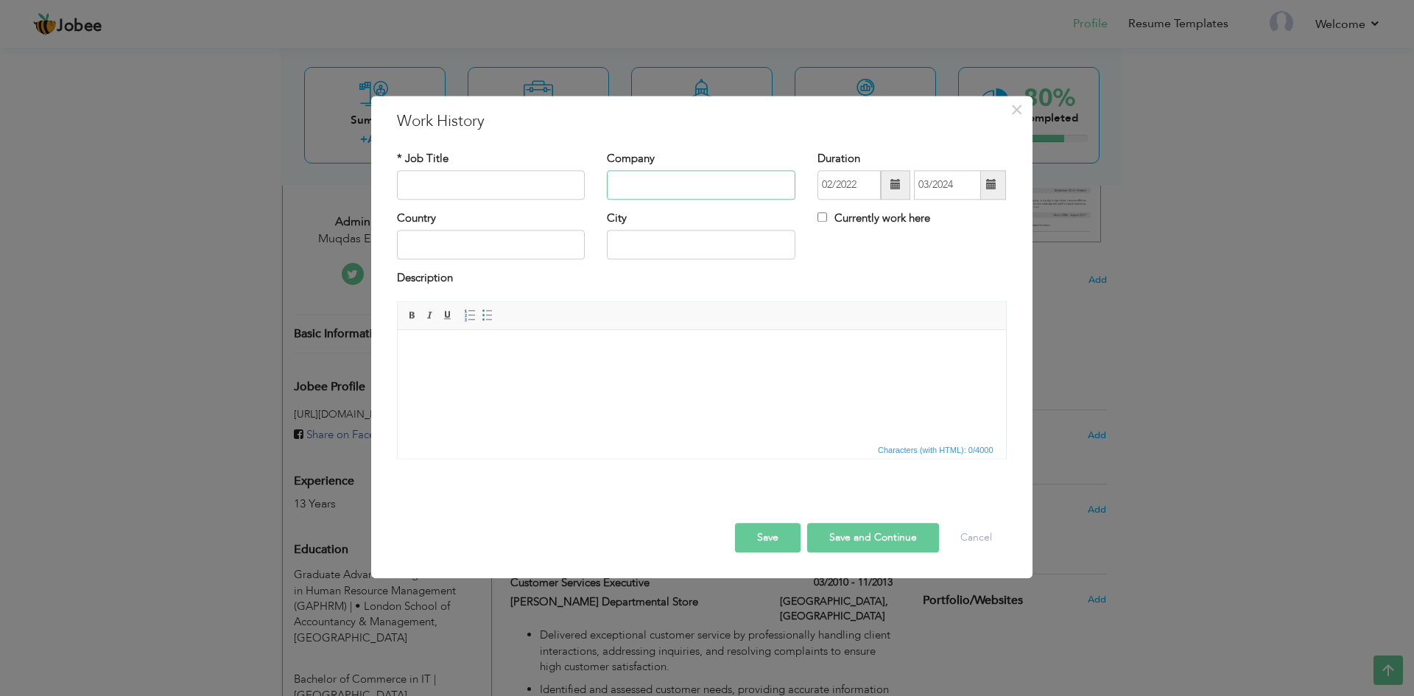
paste input "Muqdas Enterprise (Pvt)Ltd."
type input "Muqdas Enterprise (Pvt)Ltd."
click at [513, 186] on input "text" at bounding box center [491, 184] width 189 height 29
type input "Admin & HR officer"
click at [558, 292] on div "Description" at bounding box center [702, 286] width 632 height 30
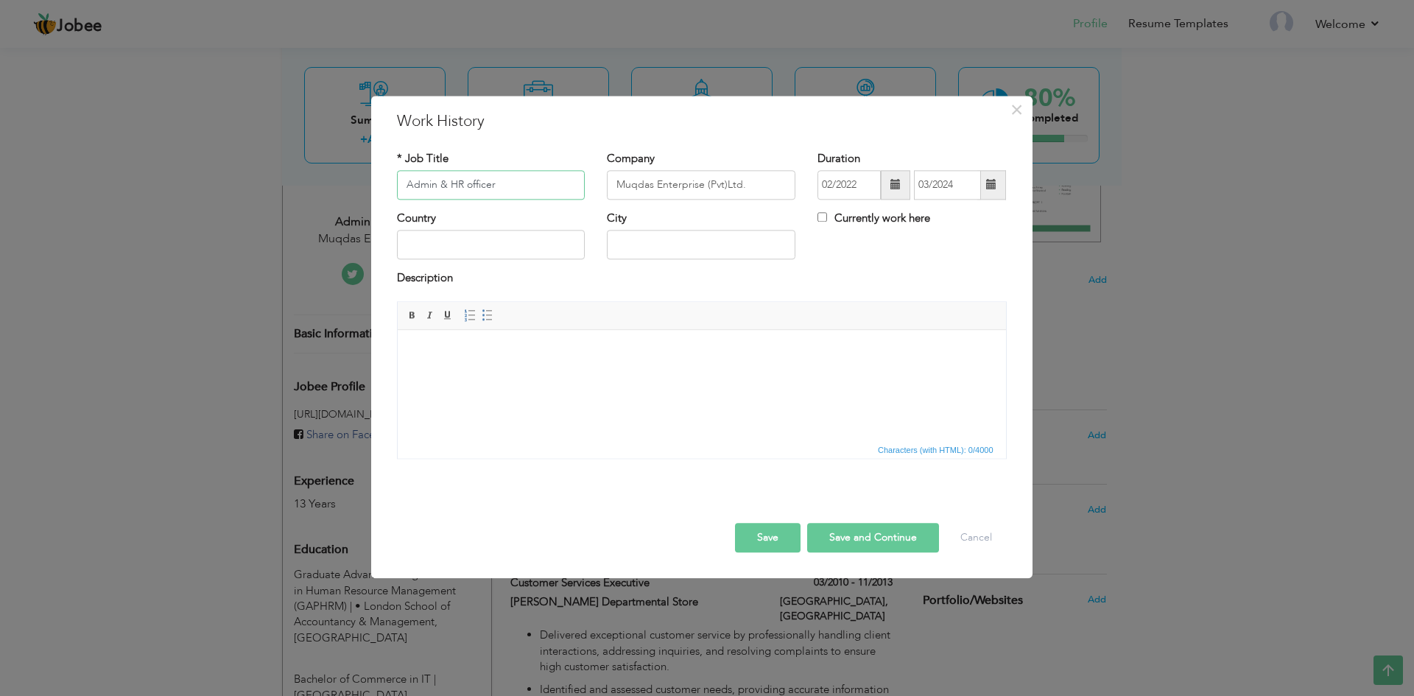
drag, startPoint x: 513, startPoint y: 190, endPoint x: 388, endPoint y: 187, distance: 125.2
click at [388, 187] on div "* Job Title Admin & HR officer" at bounding box center [491, 181] width 211 height 60
click at [549, 375] on html at bounding box center [701, 352] width 608 height 45
click at [488, 314] on span at bounding box center [488, 315] width 12 height 12
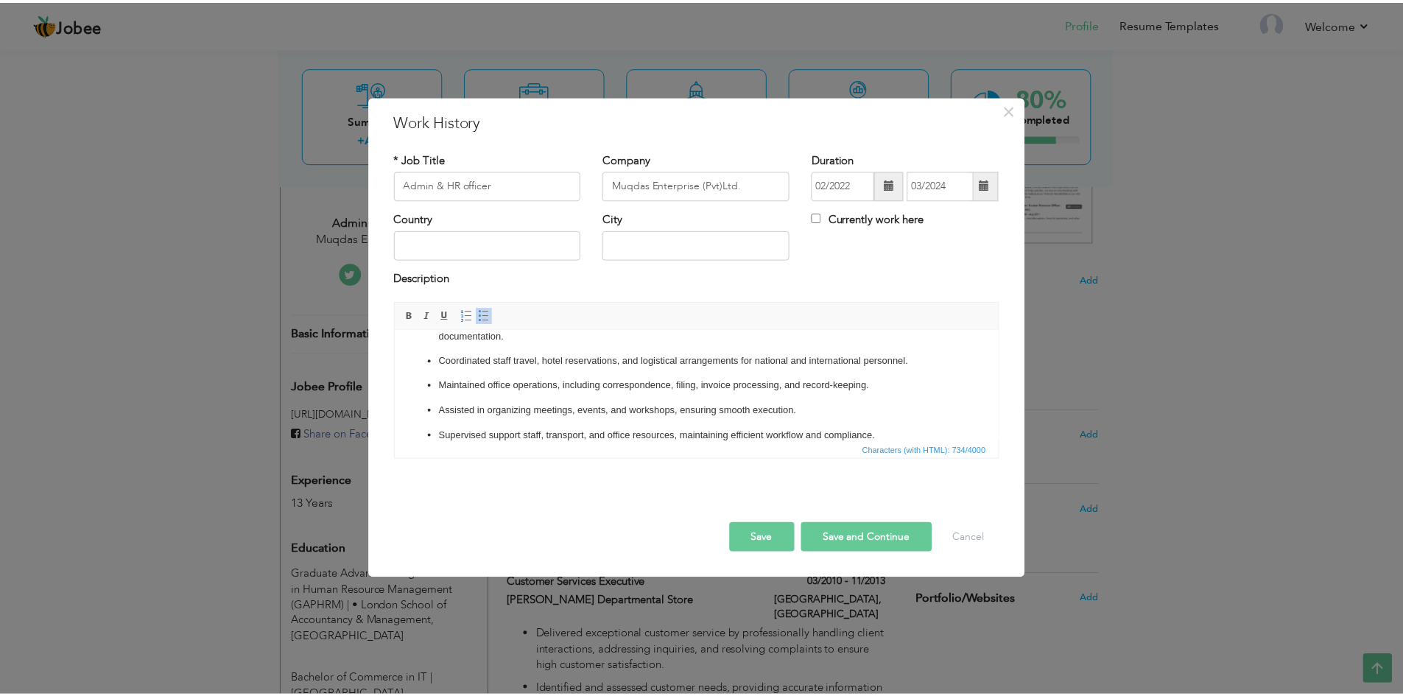
scroll to position [0, 0]
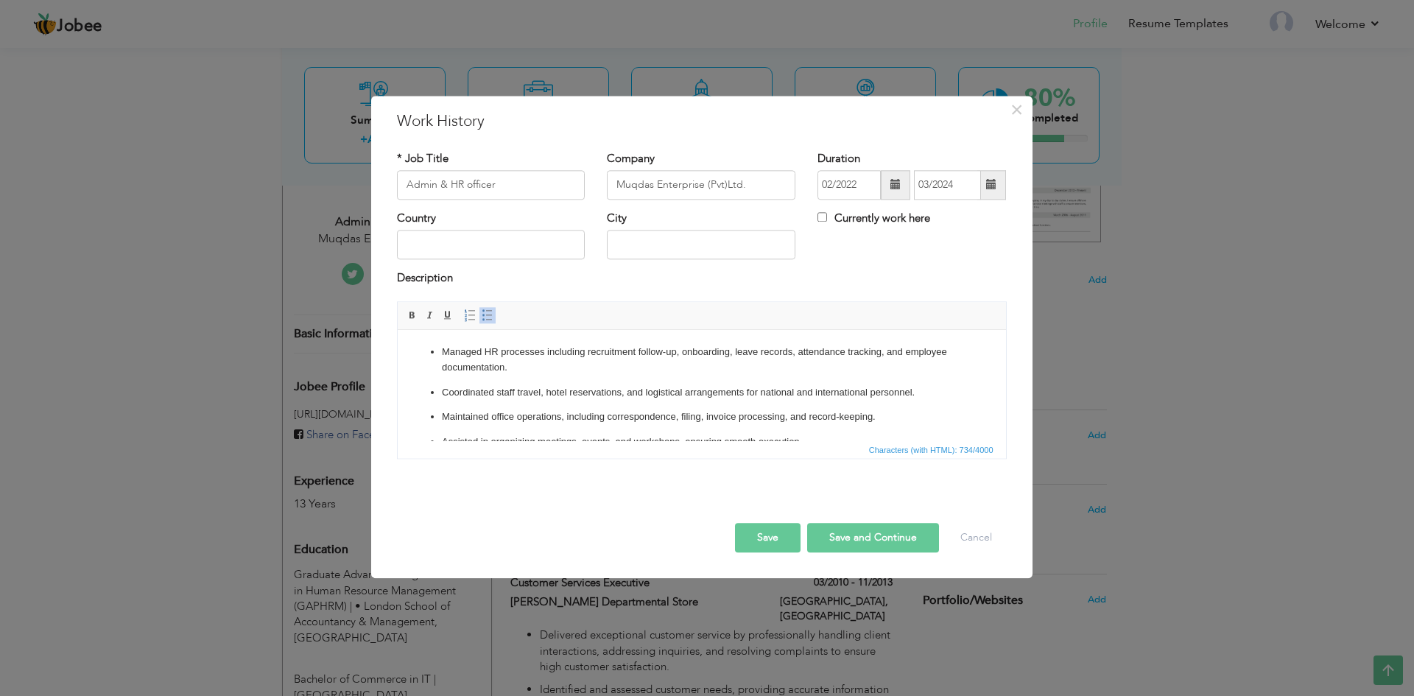
click at [776, 542] on button "Save" at bounding box center [768, 537] width 66 height 29
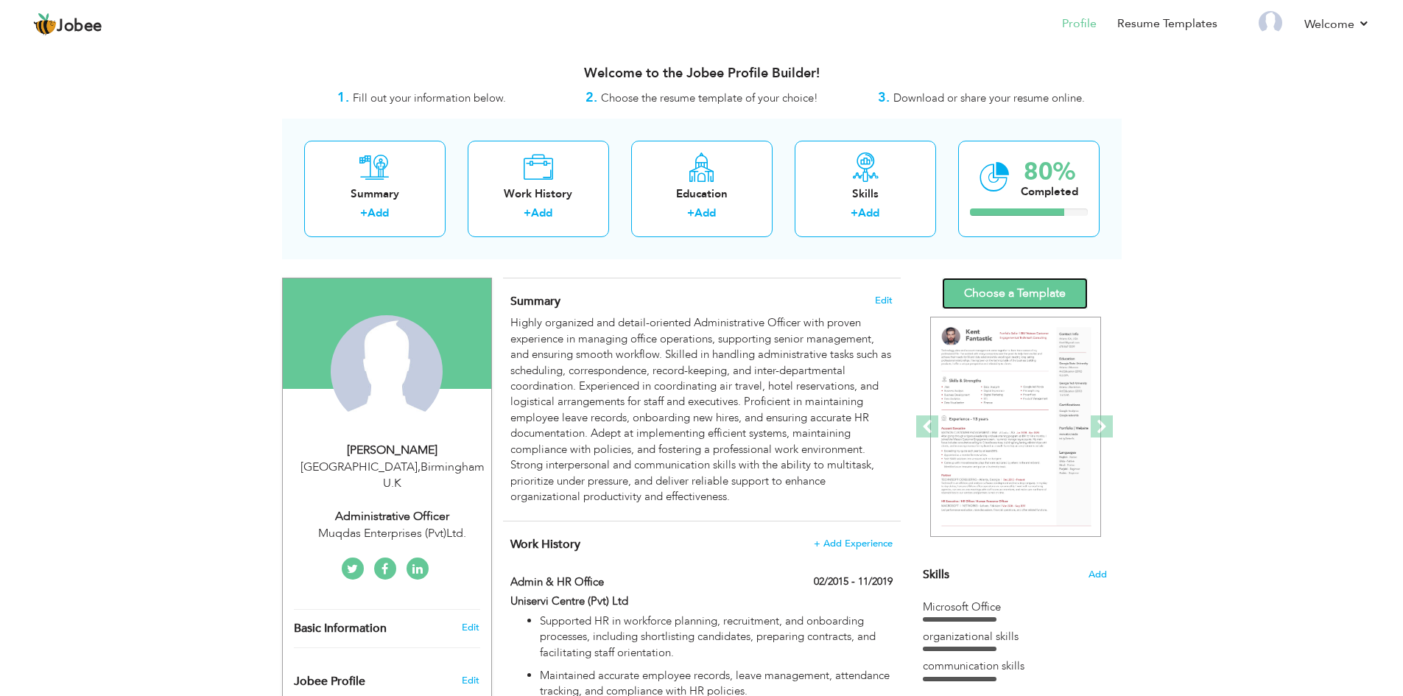
click at [1005, 297] on link "Choose a Template" at bounding box center [1015, 294] width 146 height 32
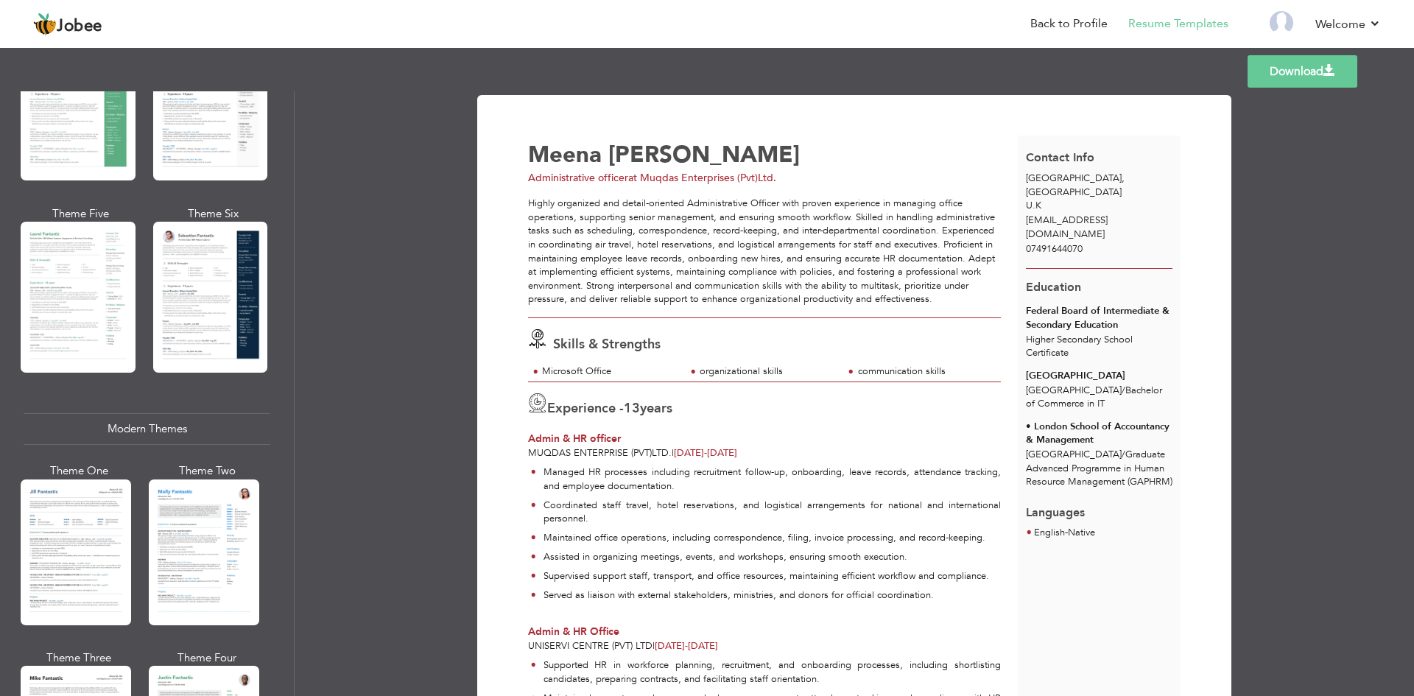
scroll to position [368, 0]
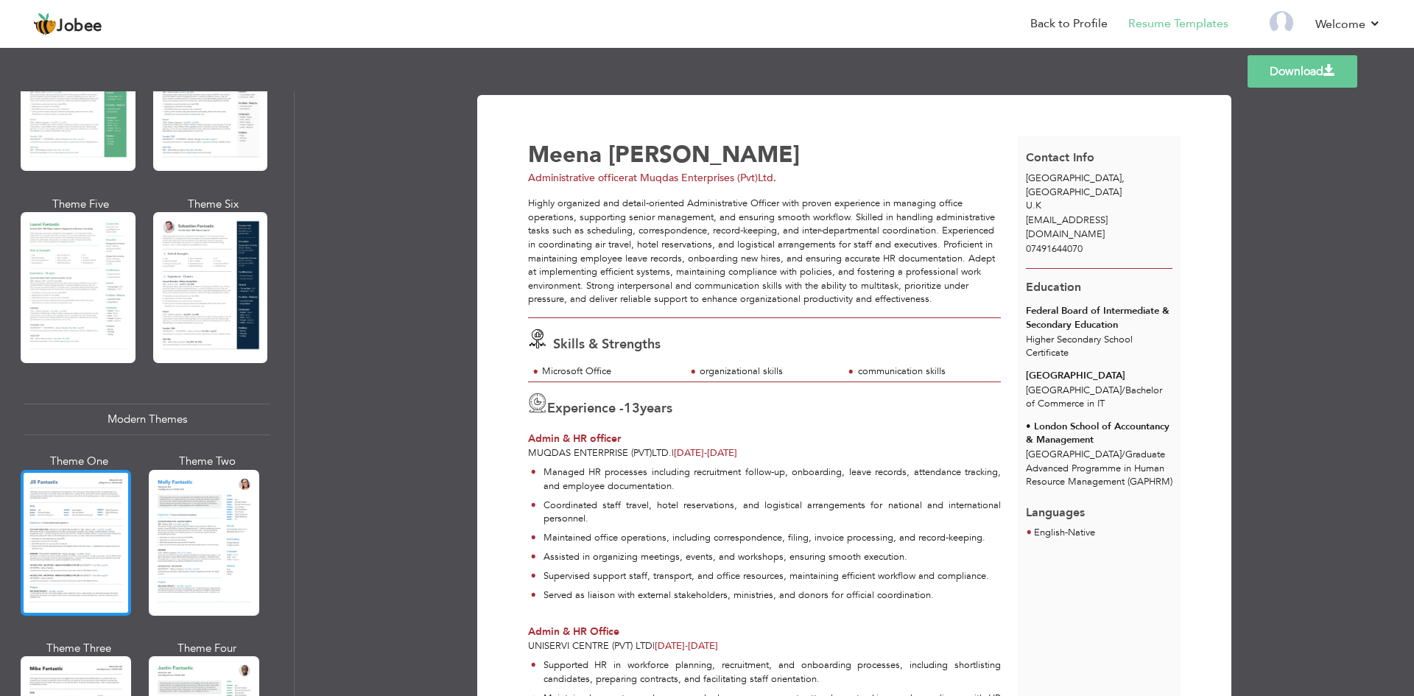
click at [59, 510] on div at bounding box center [76, 543] width 110 height 146
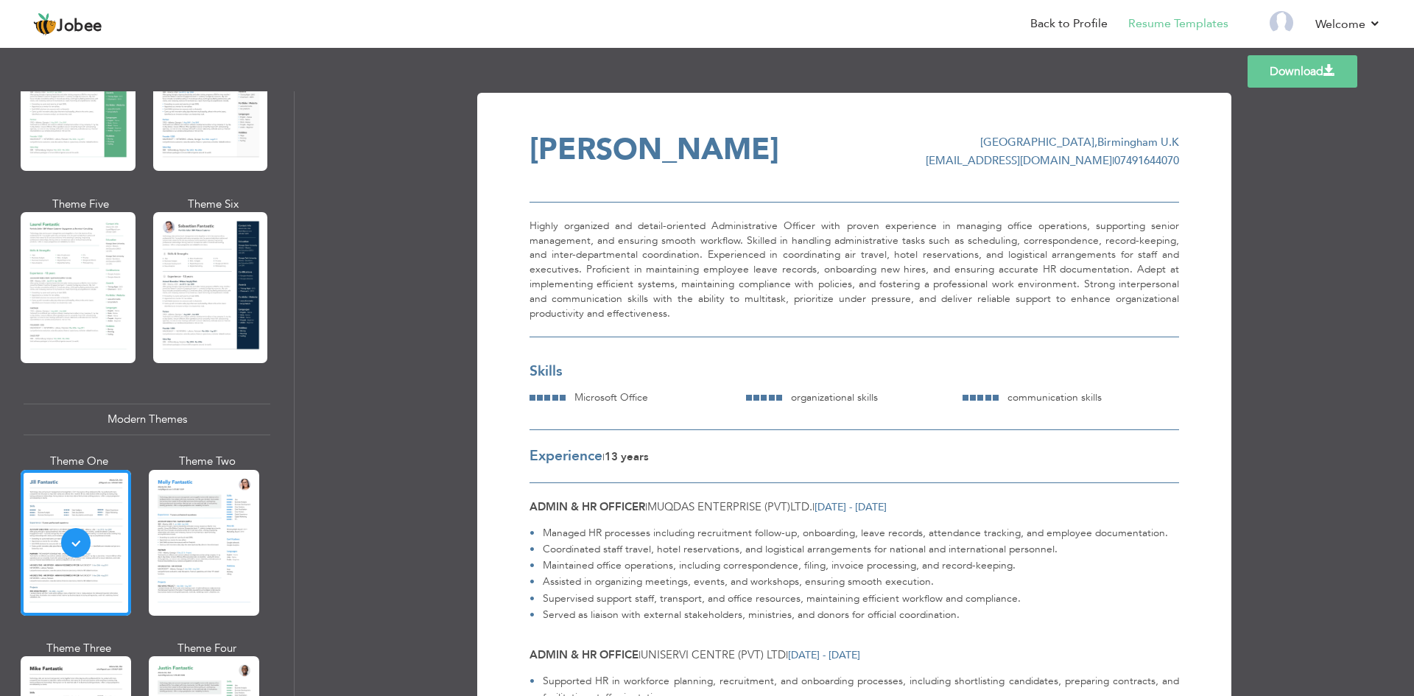
scroll to position [0, 0]
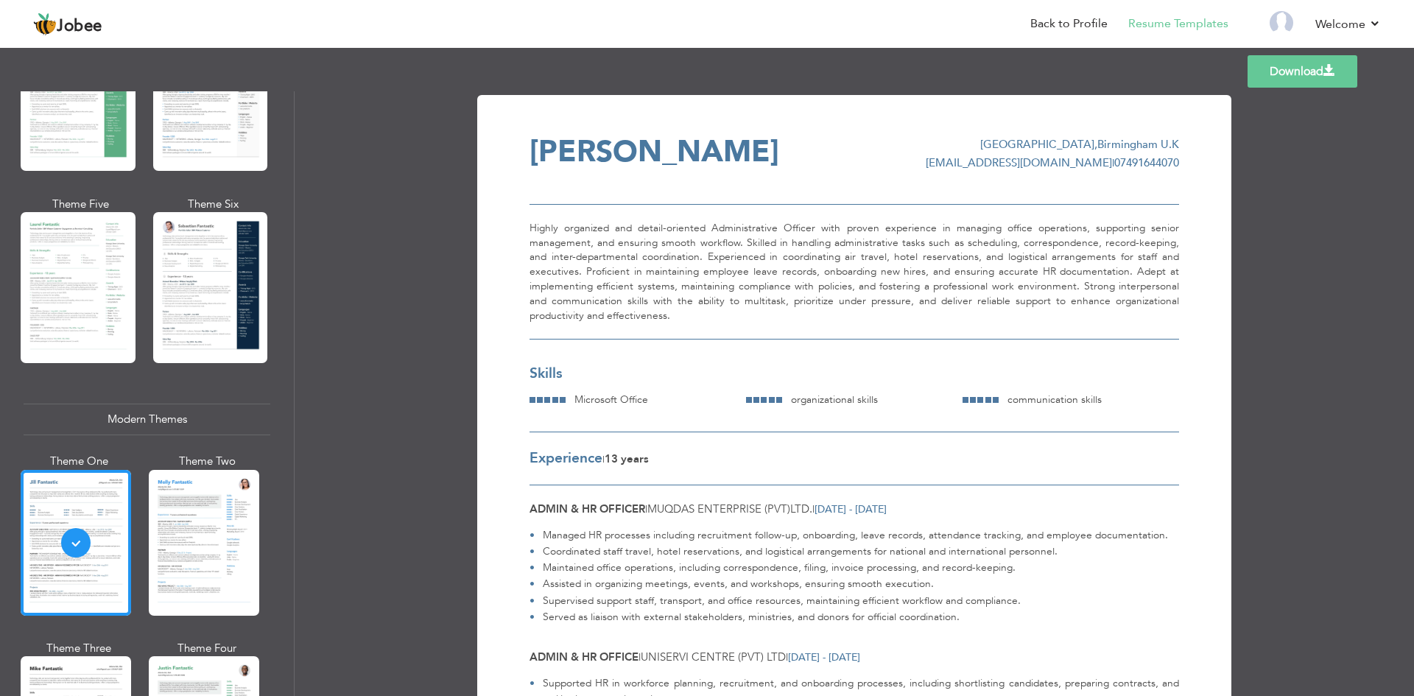
click at [1301, 73] on link "Download" at bounding box center [1303, 71] width 110 height 32
click at [913, 18] on nav "Back to Profile Resume Templates Resume Templates Cover Letters About My Resume…" at bounding box center [707, 25] width 1348 height 40
click at [1069, 24] on link "Back to Profile" at bounding box center [1068, 23] width 77 height 17
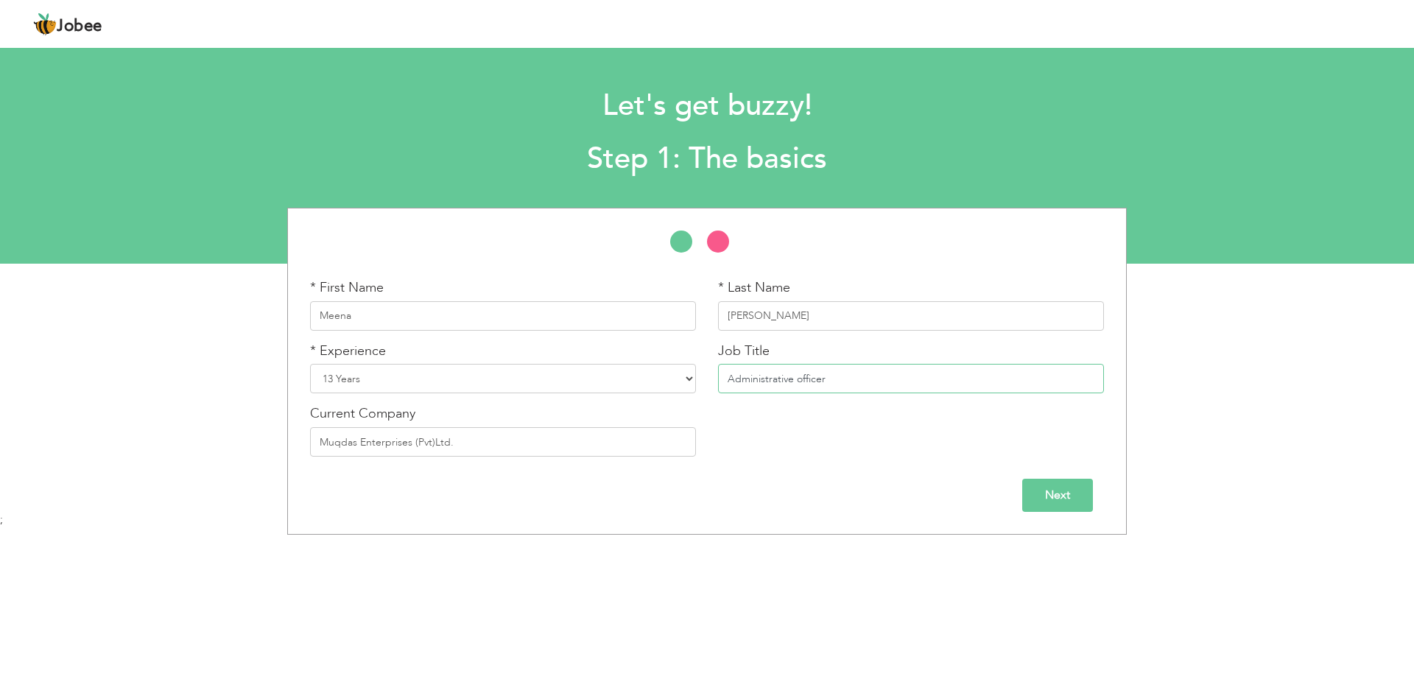
drag, startPoint x: 841, startPoint y: 373, endPoint x: 689, endPoint y: 381, distance: 152.7
click at [689, 381] on div "* First Name [PERSON_NAME] * Last Name [PERSON_NAME] * Experience Entry Level L…" at bounding box center [707, 372] width 816 height 189
type input "English Teacher for [GEOGRAPHIC_DATA]"
type input "[GEOGRAPHIC_DATA]"
click at [1072, 496] on input "Next" at bounding box center [1057, 495] width 71 height 33
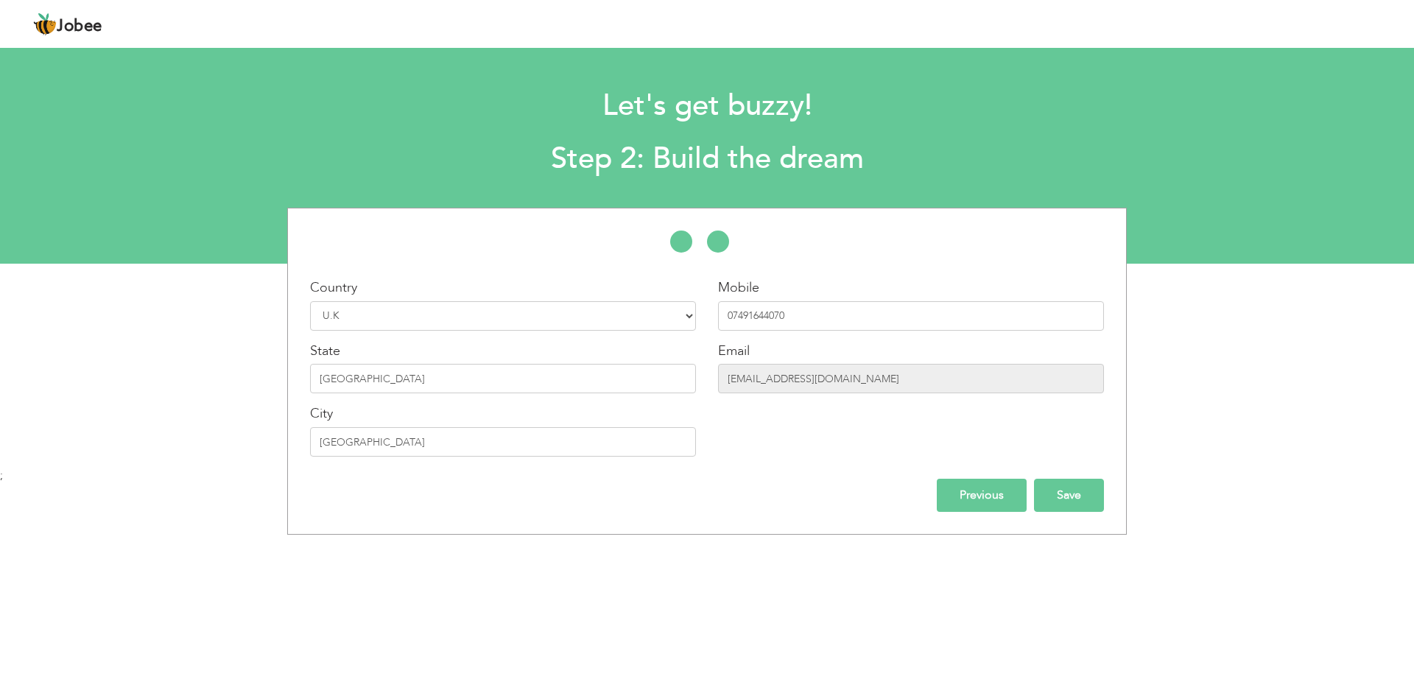
click at [1072, 496] on input "Save" at bounding box center [1069, 495] width 70 height 33
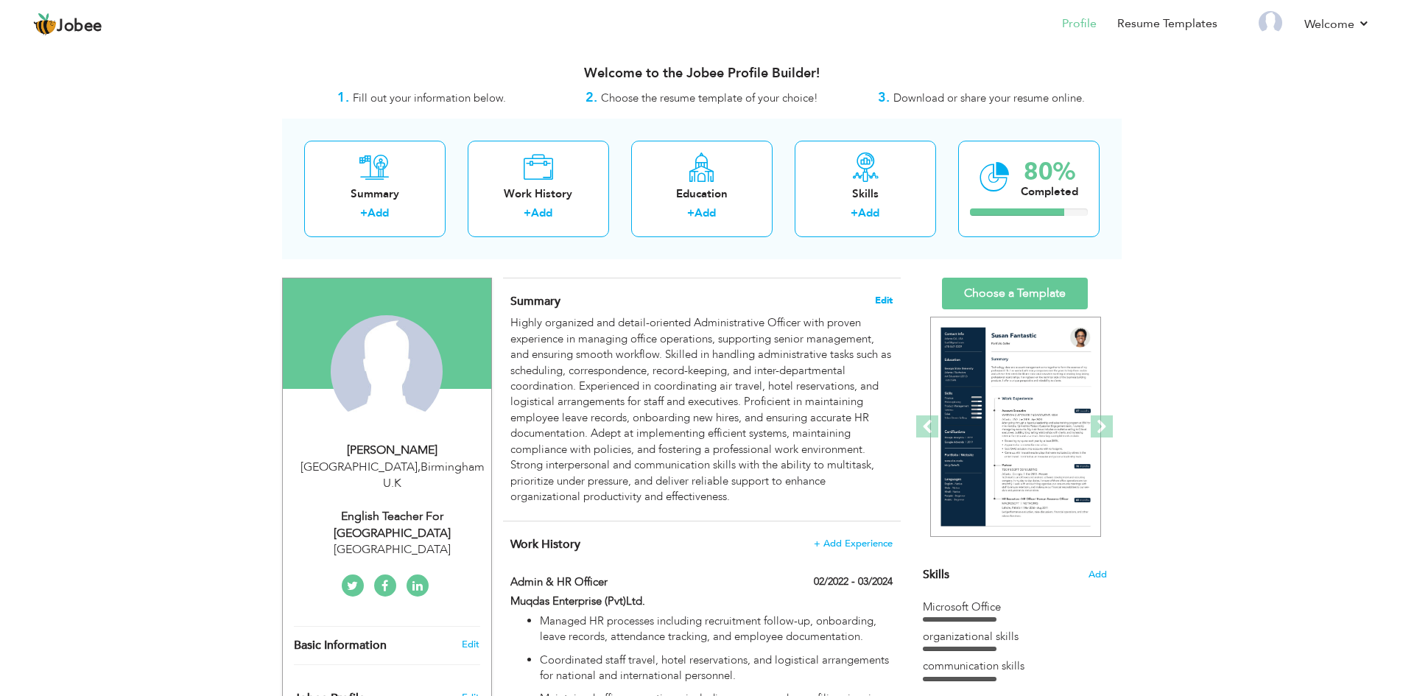
click at [879, 298] on span "Edit" at bounding box center [884, 300] width 18 height 10
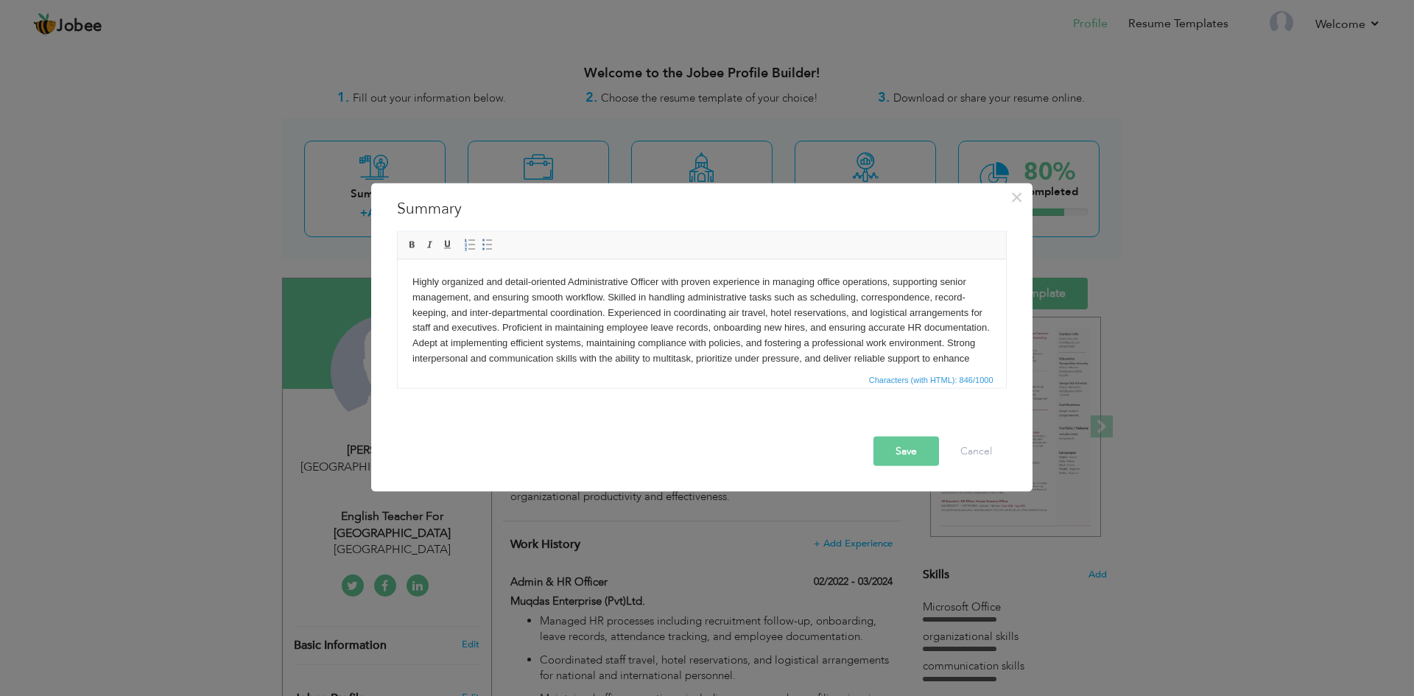
click at [788, 331] on body "Highly organized and detail-oriented Administrative Officer with proven experie…" at bounding box center [701, 328] width 579 height 108
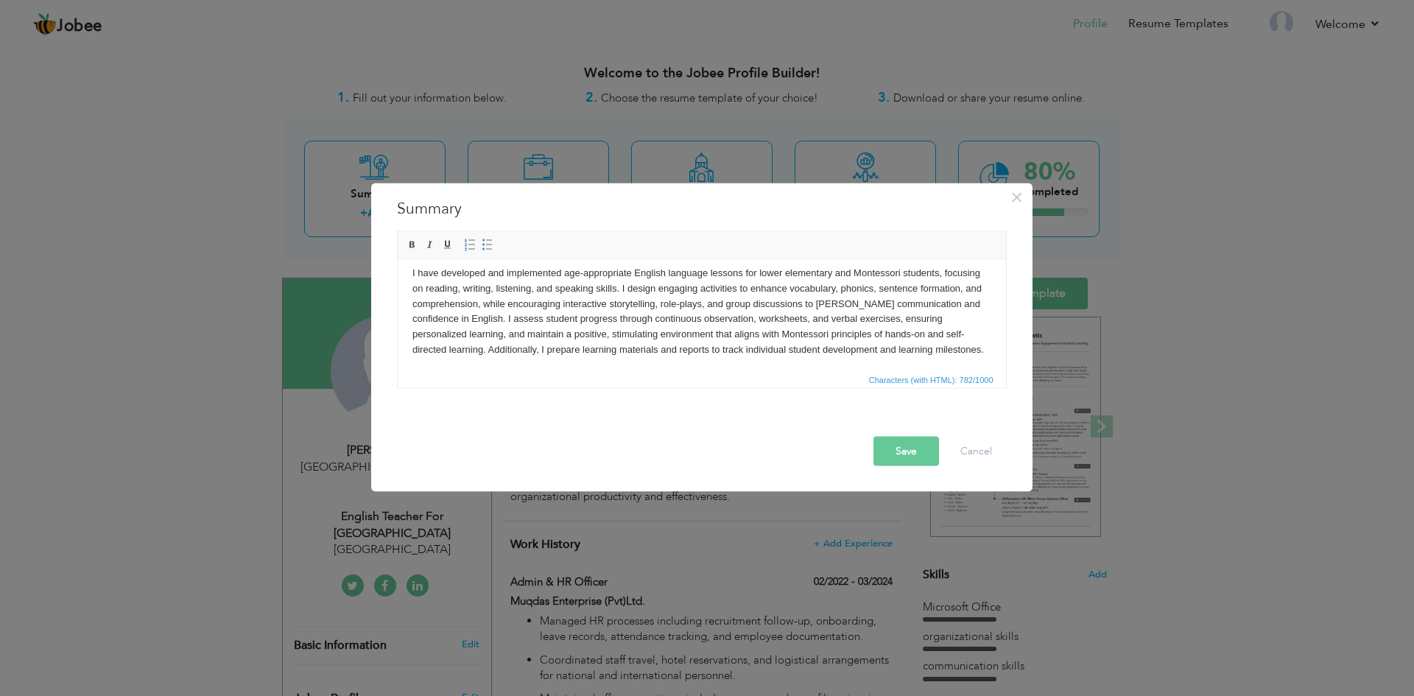
click at [903, 446] on button "Save" at bounding box center [906, 450] width 66 height 29
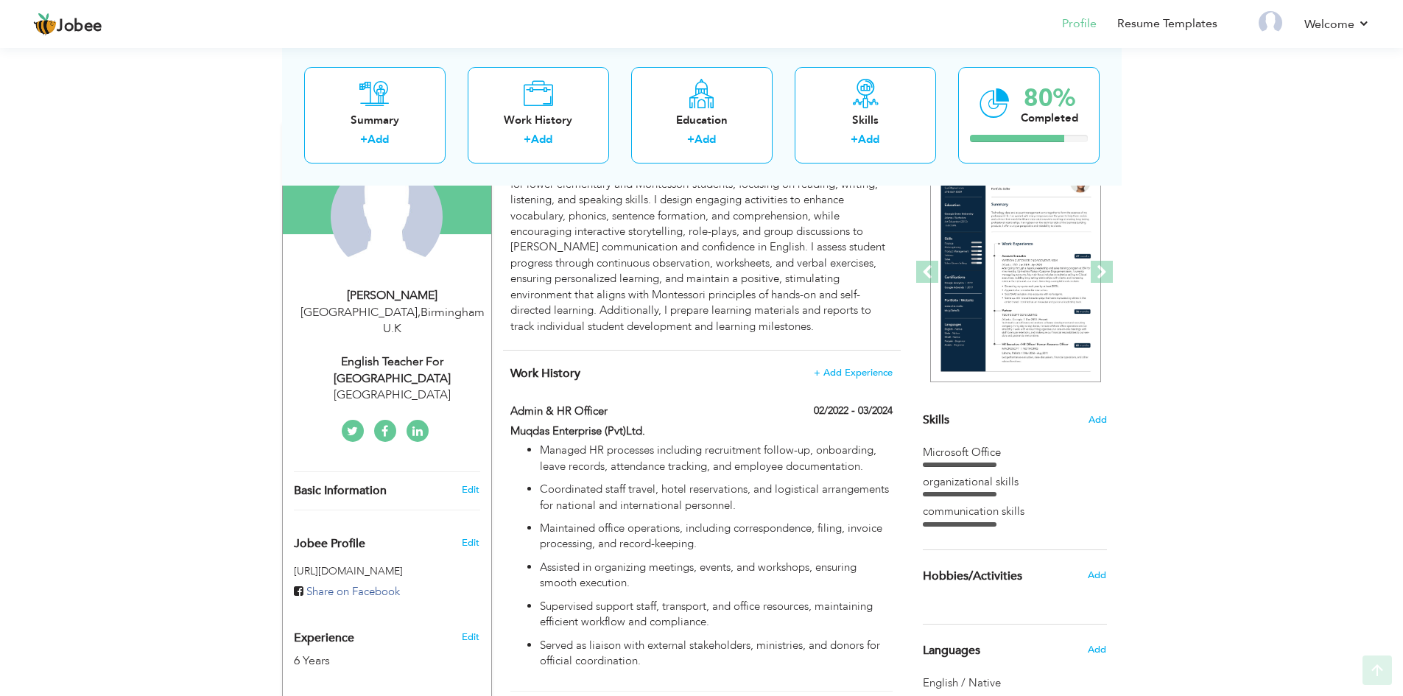
scroll to position [221, 0]
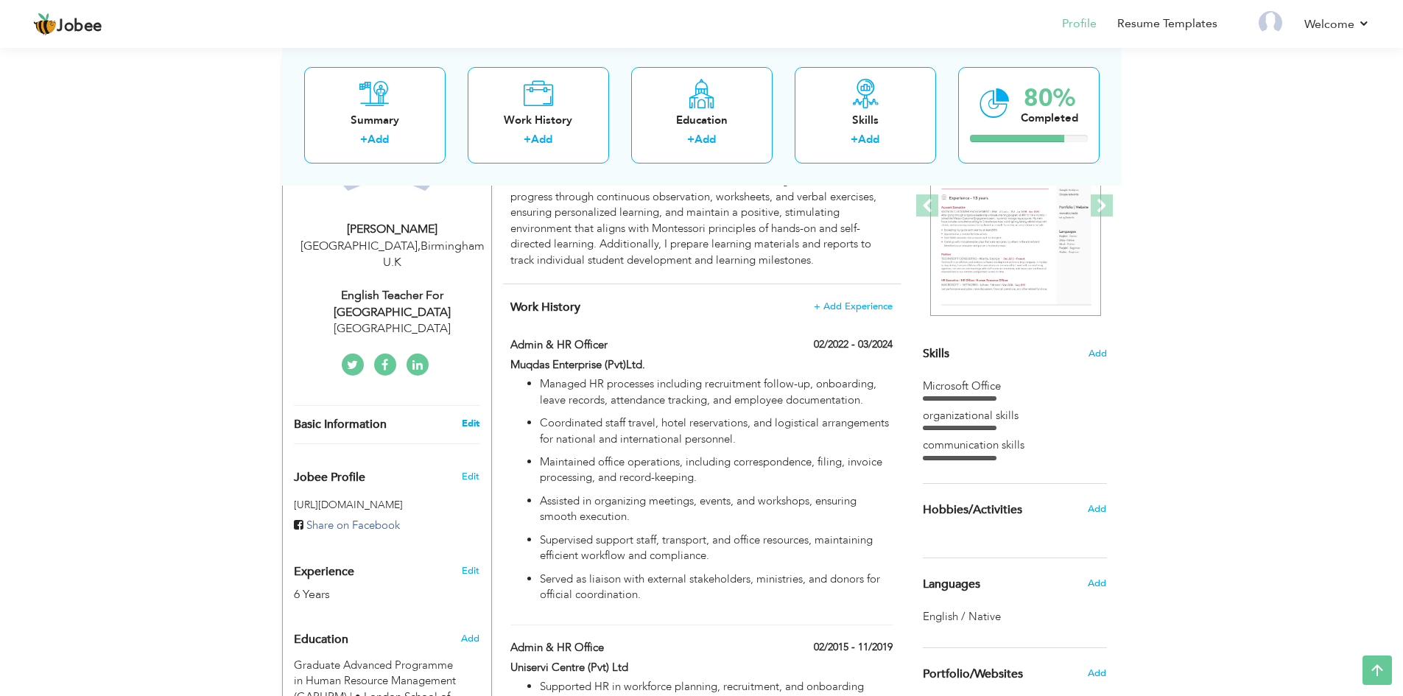
click at [474, 417] on link "Edit" at bounding box center [471, 423] width 18 height 13
type input "Meena"
type input "[PERSON_NAME]"
type input "07491644070"
select select "number:225"
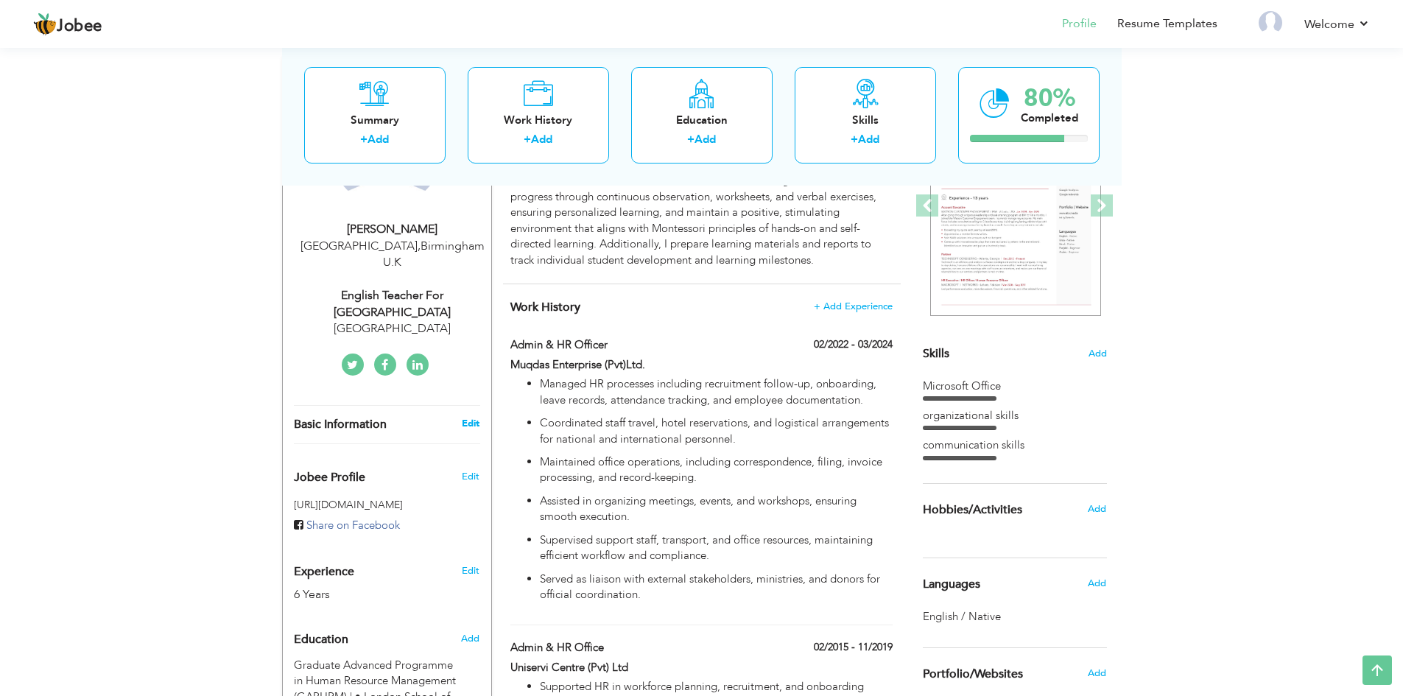
type input "[GEOGRAPHIC_DATA]"
select select "number:8"
type input "[GEOGRAPHIC_DATA]"
type input "English Teacher for [GEOGRAPHIC_DATA]"
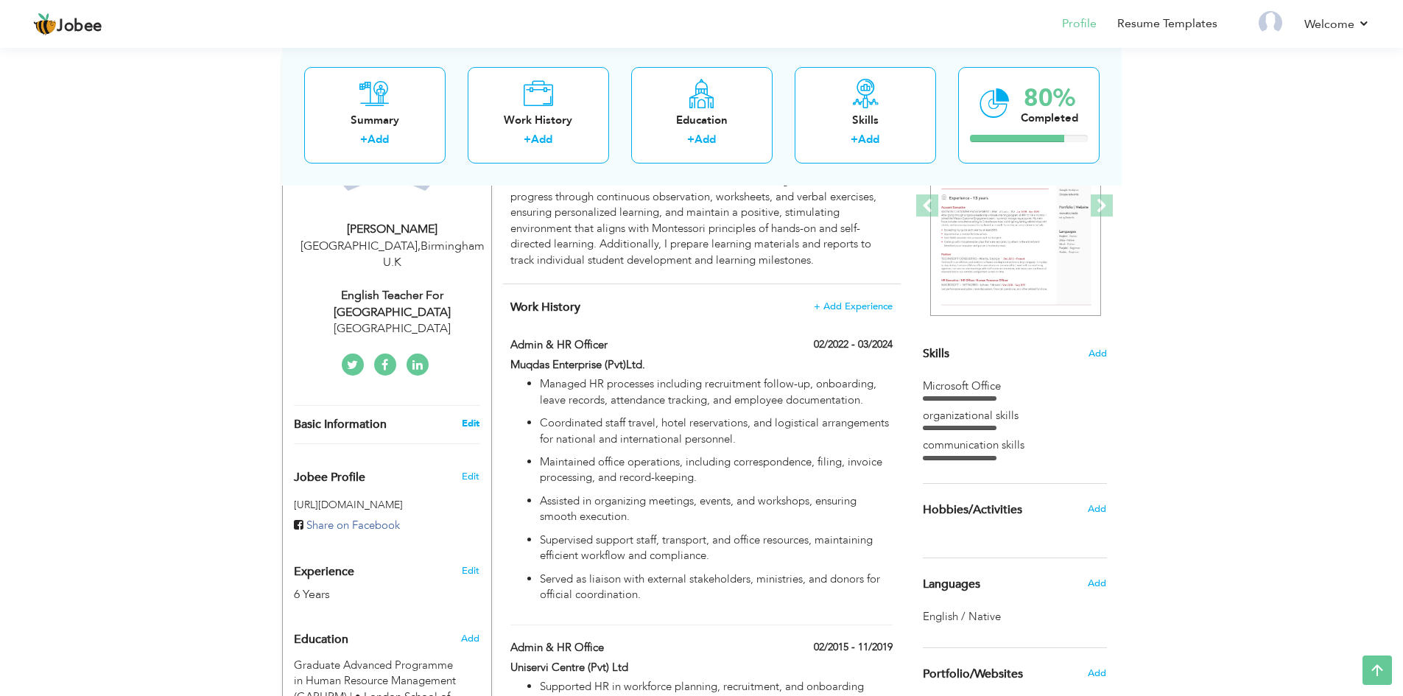
type input "https://www.linkedin.com/in/meena-roy-ba8286b7"
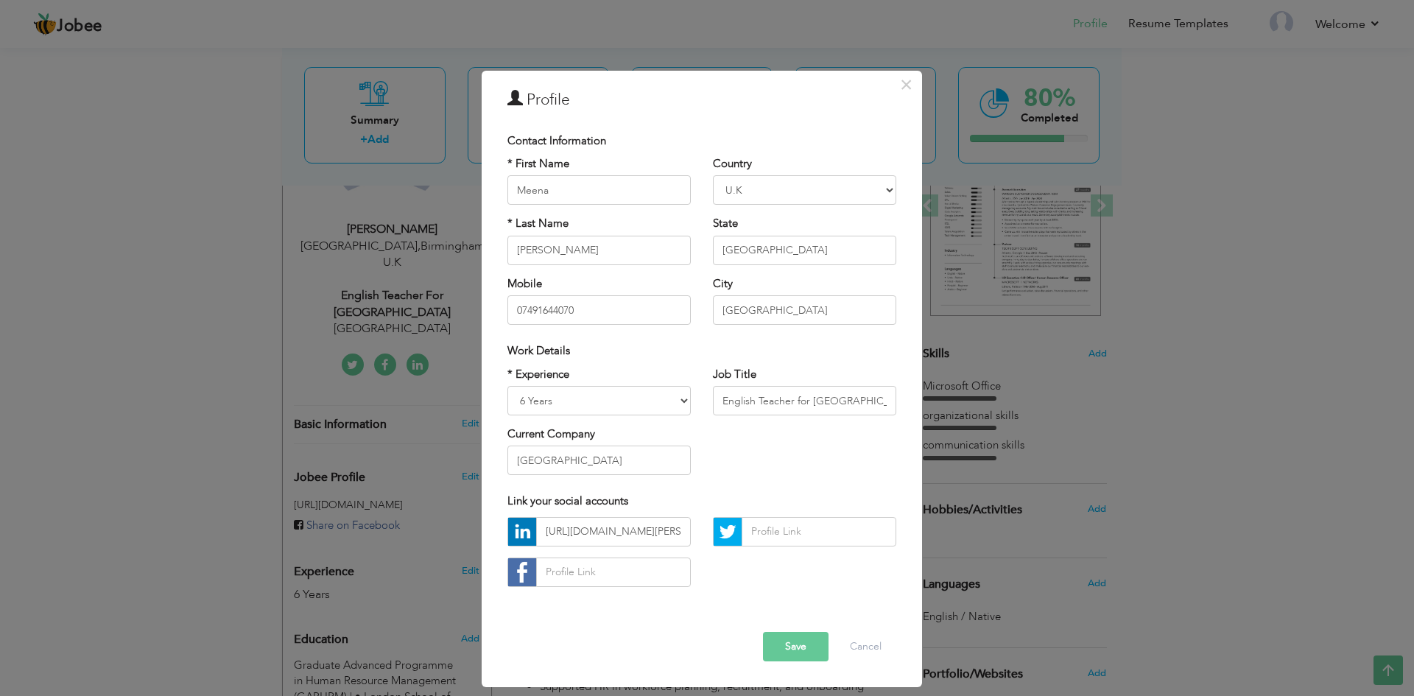
click at [802, 645] on button "Save" at bounding box center [796, 646] width 66 height 29
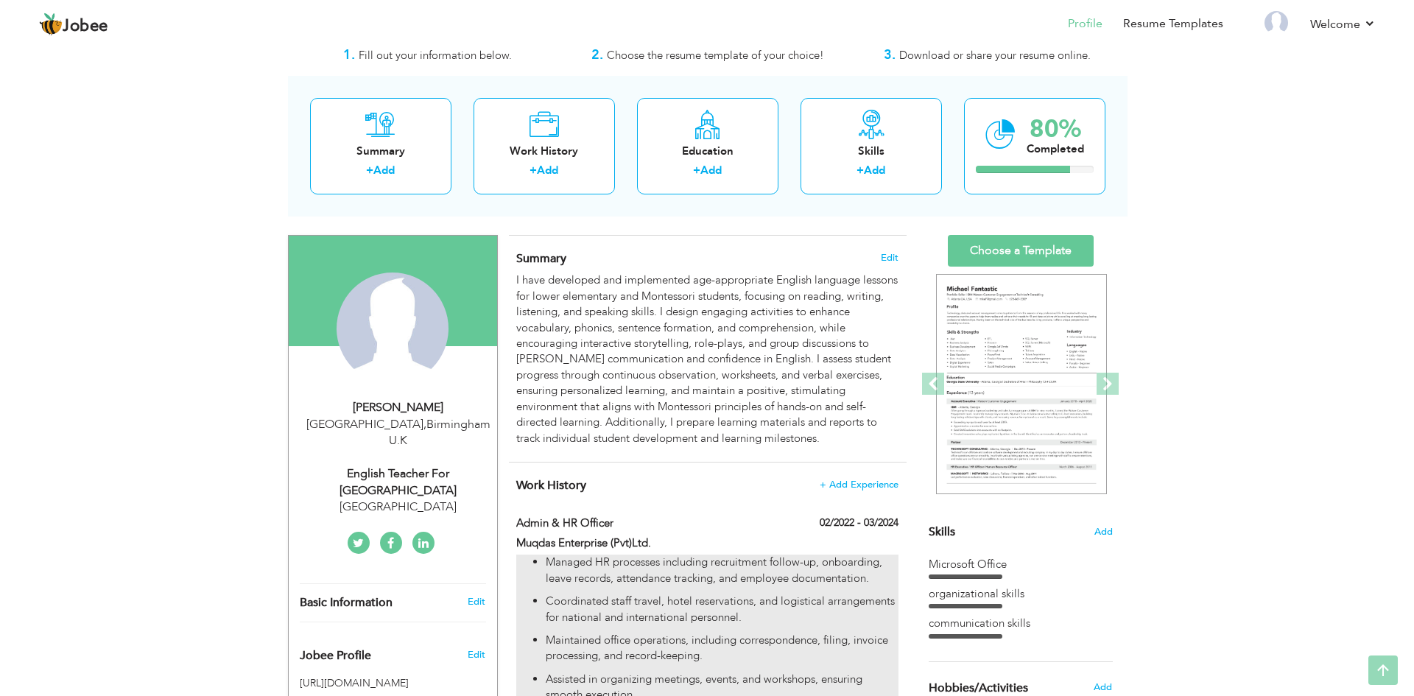
scroll to position [34, 0]
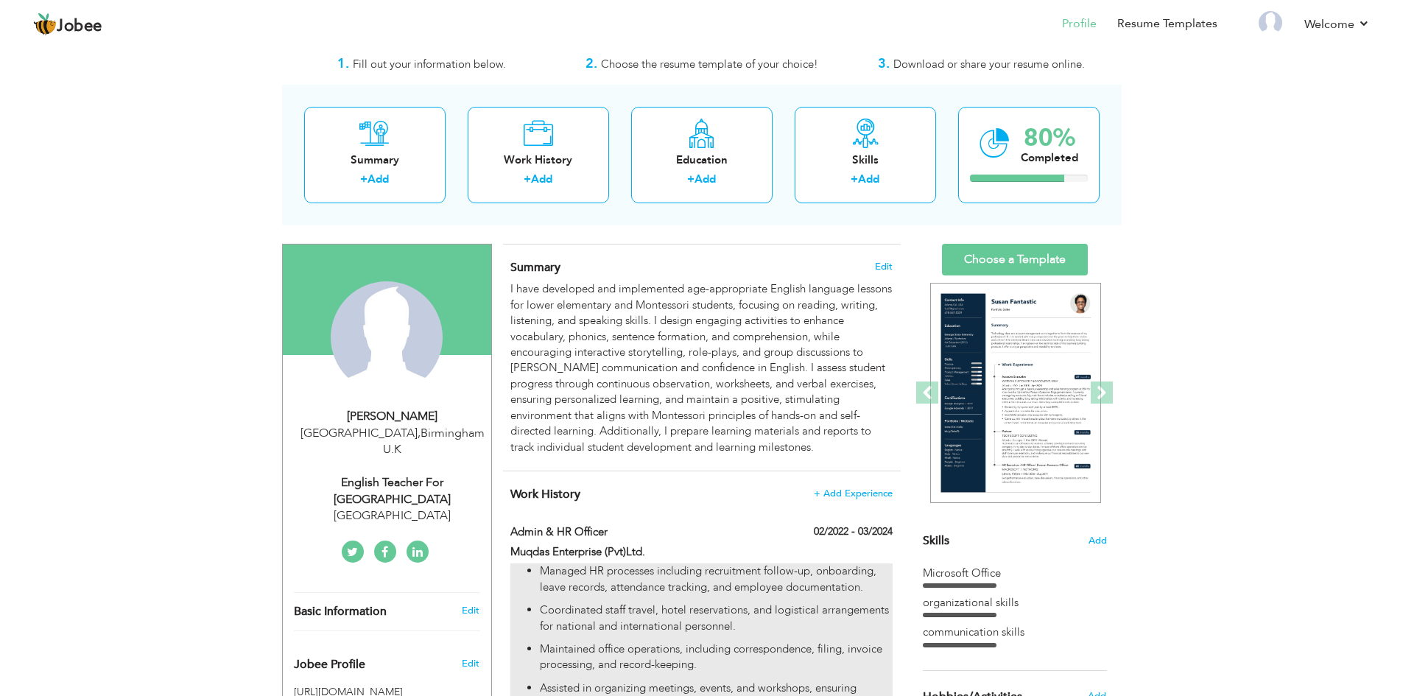
click at [716, 591] on p "Managed HR processes including recruitment follow-up, onboarding, leave records…" at bounding box center [716, 579] width 352 height 32
type input "Admin & HR officer"
type input "Muqdas Enterprise (Pvt)Ltd."
type input "02/2022"
type input "03/2024"
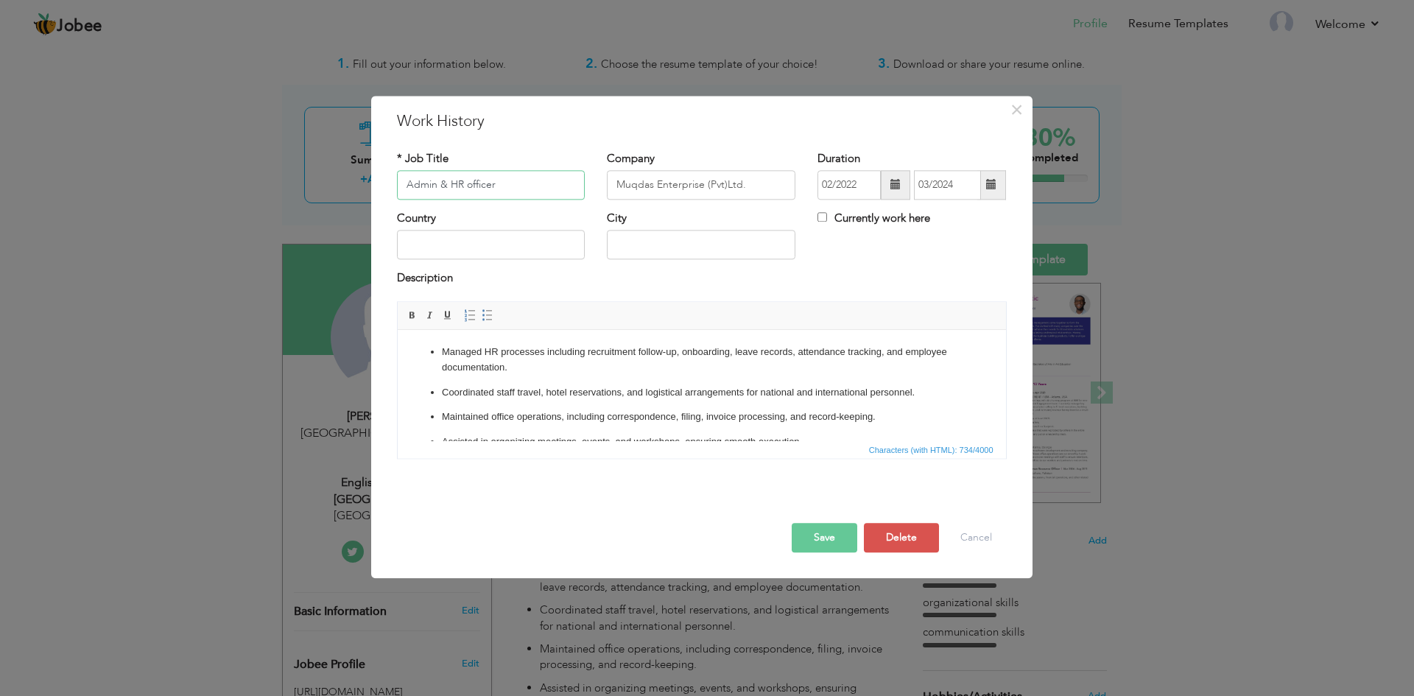
drag, startPoint x: 503, startPoint y: 183, endPoint x: 383, endPoint y: 191, distance: 120.4
click at [384, 194] on div "× Work History * Job Title Admin & HR officer Company Muqdas Enterprise (Pvt)Lt…" at bounding box center [701, 337] width 661 height 482
paste input "English Teacher – Lower Elementary"
type input "English Teacher – Lower Elementary"
drag, startPoint x: 756, startPoint y: 183, endPoint x: 602, endPoint y: 197, distance: 154.6
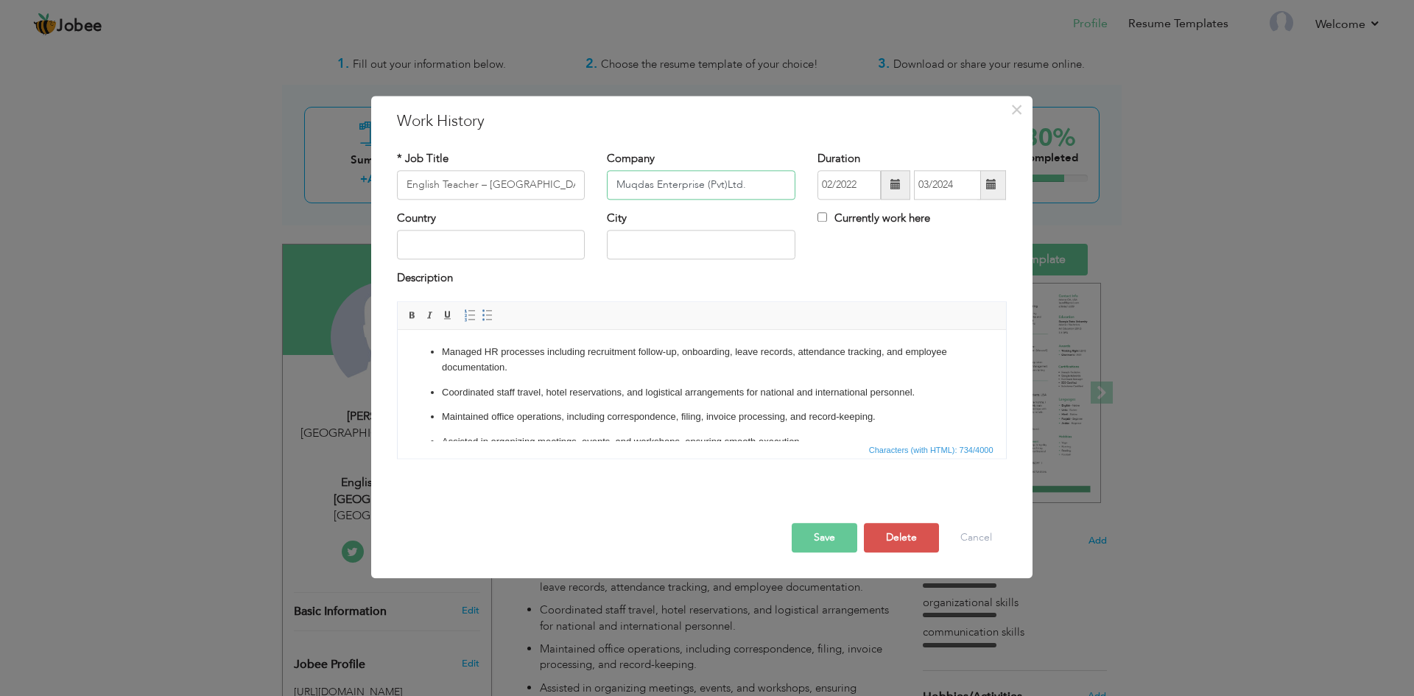
click at [602, 197] on div "Company Muqdas Enterprise (Pvt)Ltd." at bounding box center [701, 181] width 211 height 60
type input "Sliver Oaks public school"
